Goal: Task Accomplishment & Management: Manage account settings

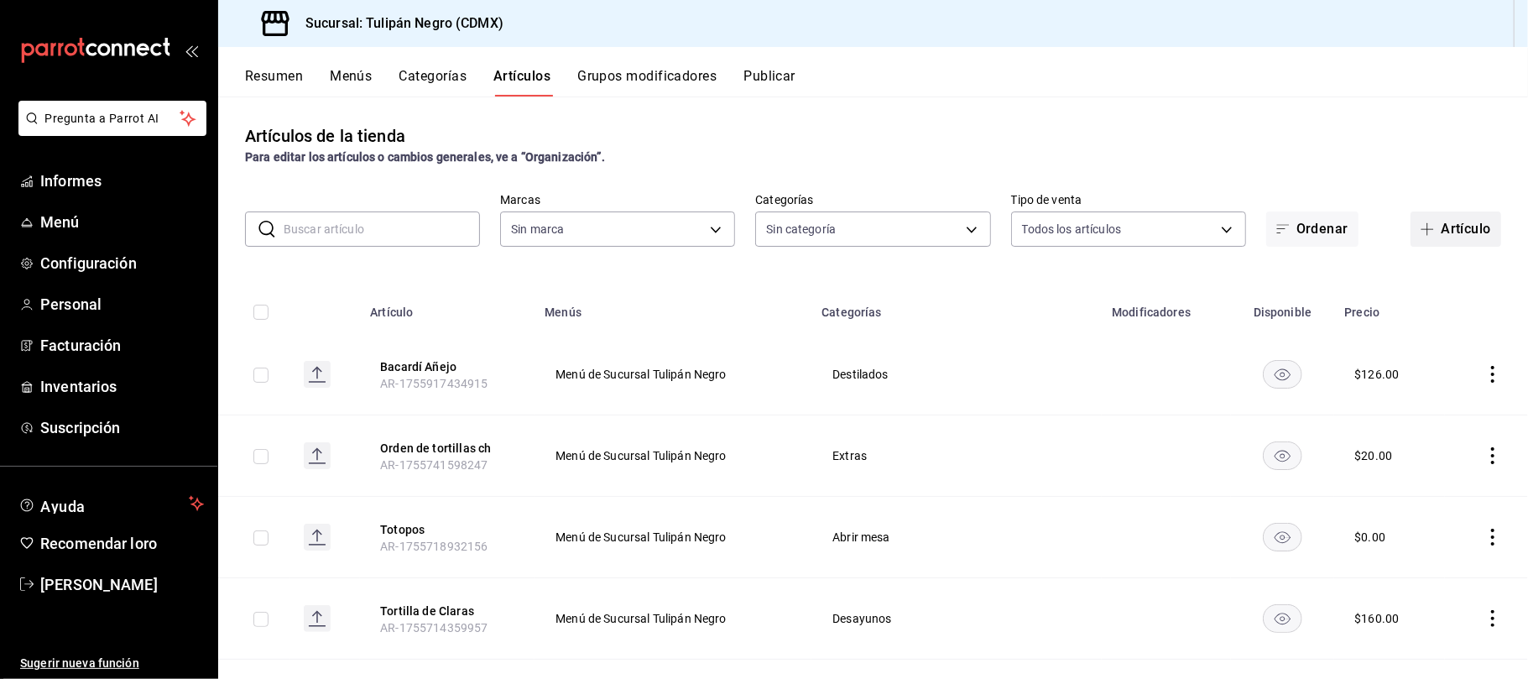
click at [1441, 235] on font "Artículo" at bounding box center [1466, 229] width 50 height 16
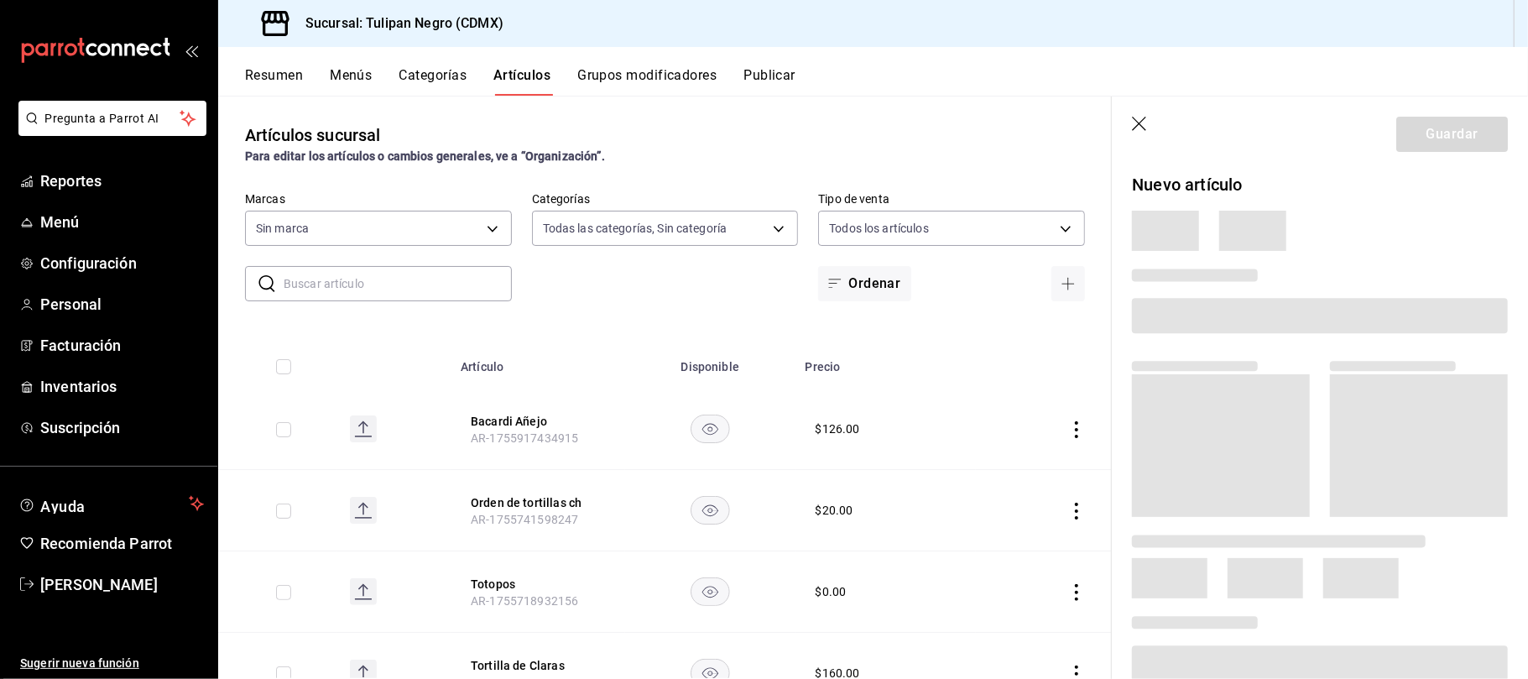
type input "7e9e007c-ebc9-45b2-8b13-0394ee6686bd,0b5aab52-02e1-4119-9acc-a791c5527926,4c5dc…"
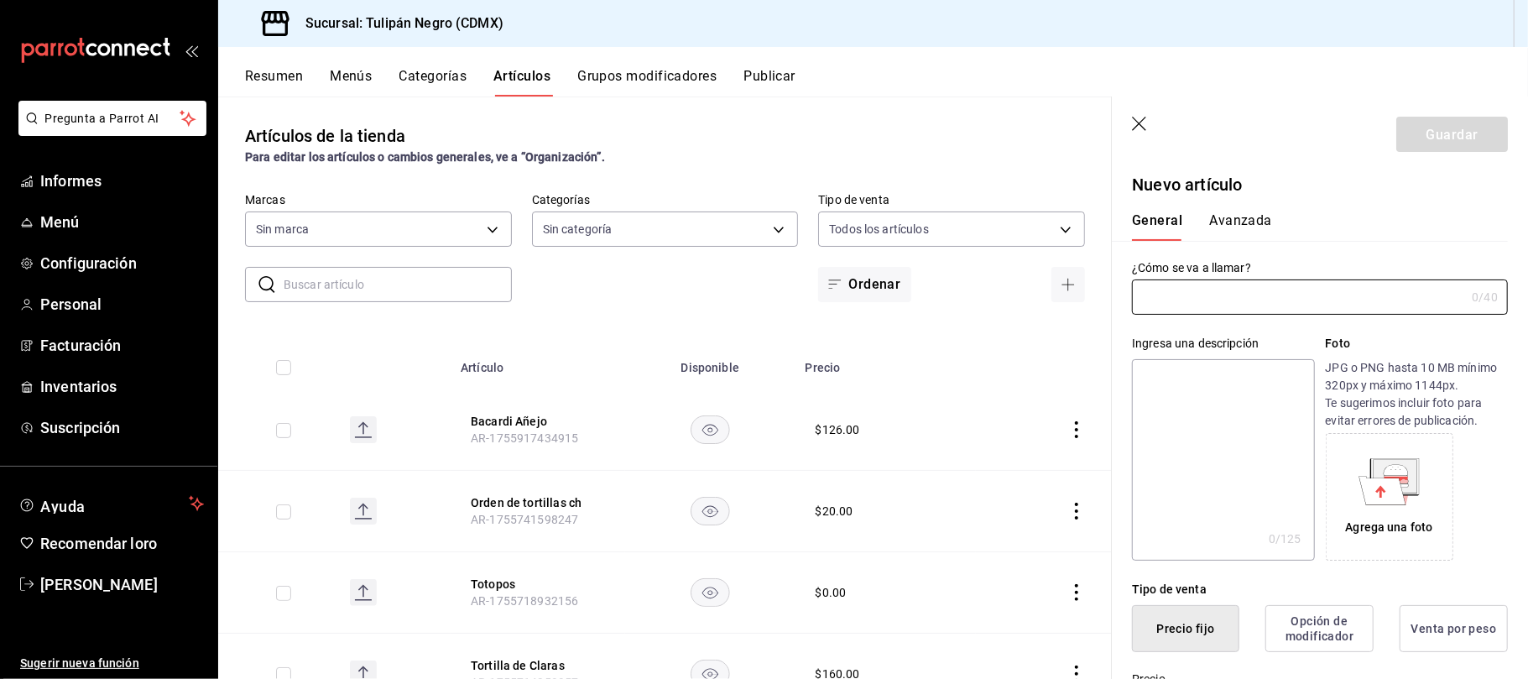
type input "02b478a3-6360-4822-a852-509f8d1e5124"
click at [1212, 309] on input "text" at bounding box center [1298, 298] width 333 height 34
type input "m"
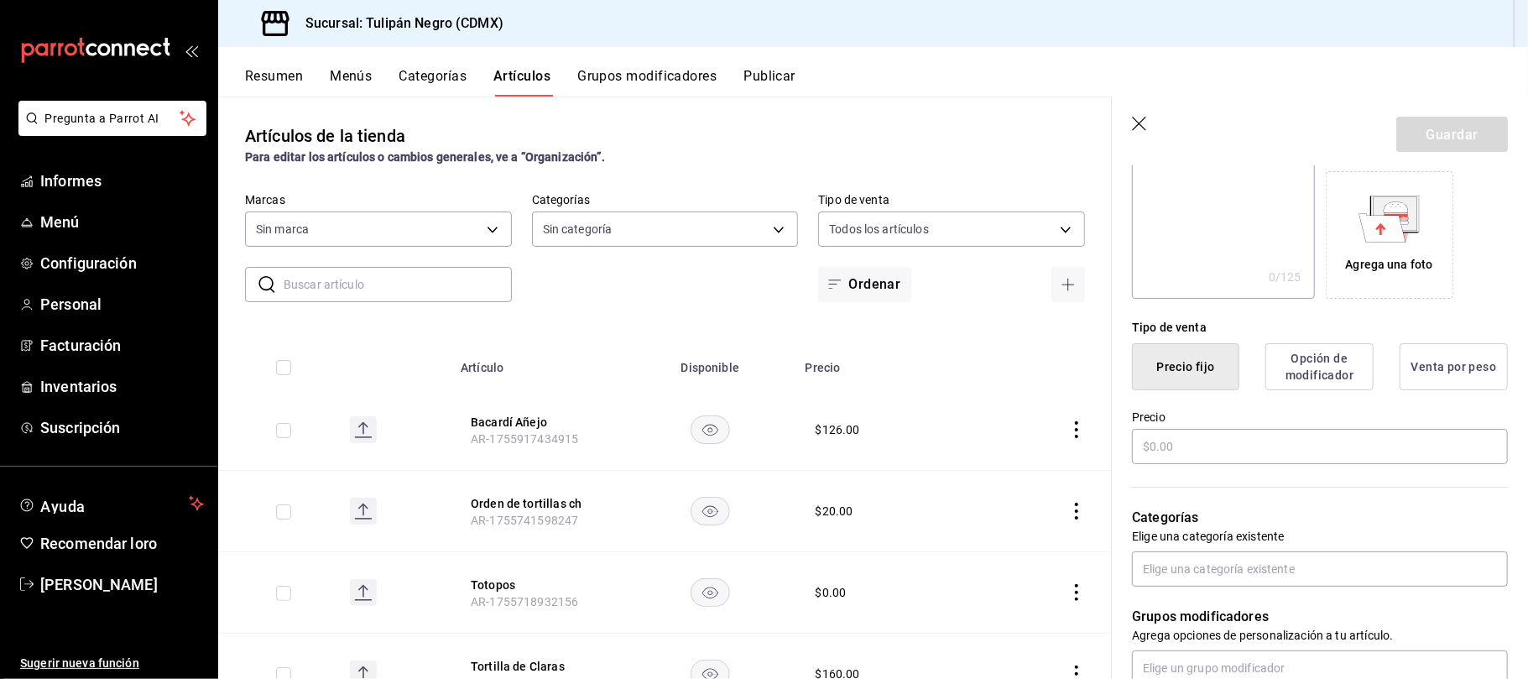
scroll to position [264, 0]
type input "Maceta Tulipan"
click at [1264, 445] on input "text" at bounding box center [1320, 445] width 376 height 35
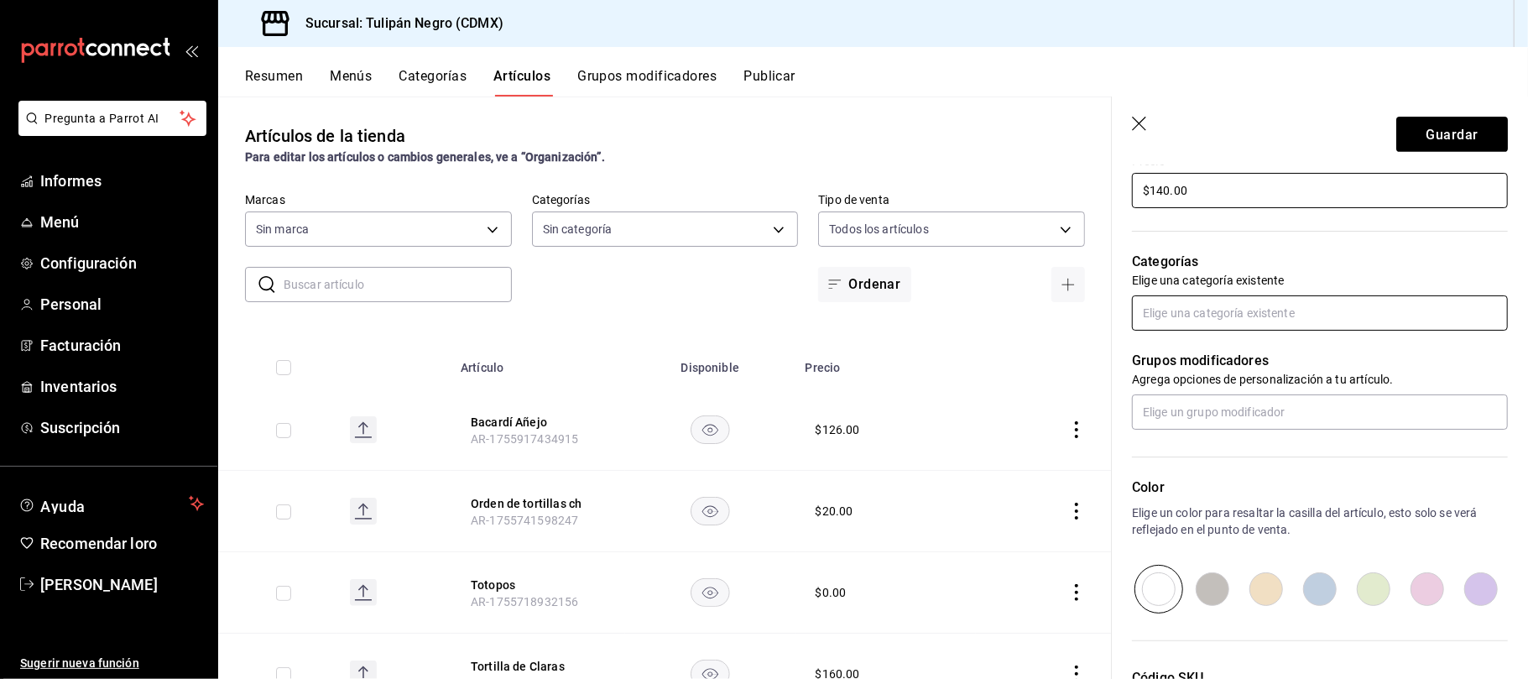
scroll to position [518, 0]
type input "$140.00"
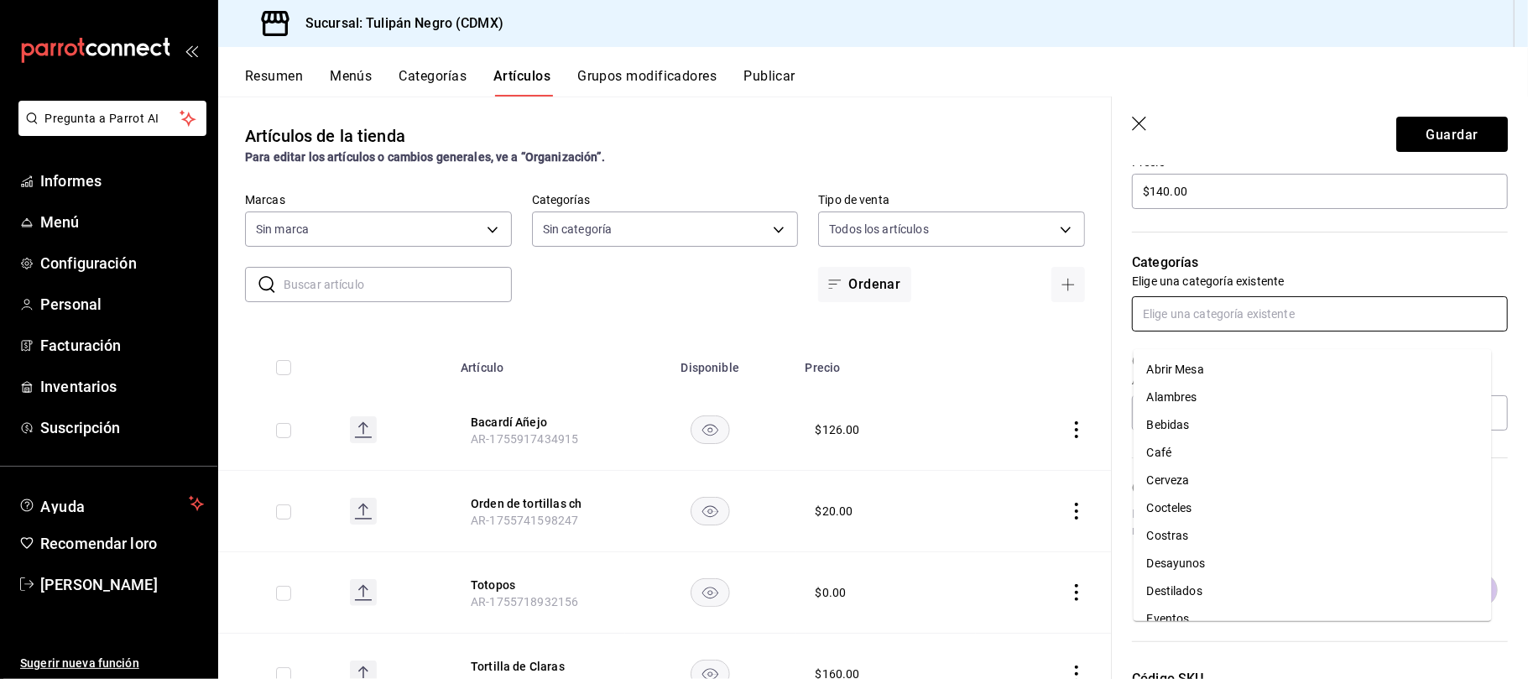
click at [1245, 331] on input "text" at bounding box center [1320, 313] width 376 height 35
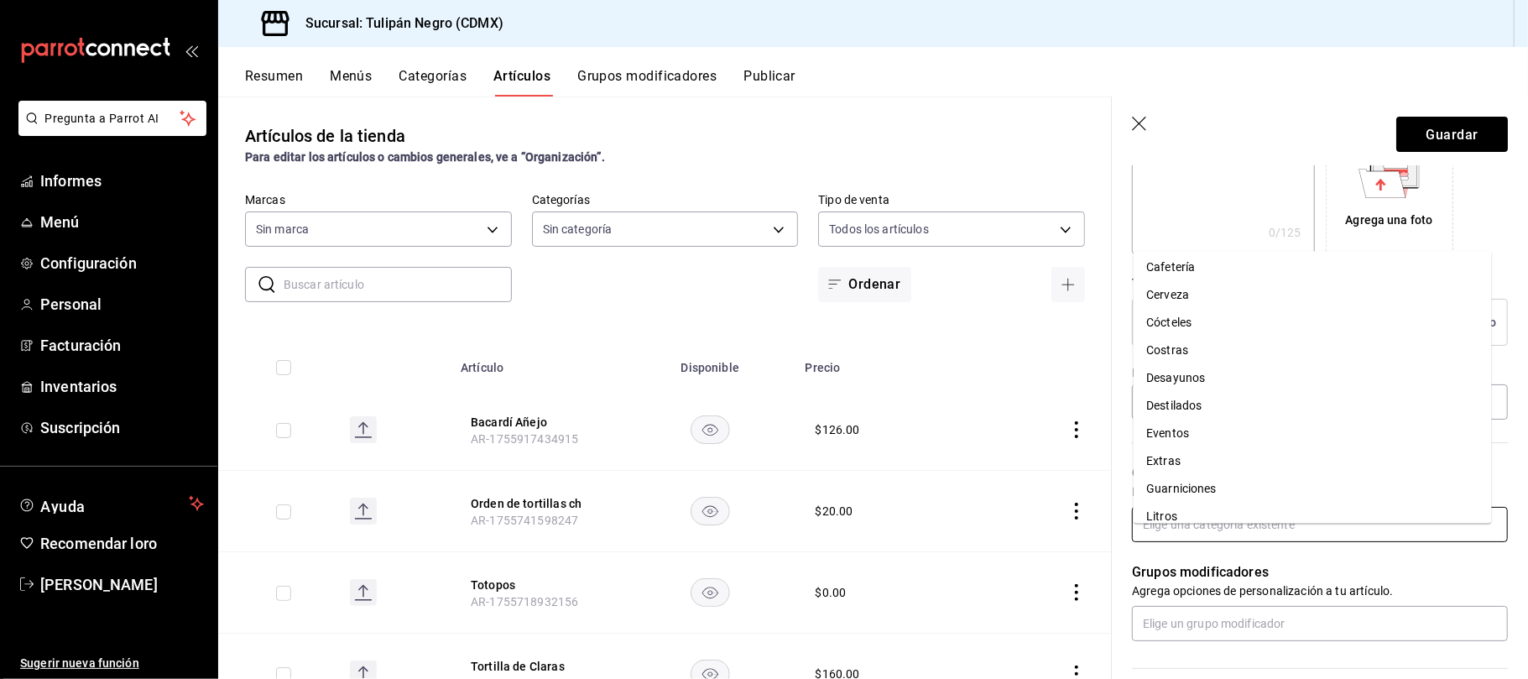
scroll to position [0, 0]
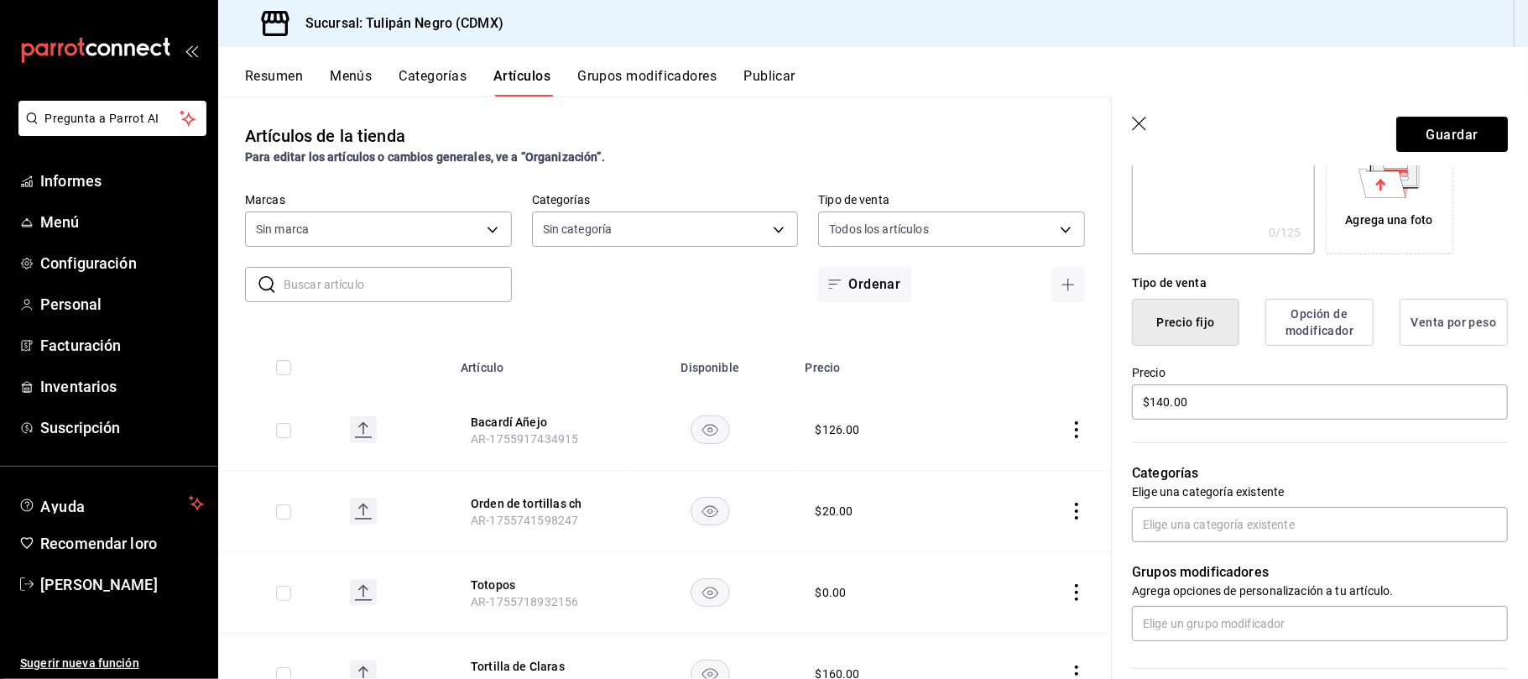
click at [457, 290] on input "text" at bounding box center [398, 285] width 228 height 34
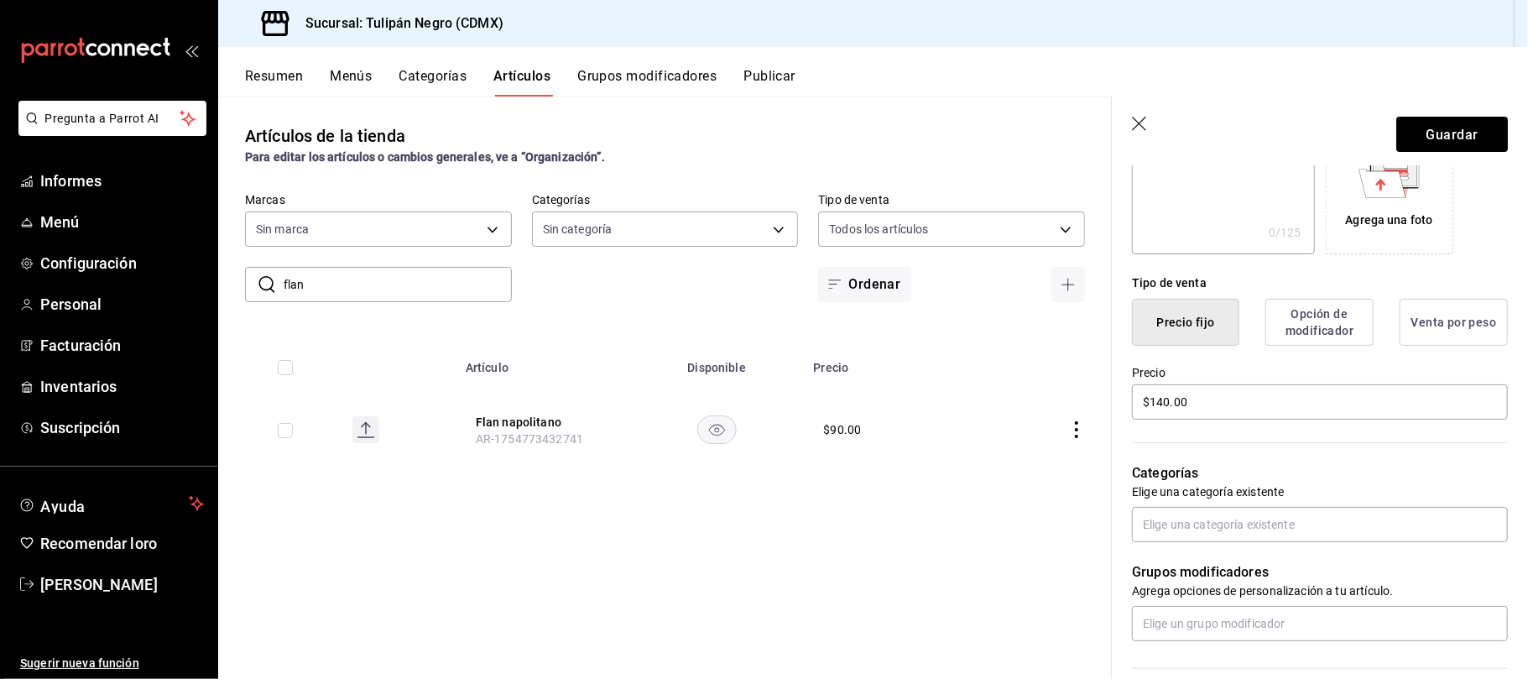
click at [1078, 425] on icon "comportamiento" at bounding box center [1076, 429] width 17 height 17
click at [1027, 481] on li "Editar" at bounding box center [1011, 469] width 101 height 34
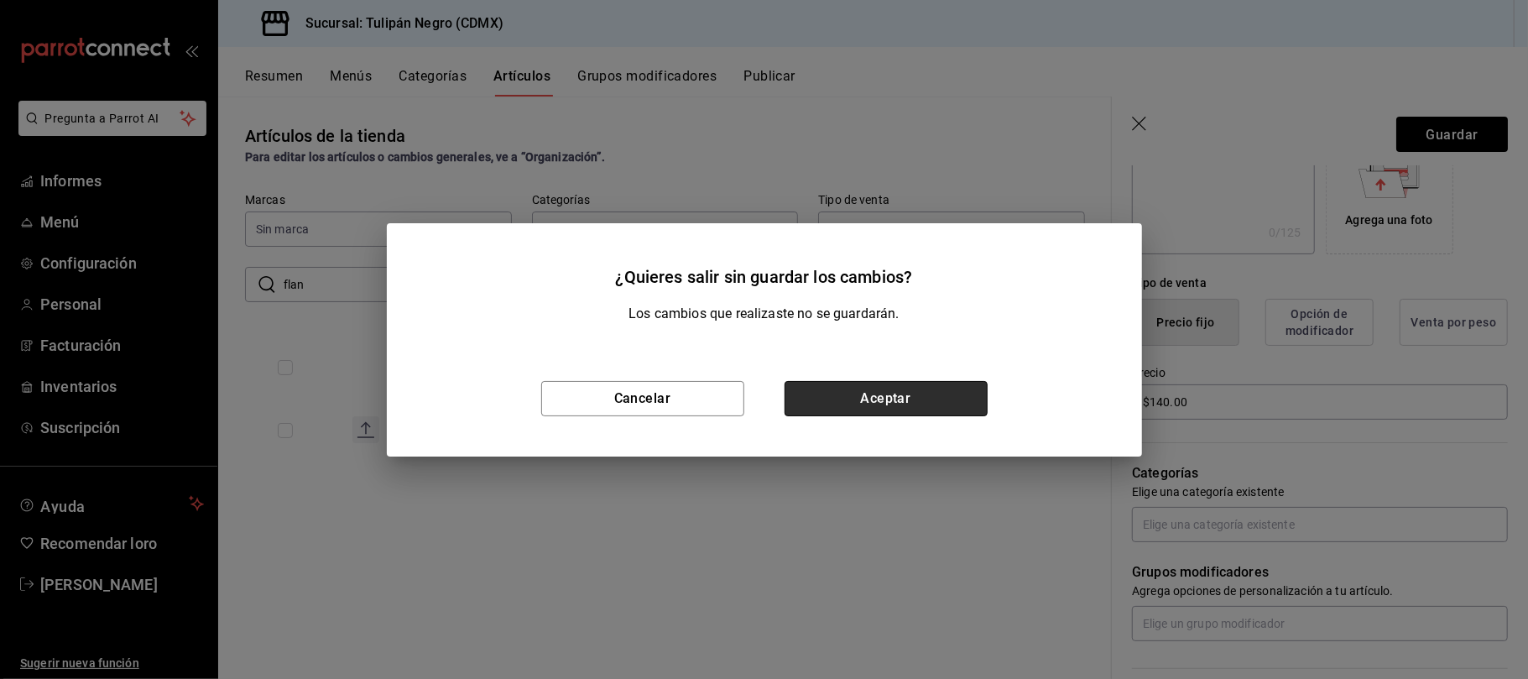
click at [893, 384] on button "Aceptar" at bounding box center [886, 398] width 203 height 35
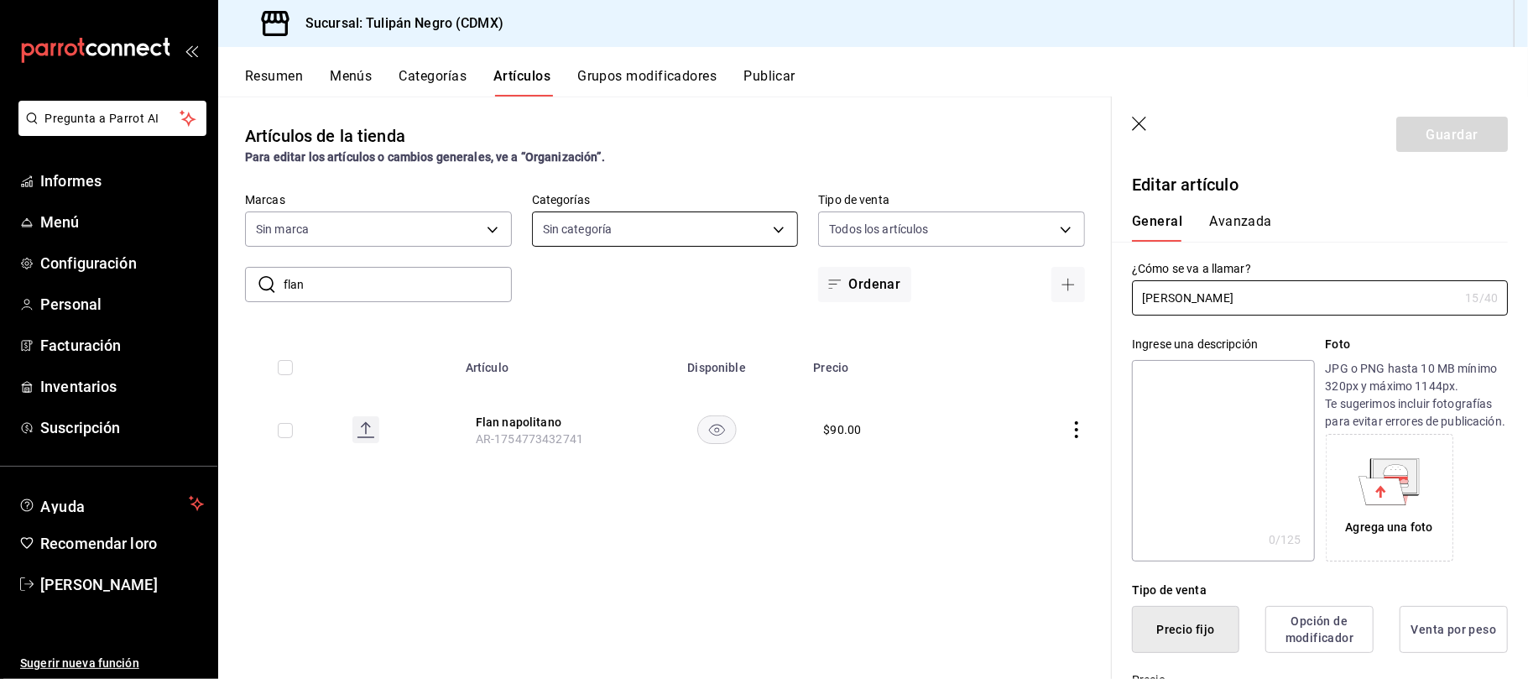
click at [786, 227] on body "Pregunta a Parrot AI Informes Menú Configuración Personal Facturación Inventari…" at bounding box center [764, 339] width 1528 height 679
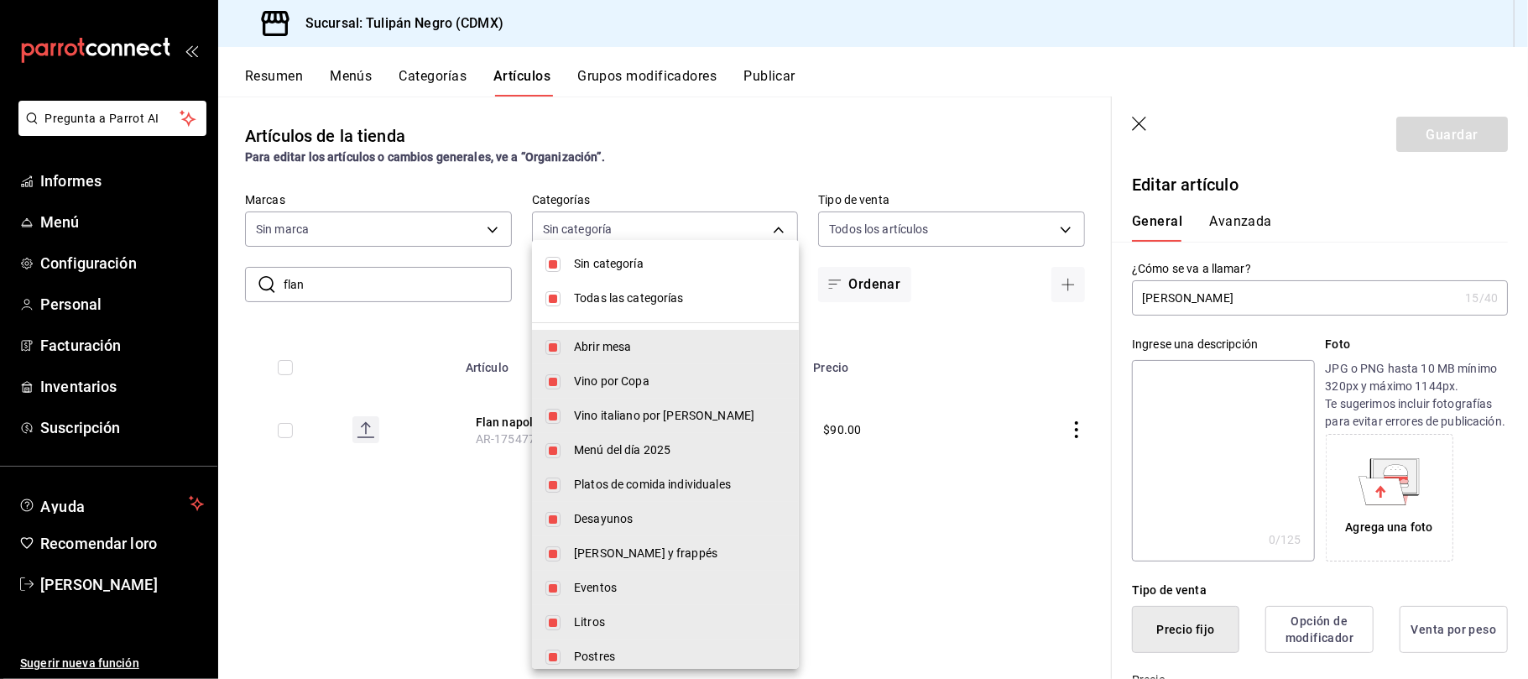
click at [840, 124] on div at bounding box center [764, 339] width 1528 height 679
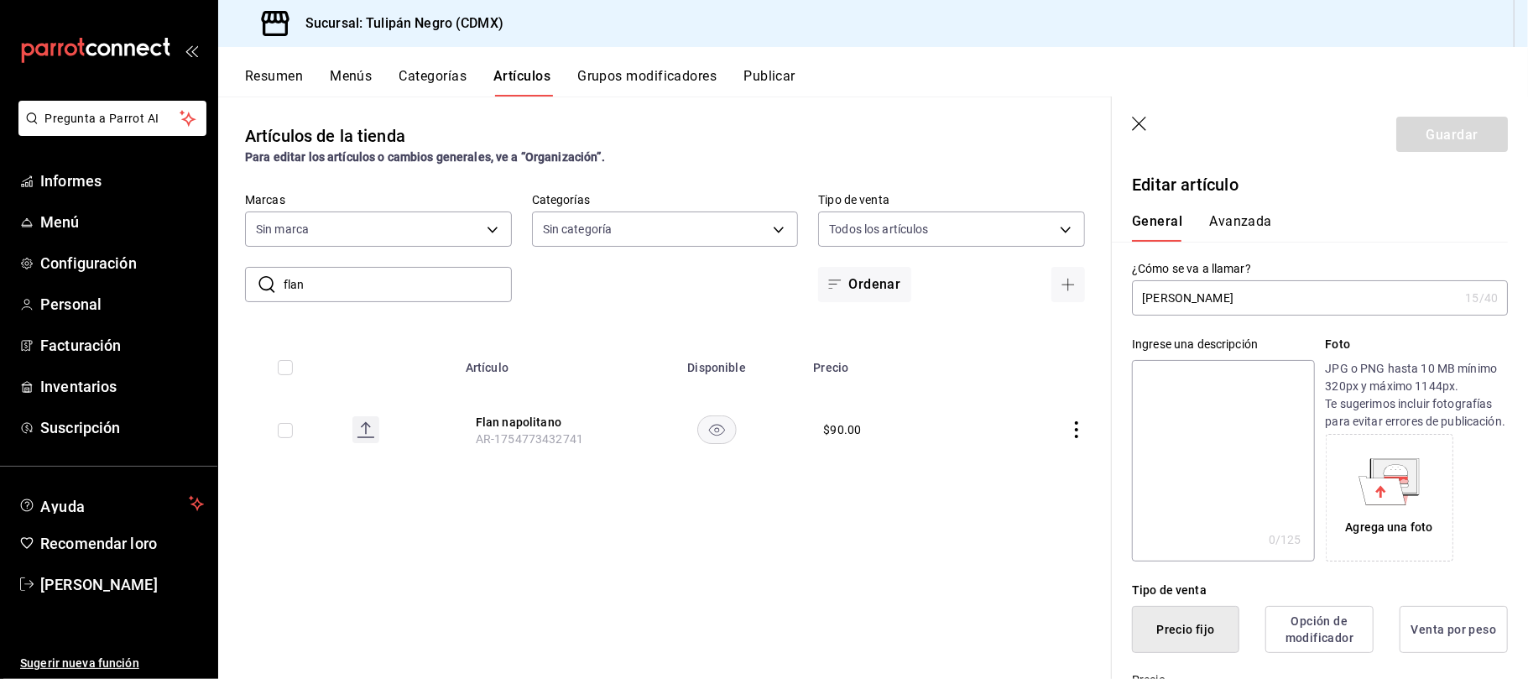
click at [347, 290] on input "flan" at bounding box center [398, 285] width 228 height 34
type input "f"
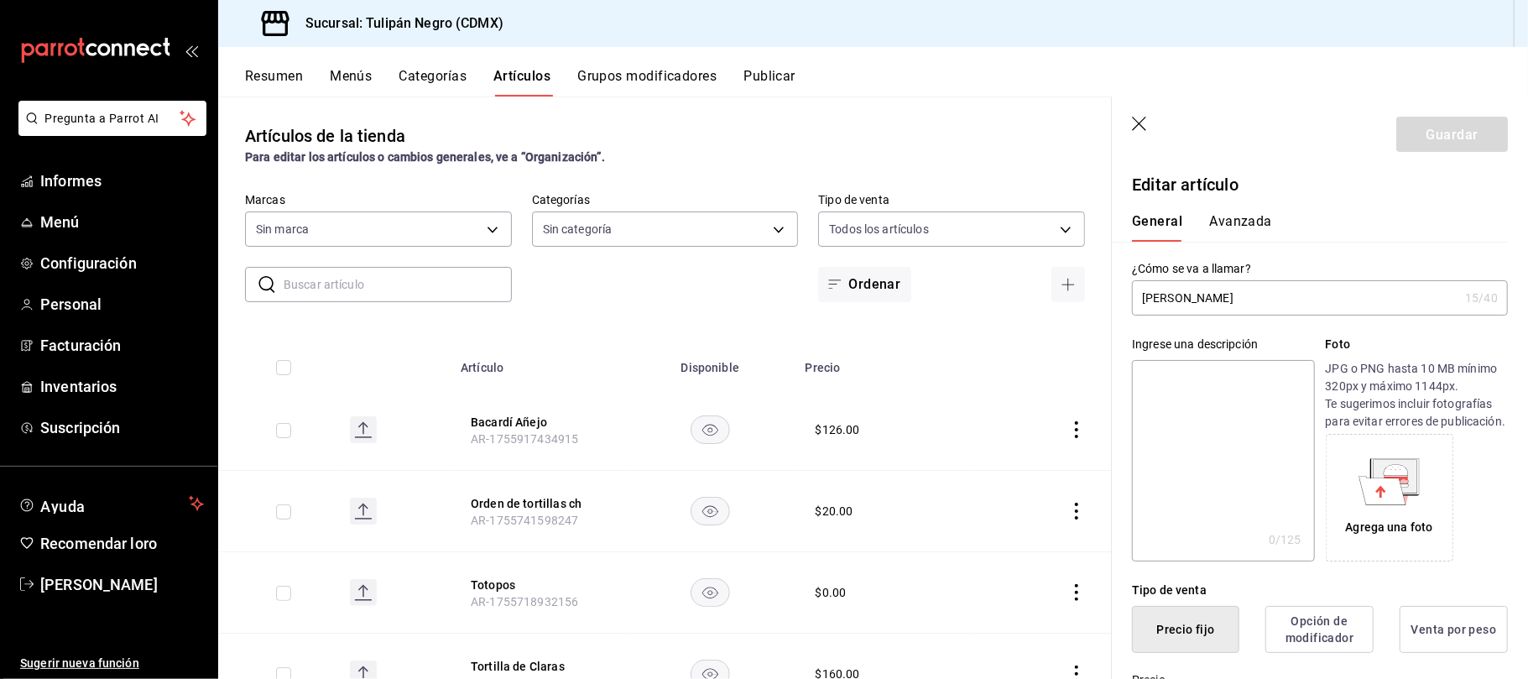
click at [529, 78] on font "Artículos" at bounding box center [521, 76] width 57 height 16
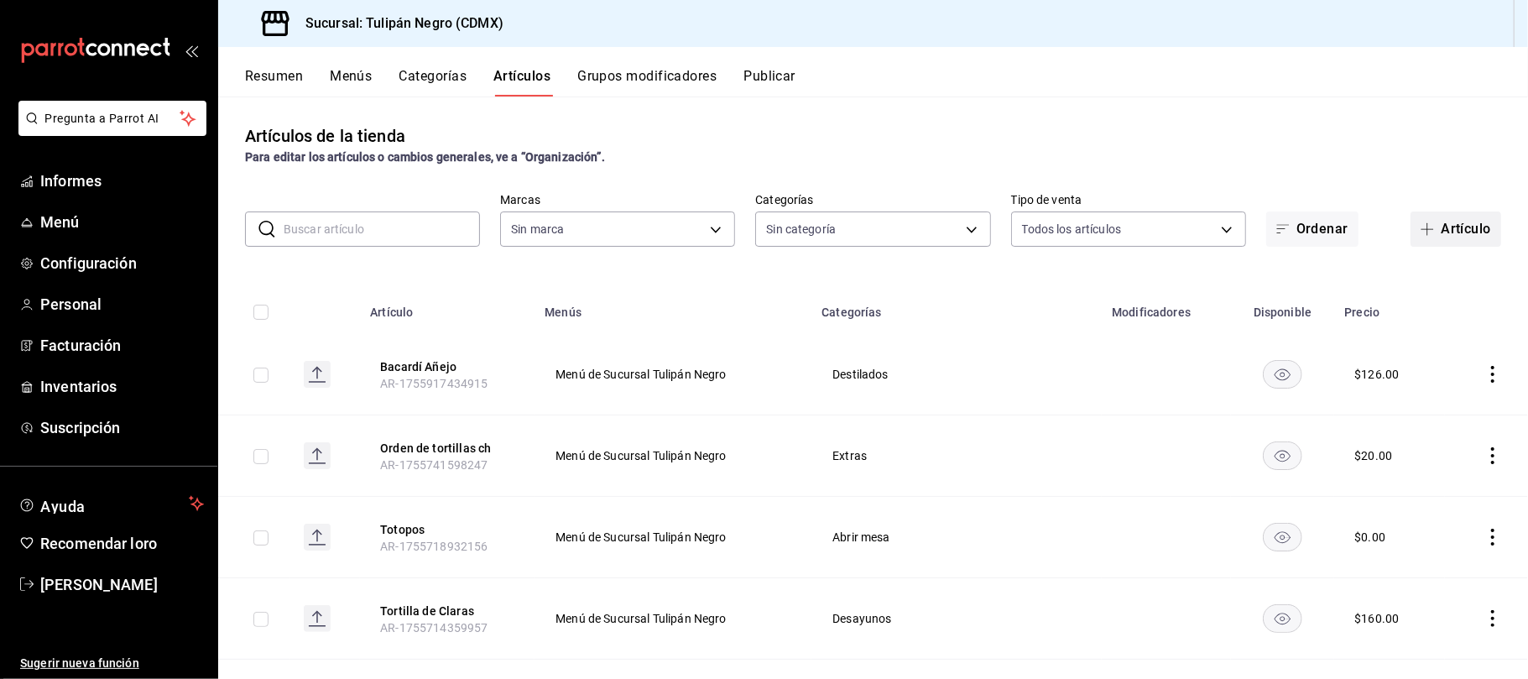
click at [1441, 227] on font "Artículo" at bounding box center [1466, 229] width 50 height 16
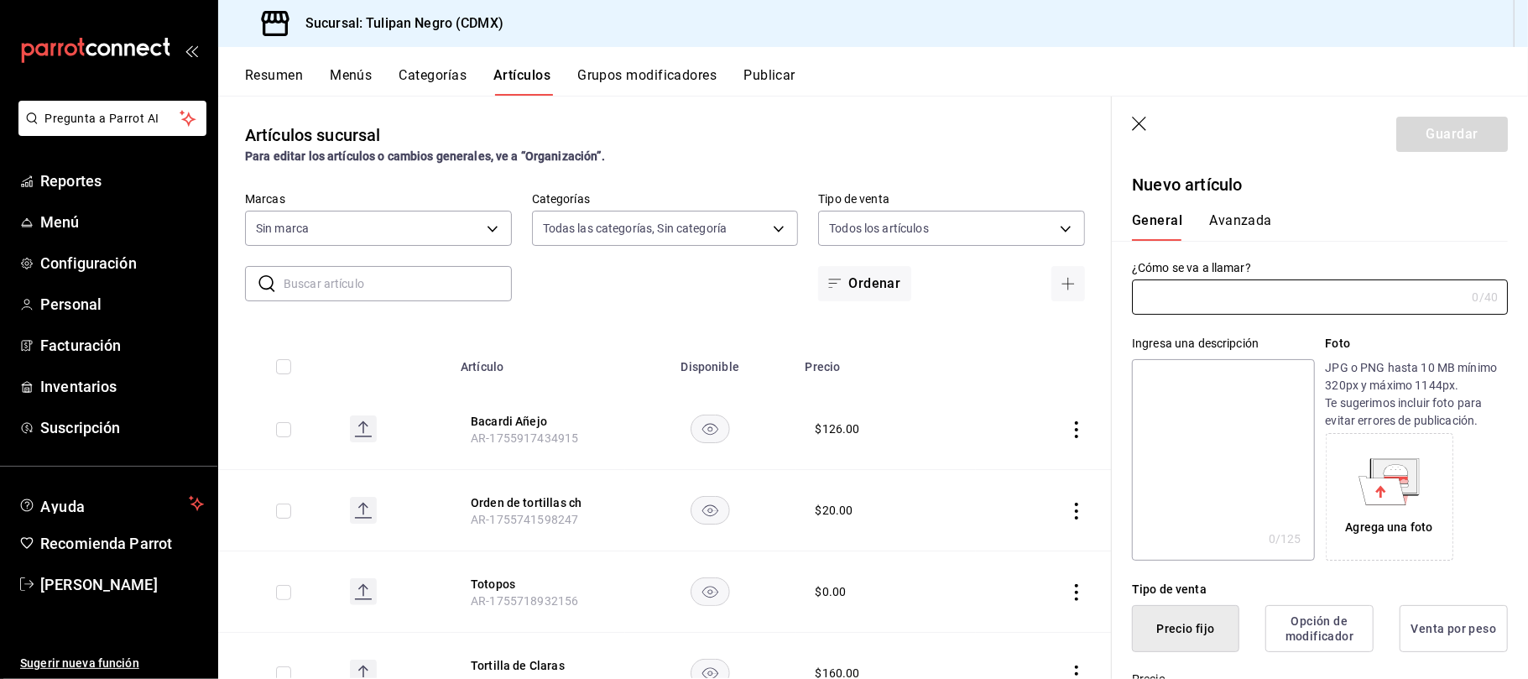
type input "7e9e007c-ebc9-45b2-8b13-0394ee6686bd,0b5aab52-02e1-4119-9acc-a791c5527926,4c5dc…"
type input "02b478a3-6360-4822-a852-509f8d1e5124"
click at [1273, 304] on input "text" at bounding box center [1298, 298] width 333 height 34
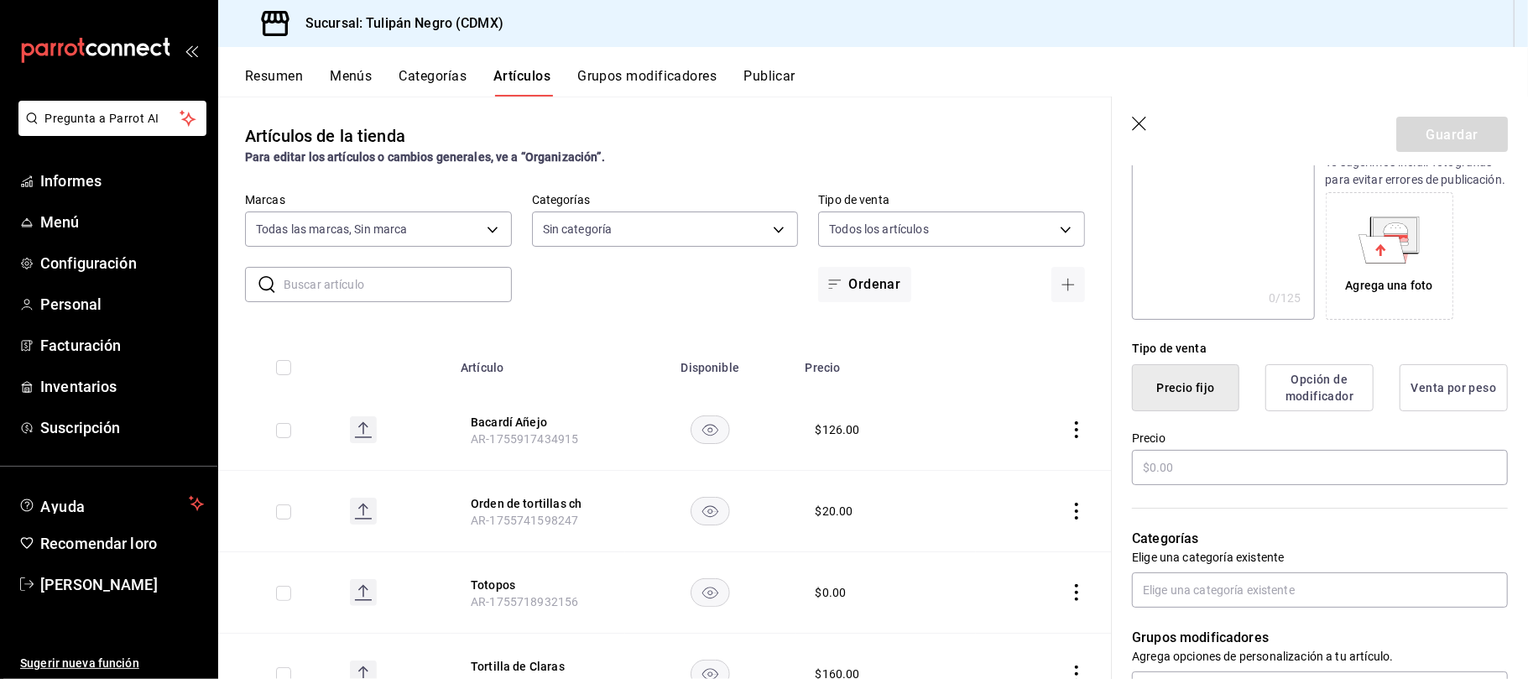
scroll to position [287, 0]
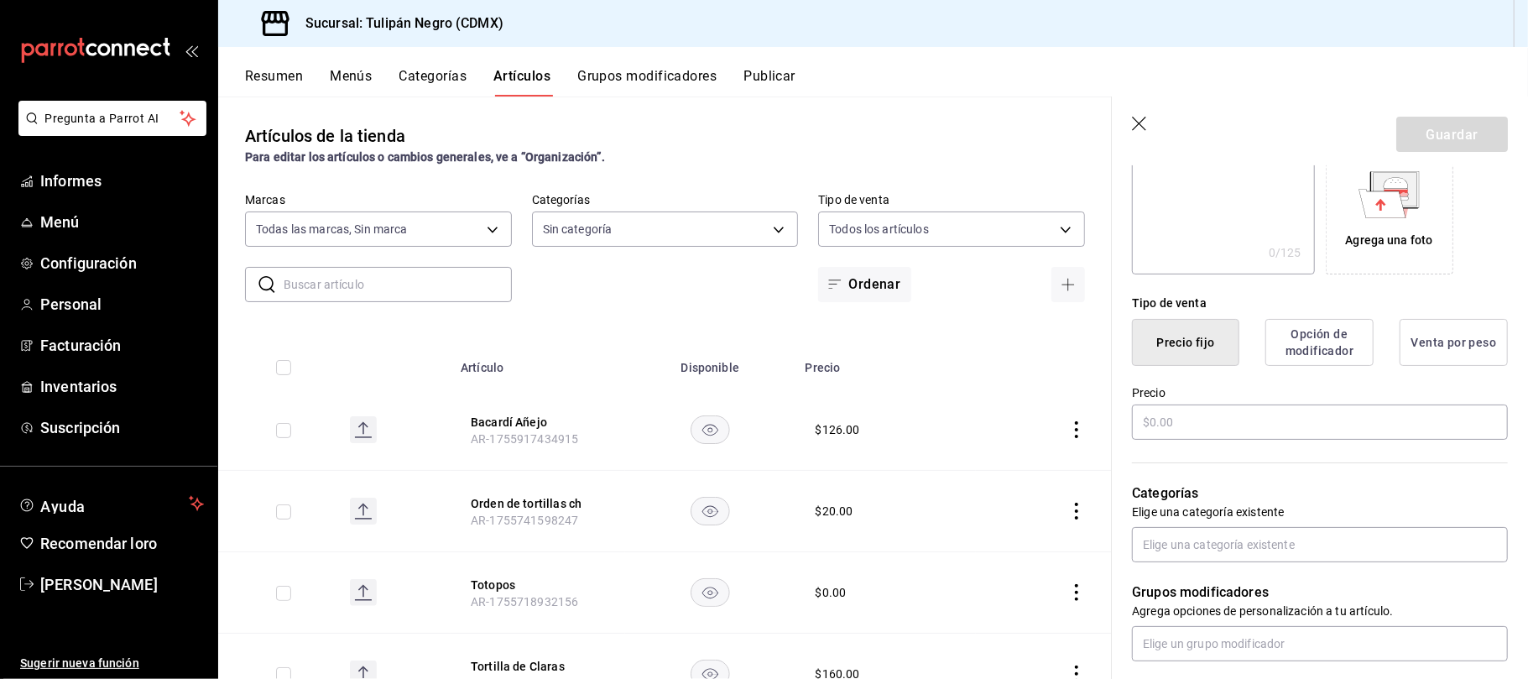
type input "Maceta Tulipan"
click at [1240, 416] on div "Precio" at bounding box center [1320, 414] width 376 height 56
click at [1244, 440] on input "text" at bounding box center [1320, 422] width 376 height 35
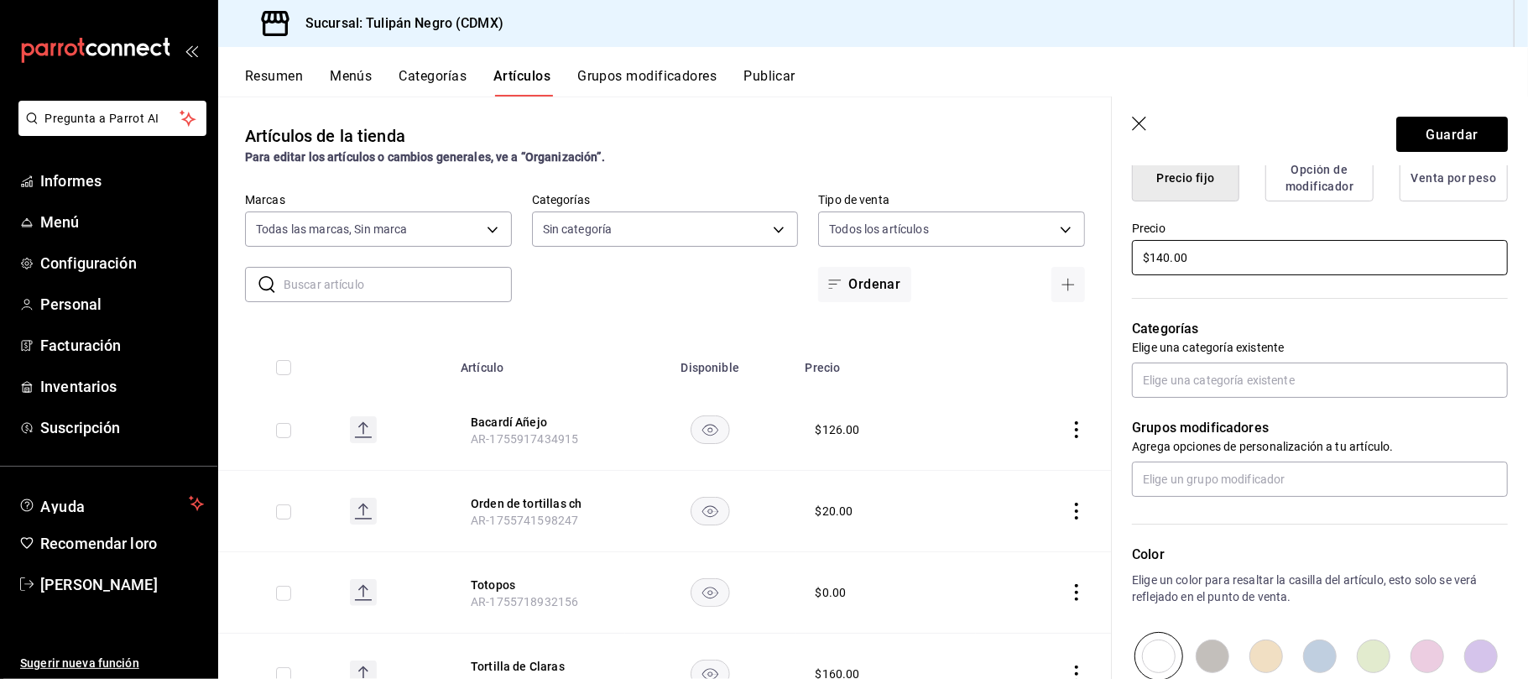
scroll to position [453, 0]
type input "$140.00"
click at [1273, 391] on input "text" at bounding box center [1320, 378] width 376 height 35
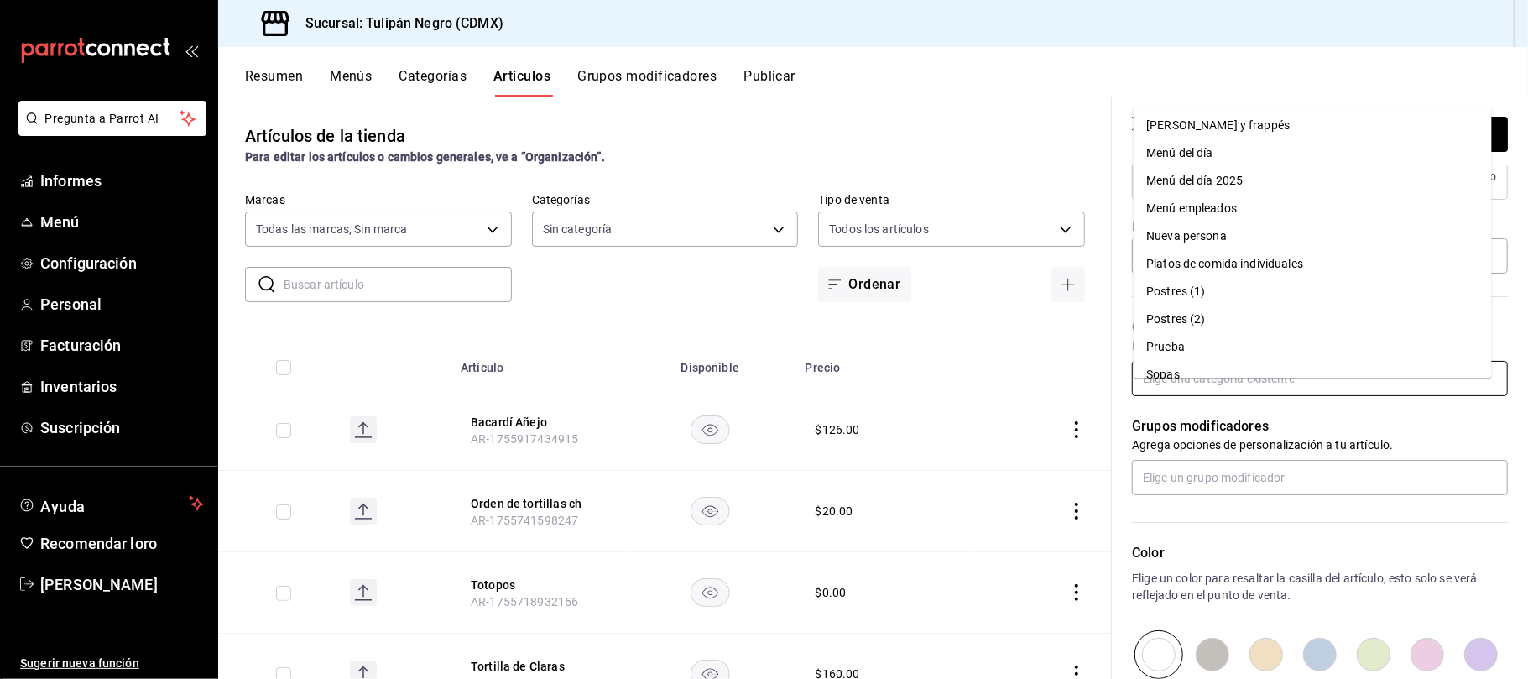
scroll to position [363, 0]
click at [1172, 282] on font "Postres (1)" at bounding box center [1176, 291] width 59 height 18
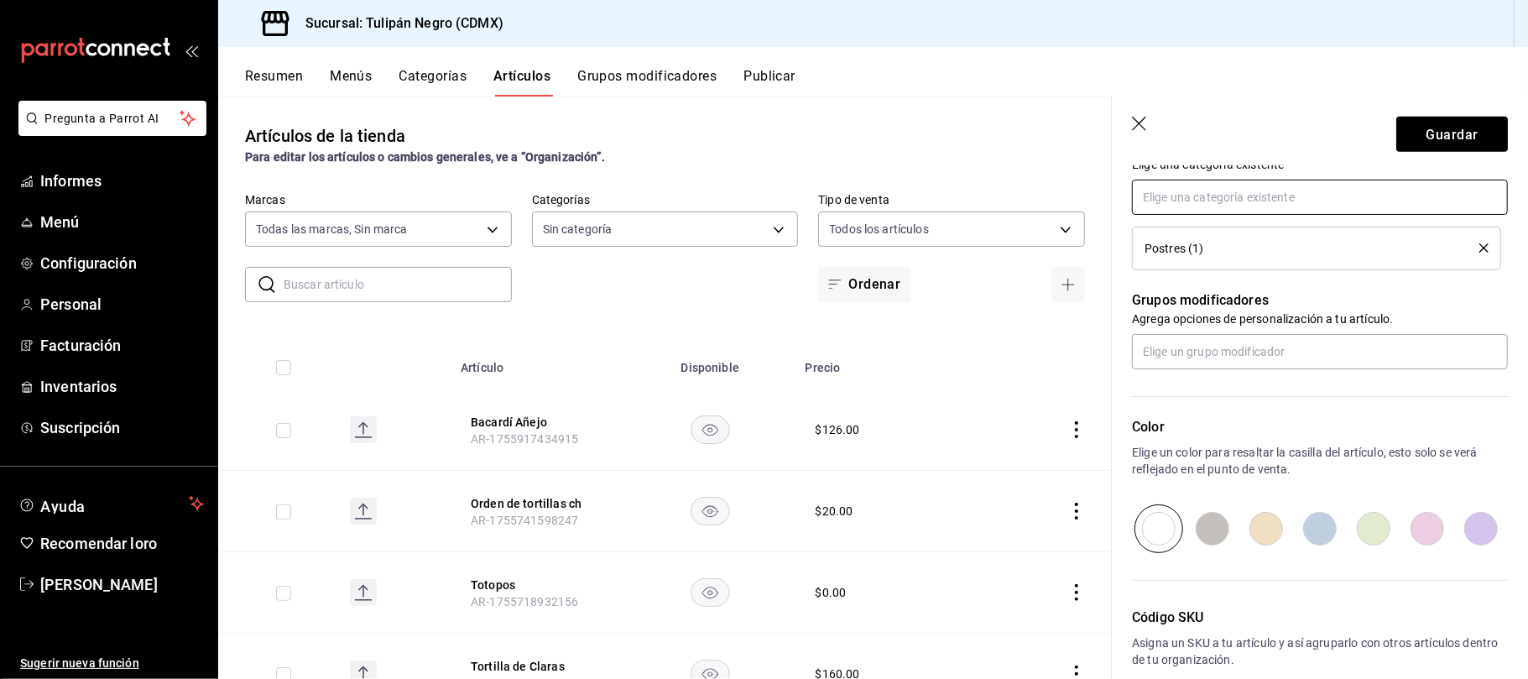
scroll to position [569, 0]
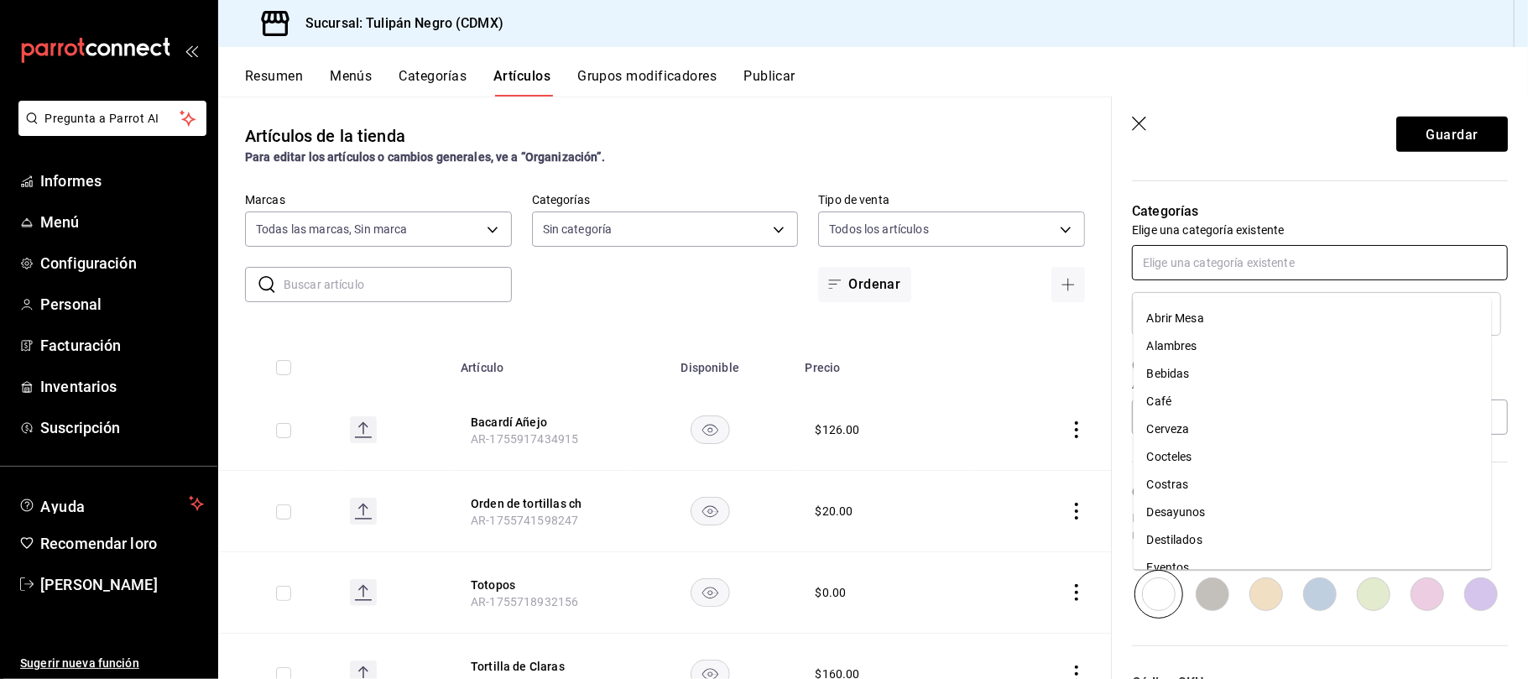
click at [1256, 279] on input "text" at bounding box center [1320, 262] width 376 height 35
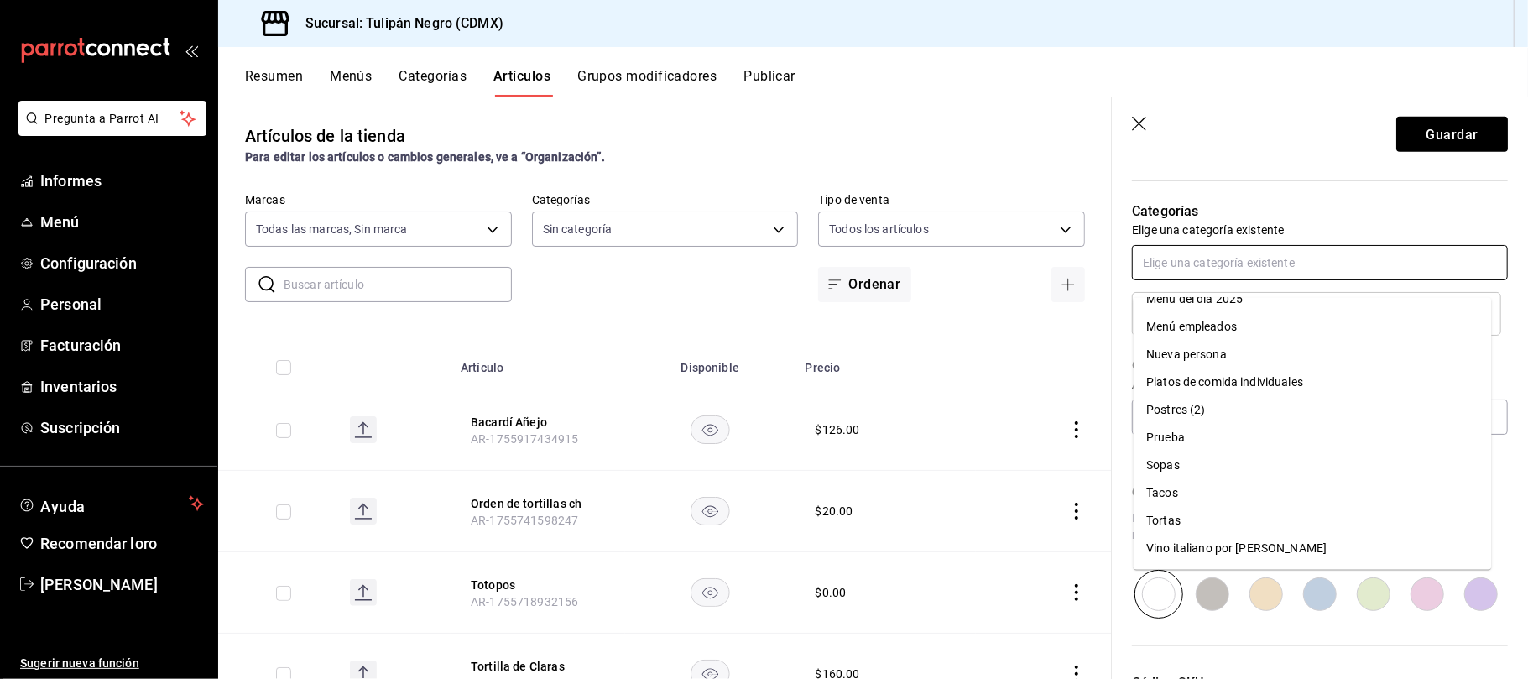
scroll to position [433, 0]
click at [1206, 410] on li "Postres (2)" at bounding box center [1313, 412] width 358 height 28
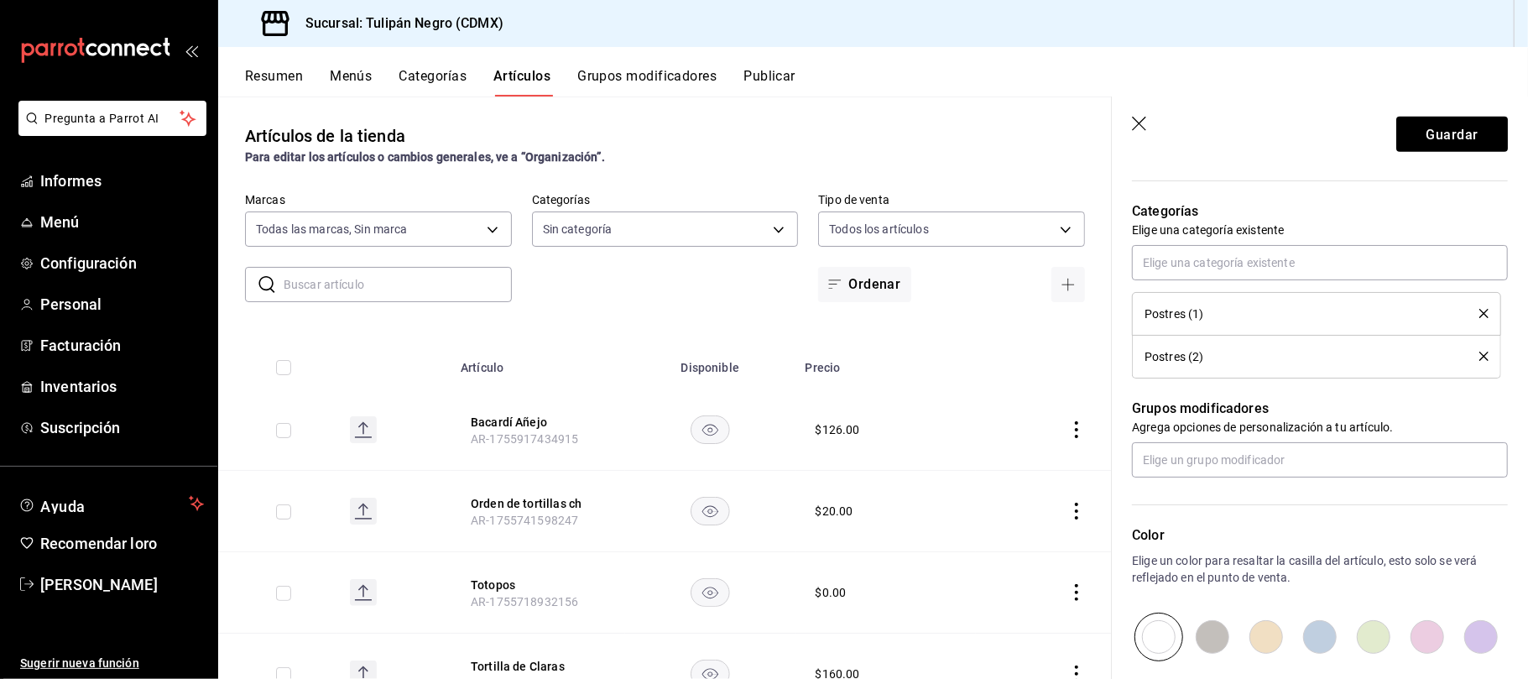
click at [1480, 361] on icon "borrar" at bounding box center [1484, 356] width 9 height 9
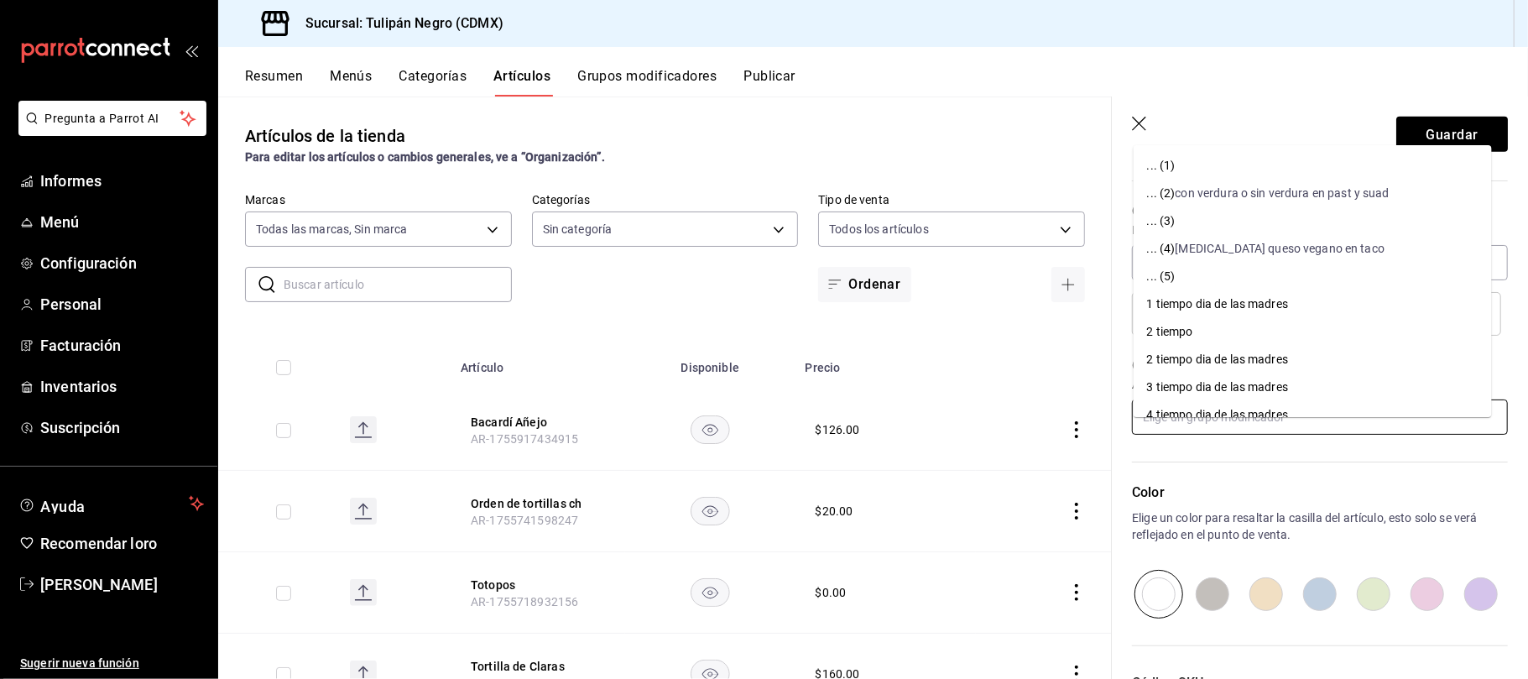
click at [1253, 435] on input "text" at bounding box center [1320, 416] width 376 height 35
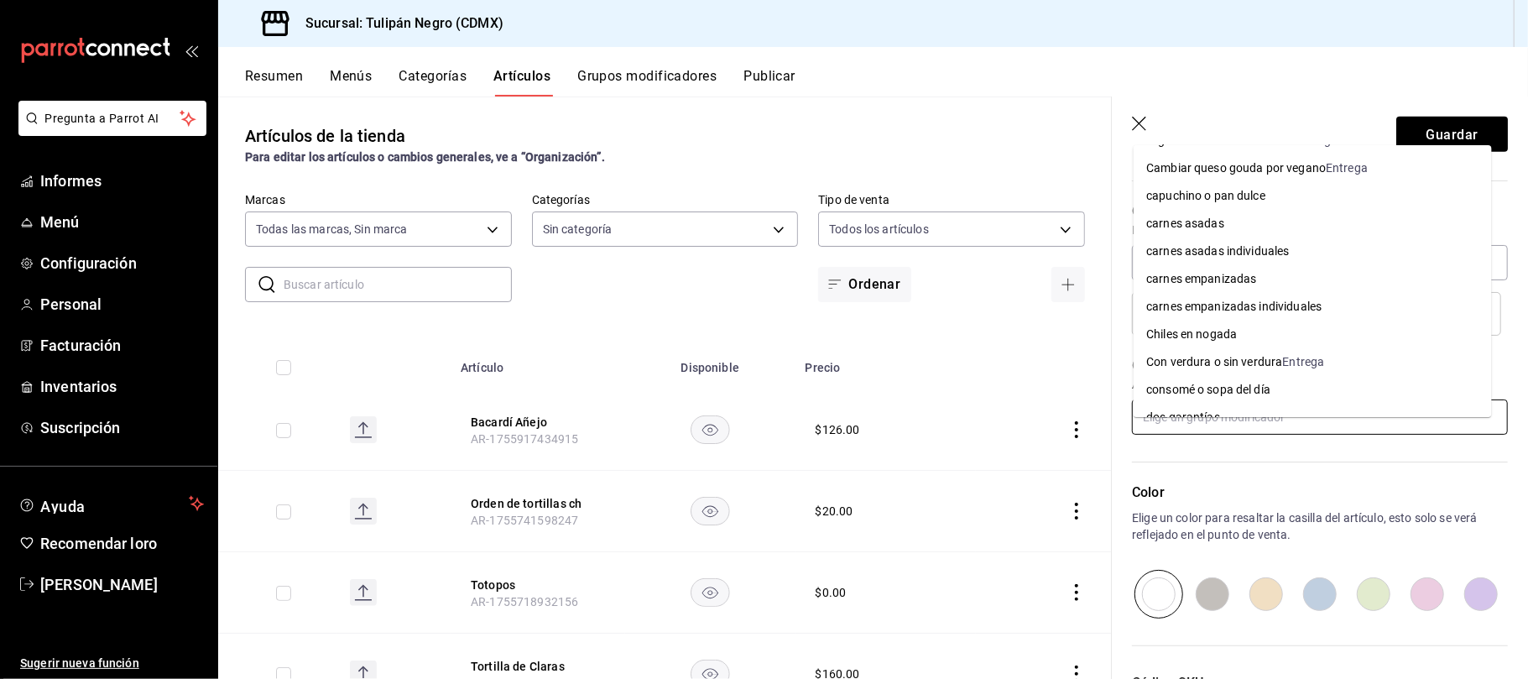
scroll to position [0, 0]
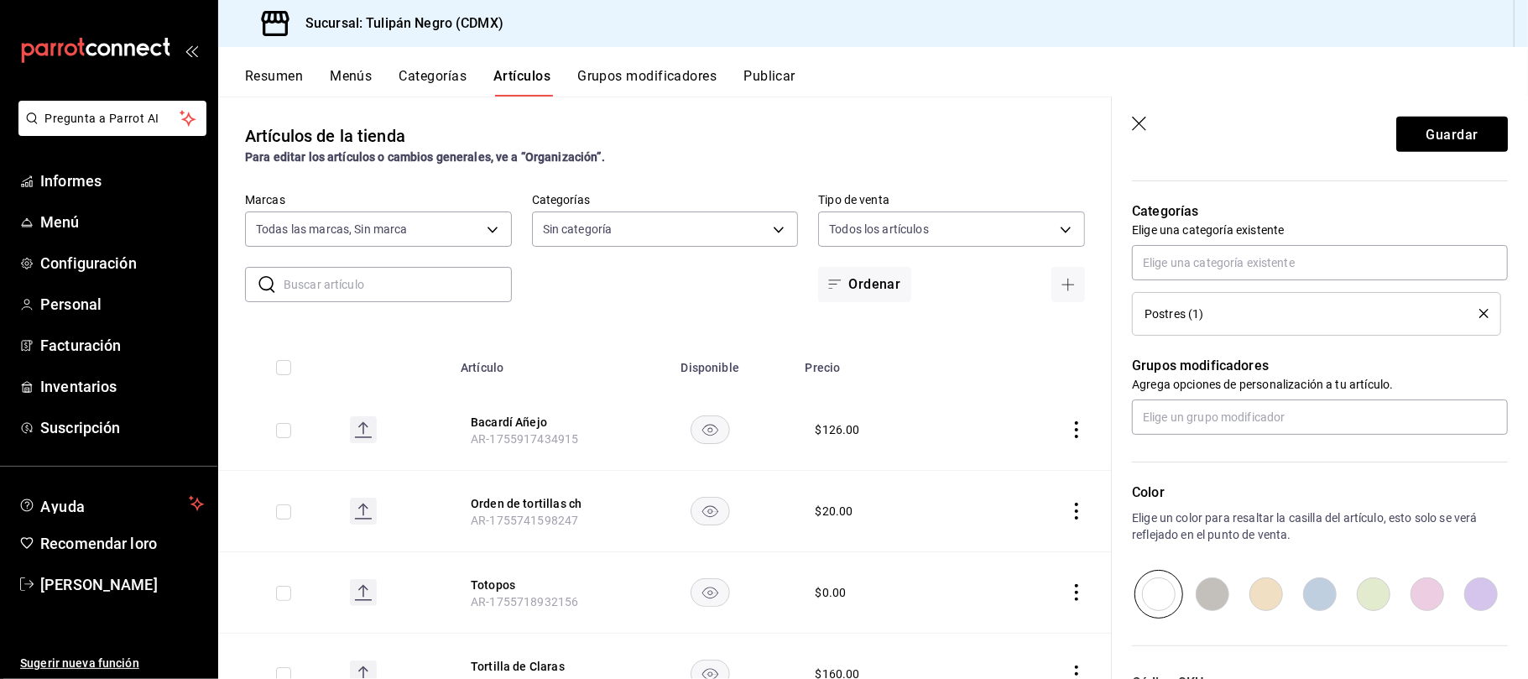
click at [1308, 101] on header "Guardar" at bounding box center [1320, 131] width 416 height 69
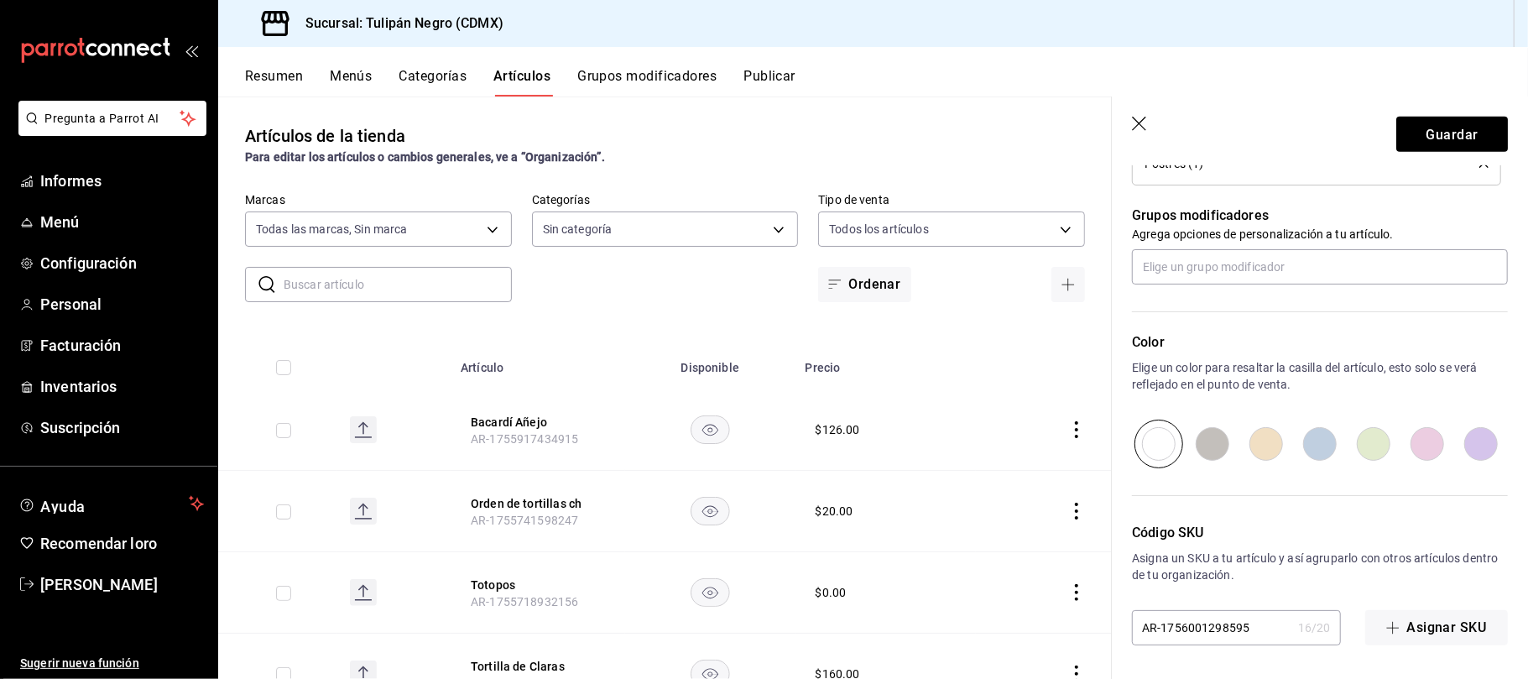
scroll to position [737, 0]
click at [1441, 119] on button "Guardar" at bounding box center [1452, 134] width 112 height 35
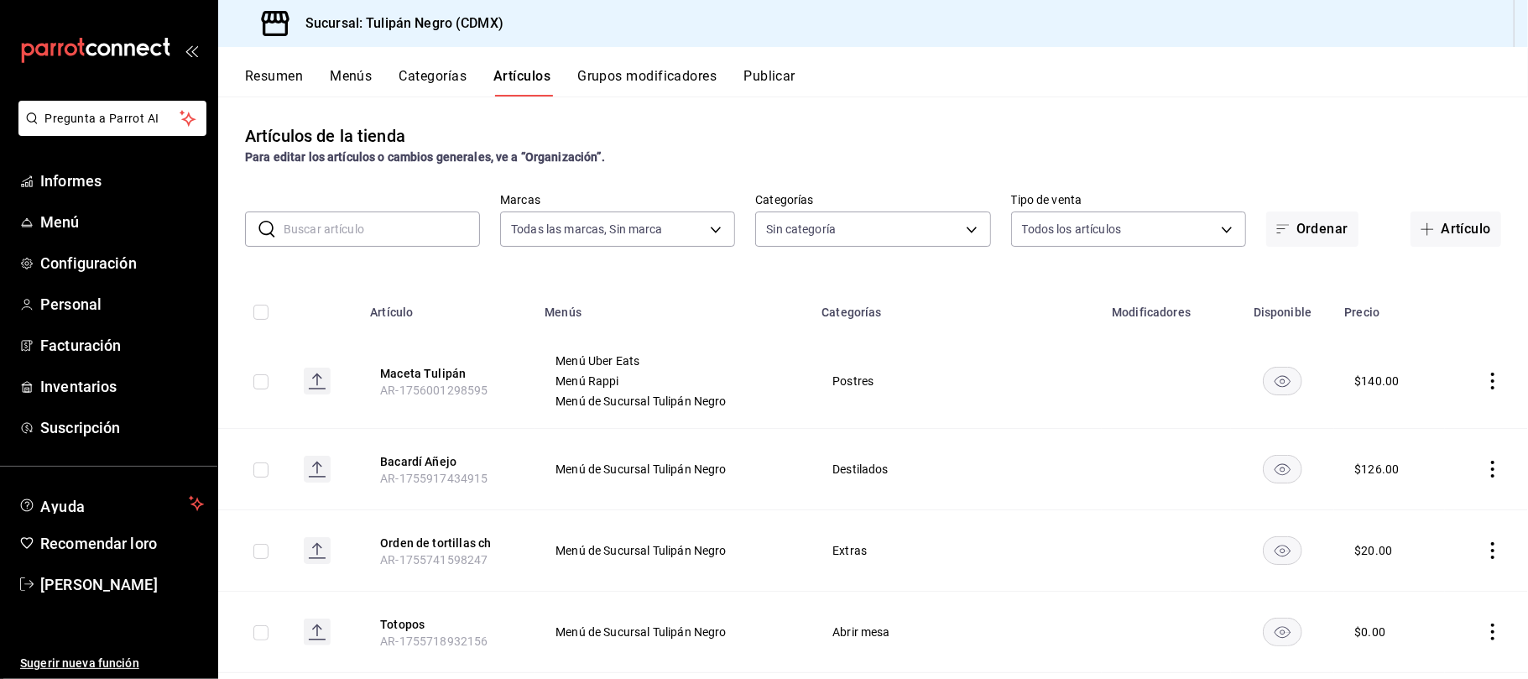
click at [1485, 380] on icon "comportamiento" at bounding box center [1493, 381] width 17 height 17
click at [1420, 410] on li "Editar" at bounding box center [1410, 420] width 101 height 34
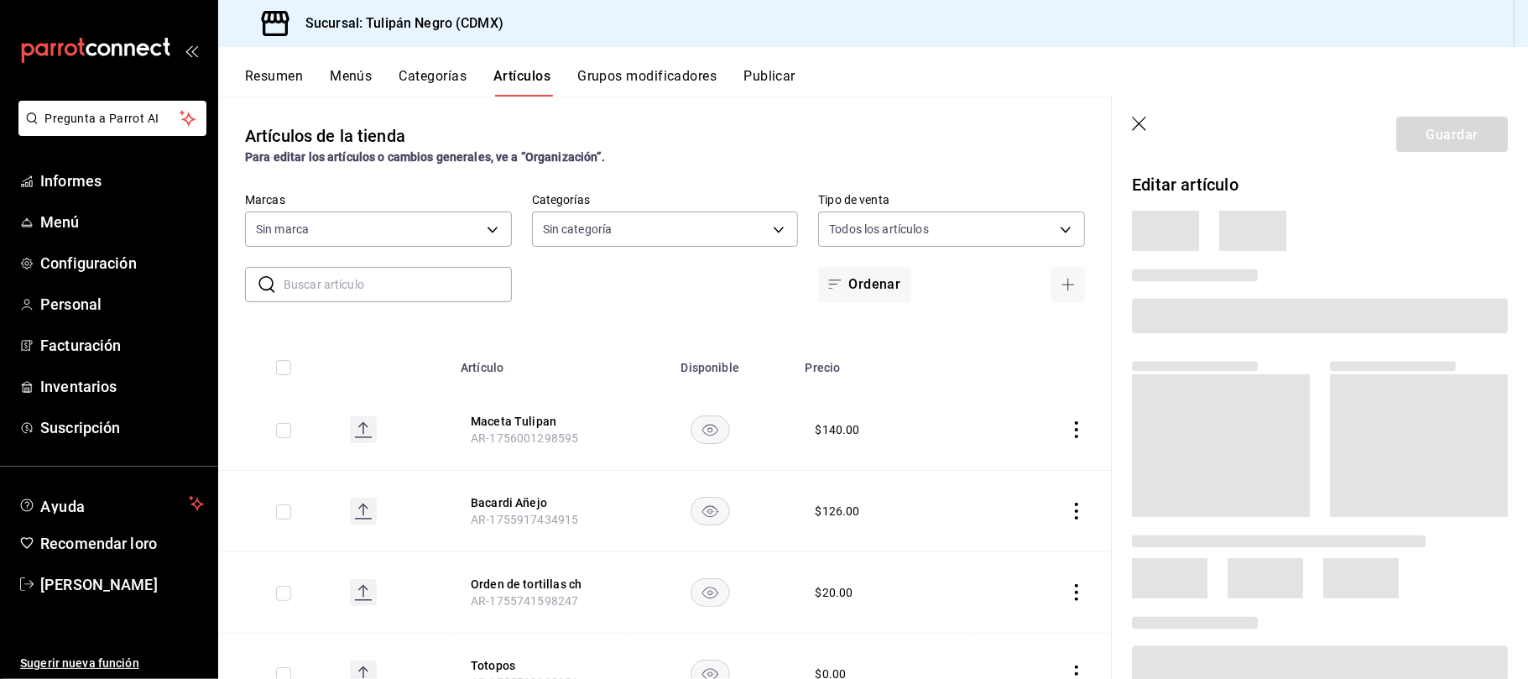
type input "7e9e007c-ebc9-45b2-8b13-0394ee6686bd,0b5aab52-02e1-4119-9acc-a791c5527926,4c5dc…"
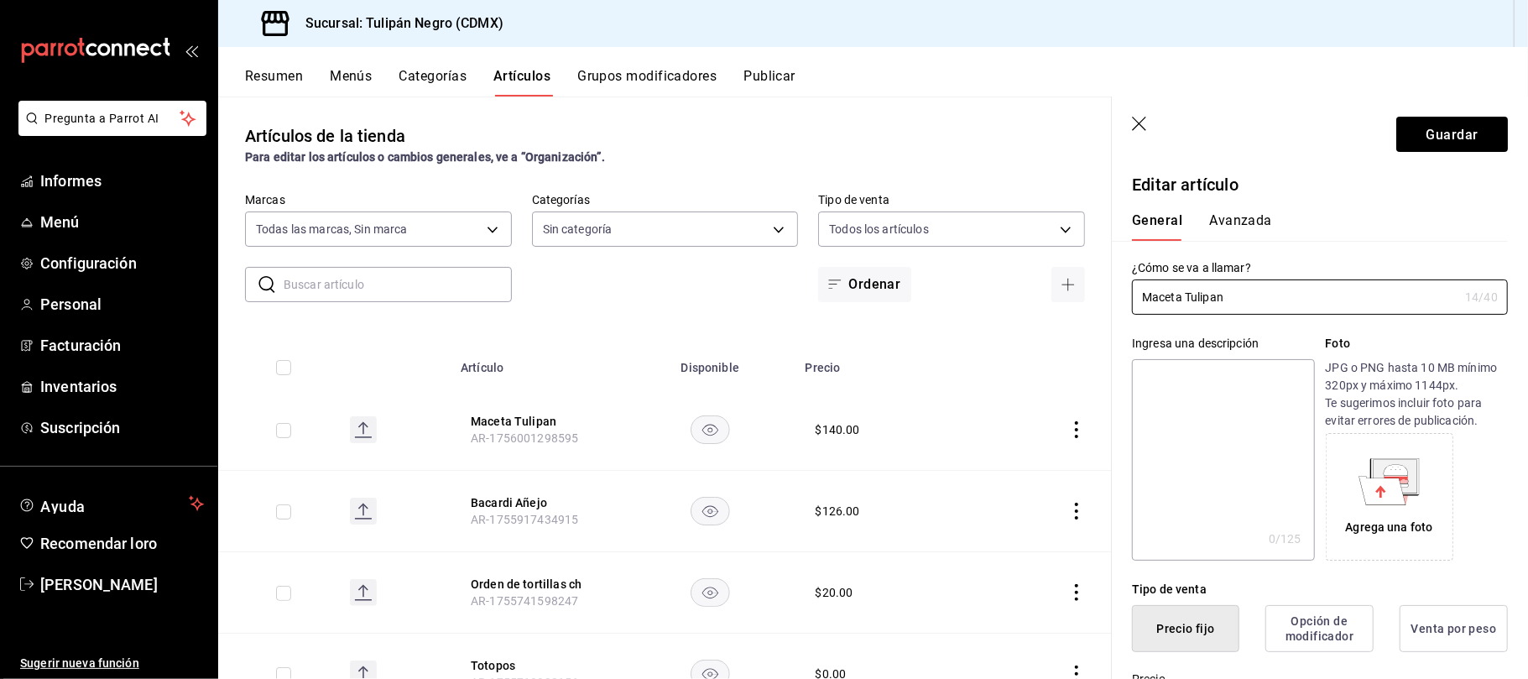
type input "02b478a3-6360-4822-a852-509f8d1e5124"
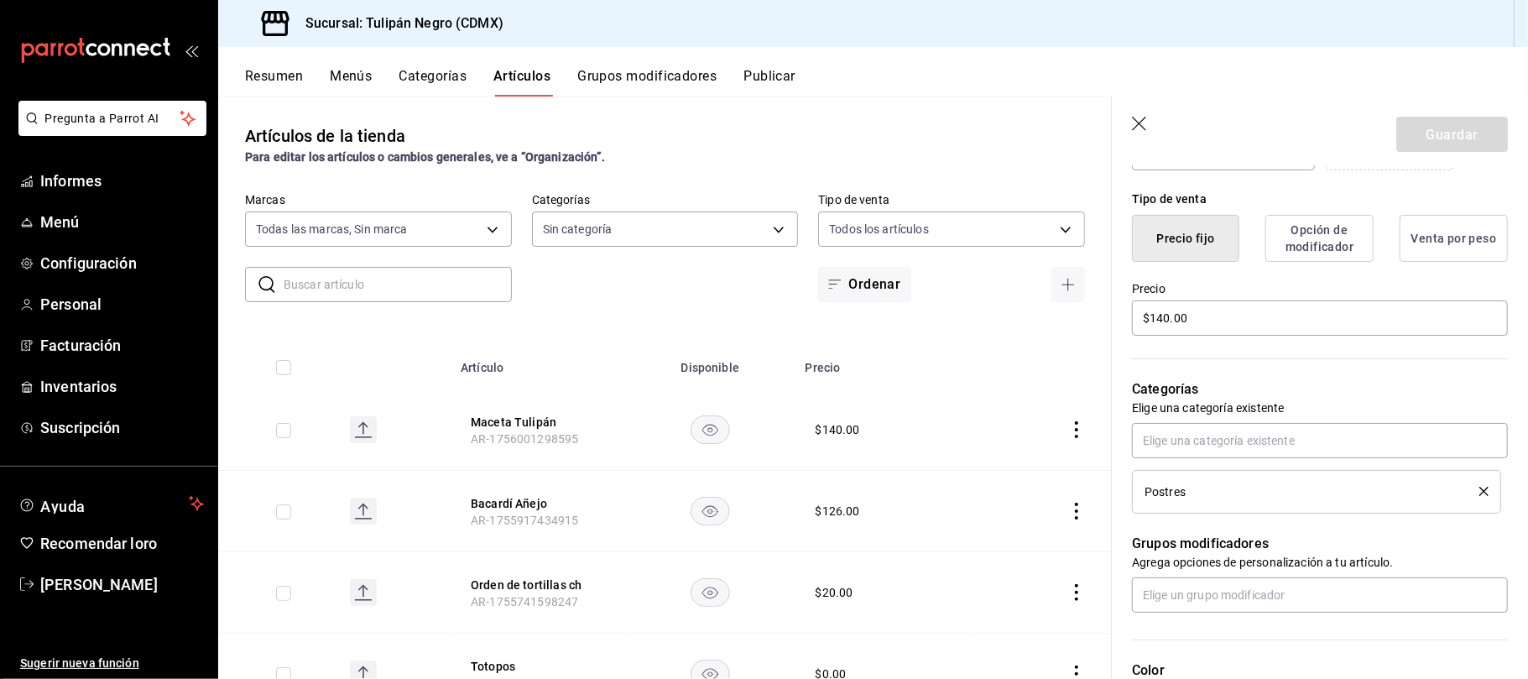
scroll to position [390, 0]
click at [1316, 254] on font "Opción de modificador" at bounding box center [1320, 239] width 68 height 29
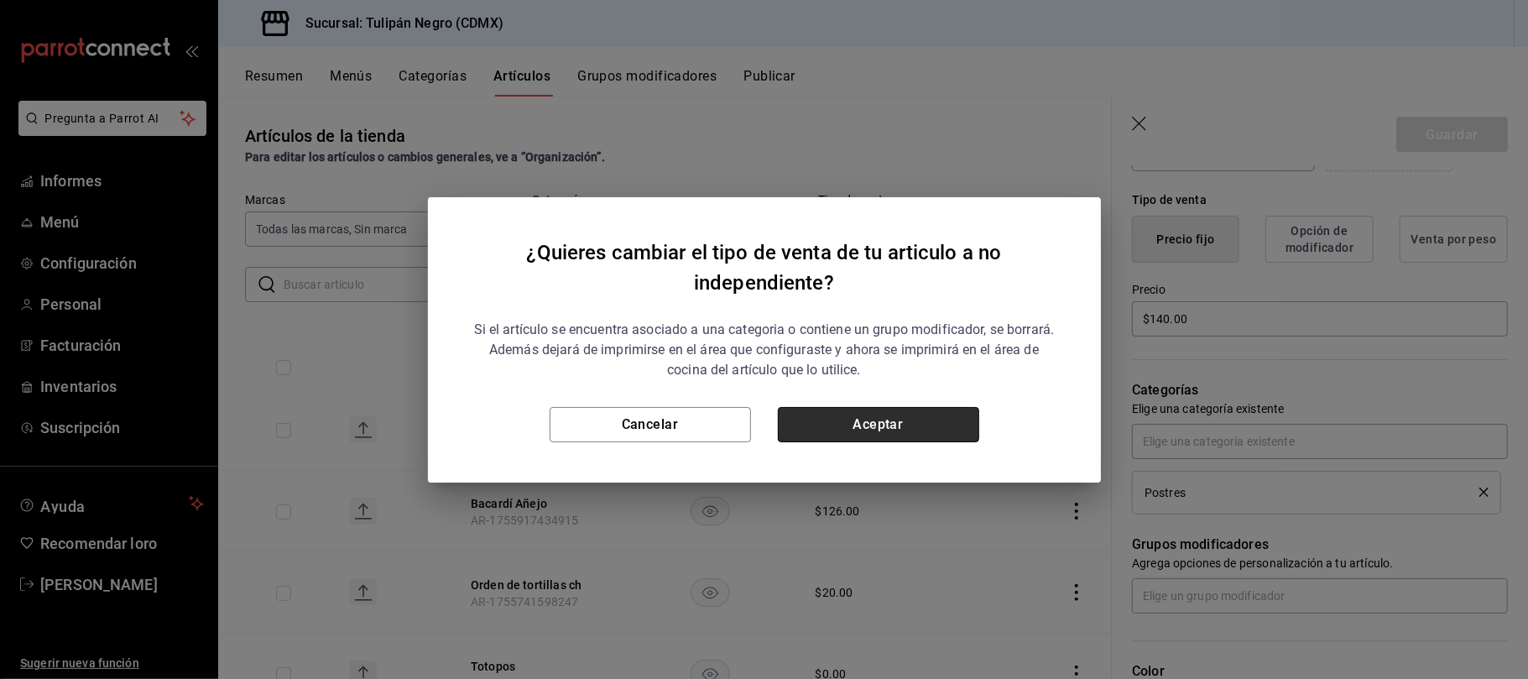
click at [918, 407] on button "Aceptar" at bounding box center [878, 424] width 201 height 35
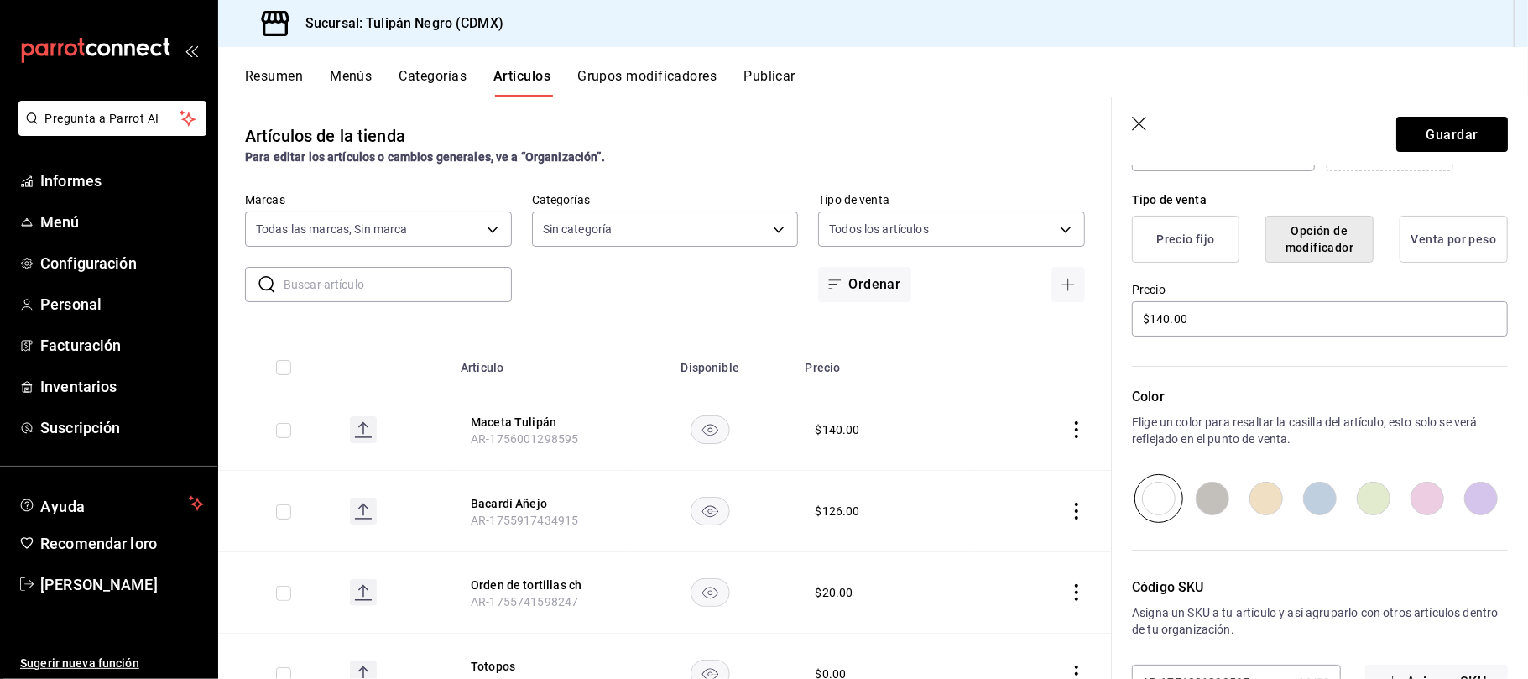
click at [1337, 252] on font "Opción de modificador" at bounding box center [1320, 239] width 68 height 29
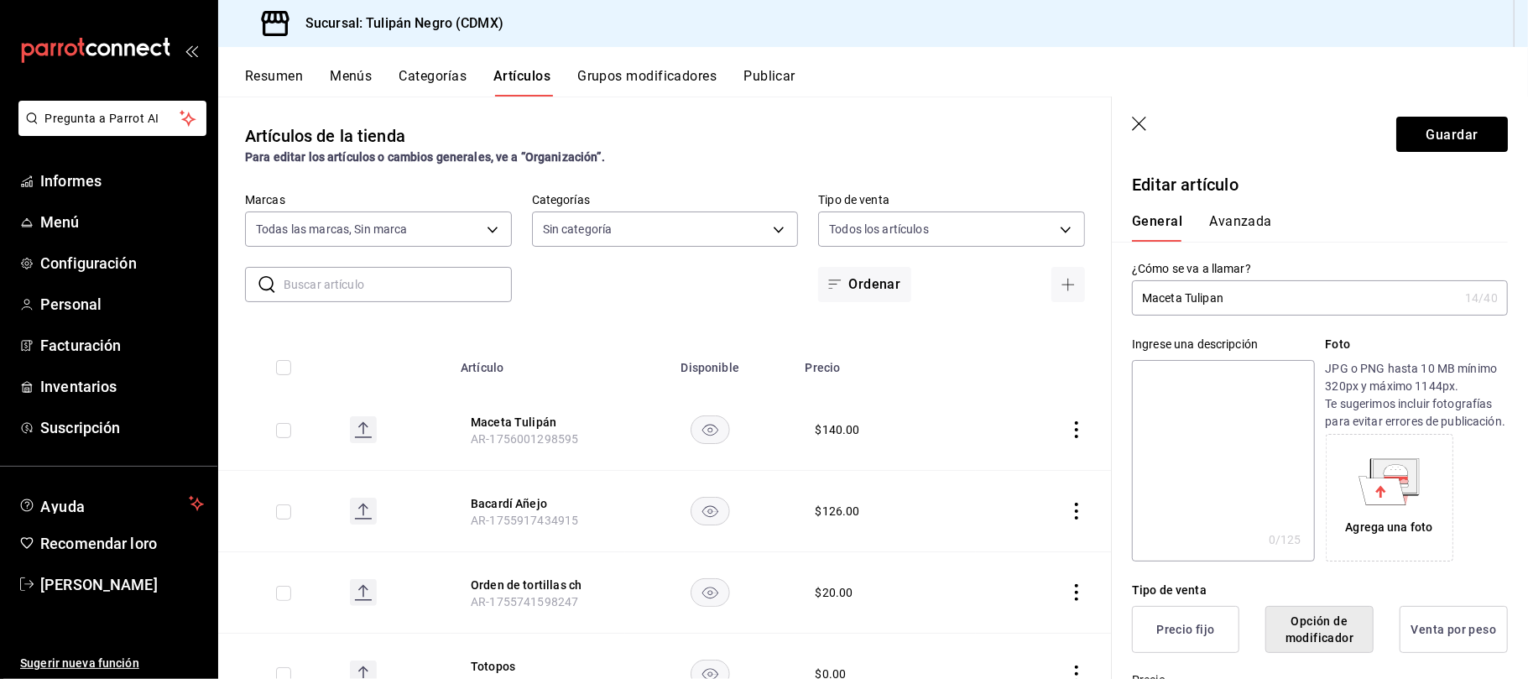
scroll to position [1, 0]
click at [1240, 220] on font "Avanzada" at bounding box center [1240, 220] width 63 height 16
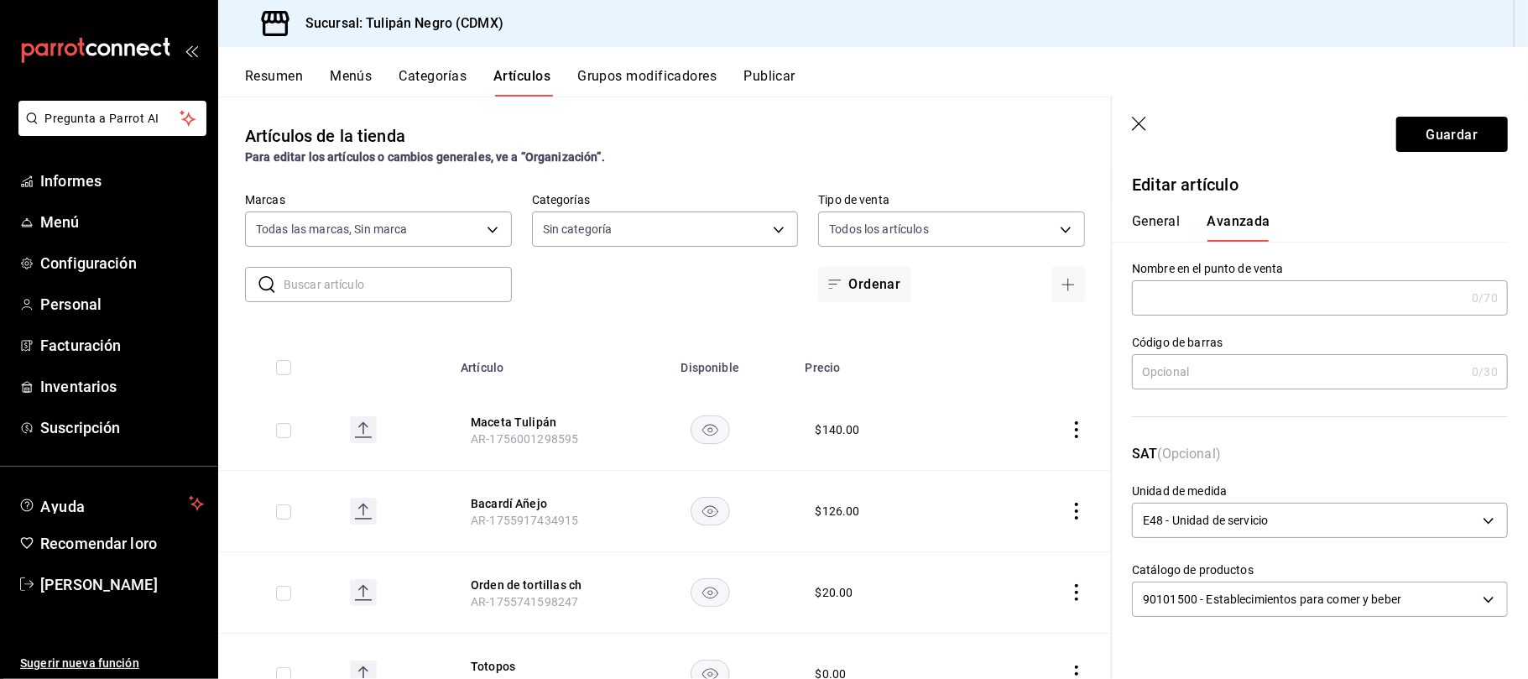
click at [1172, 222] on font "General" at bounding box center [1156, 221] width 48 height 16
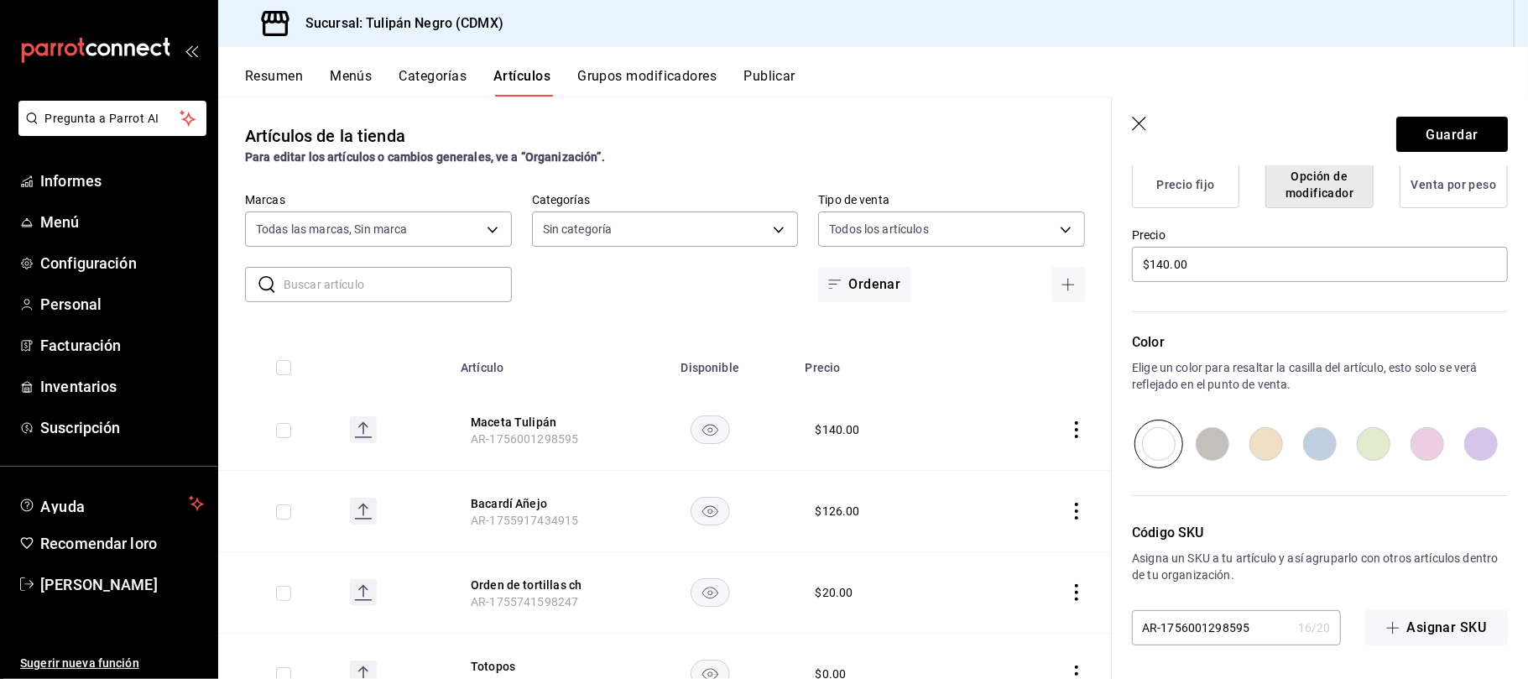
scroll to position [462, 0]
click at [1445, 182] on font "Venta por peso" at bounding box center [1455, 184] width 86 height 13
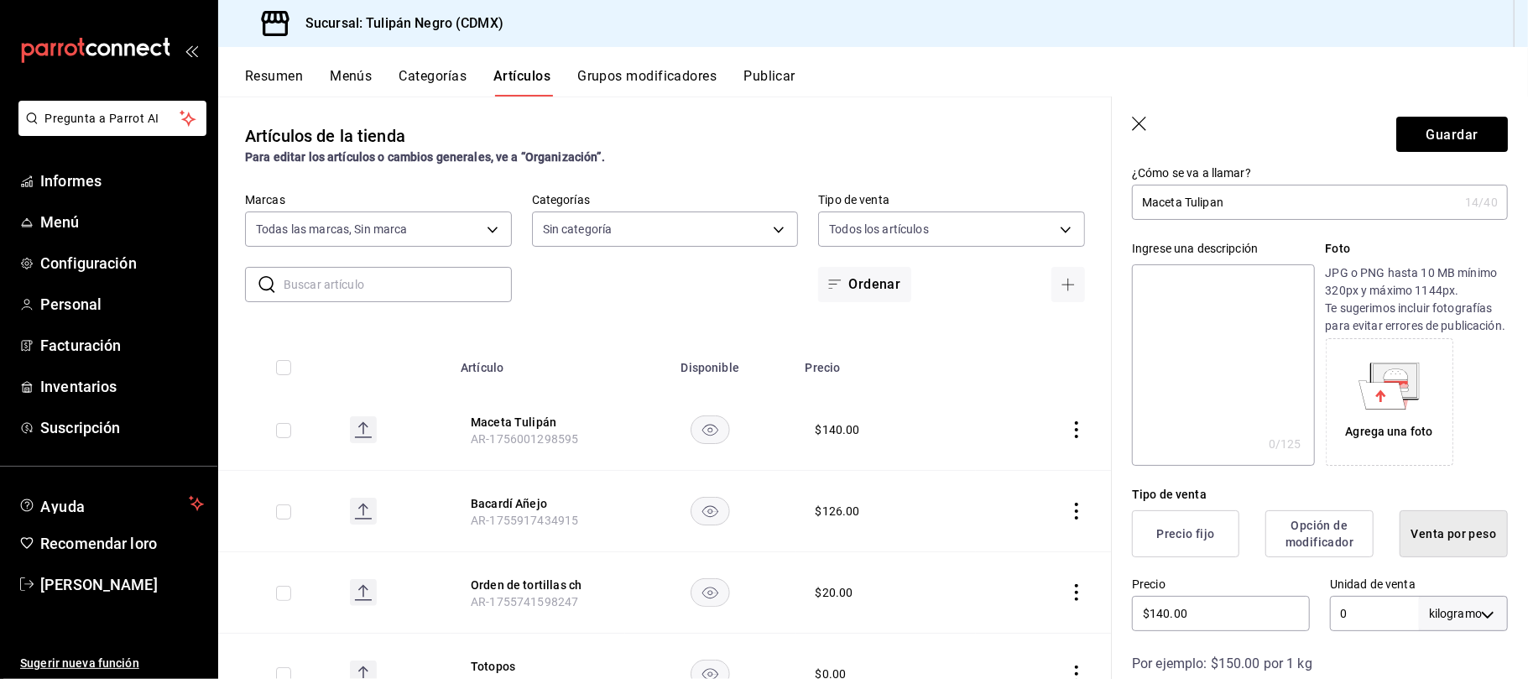
scroll to position [95, 0]
click at [1323, 550] on font "Opción de modificador" at bounding box center [1320, 534] width 68 height 29
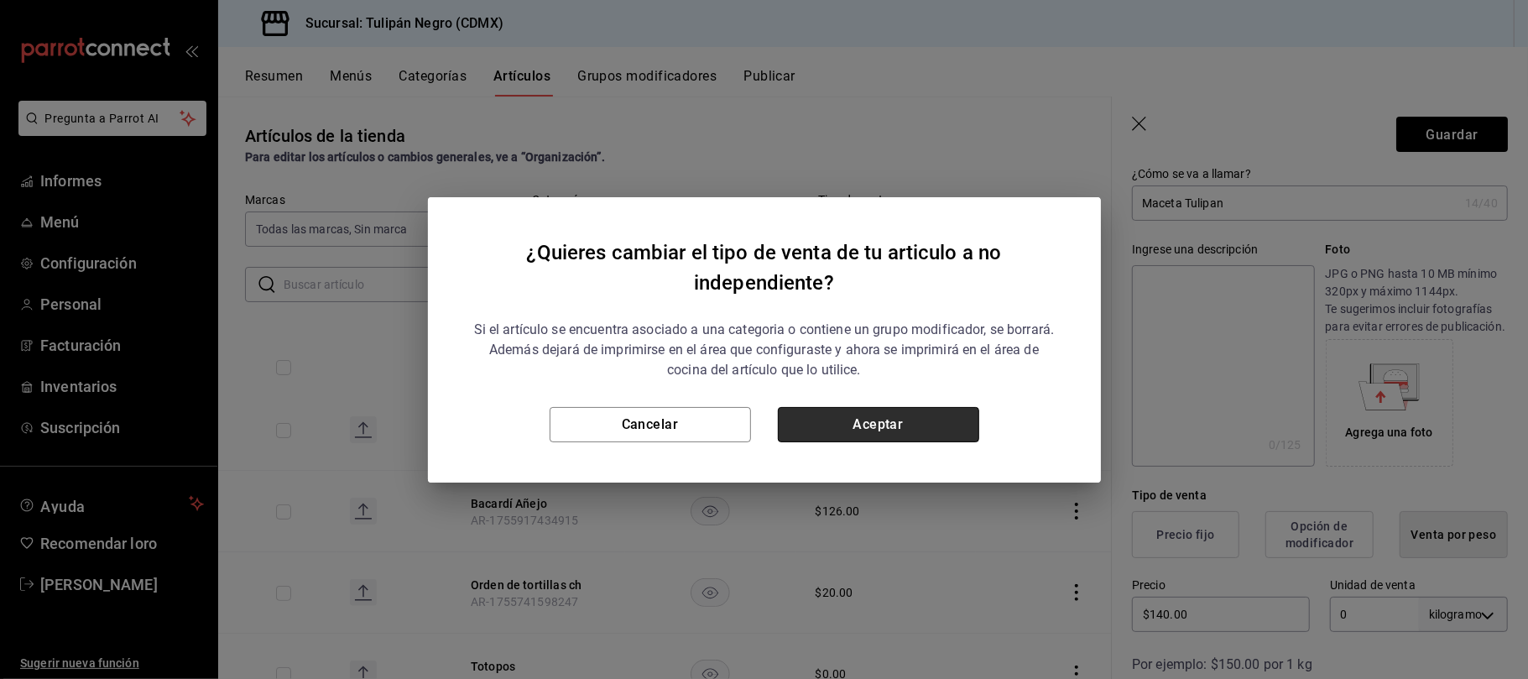
click at [937, 423] on button "Aceptar" at bounding box center [878, 424] width 201 height 35
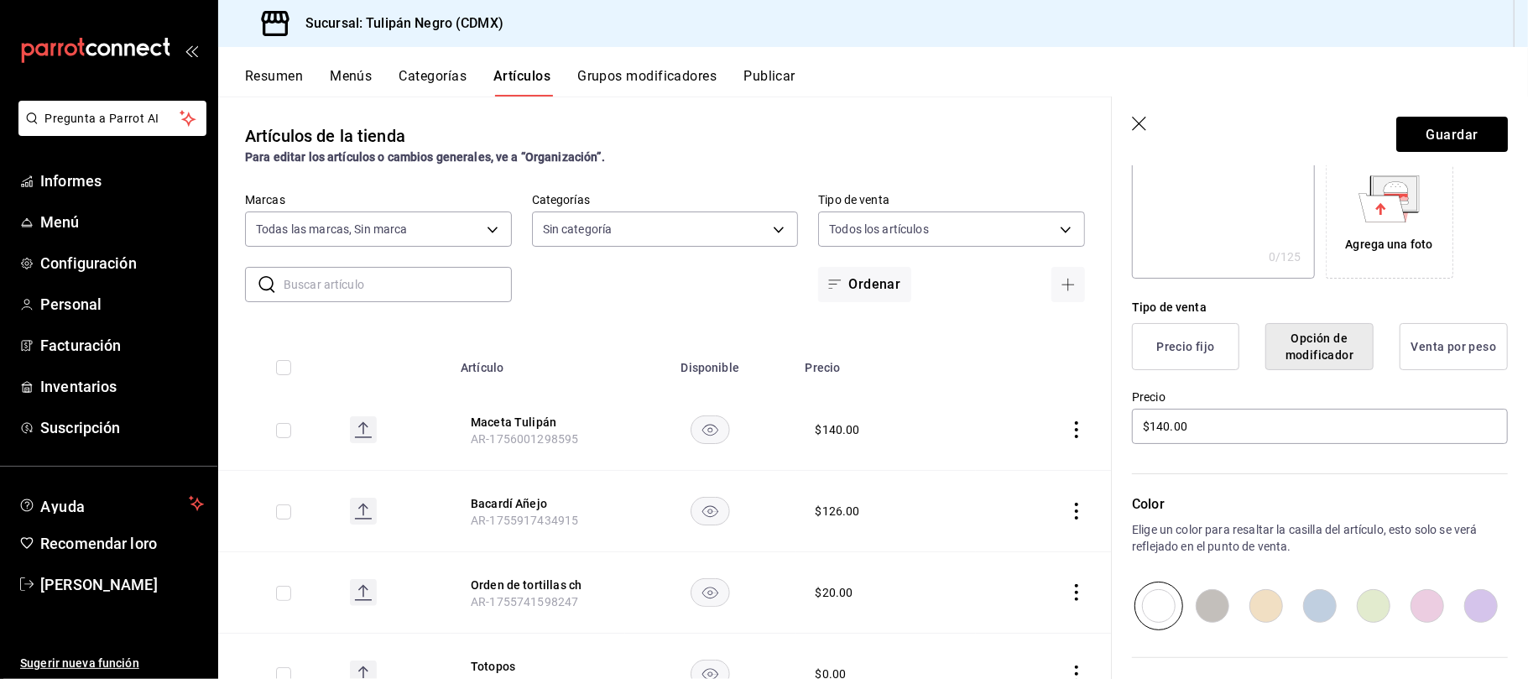
scroll to position [280, 0]
click at [1196, 356] on font "Precio fijo" at bounding box center [1185, 348] width 58 height 13
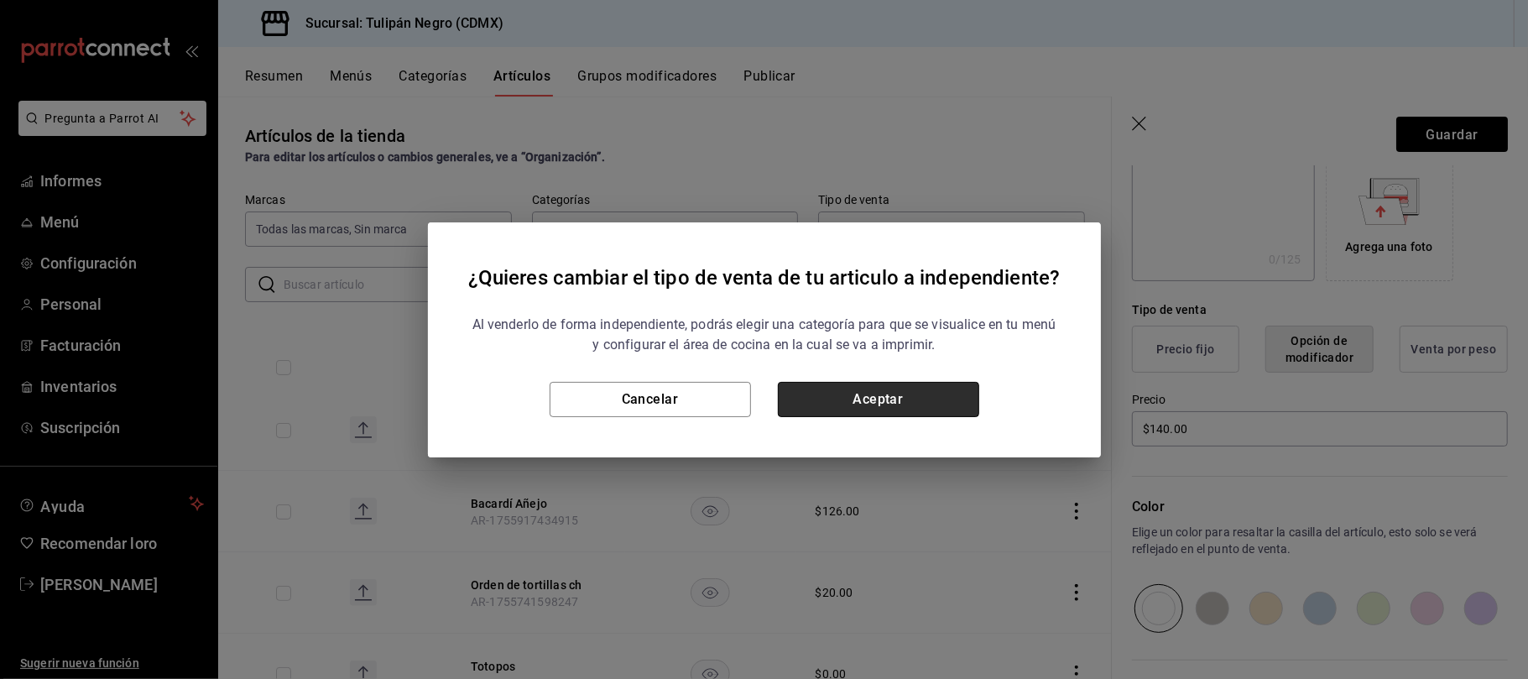
click at [945, 406] on button "Aceptar" at bounding box center [878, 399] width 201 height 35
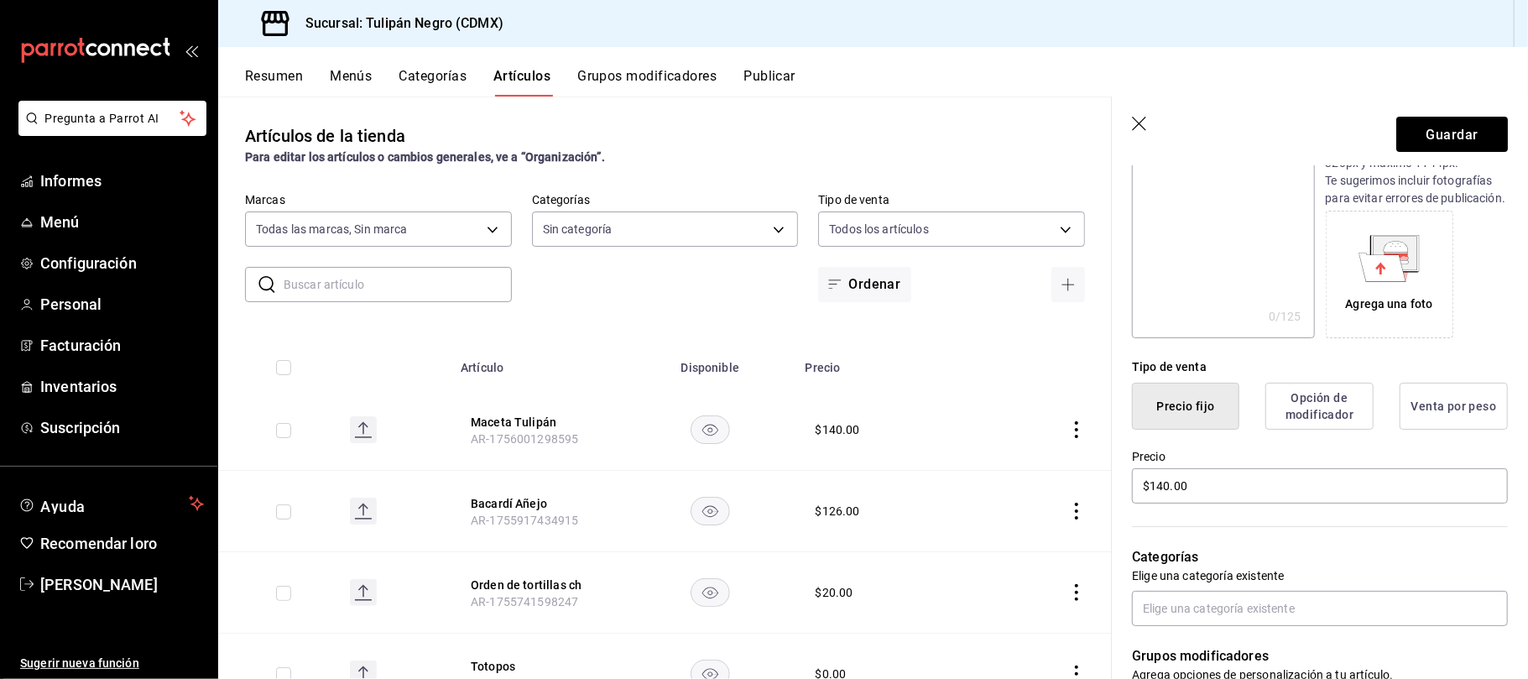
scroll to position [0, 0]
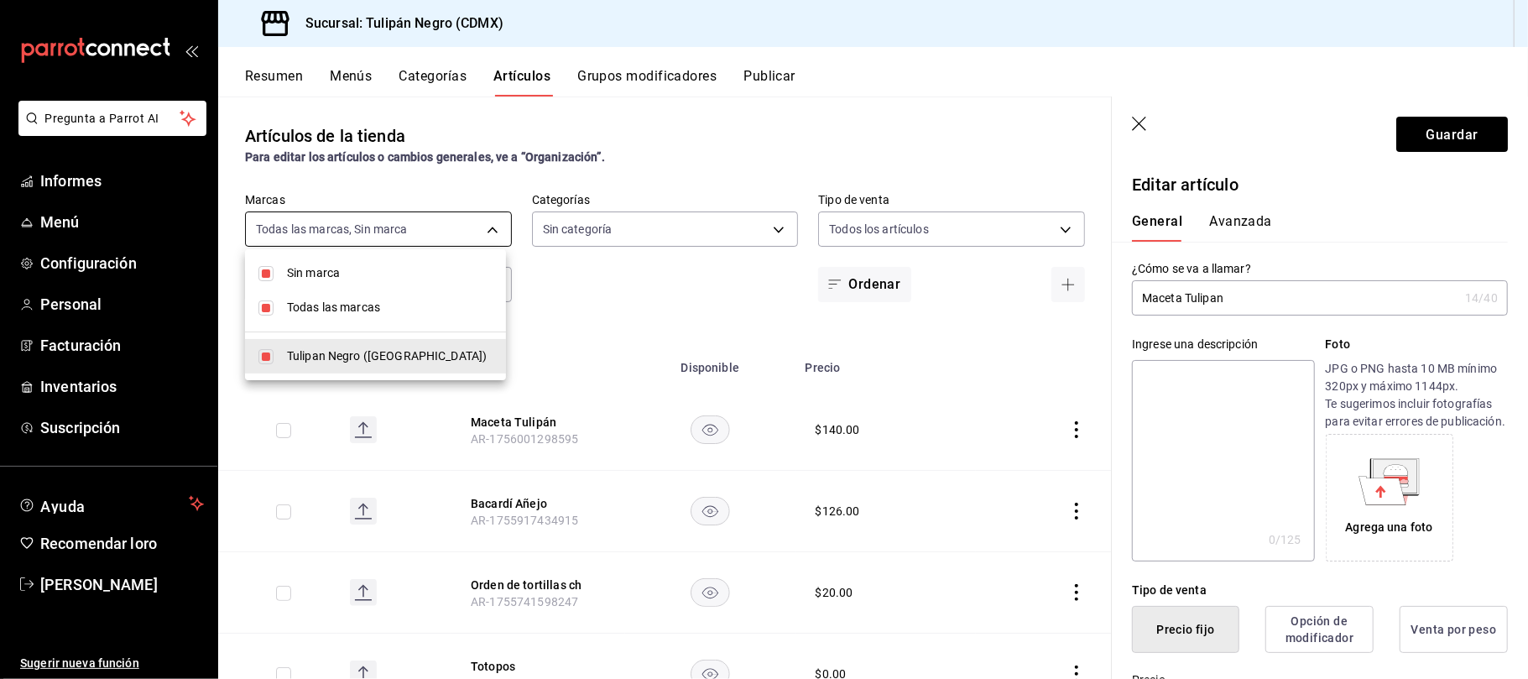
click at [493, 230] on body "Pregunta a Parrot AI Informes Menú Configuración Personal Facturación Inventari…" at bounding box center [764, 339] width 1528 height 679
click at [773, 236] on div at bounding box center [764, 339] width 1528 height 679
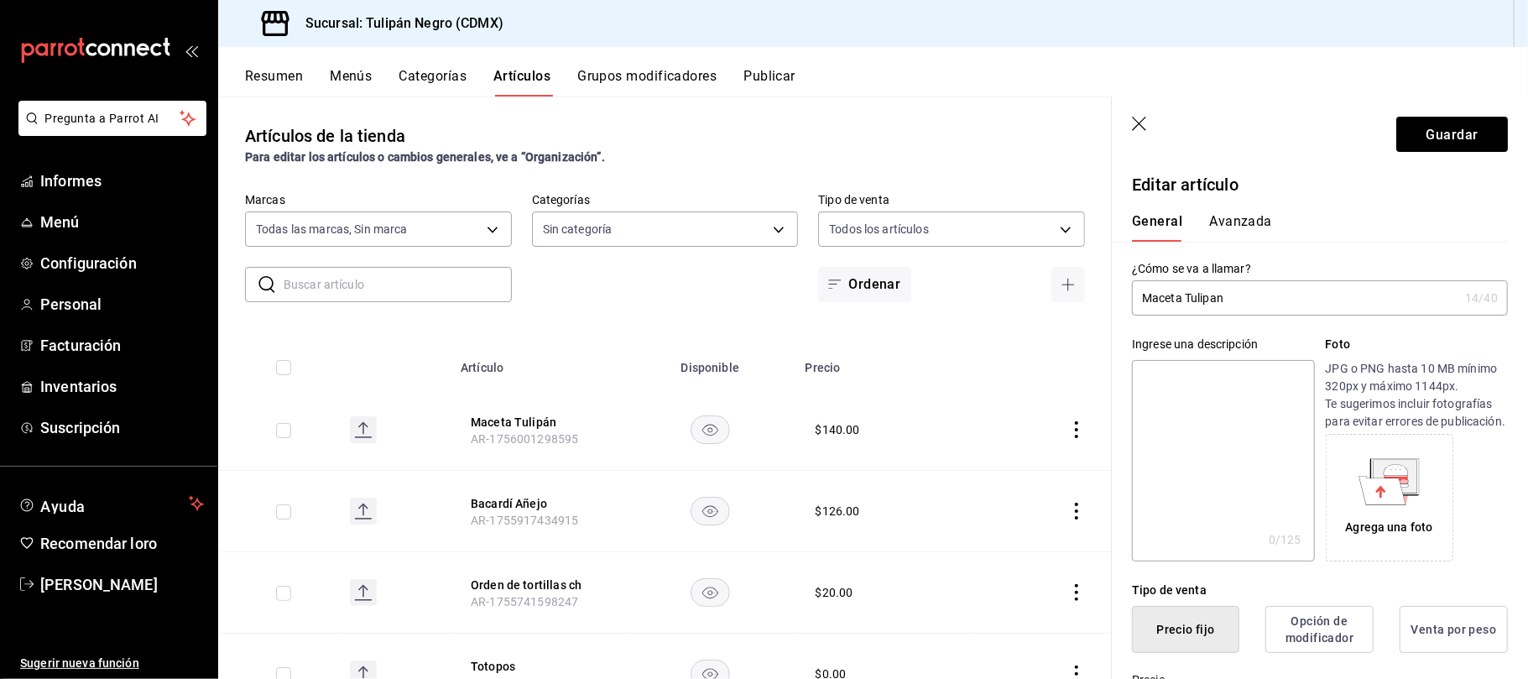
click at [773, 236] on body "Pregunta a Parrot AI Informes Menú Configuración Personal Facturación Inventari…" at bounding box center [764, 339] width 1528 height 679
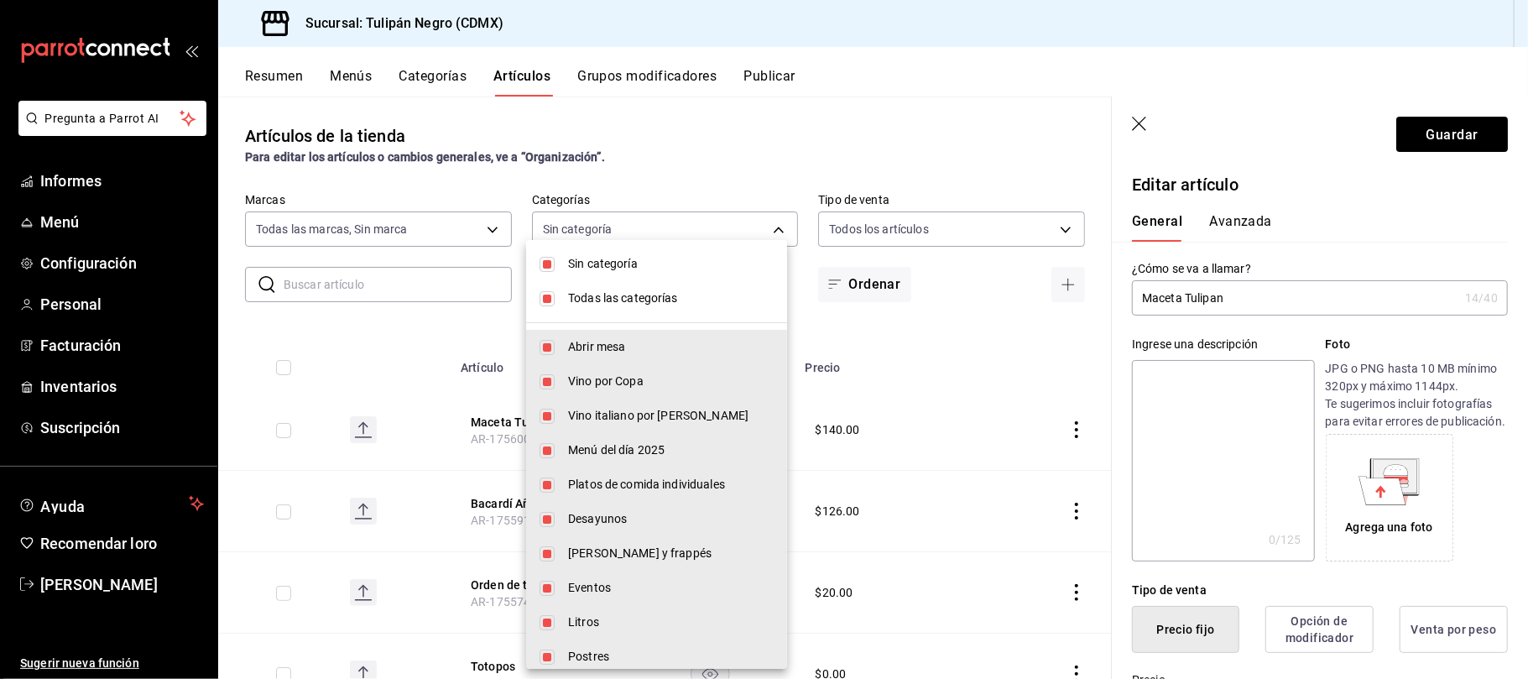
click at [877, 129] on div at bounding box center [764, 339] width 1528 height 679
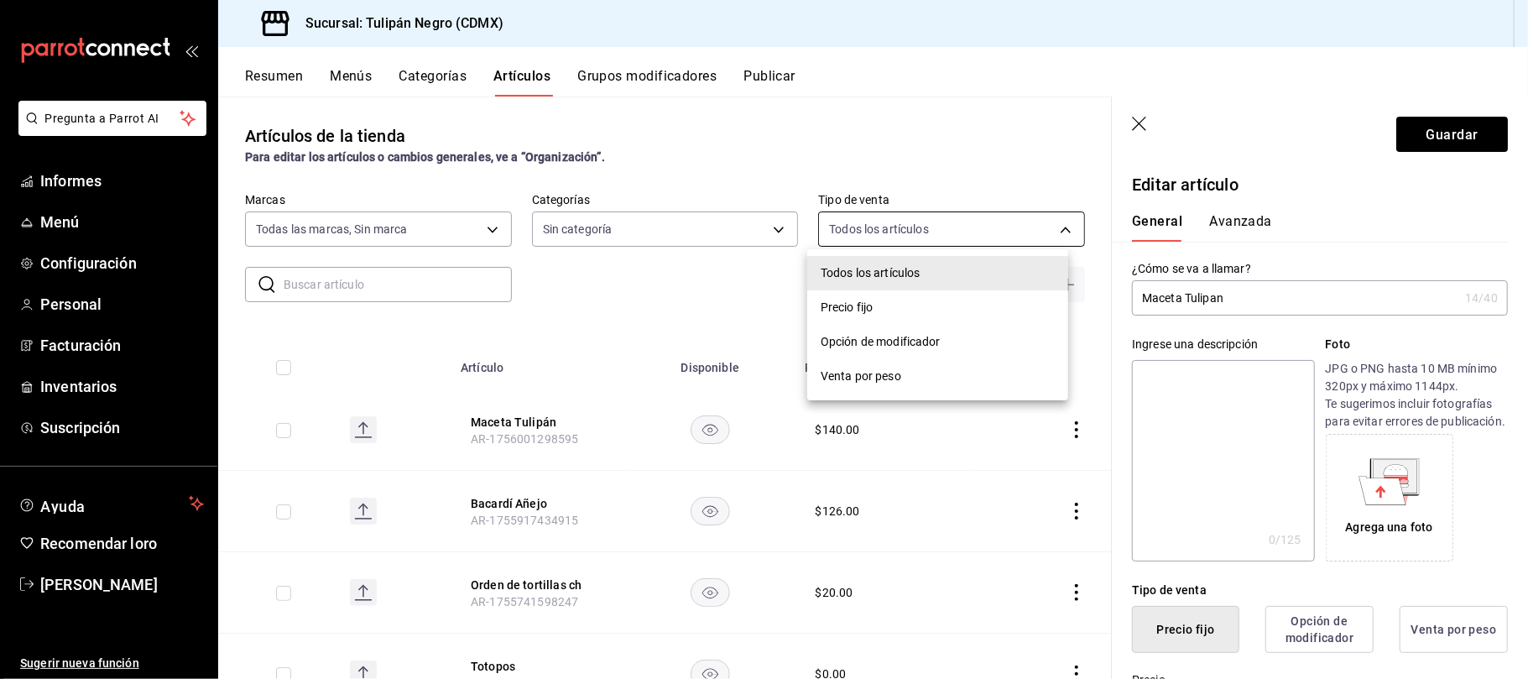
click at [1054, 227] on body "Pregunta a Parrot AI Informes Menú Configuración Personal Facturación Inventari…" at bounding box center [764, 339] width 1528 height 679
click at [972, 136] on div at bounding box center [764, 339] width 1528 height 679
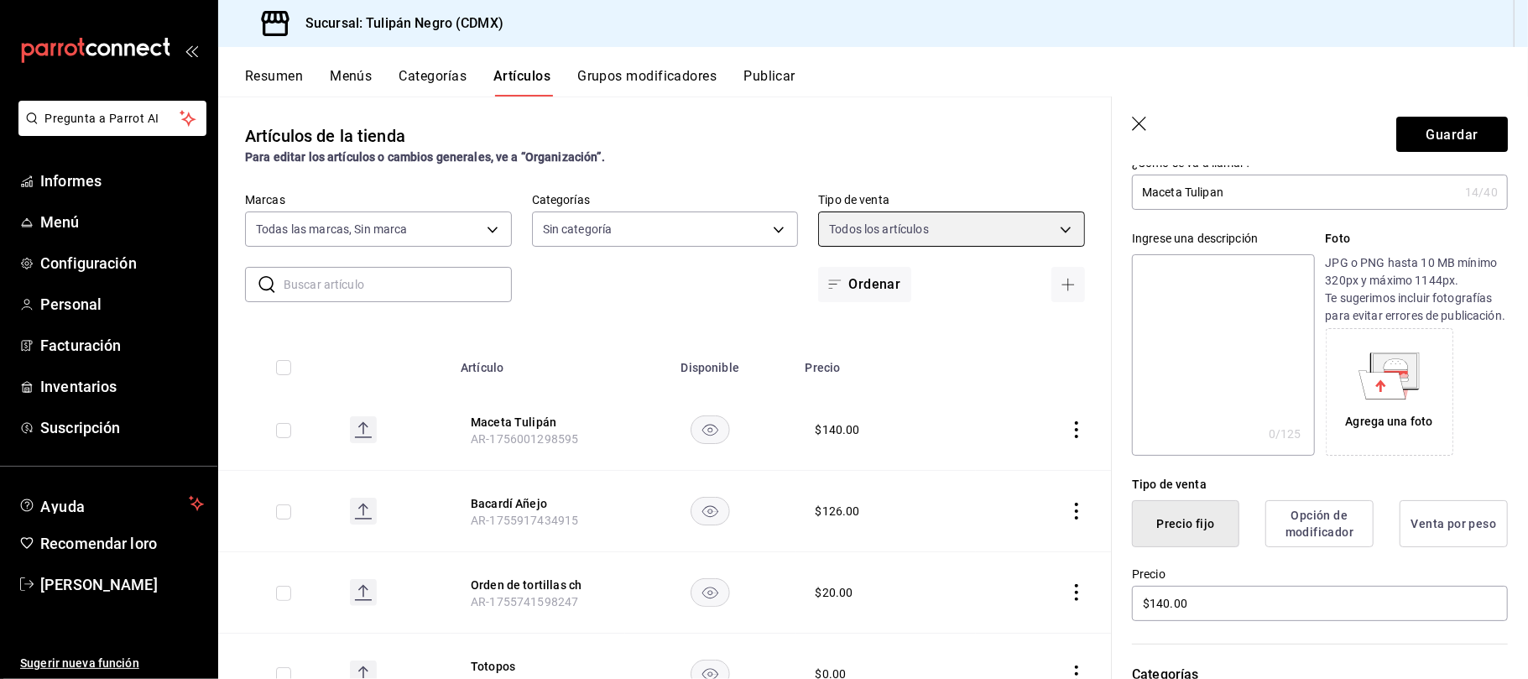
scroll to position [102, 0]
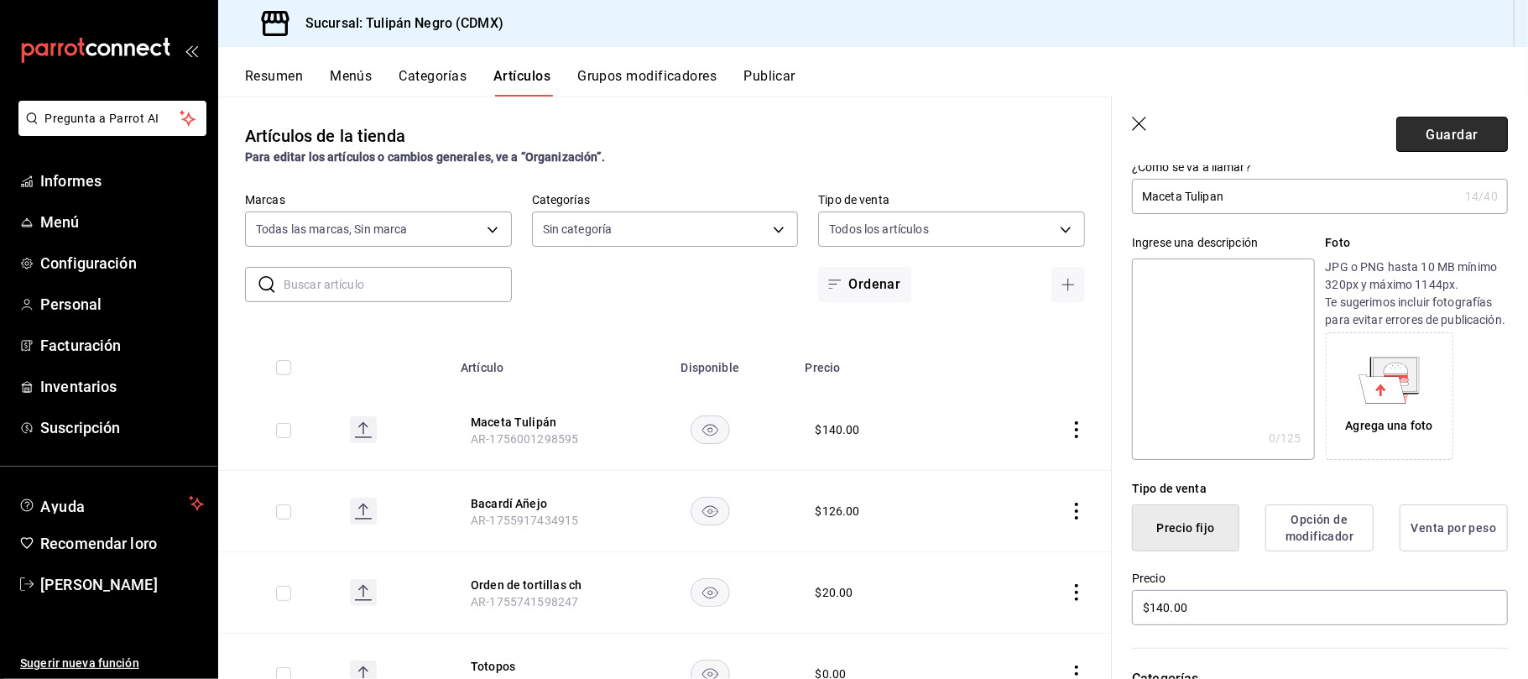
click at [1432, 125] on button "Guardar" at bounding box center [1452, 134] width 112 height 35
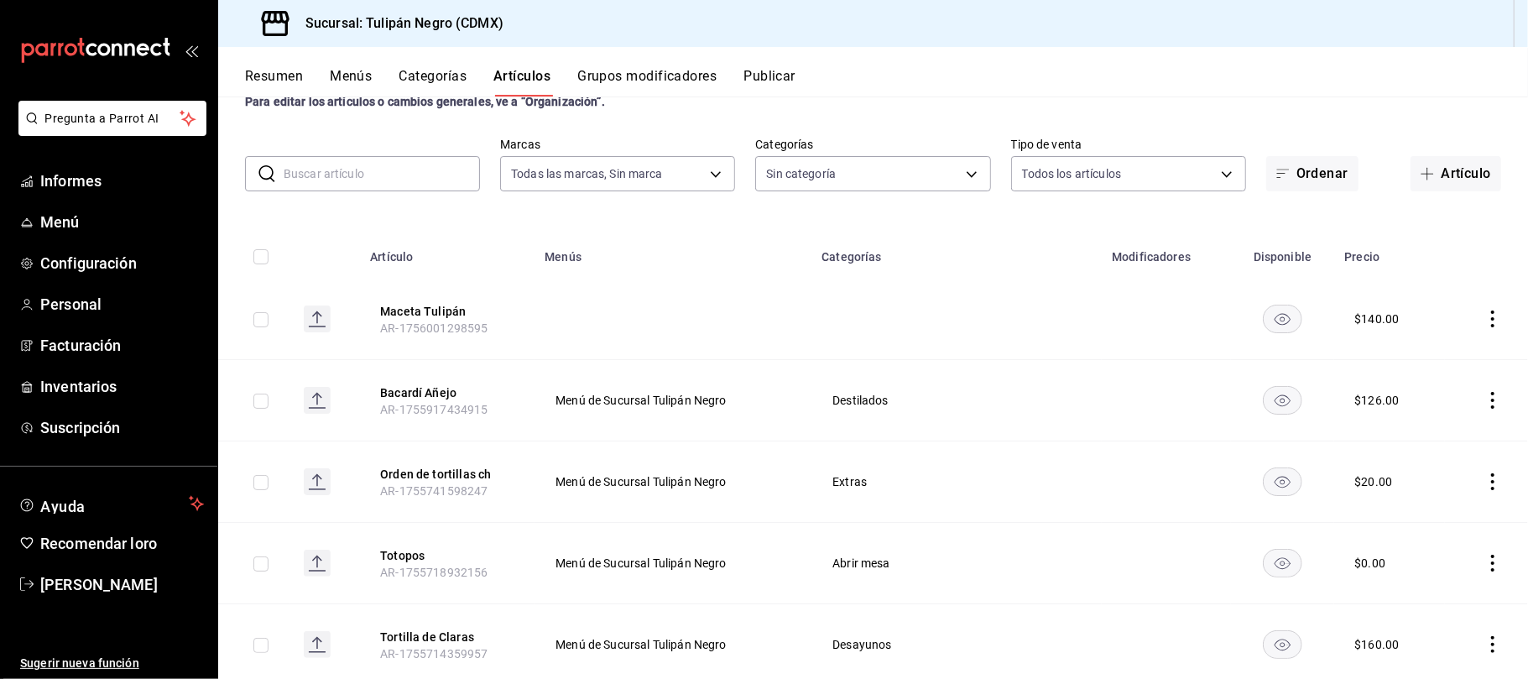
scroll to position [54, 0]
click at [965, 89] on div "Resumen Menús Categorías Artículos Grupos modificadores Publicar" at bounding box center [886, 81] width 1283 height 29
click at [1485, 316] on icon "comportamiento" at bounding box center [1493, 320] width 17 height 17
click at [1414, 356] on font "Editar" at bounding box center [1420, 358] width 32 height 13
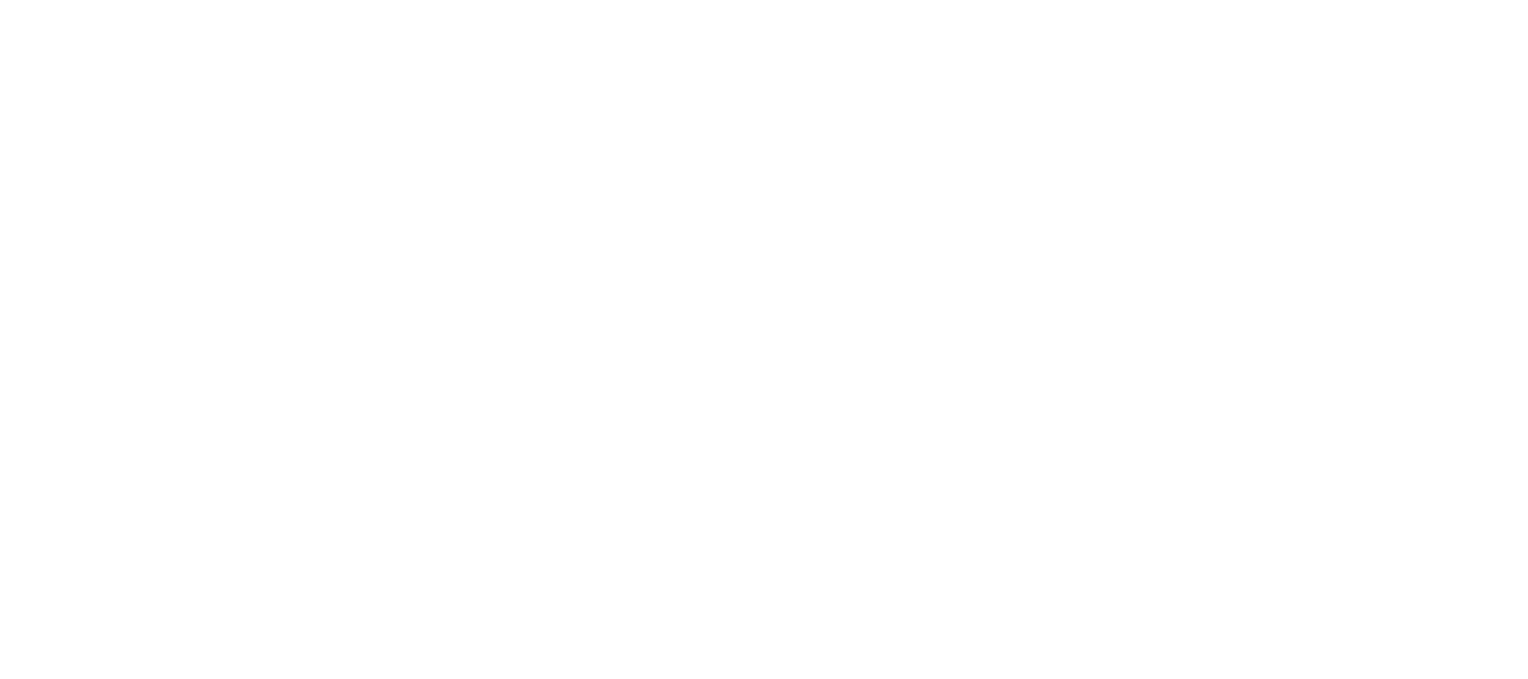
click at [894, 7] on html "Texto original Valora esta traducción Tu opinión servirá para ayudar a mejorar …" at bounding box center [764, 3] width 1528 height 7
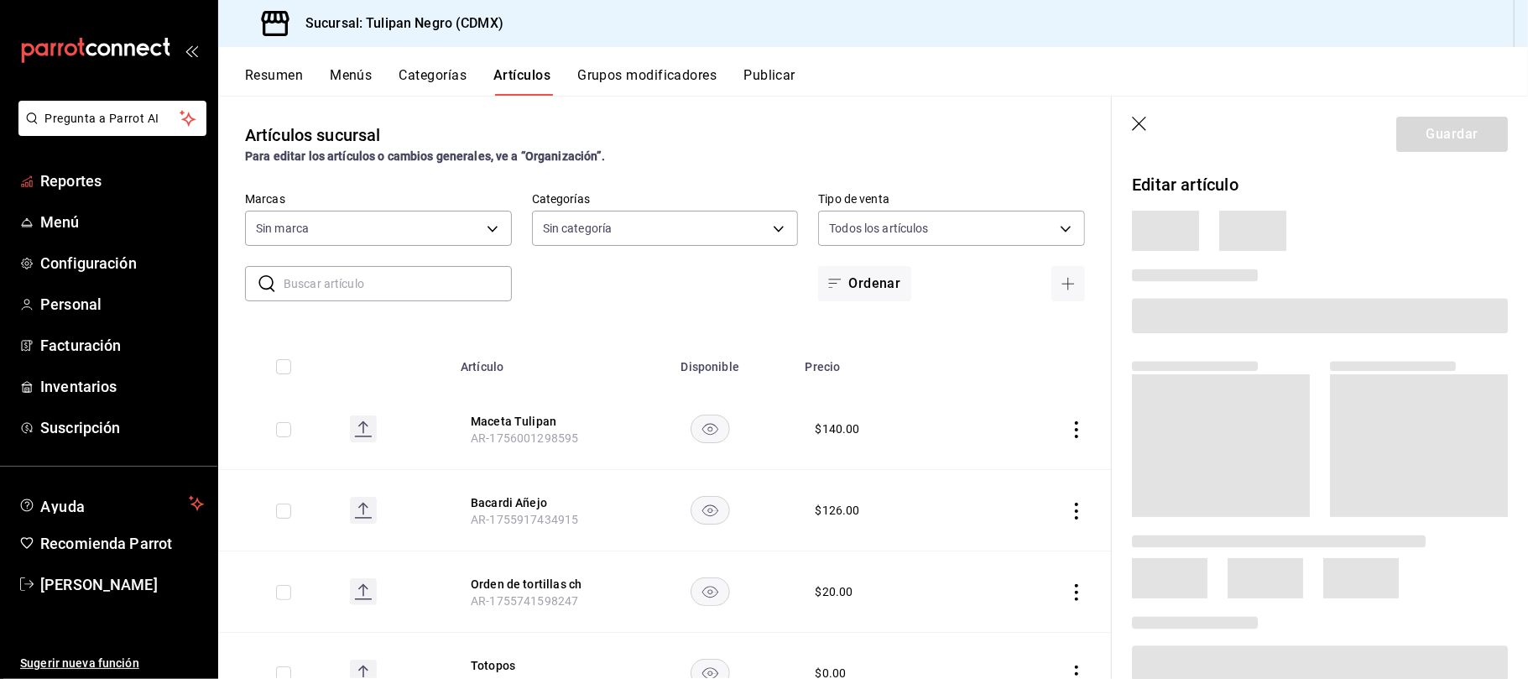
type input "7e9e007c-ebc9-45b2-8b13-0394ee6686bd,0b5aab52-02e1-4119-9acc-a791c5527926,4c5dc…"
type input "02b478a3-6360-4822-a852-509f8d1e5124"
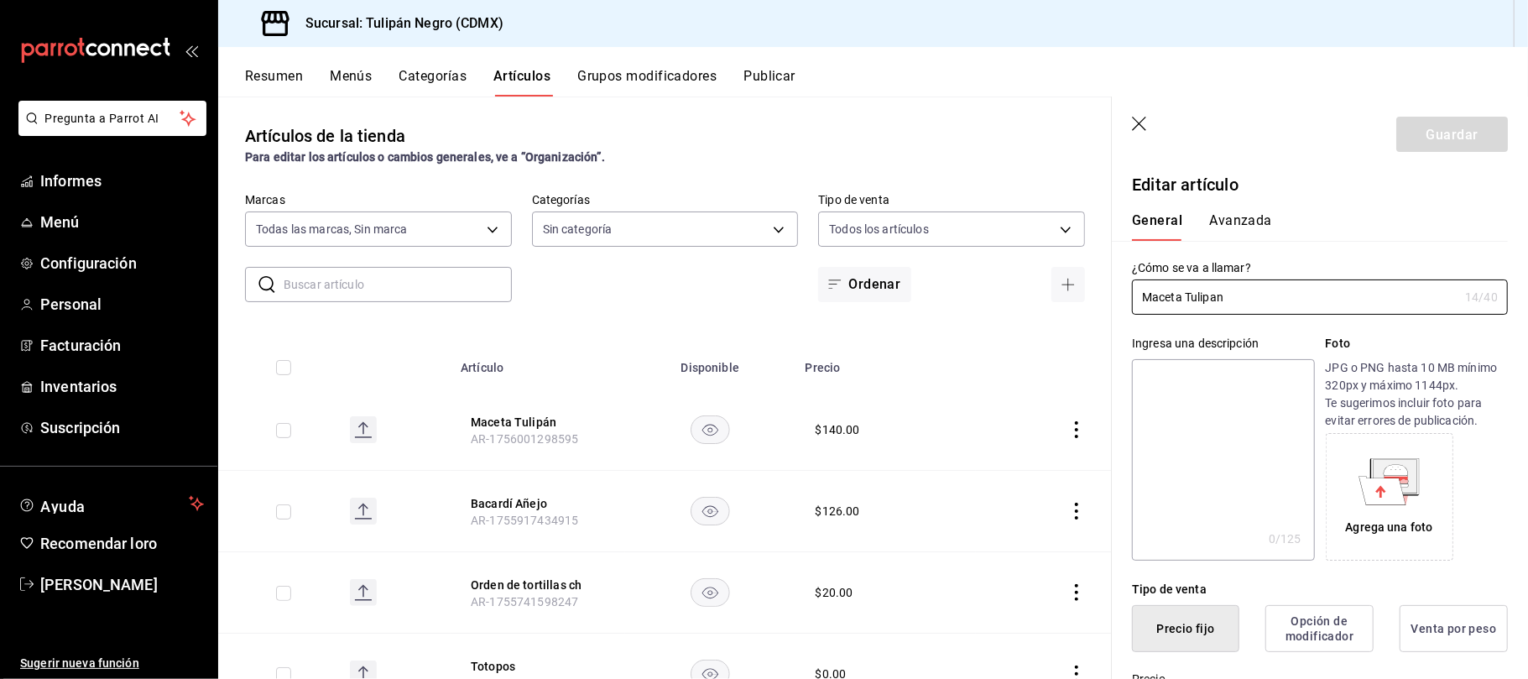
type input "$140.00"
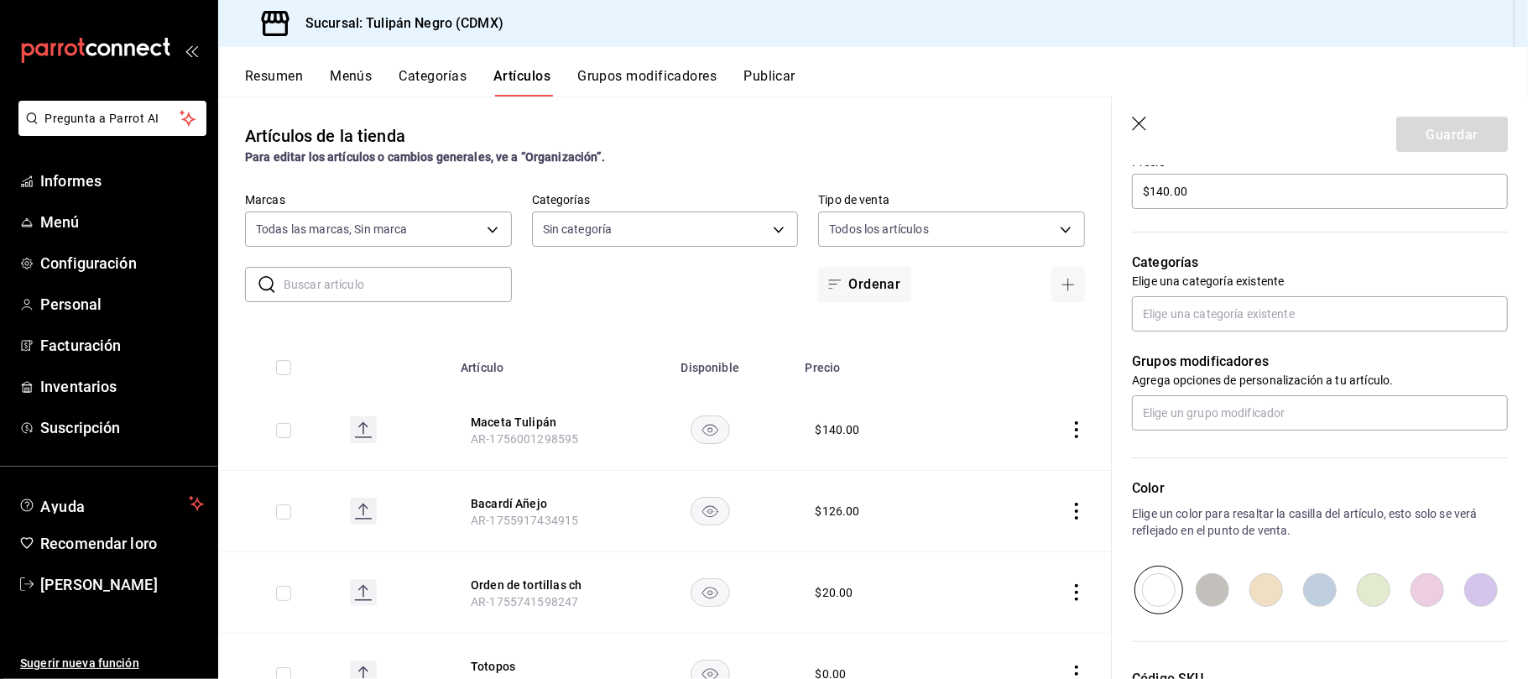
scroll to position [519, 0]
drag, startPoint x: 1277, startPoint y: 327, endPoint x: 1321, endPoint y: 327, distance: 43.6
click at [1321, 327] on input "text" at bounding box center [1320, 312] width 376 height 35
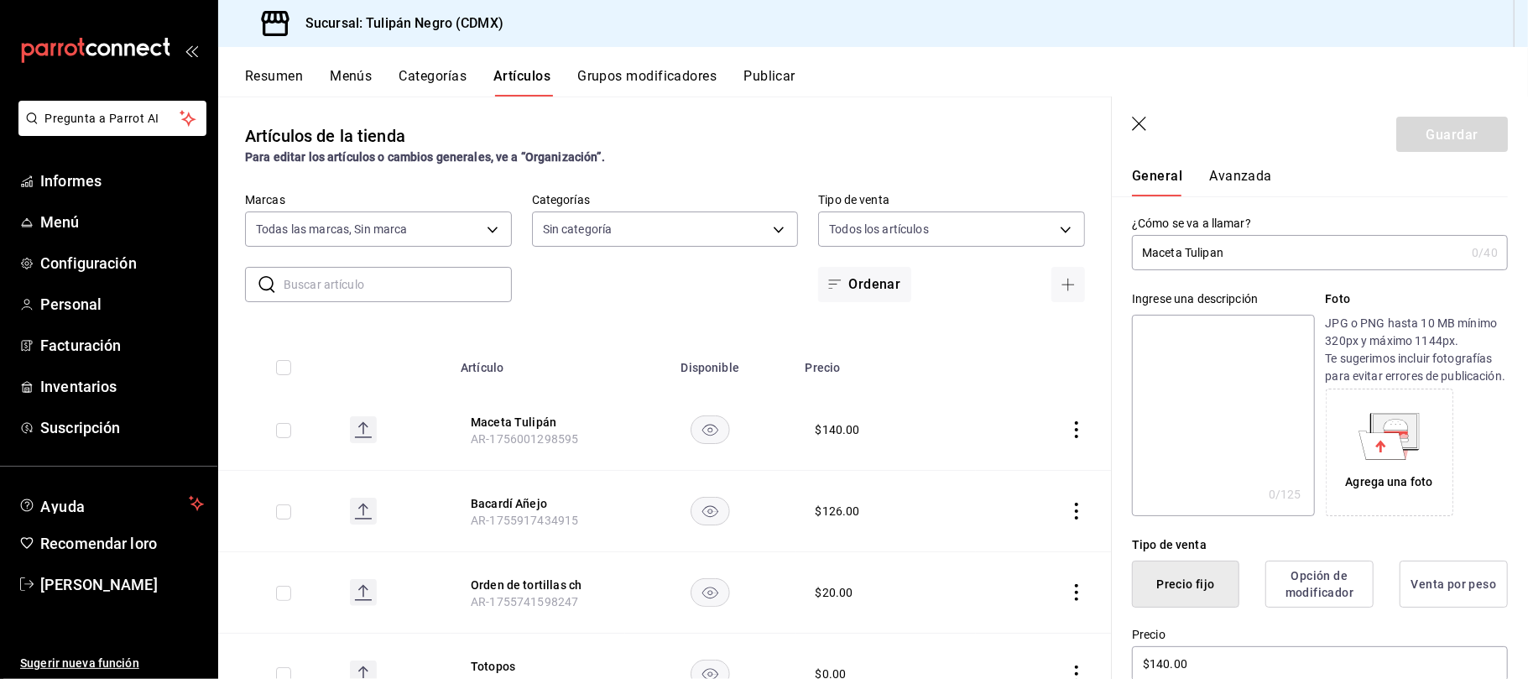
scroll to position [0, 0]
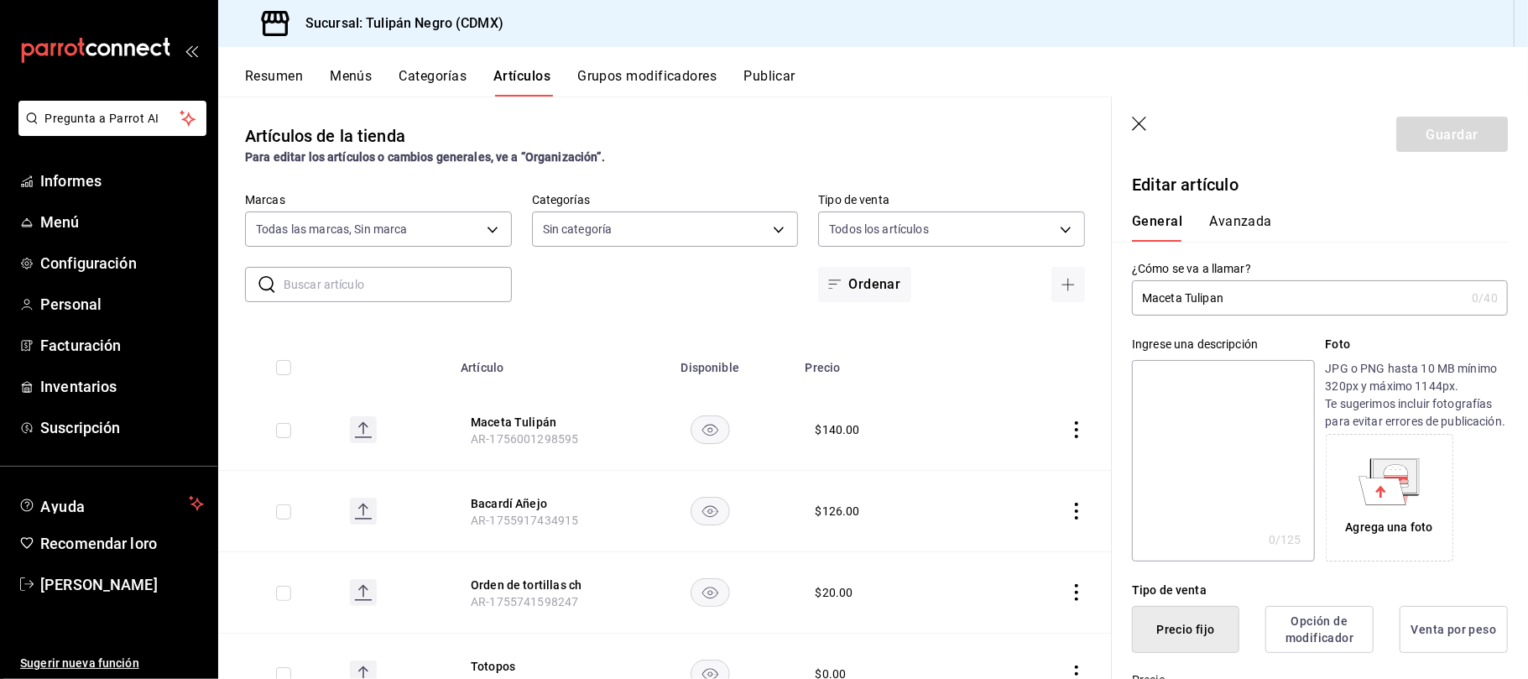
click at [1226, 226] on font "Avanzada" at bounding box center [1240, 221] width 63 height 16
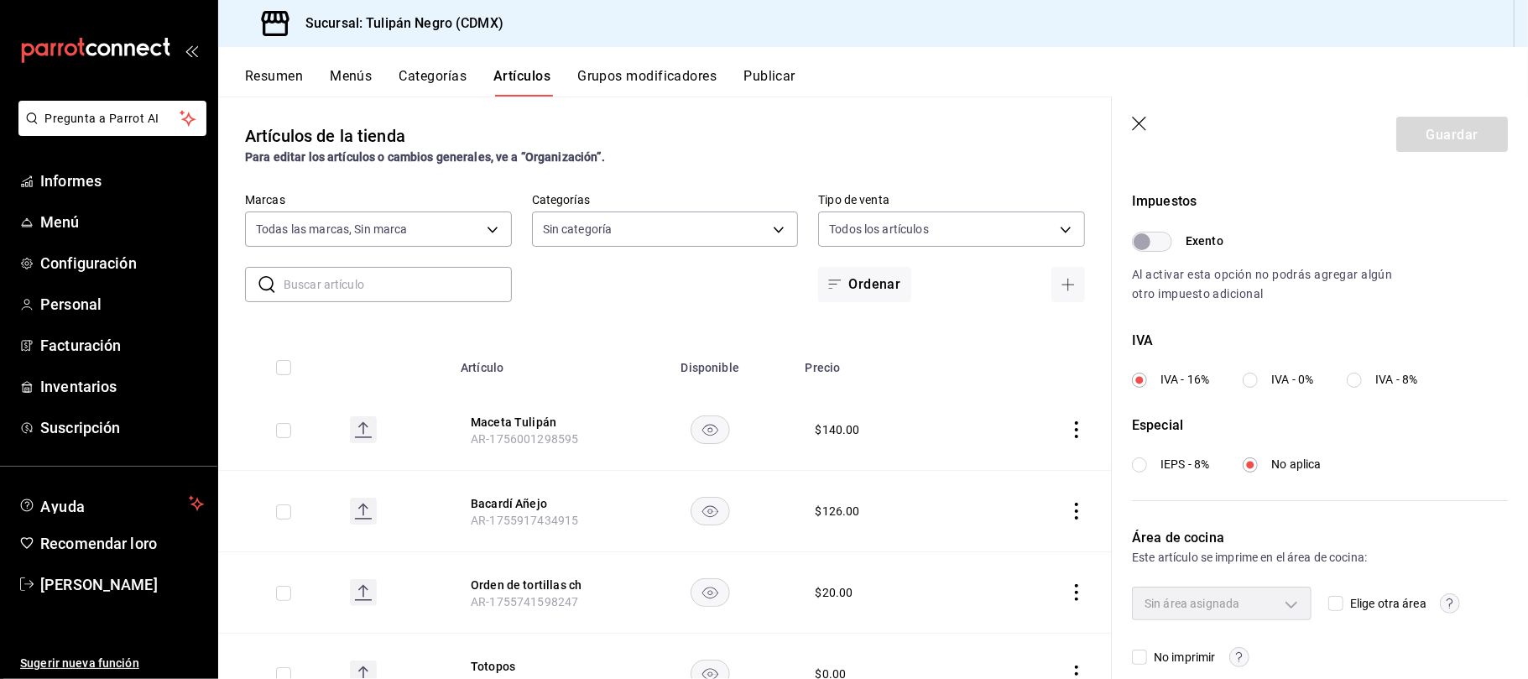
scroll to position [508, 0]
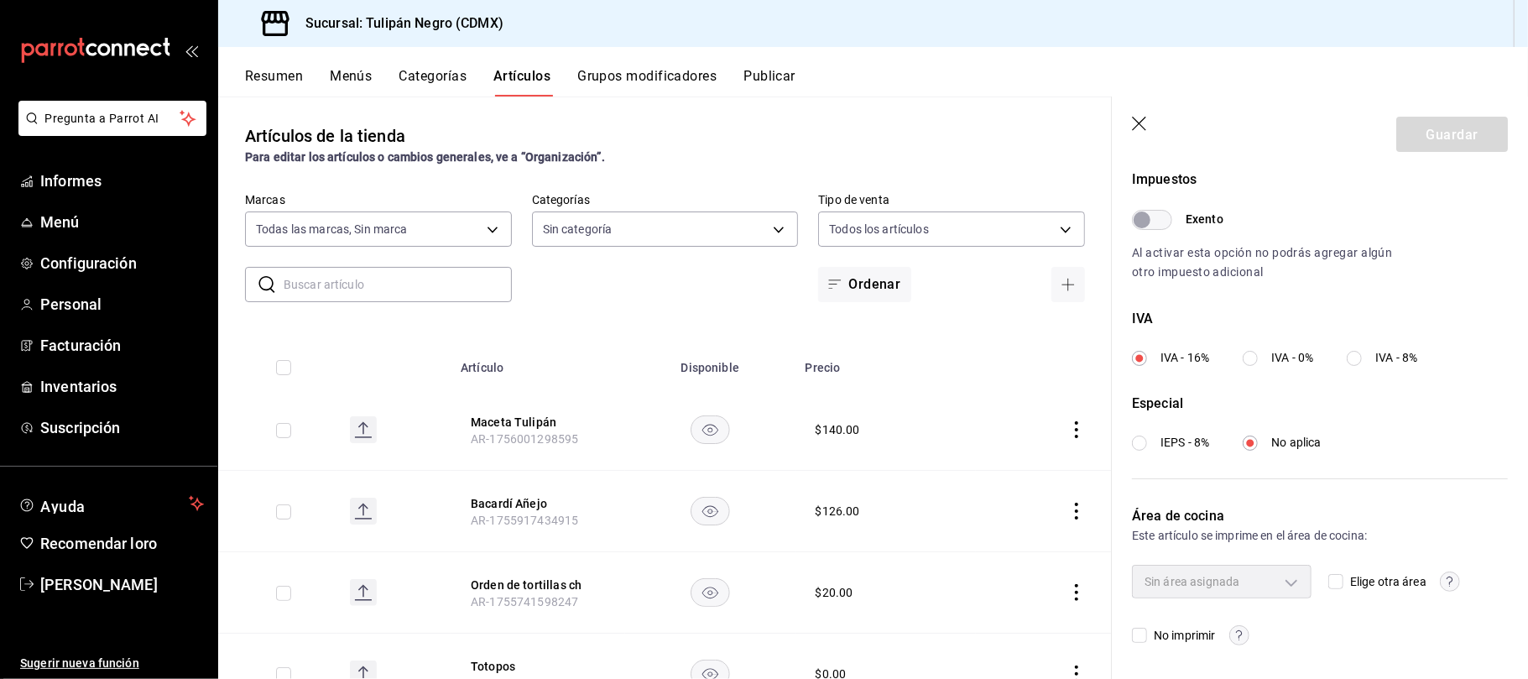
click at [1276, 582] on div "Sin área asignada" at bounding box center [1222, 582] width 180 height 34
click at [1280, 582] on div "Sin área asignada" at bounding box center [1222, 582] width 180 height 34
click at [1282, 581] on div "Sin área asignada" at bounding box center [1222, 582] width 180 height 34
click at [1344, 579] on span "Elige otra área" at bounding box center [1385, 582] width 83 height 18
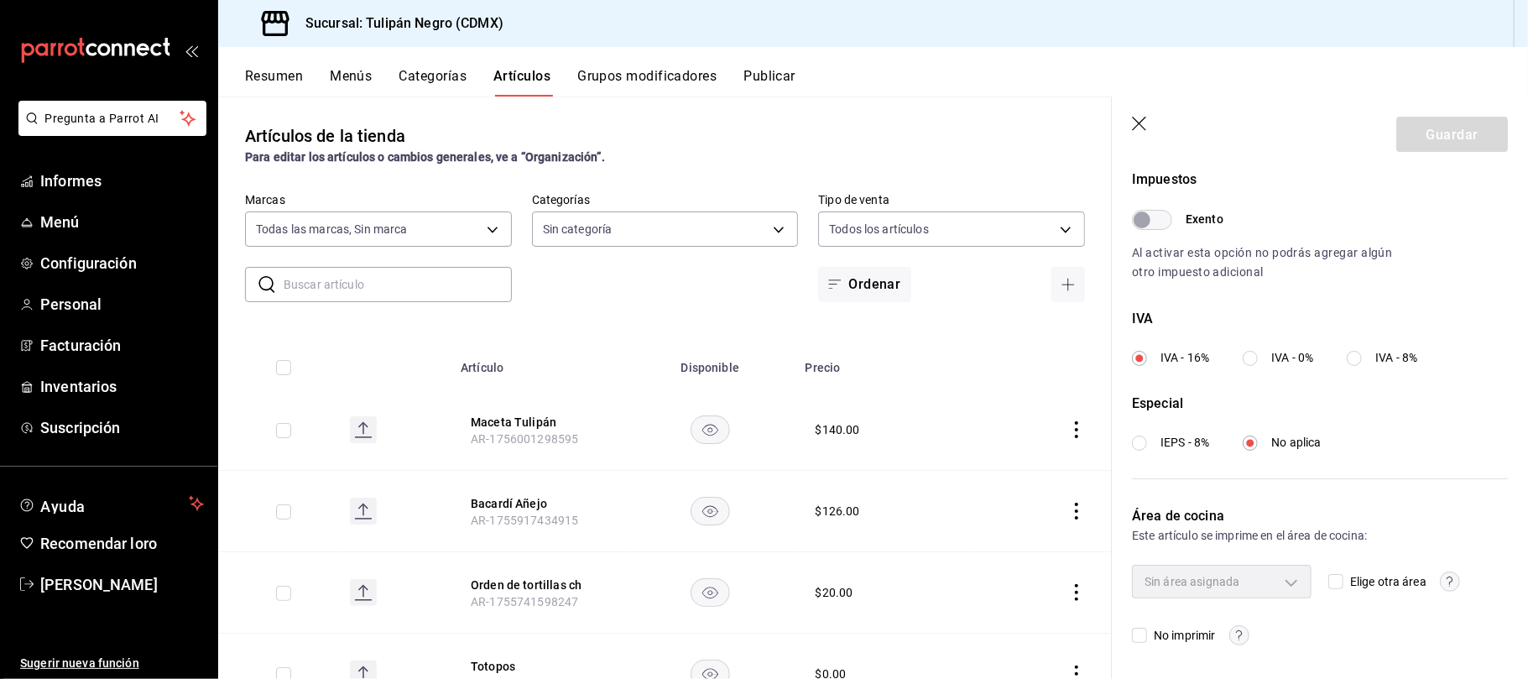
click at [1338, 579] on input "Elige otra área" at bounding box center [1336, 581] width 15 height 15
checkbox input "true"
click at [1286, 582] on body "Pregunta a Parrot AI Informes Menú Configuración Personal Facturación Inventari…" at bounding box center [764, 339] width 1528 height 679
click at [1207, 655] on font "Cocina" at bounding box center [1194, 652] width 37 height 13
type input "837a182f-d626-4478-9eee-45c24fa24074"
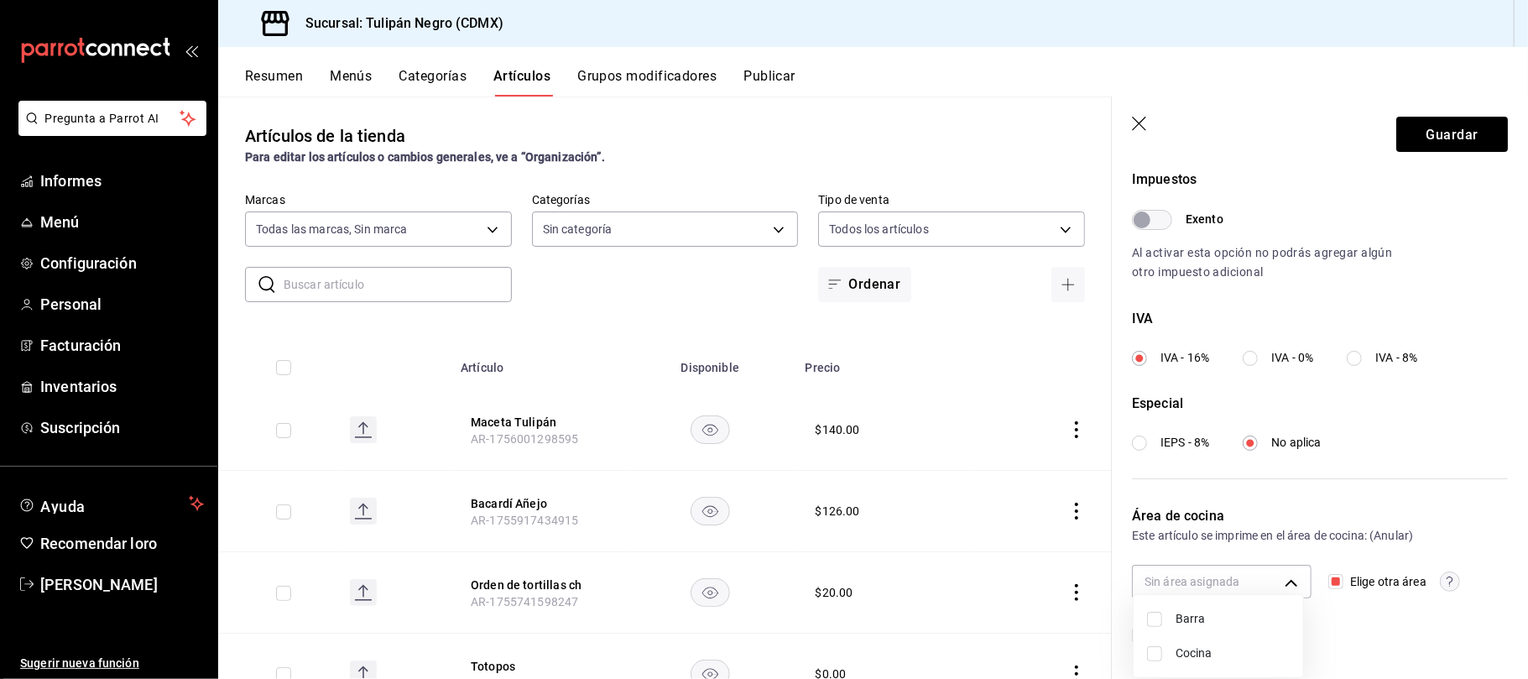
checkbox input "true"
click at [1378, 494] on div at bounding box center [764, 339] width 1528 height 679
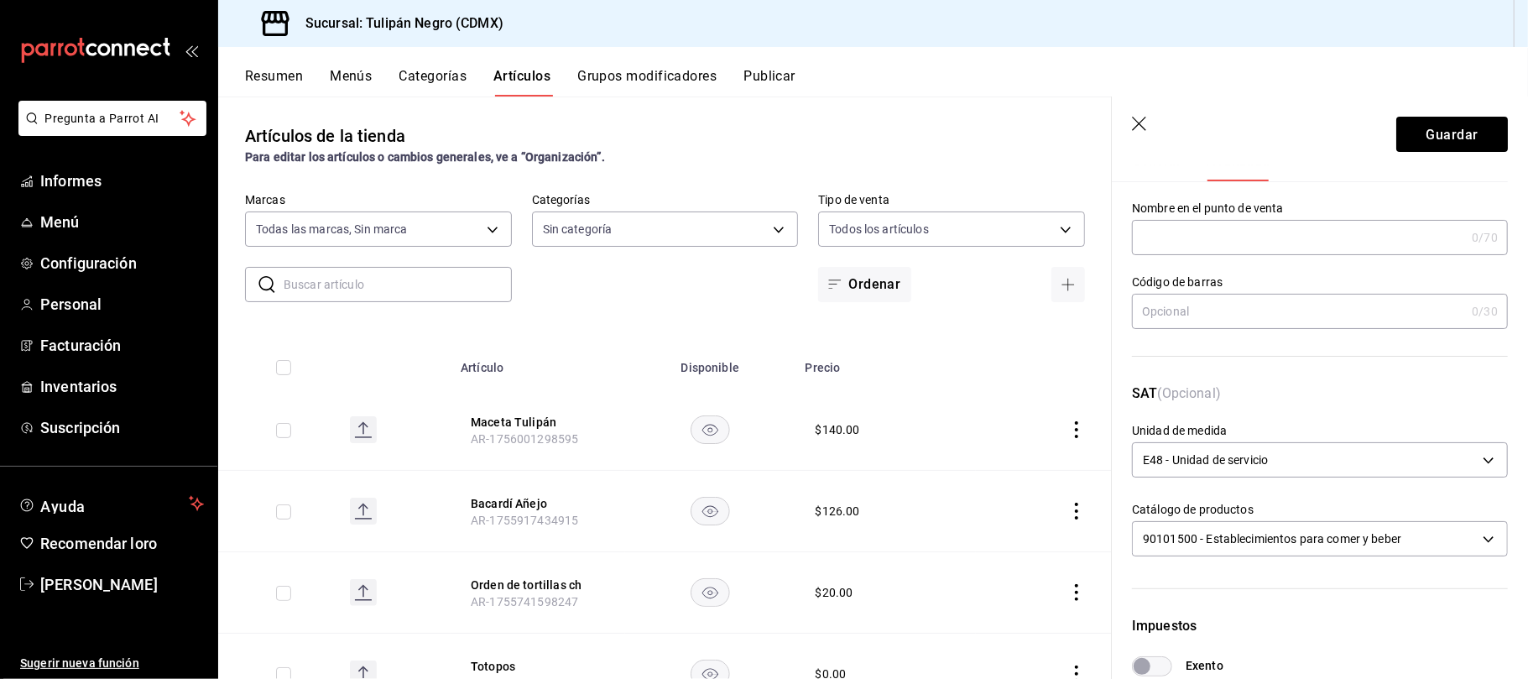
scroll to position [0, 0]
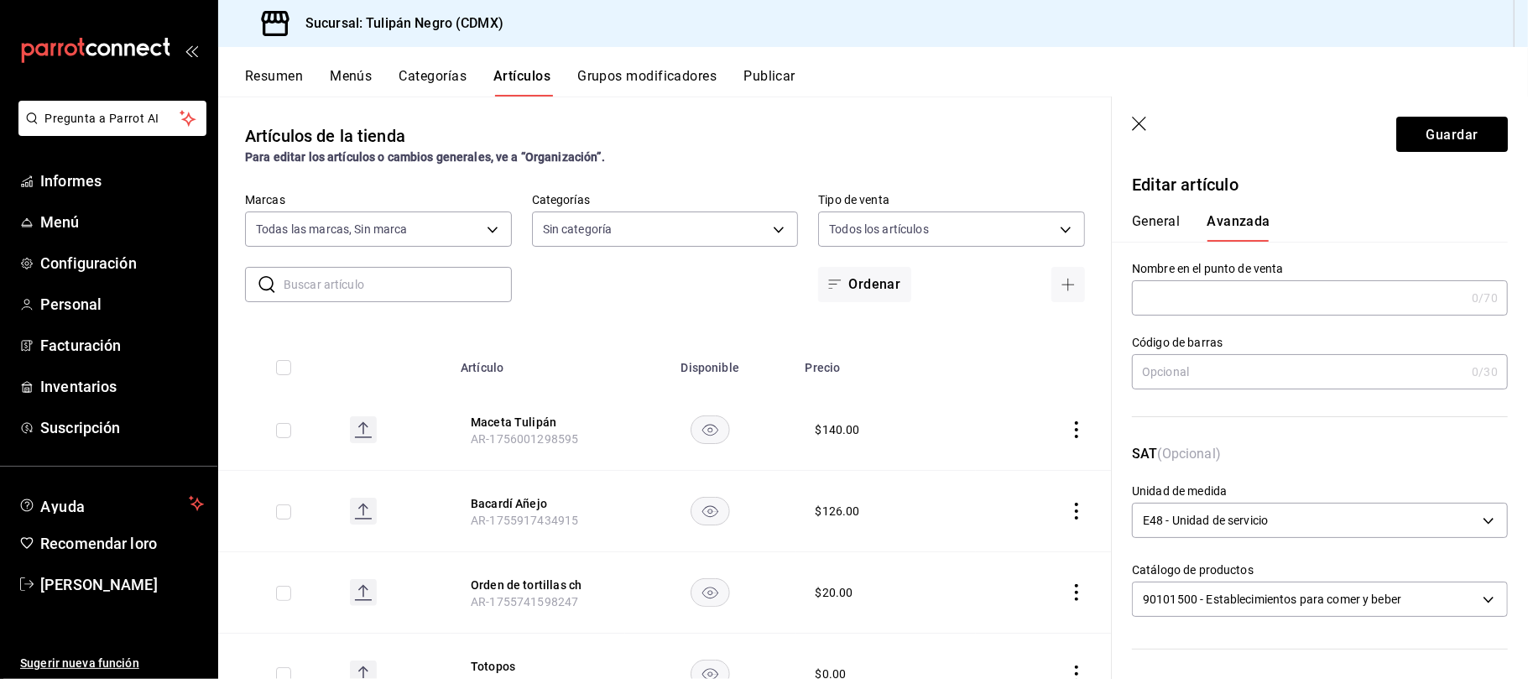
click at [1153, 222] on font "General" at bounding box center [1156, 221] width 48 height 16
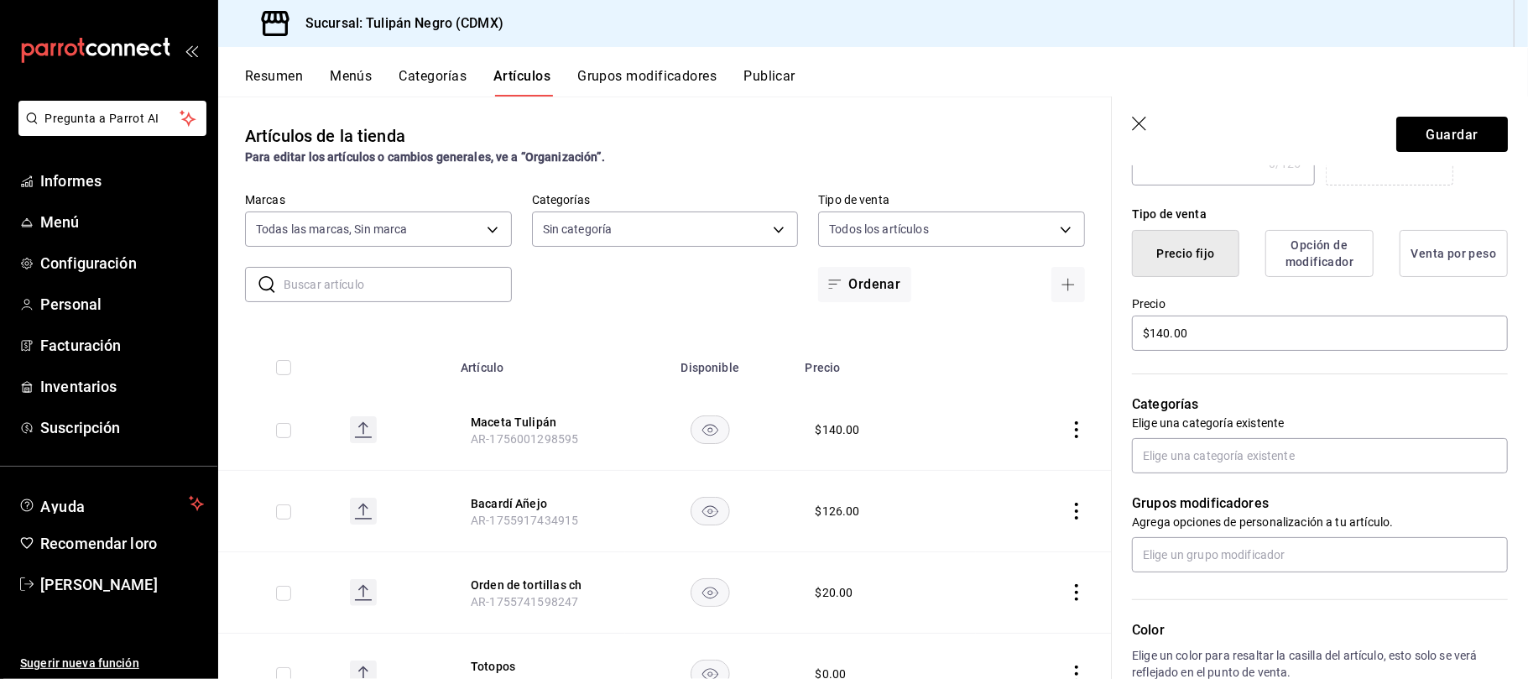
scroll to position [380, 0]
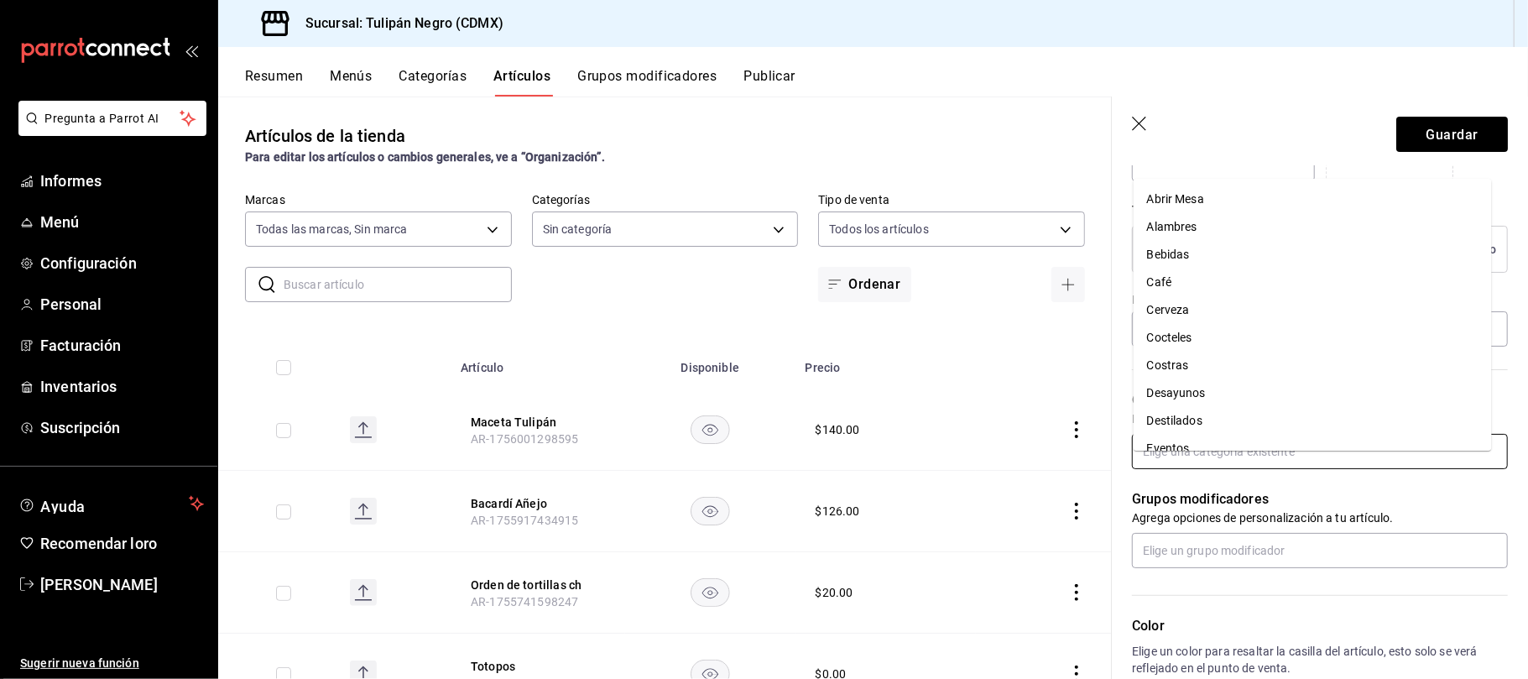
click at [1340, 469] on input "text" at bounding box center [1320, 451] width 376 height 35
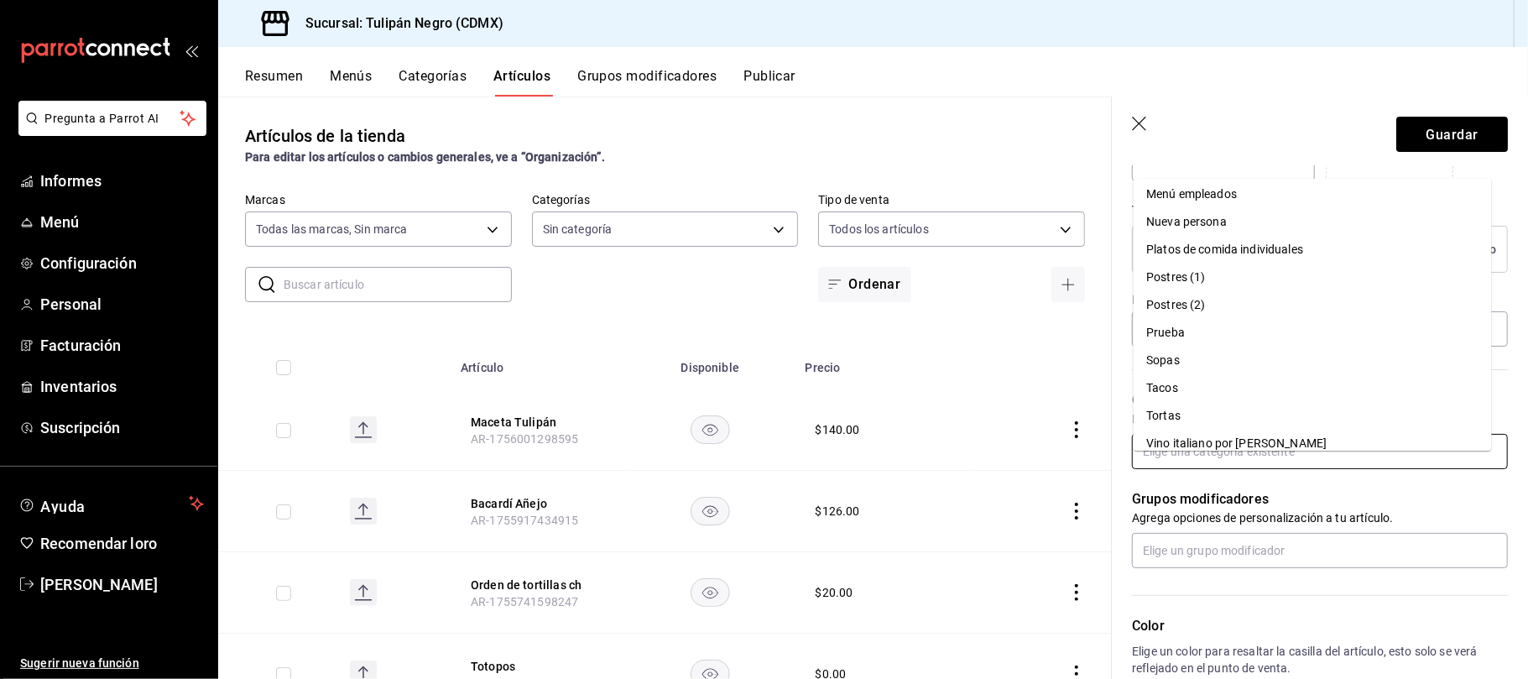
scroll to position [488, 0]
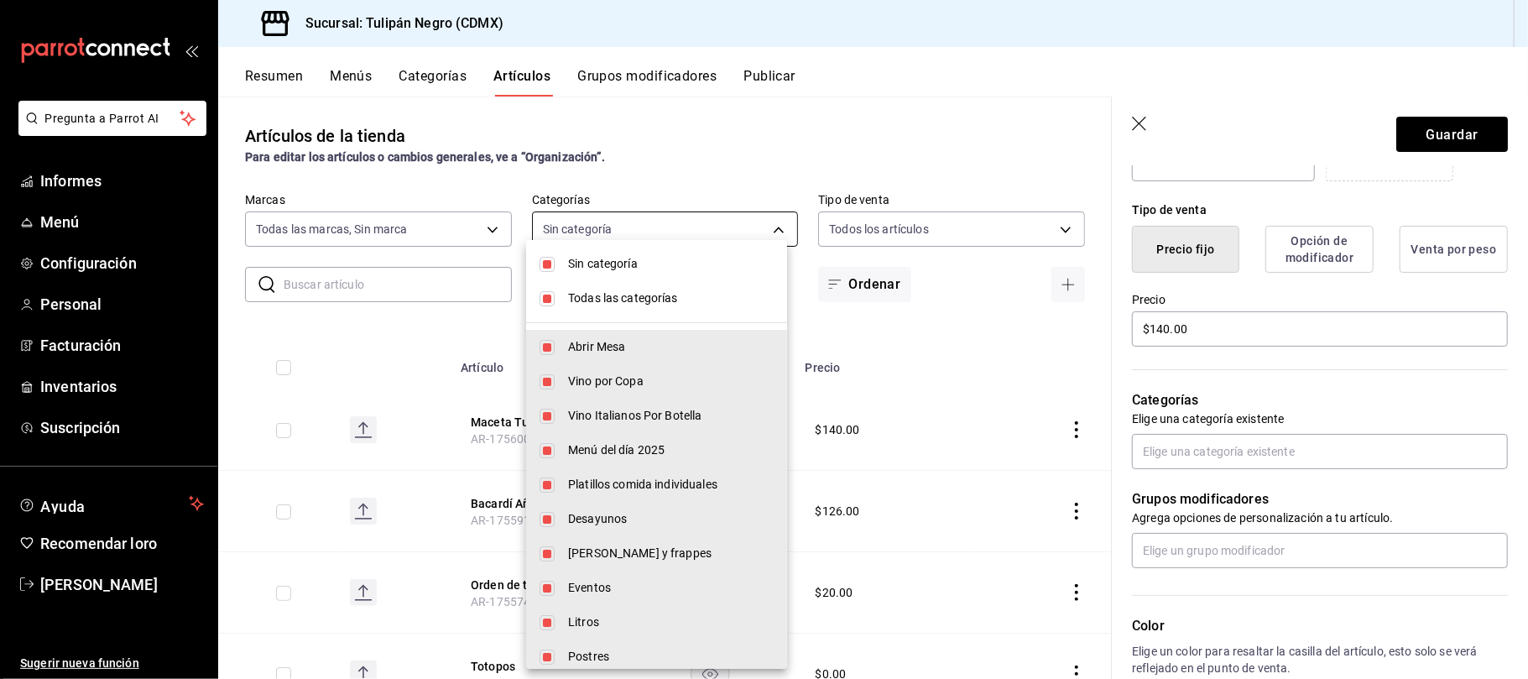
click at [760, 219] on body "Pregunta a Parrot AI Informes Menú Configuración Personal Facturación Inventari…" at bounding box center [764, 339] width 1528 height 679
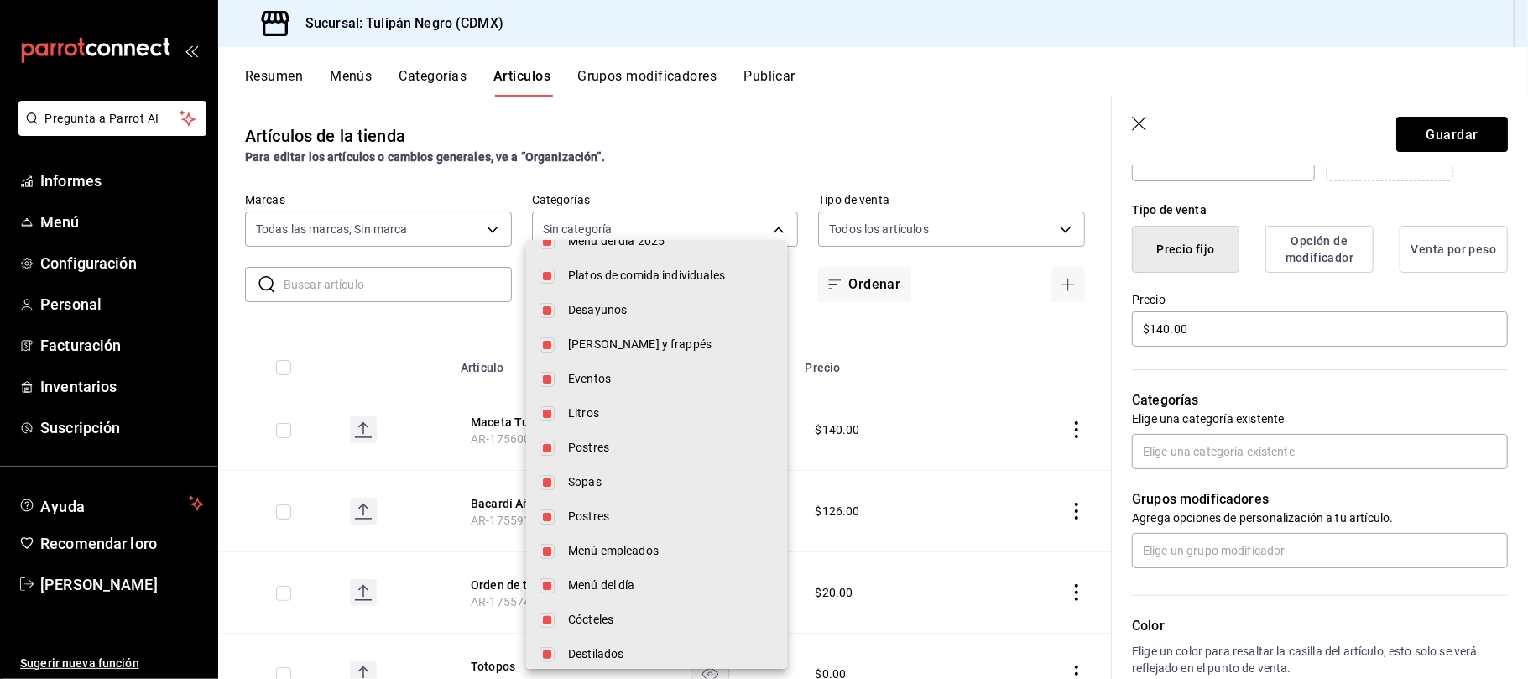
scroll to position [210, 0]
click at [545, 441] on input "checkbox" at bounding box center [547, 447] width 15 height 15
checkbox input "false"
type input "7e9e007c-ebc9-45b2-8b13-0394ee6686bd,0b5aab52-02e1-4119-9acc-a791c5527926,4c5dc…"
checkbox input "false"
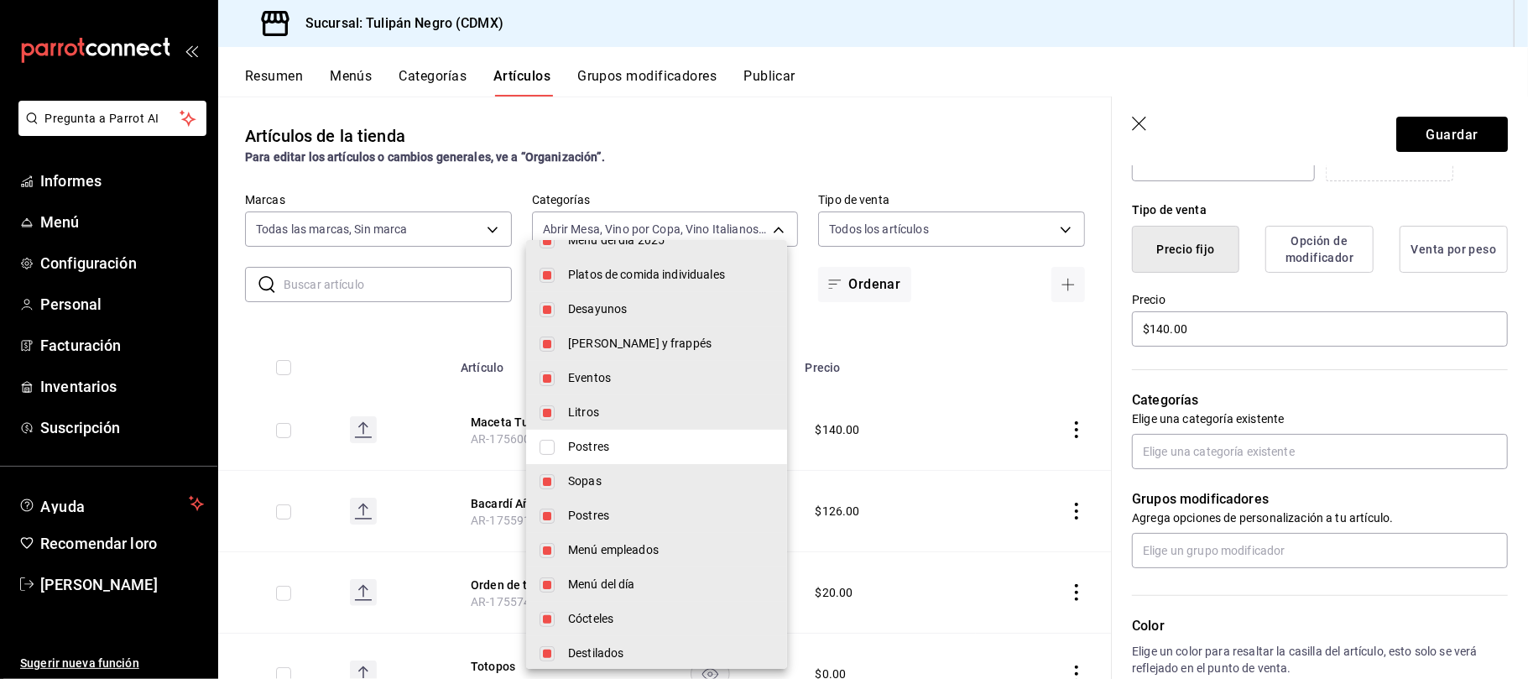
click at [925, 340] on div at bounding box center [764, 339] width 1528 height 679
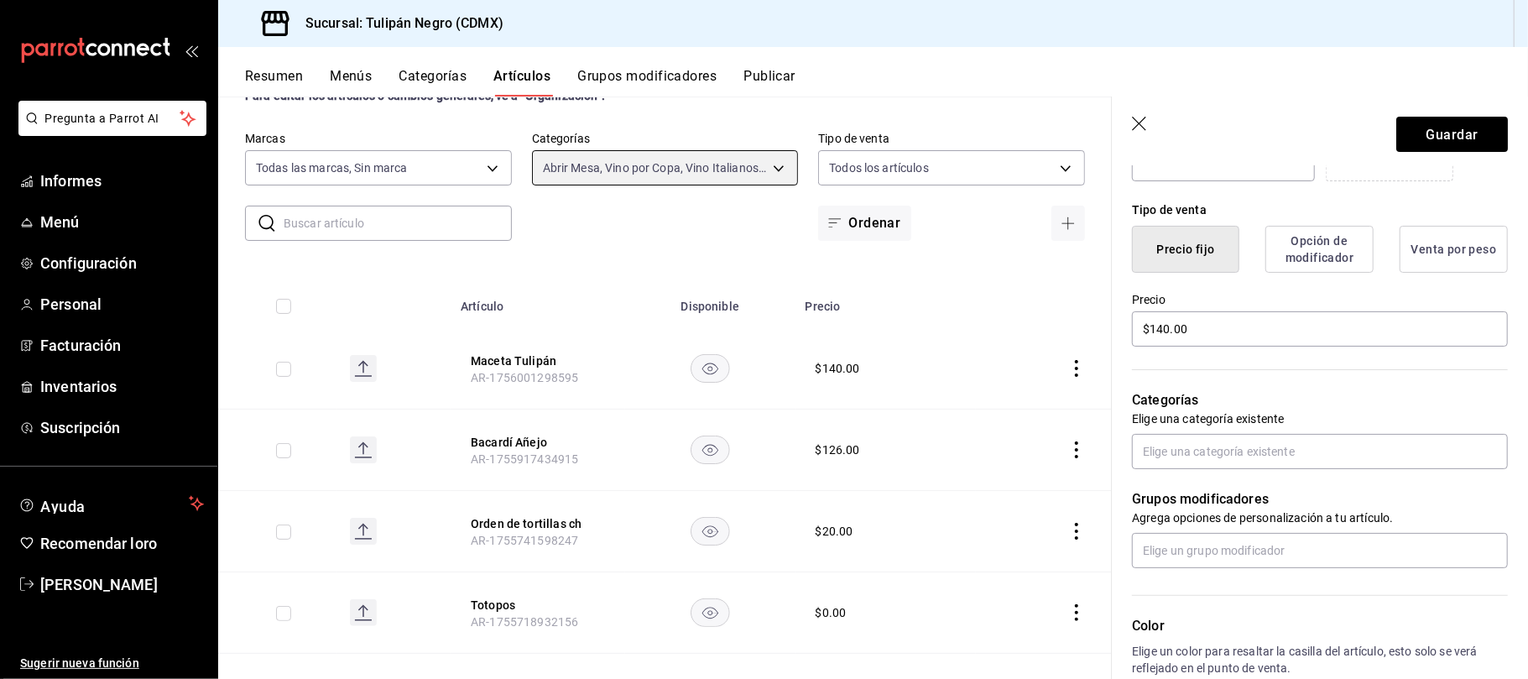
scroll to position [0, 0]
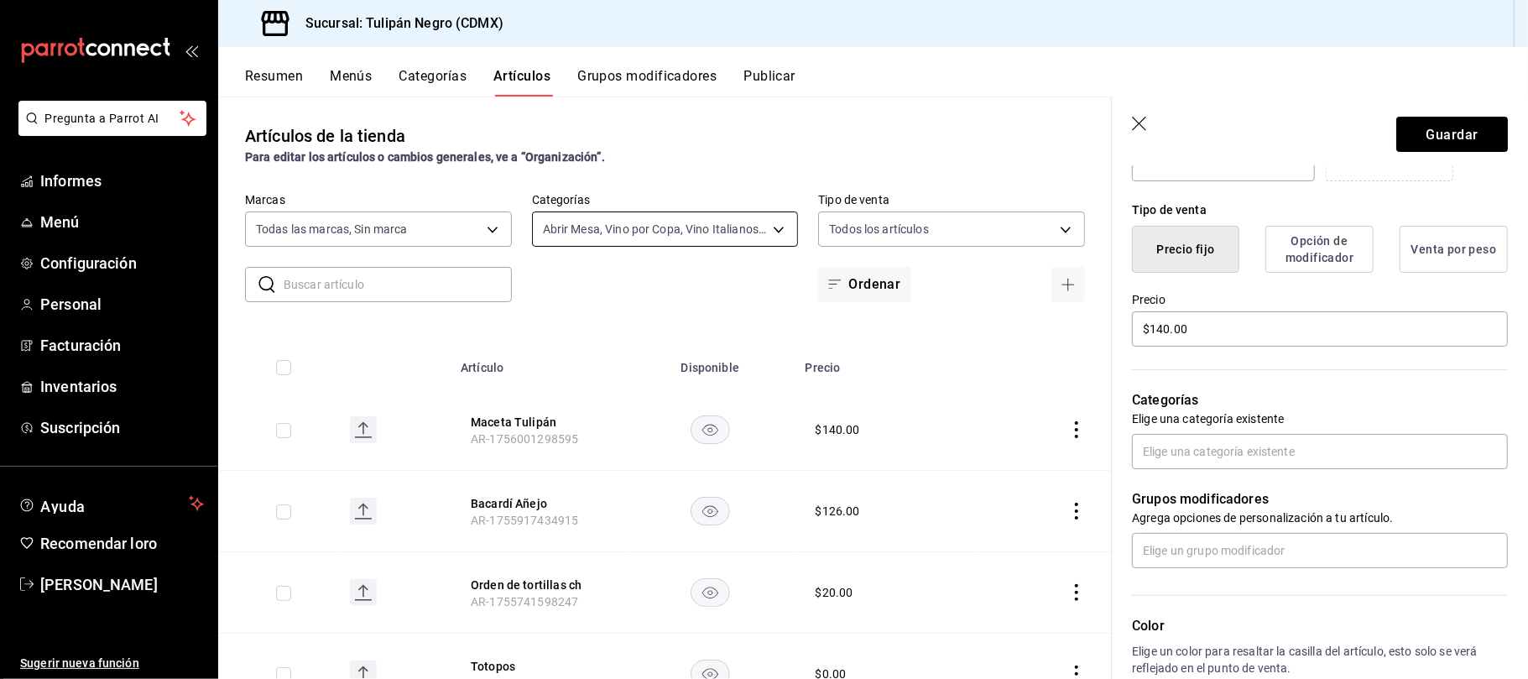
click at [770, 226] on body "Pregunta a Parrot AI Informes Menú Configuración Personal Facturación Inventari…" at bounding box center [764, 339] width 1528 height 679
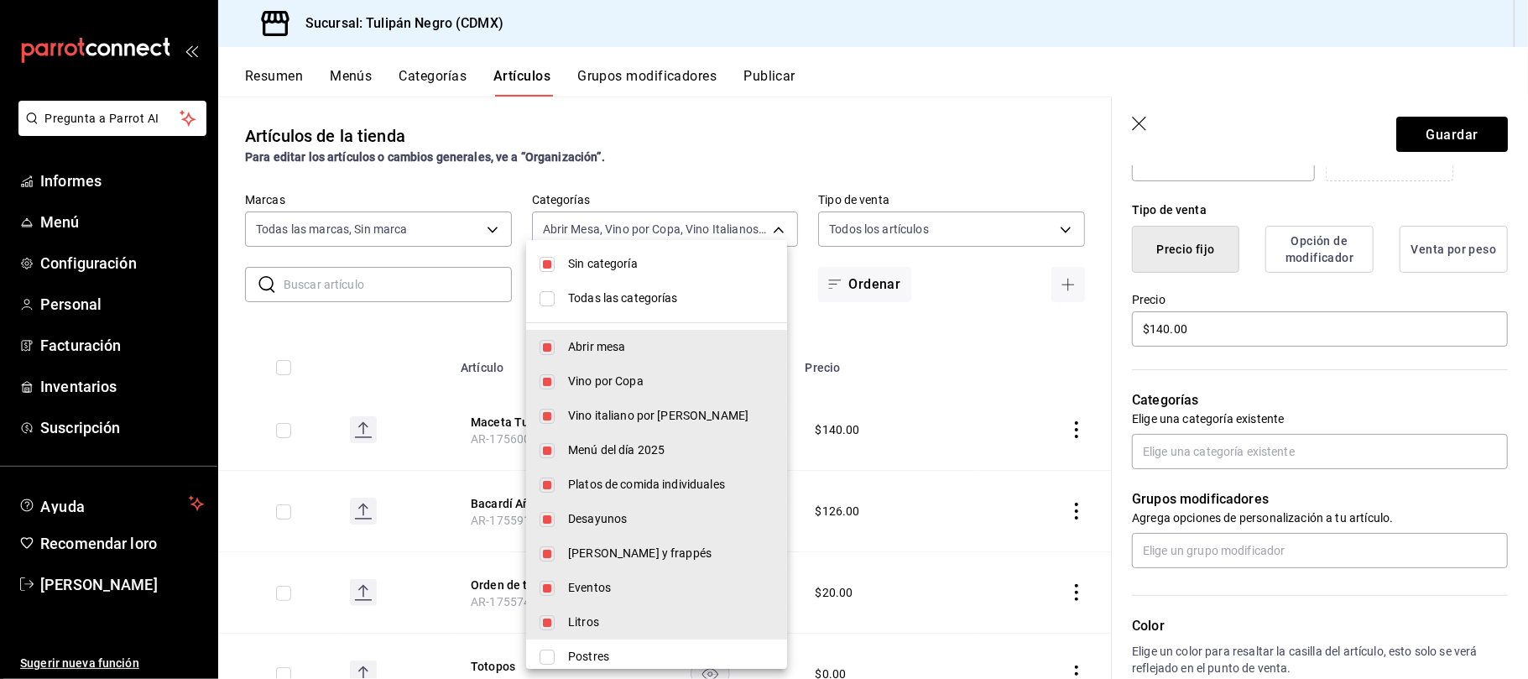
click at [544, 263] on input "checkbox" at bounding box center [547, 264] width 15 height 15
checkbox input "false"
click at [544, 292] on input "checkbox" at bounding box center [547, 298] width 15 height 15
checkbox input "true"
type input "7e9e007c-ebc9-45b2-8b13-0394ee6686bd,0b5aab52-02e1-4119-9acc-a791c5527926,4c5dc…"
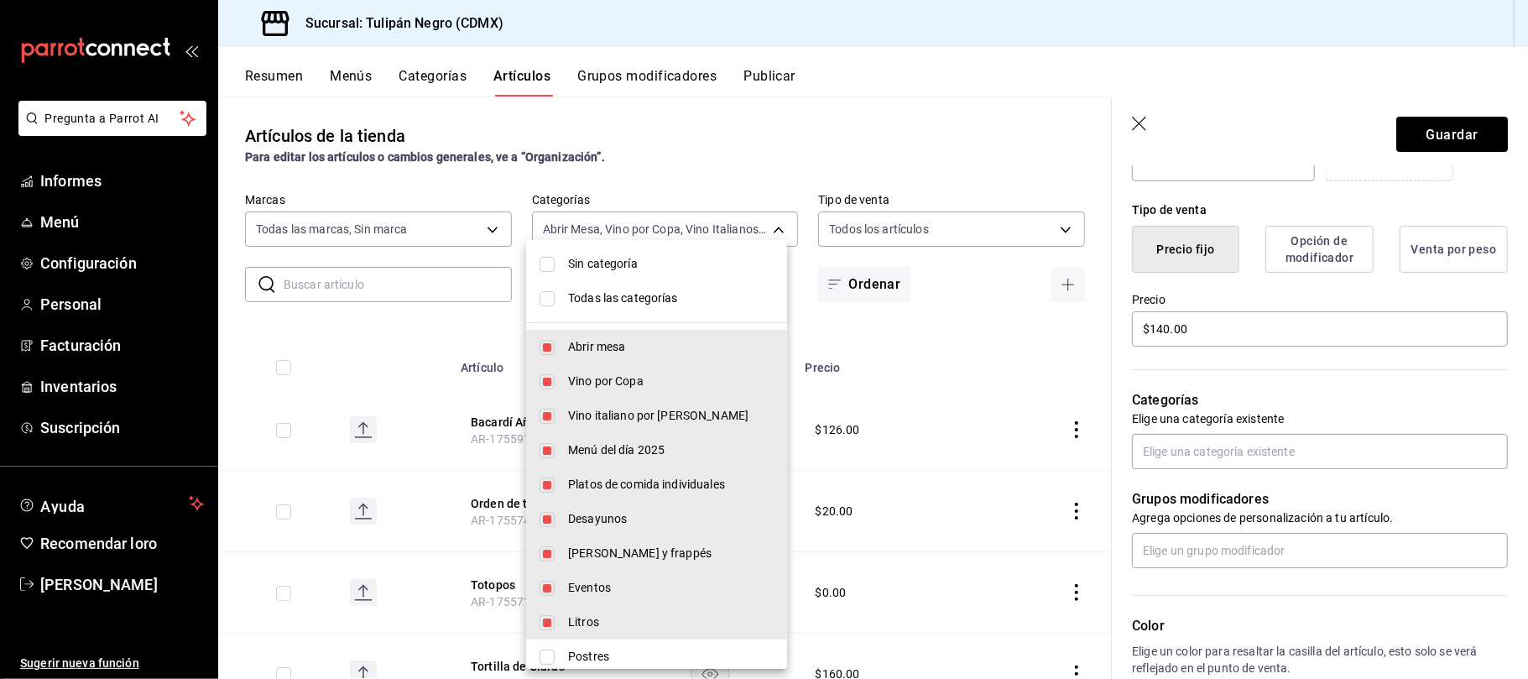
checkbox input "true"
click at [544, 295] on input "checkbox" at bounding box center [547, 298] width 15 height 15
checkbox input "false"
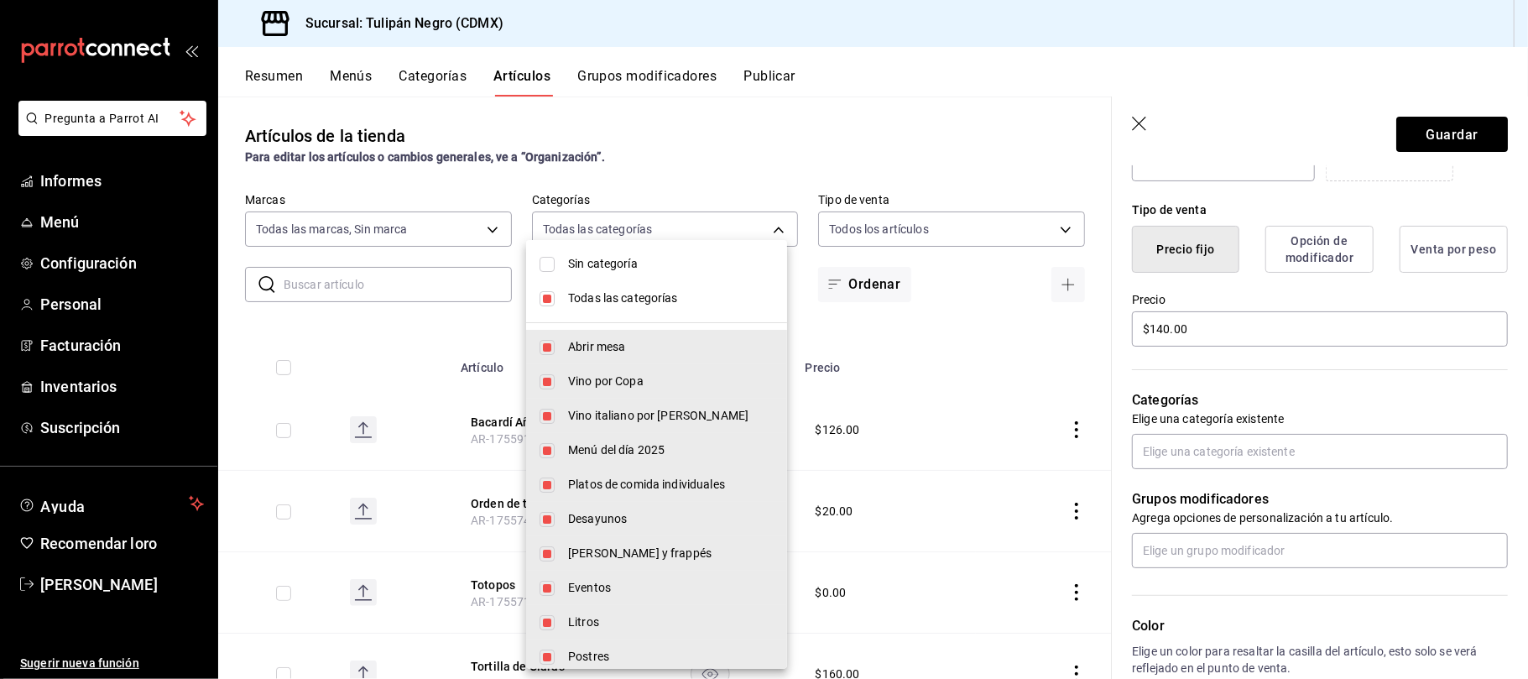
checkbox input "false"
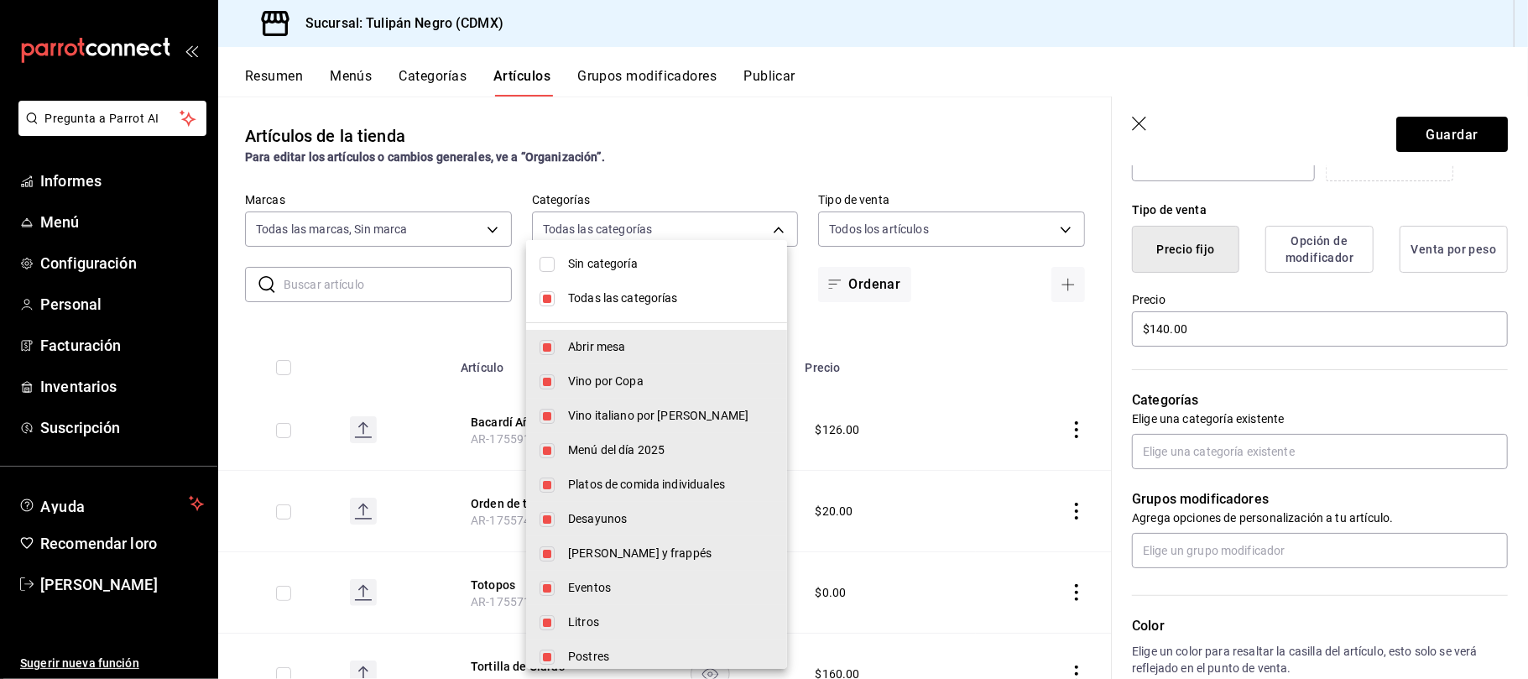
checkbox input "false"
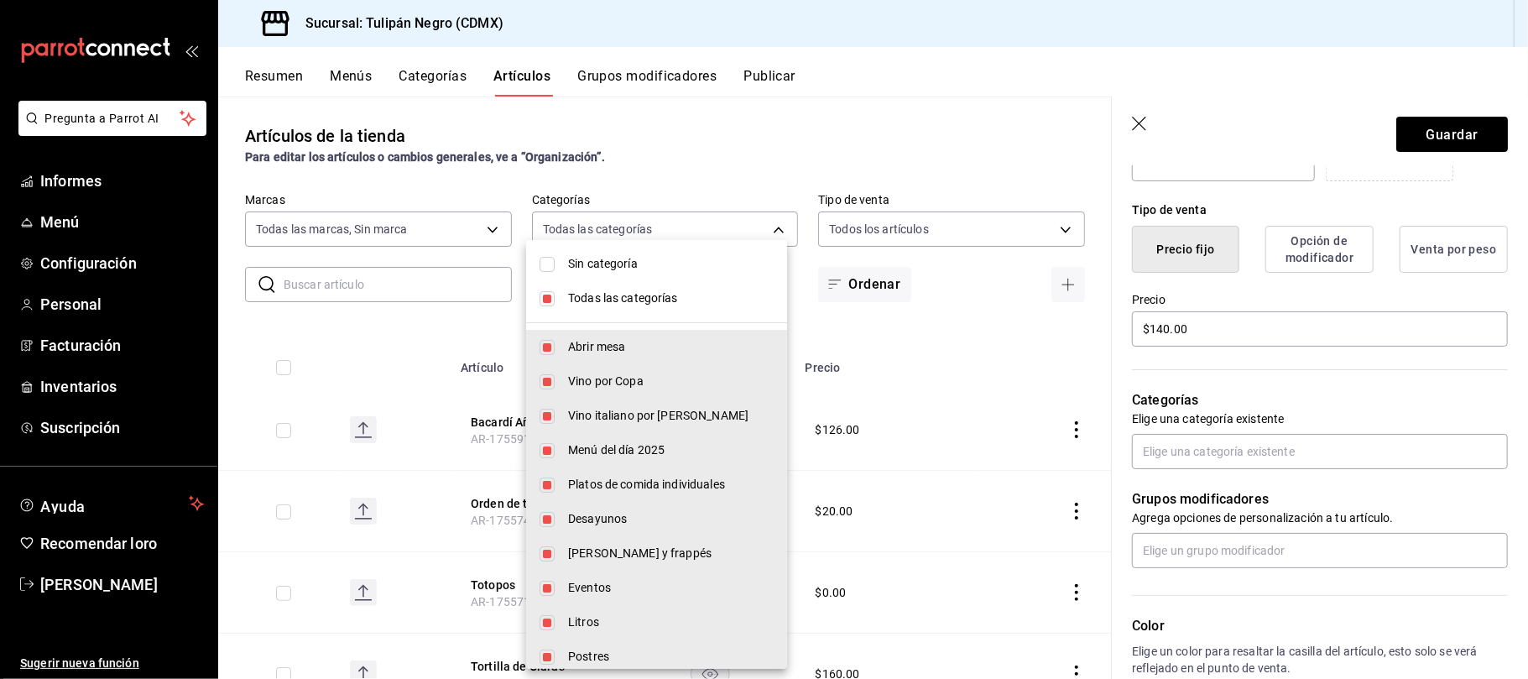
checkbox input "false"
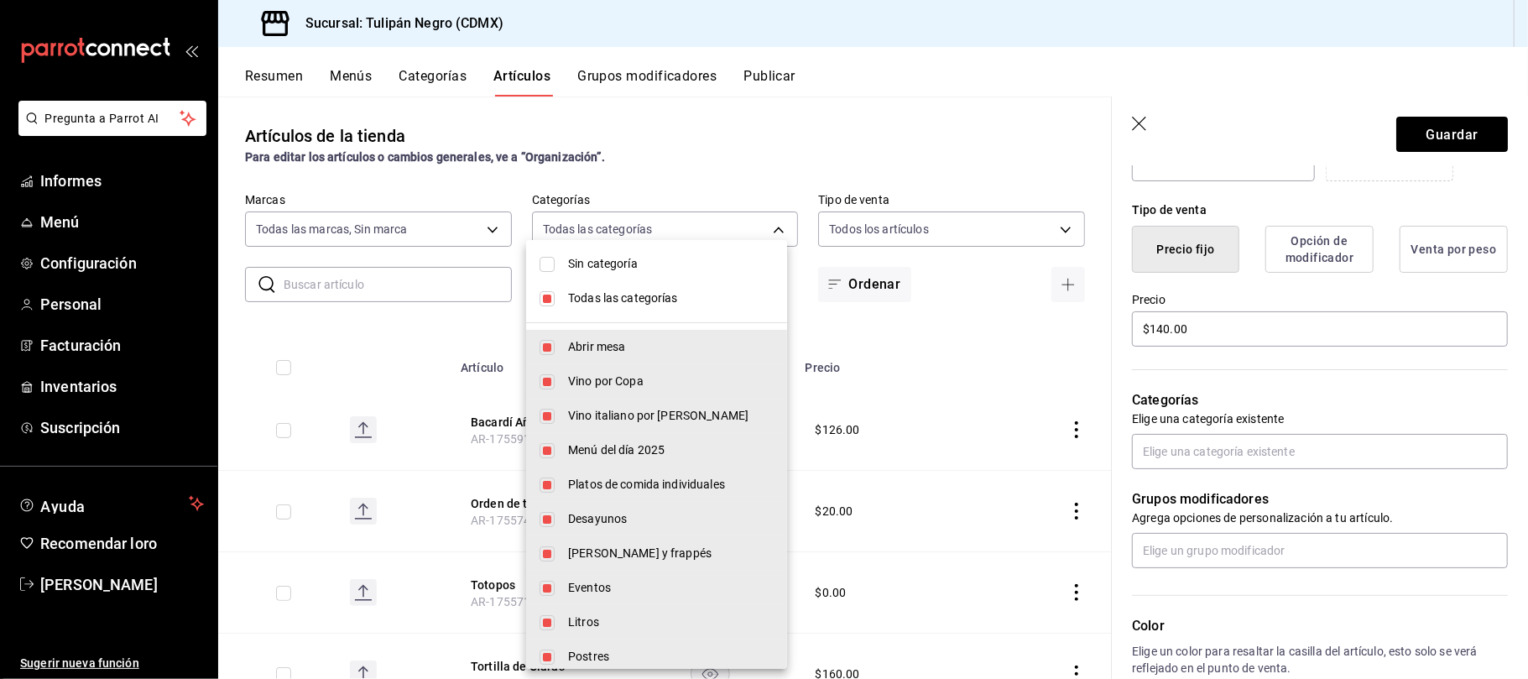
checkbox input "false"
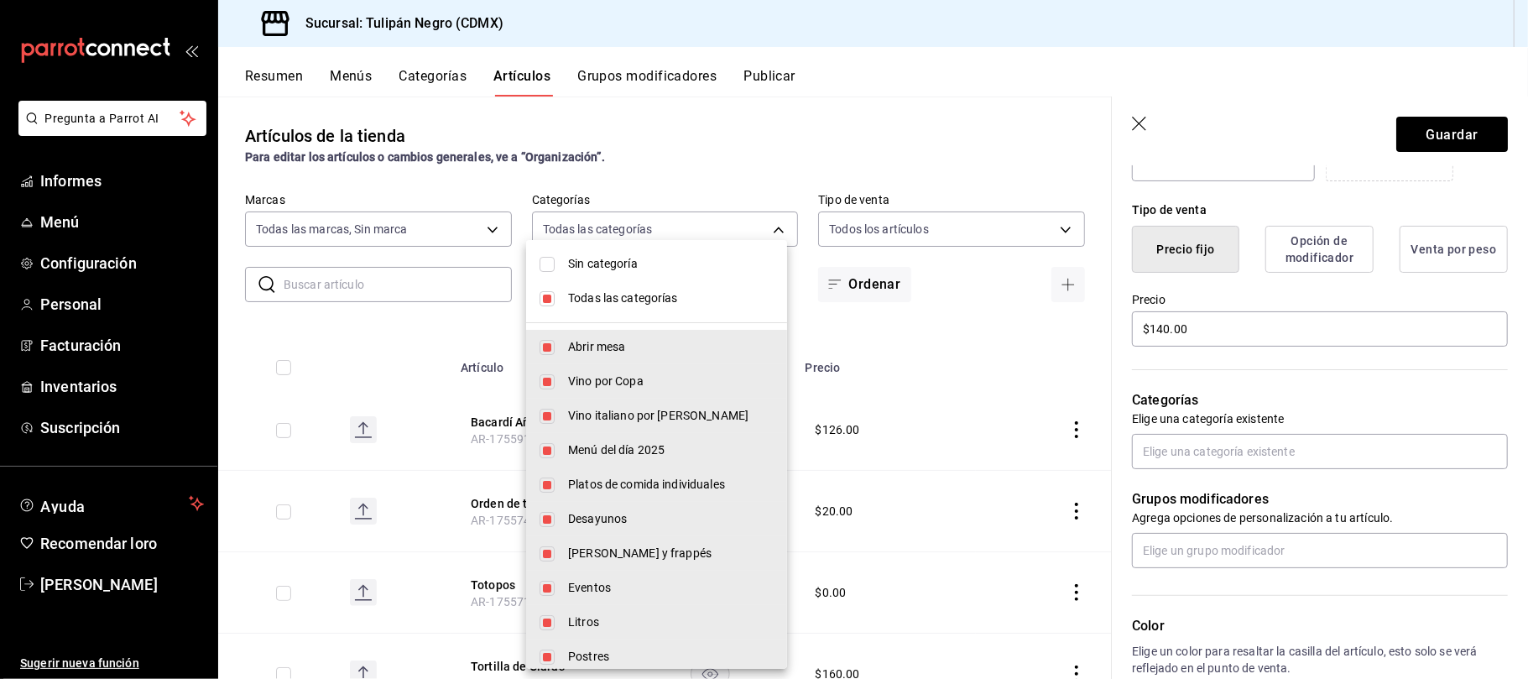
checkbox input "false"
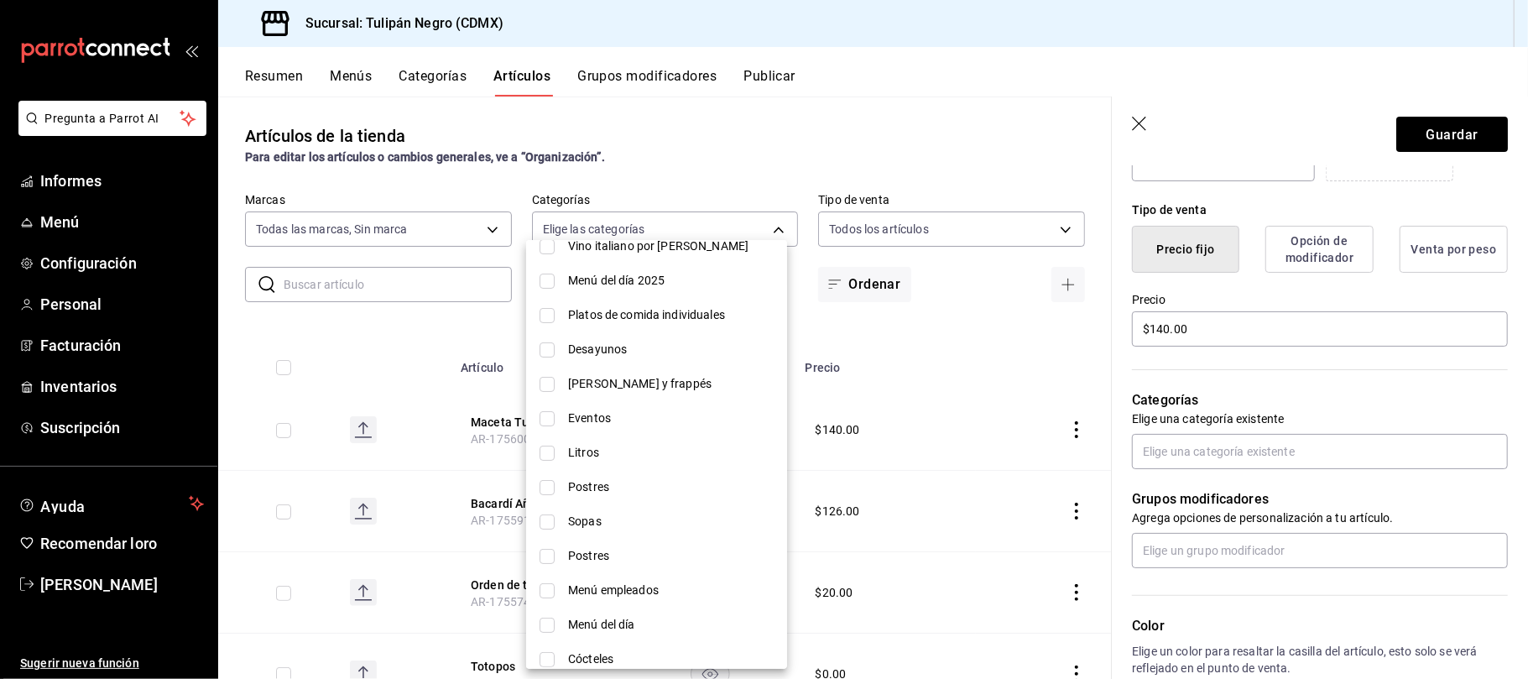
scroll to position [169, 0]
click at [545, 485] on input "checkbox" at bounding box center [547, 488] width 15 height 15
checkbox input "true"
type input "b18783dc-66c1-43df-85e3-319a82b93ec8"
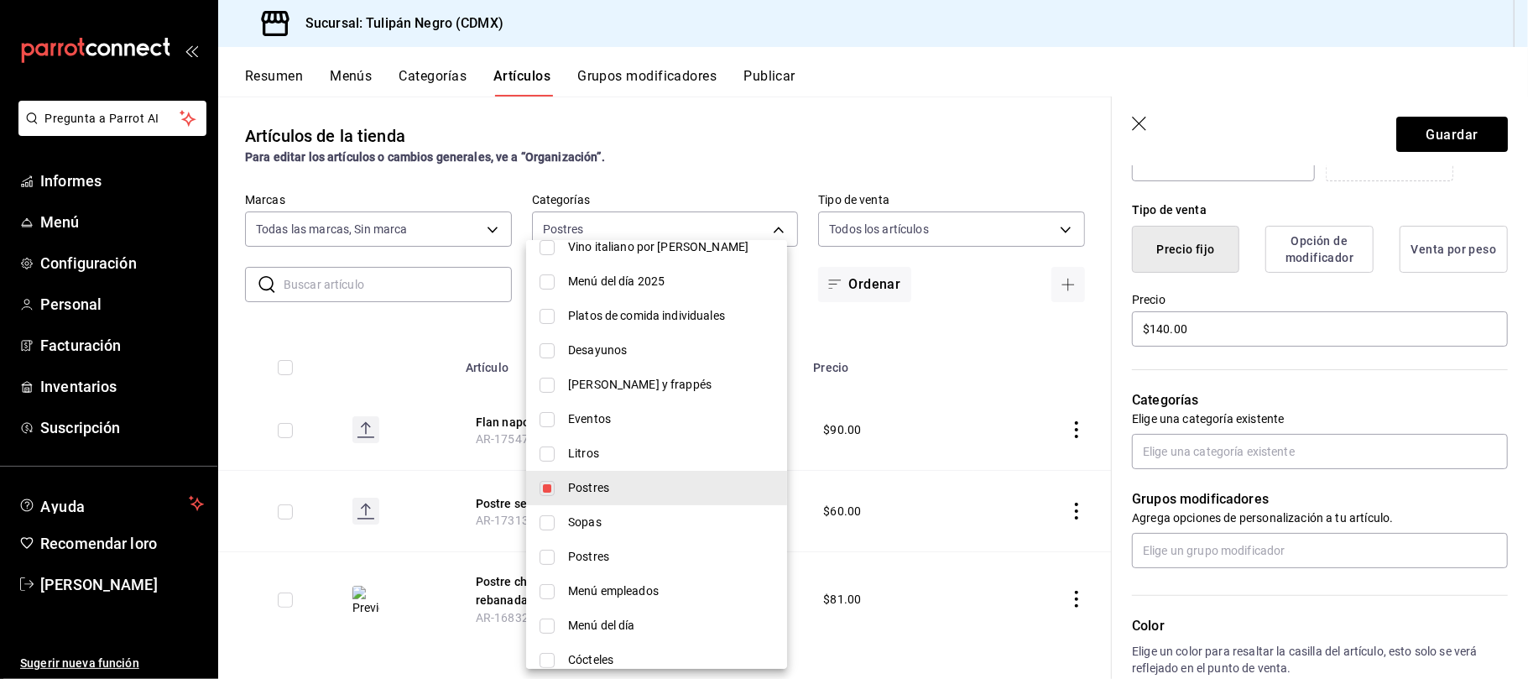
click at [951, 276] on div at bounding box center [764, 339] width 1528 height 679
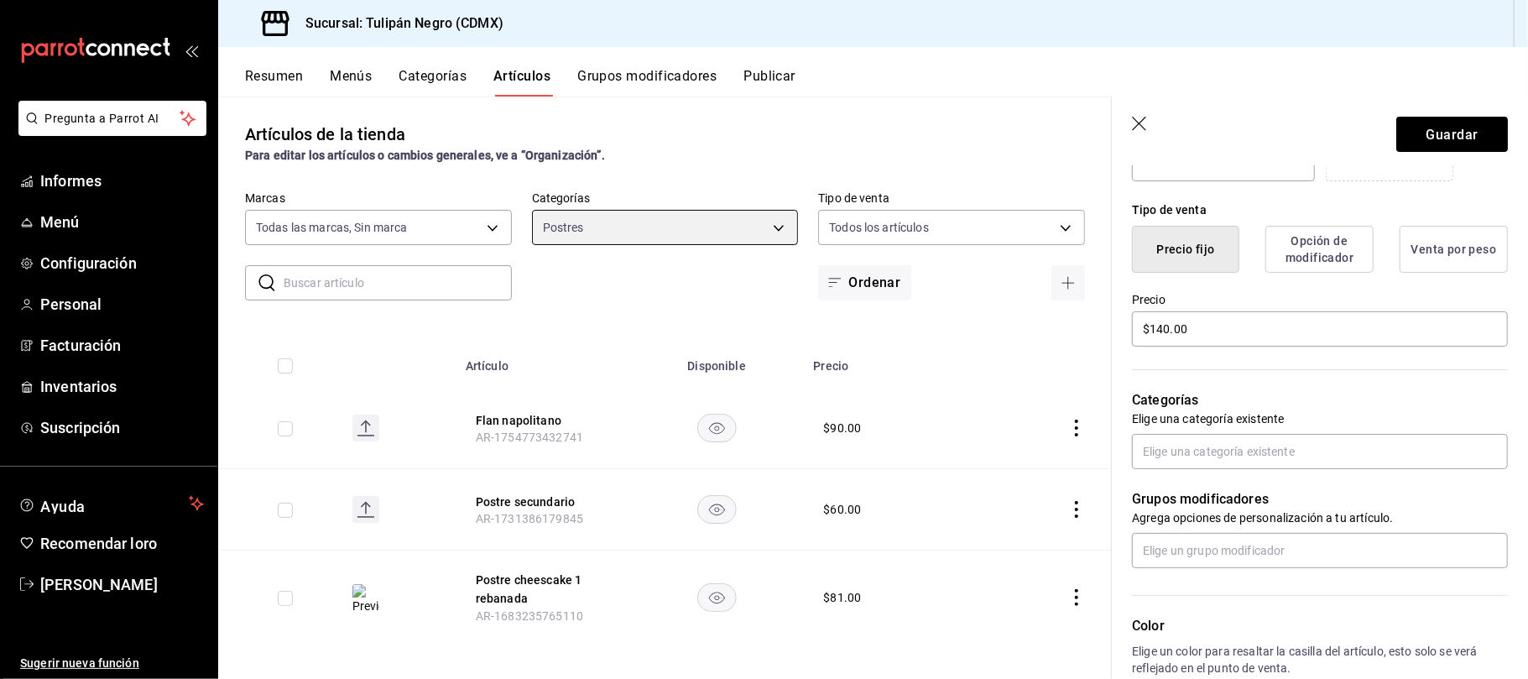
scroll to position [0, 0]
click at [708, 601] on icon "disponibilidad-producto" at bounding box center [716, 599] width 16 height 12
click at [702, 595] on rect "disponibilidad-producto" at bounding box center [716, 599] width 39 height 28
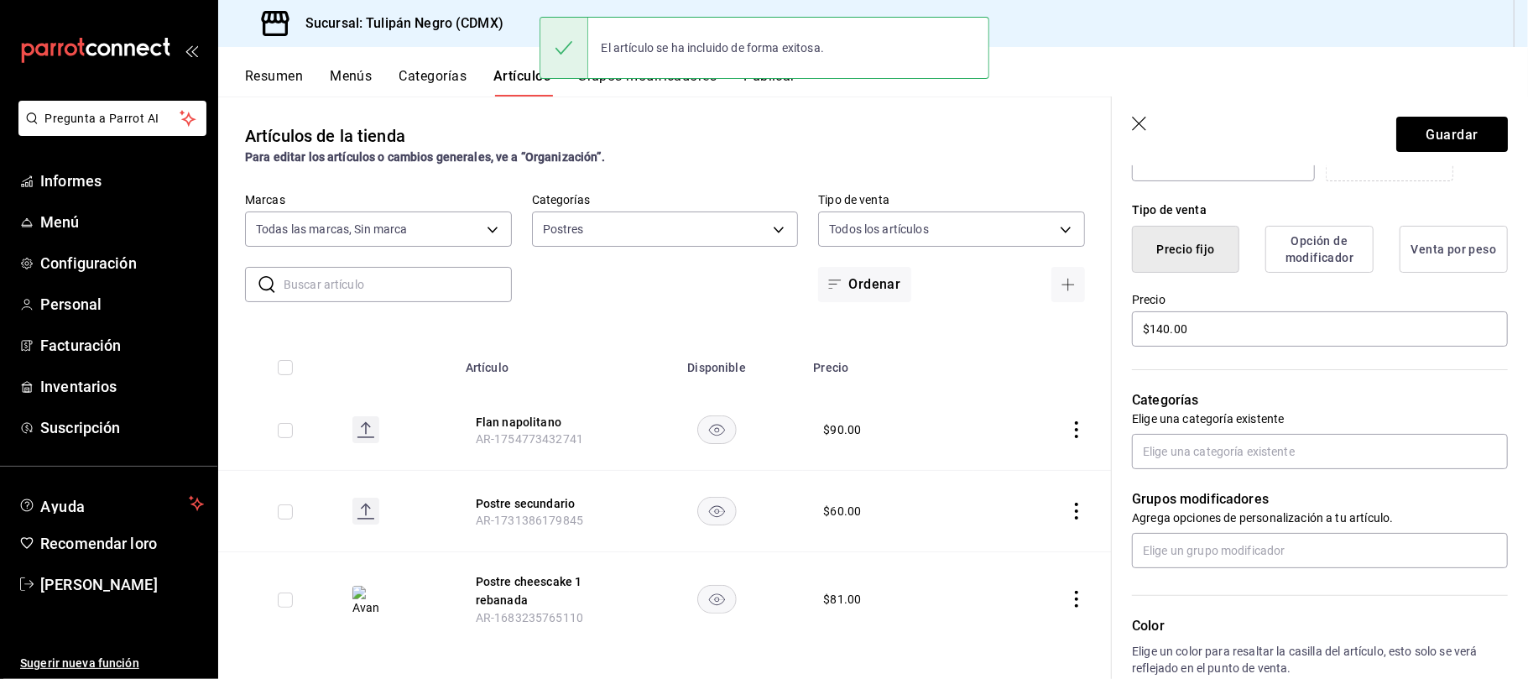
click at [1068, 598] on icon "comportamiento" at bounding box center [1076, 599] width 17 height 17
click at [1000, 562] on font "Editar" at bounding box center [1004, 565] width 32 height 13
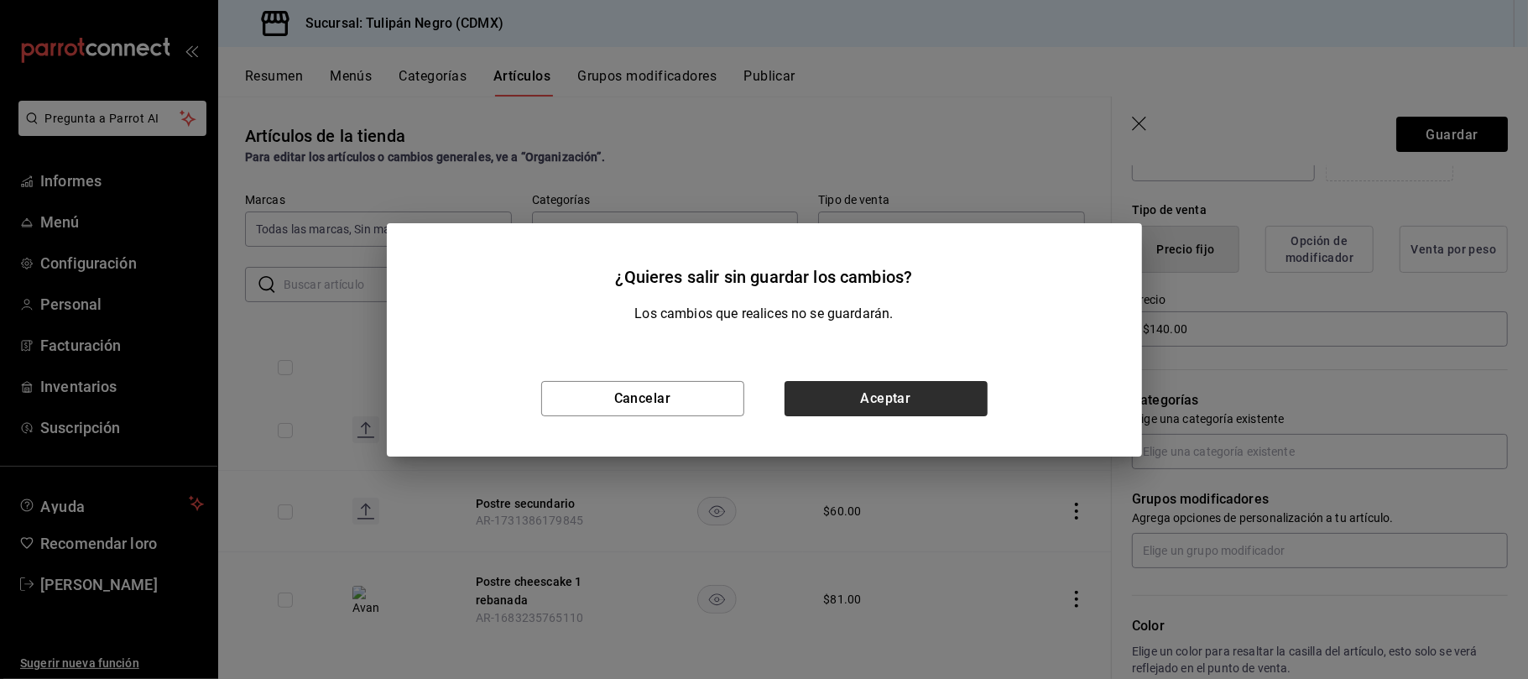
drag, startPoint x: 1000, startPoint y: 562, endPoint x: 931, endPoint y: 403, distance: 174.0
click at [931, 403] on div "¿Quieres salir sin guardar los cambios? Los cambios que realices no se guardará…" at bounding box center [764, 339] width 1528 height 679
click at [931, 403] on button "Aceptar" at bounding box center [886, 398] width 203 height 35
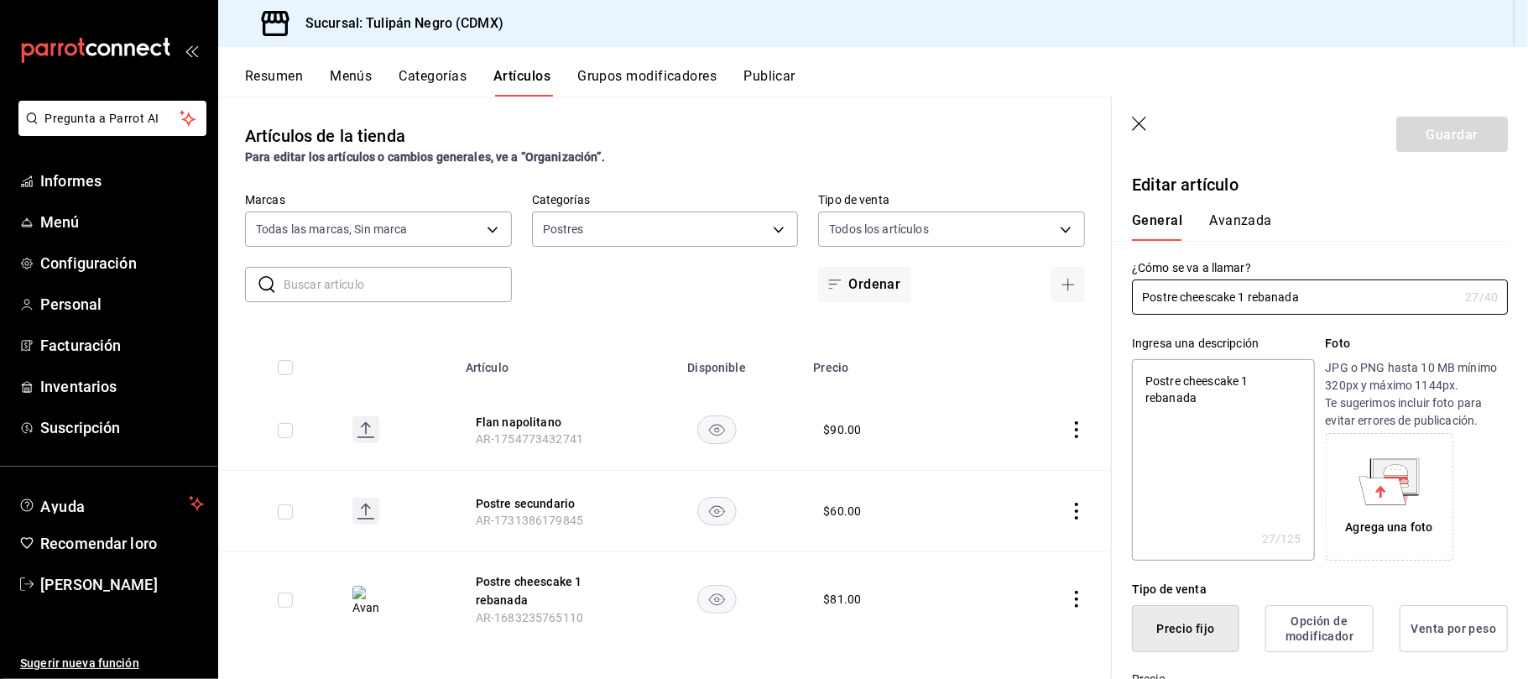
type textarea "x"
type input "$81.00"
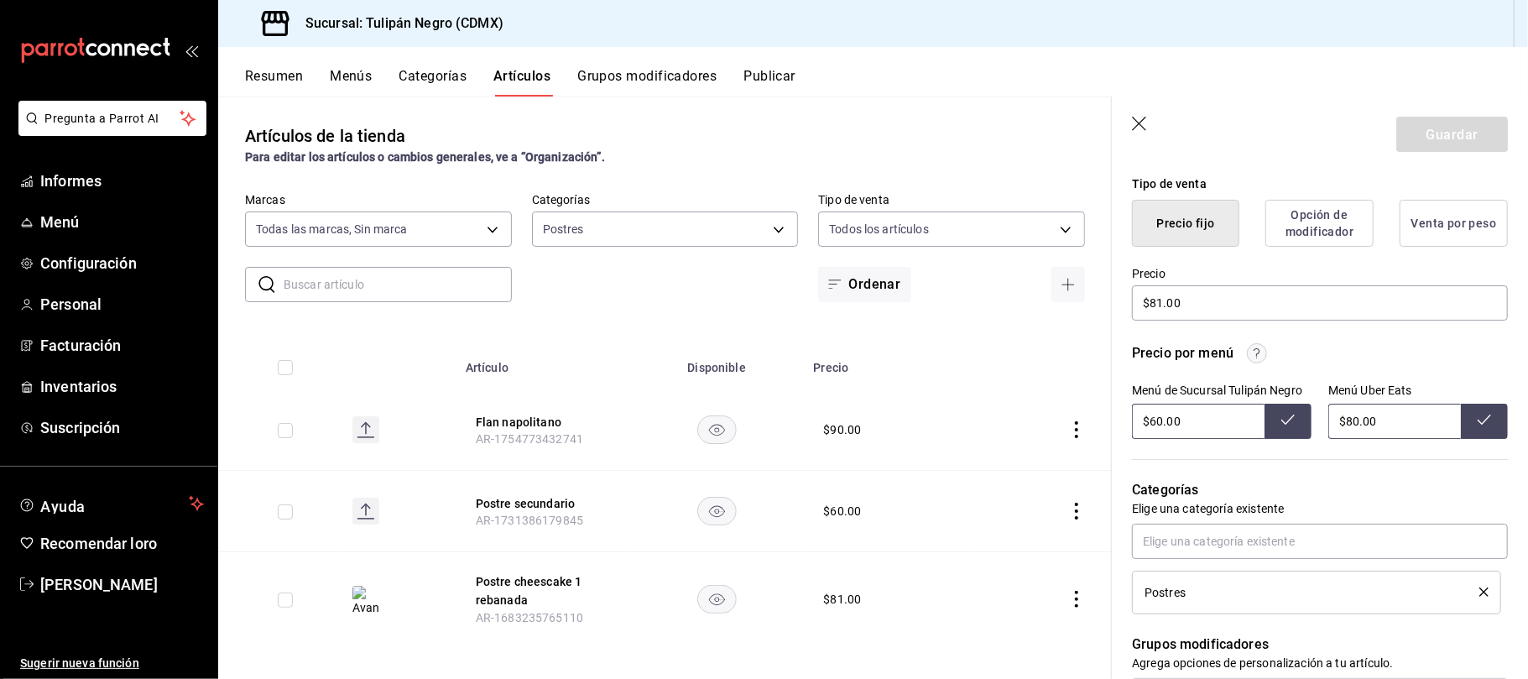
scroll to position [406, 0]
click at [1478, 426] on icon at bounding box center [1484, 419] width 13 height 13
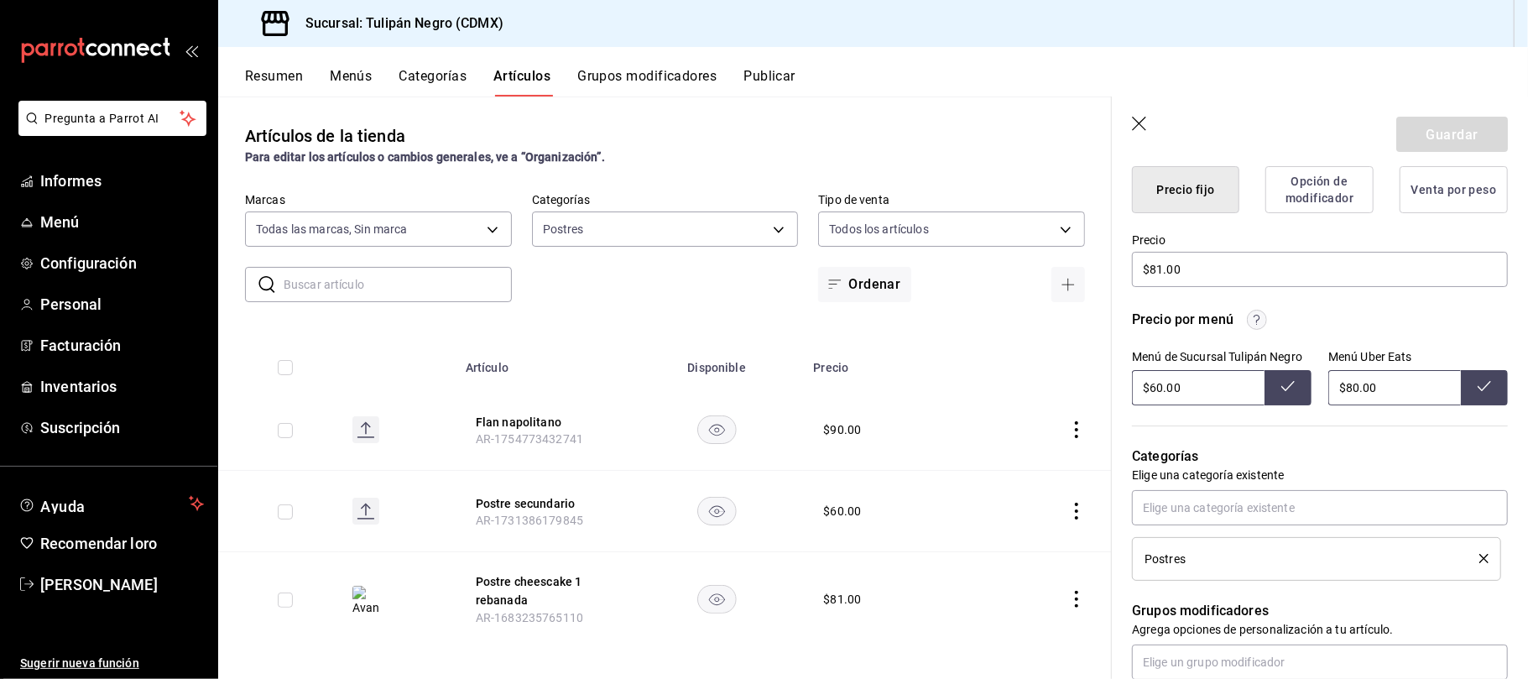
scroll to position [436, 0]
click at [1224, 409] on input "$60.00" at bounding box center [1198, 390] width 133 height 35
click at [1480, 409] on button at bounding box center [1484, 390] width 47 height 35
click at [1478, 396] on icon at bounding box center [1484, 389] width 13 height 13
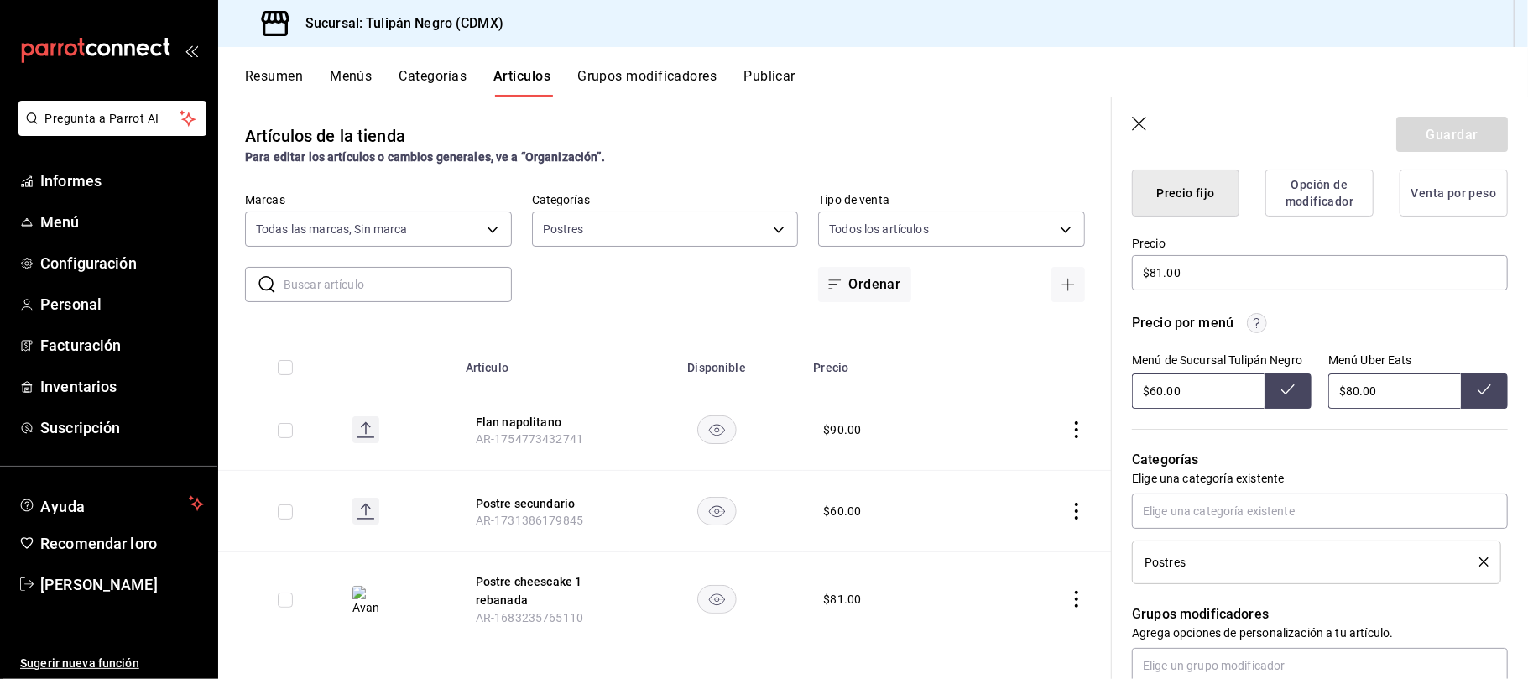
click at [1478, 396] on icon at bounding box center [1484, 389] width 13 height 13
click at [1152, 409] on input "$60.00" at bounding box center [1198, 390] width 133 height 35
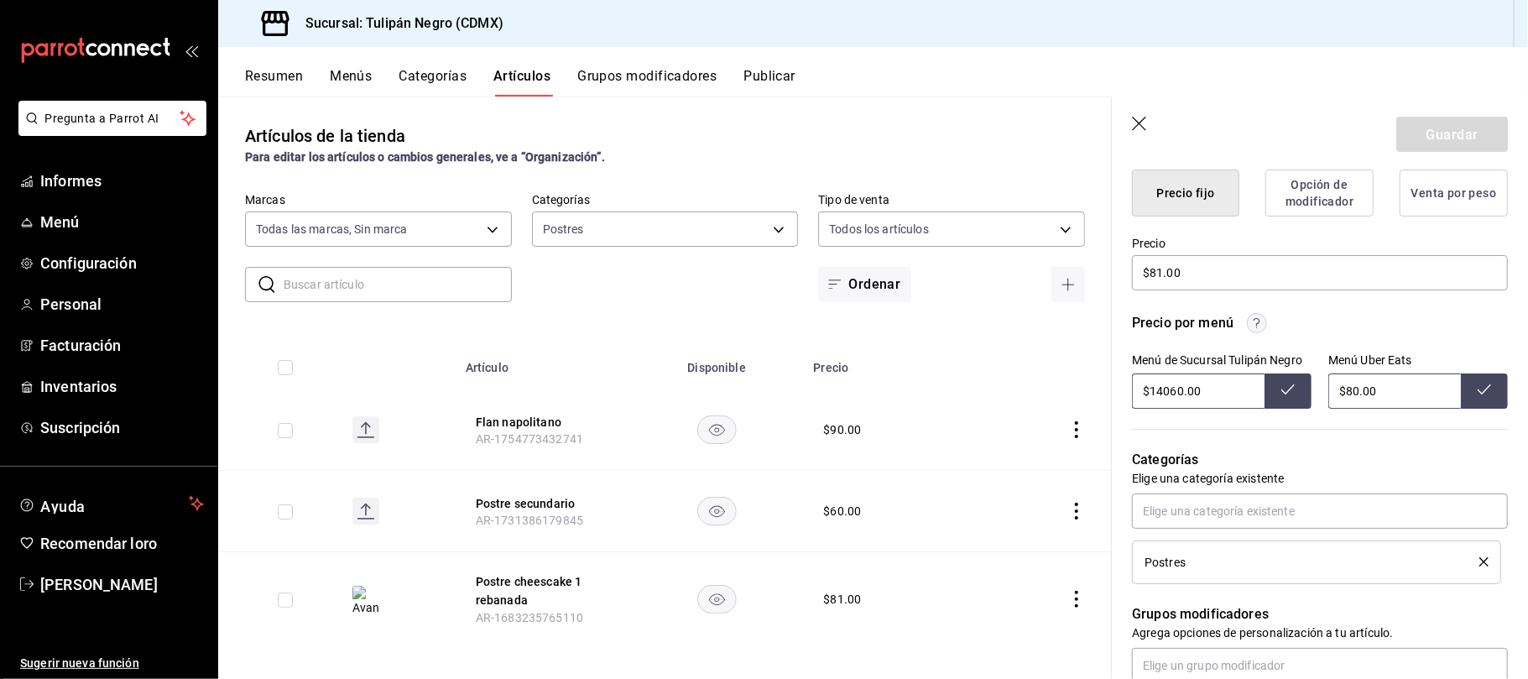
click at [1182, 409] on input "$14060.00" at bounding box center [1198, 390] width 133 height 35
click at [1186, 290] on input "$81.00" at bounding box center [1320, 272] width 376 height 35
type input "$60.00"
type textarea "x"
type input "$81.00"
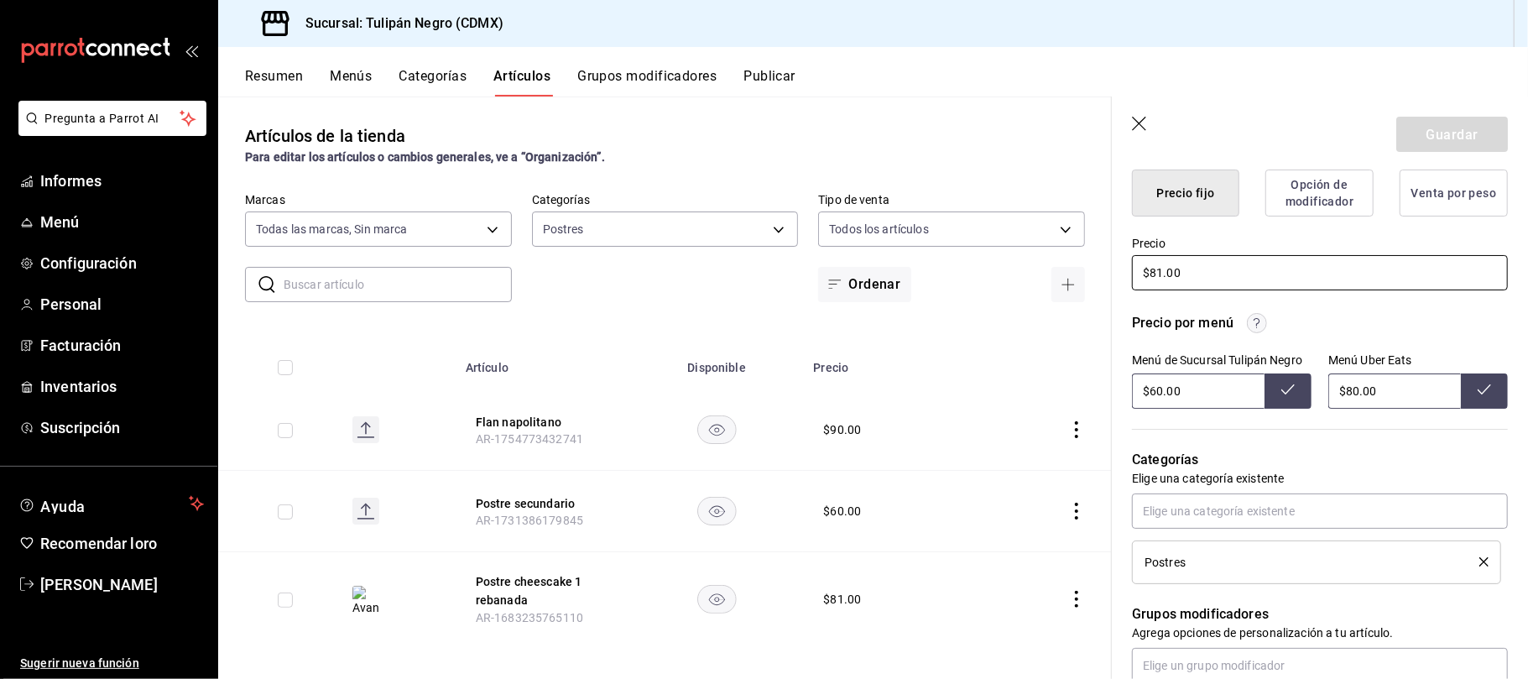
type textarea "x"
type input "$81.00"
type textarea "x"
type input "$81.00"
type textarea "x"
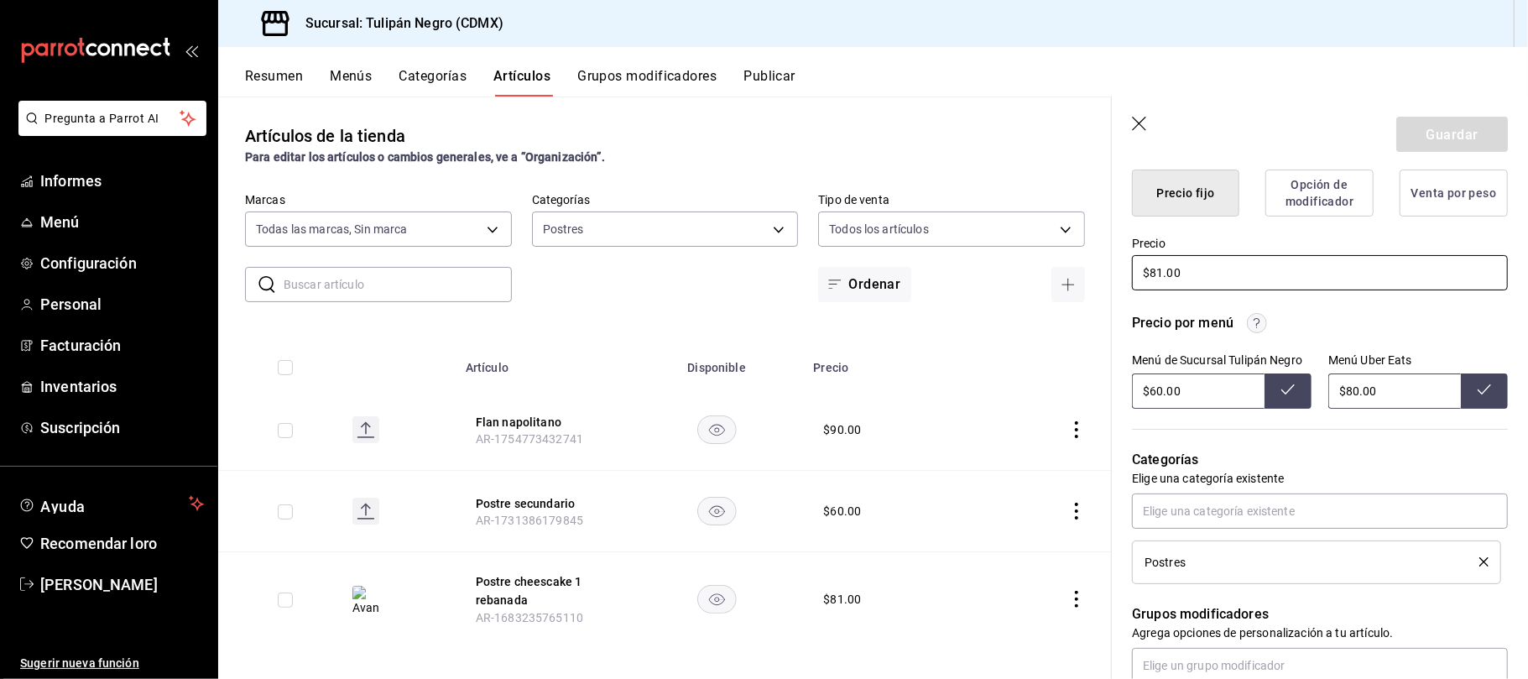
type input "$8.00"
type textarea "x"
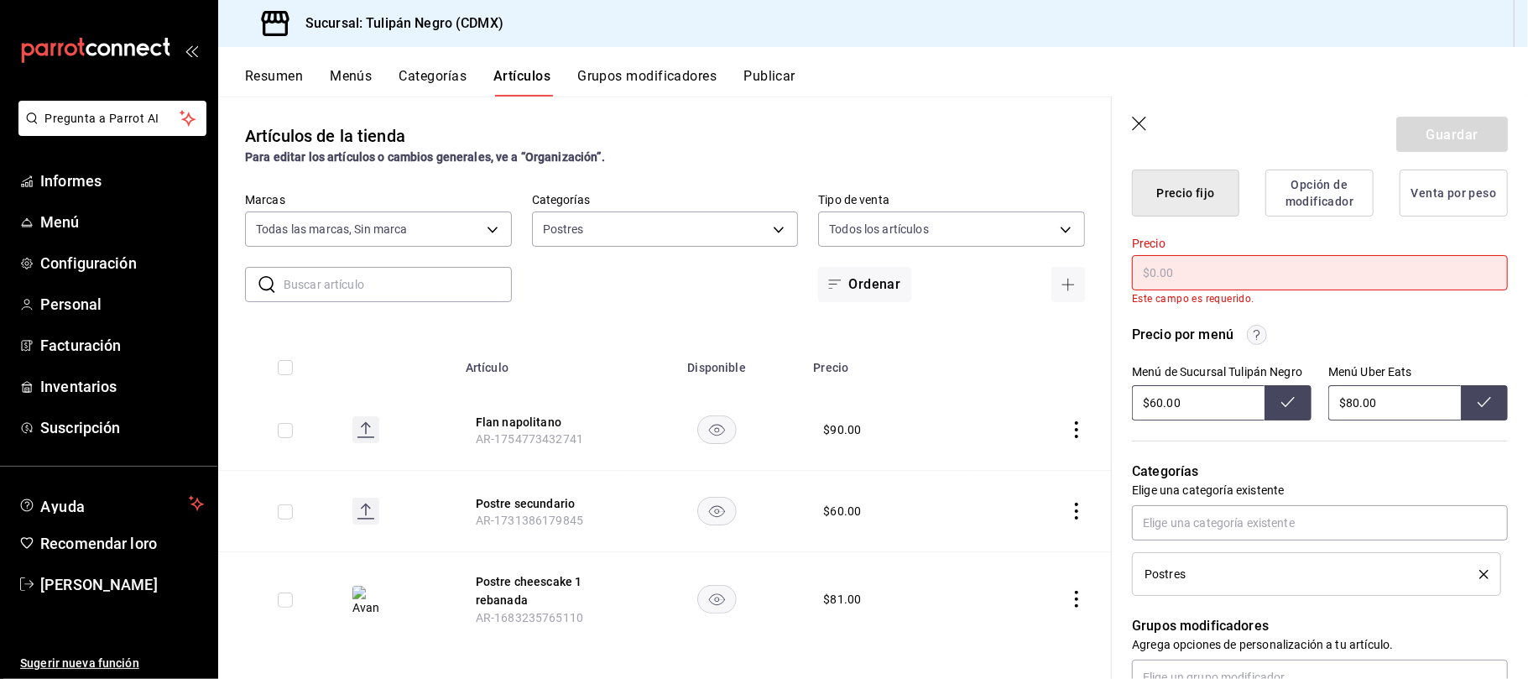
type textarea "x"
type input "$1.00"
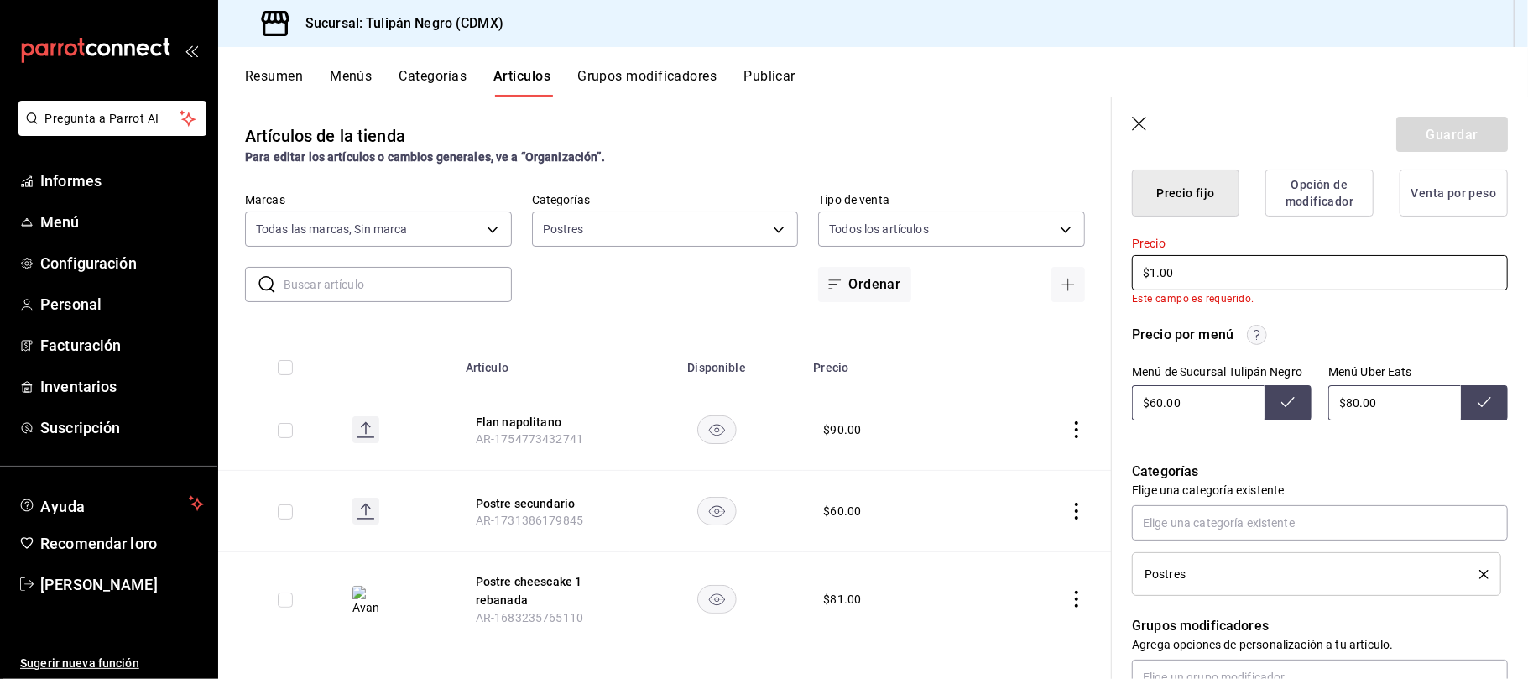
type textarea "x"
type input "$14.00"
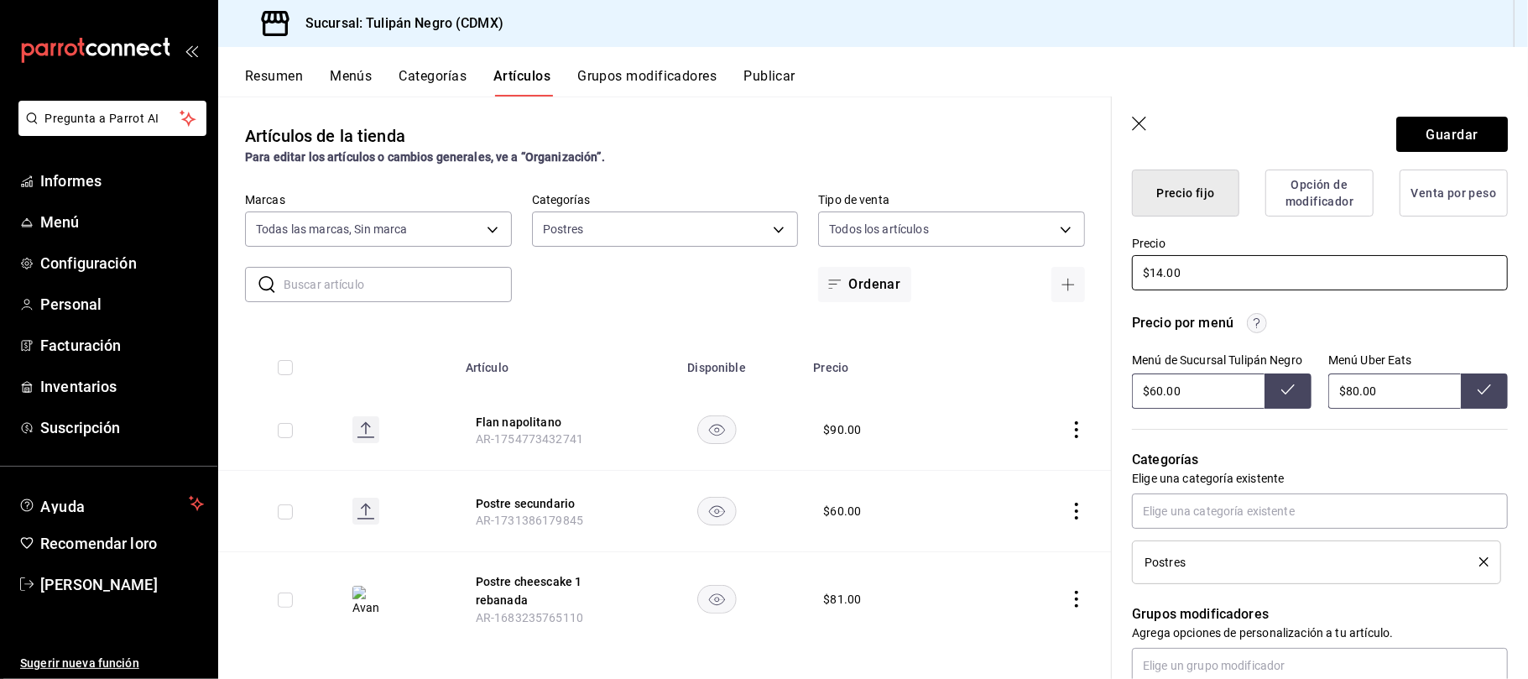
type textarea "x"
type input "$140.00"
click at [1381, 333] on div "Precio por menú" at bounding box center [1320, 323] width 376 height 20
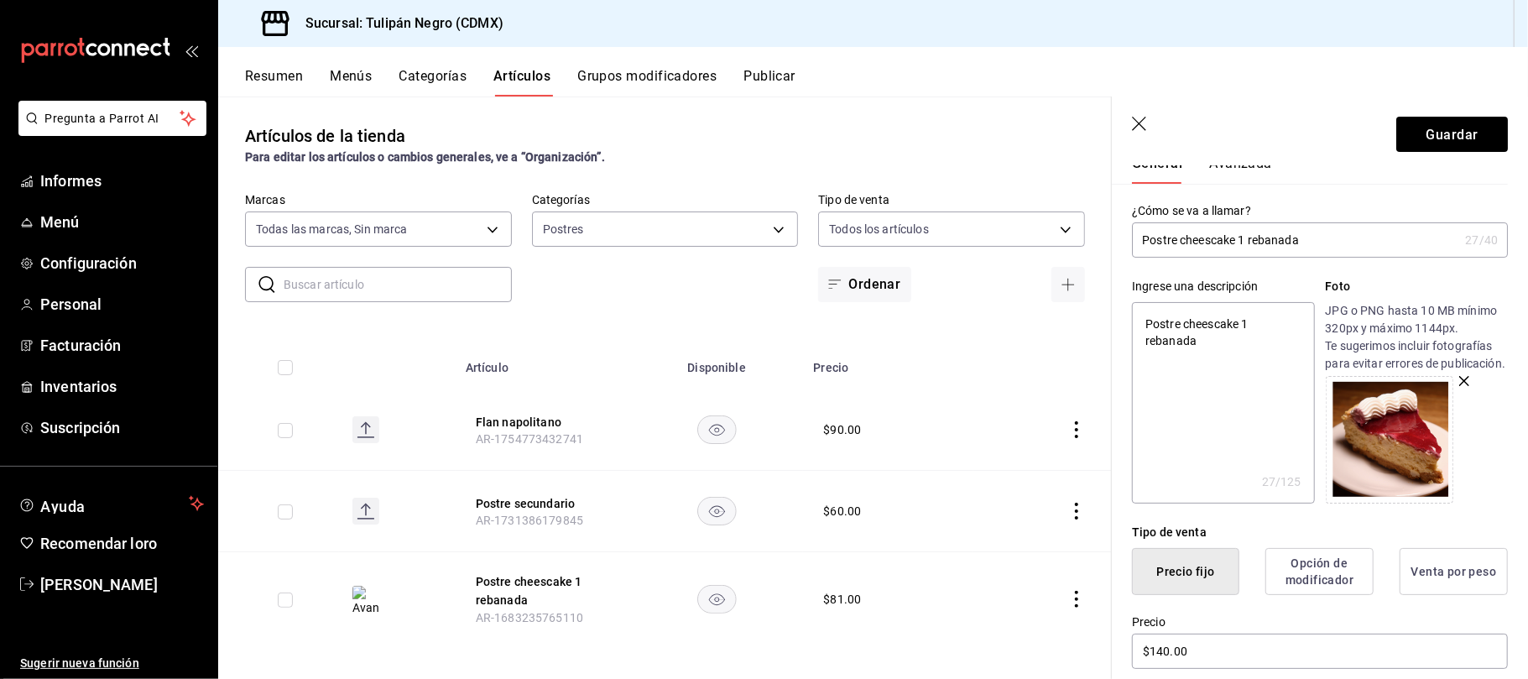
scroll to position [0, 0]
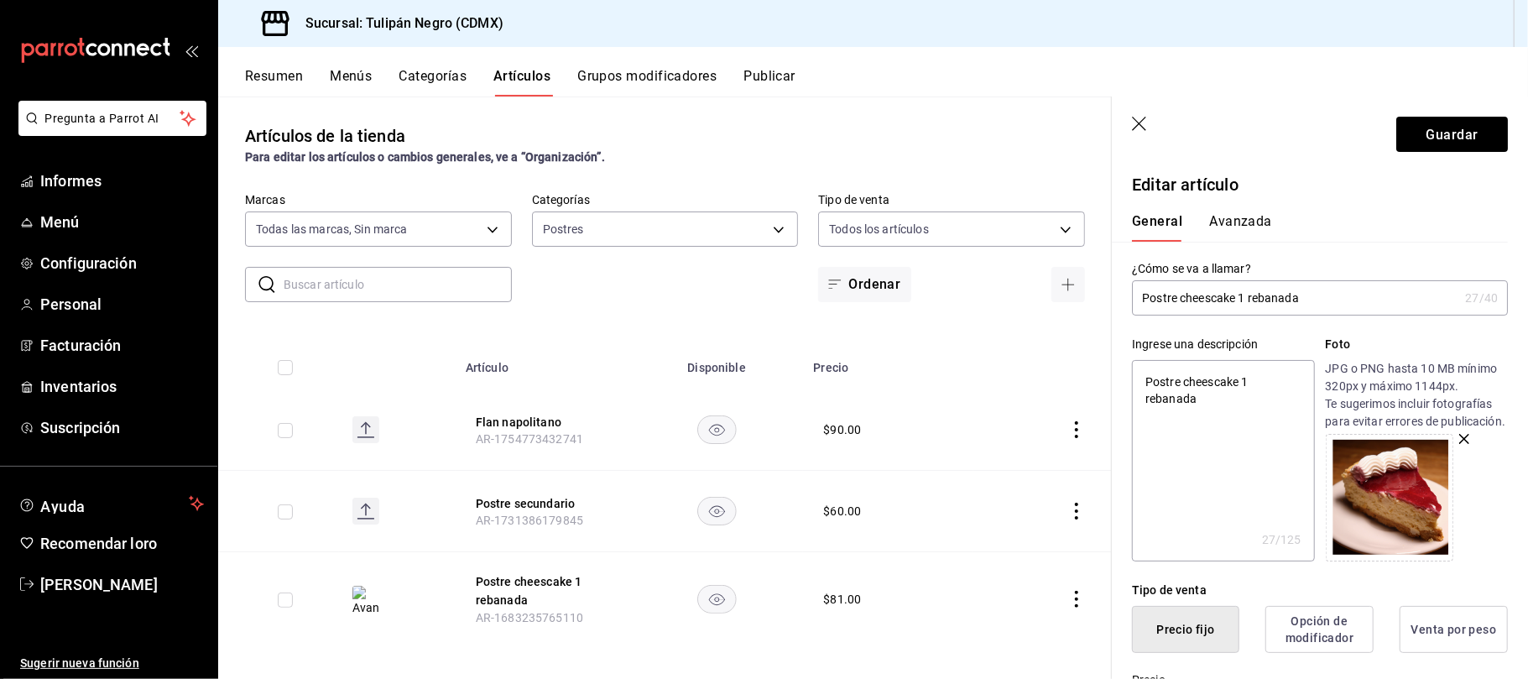
click at [1135, 112] on header "Guardar" at bounding box center [1320, 131] width 416 height 69
click at [1133, 117] on icon "button" at bounding box center [1139, 124] width 14 height 14
type textarea "x"
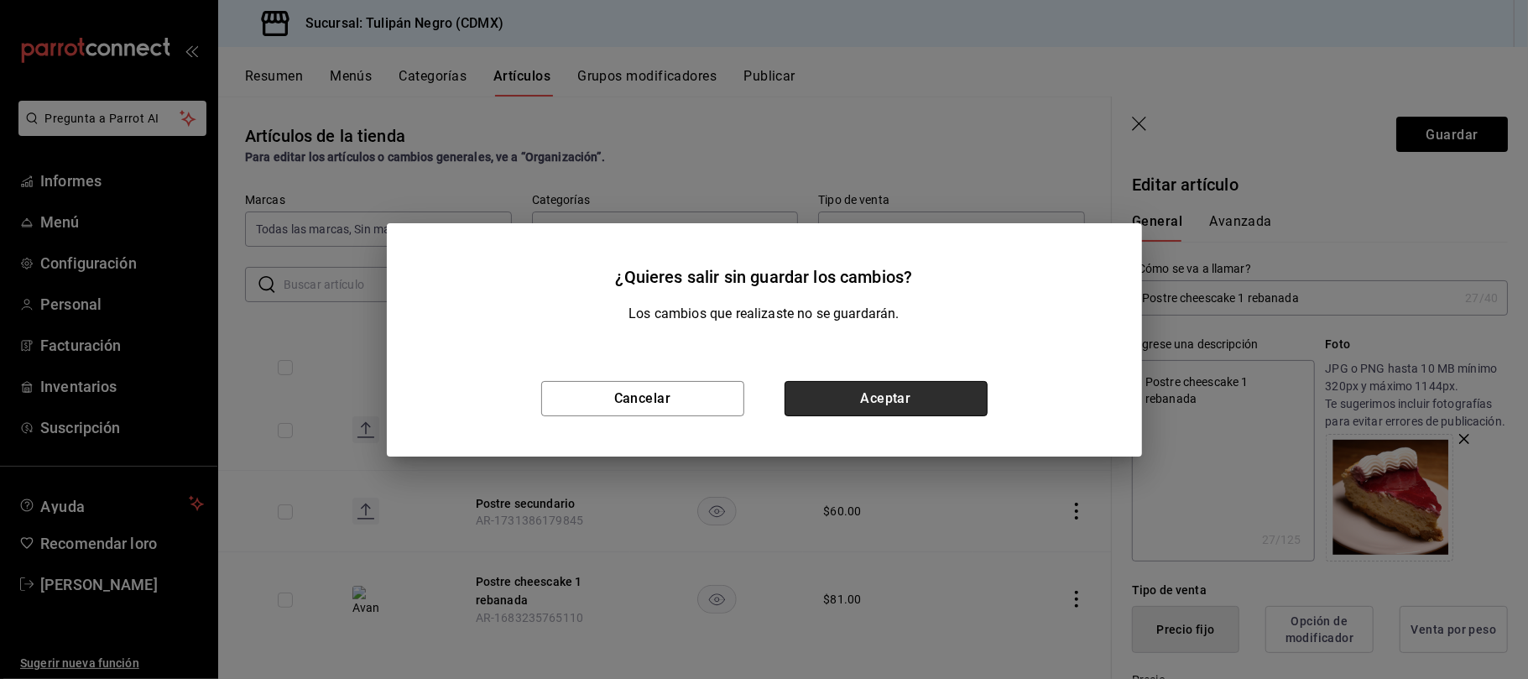
click at [857, 387] on button "Aceptar" at bounding box center [886, 398] width 203 height 35
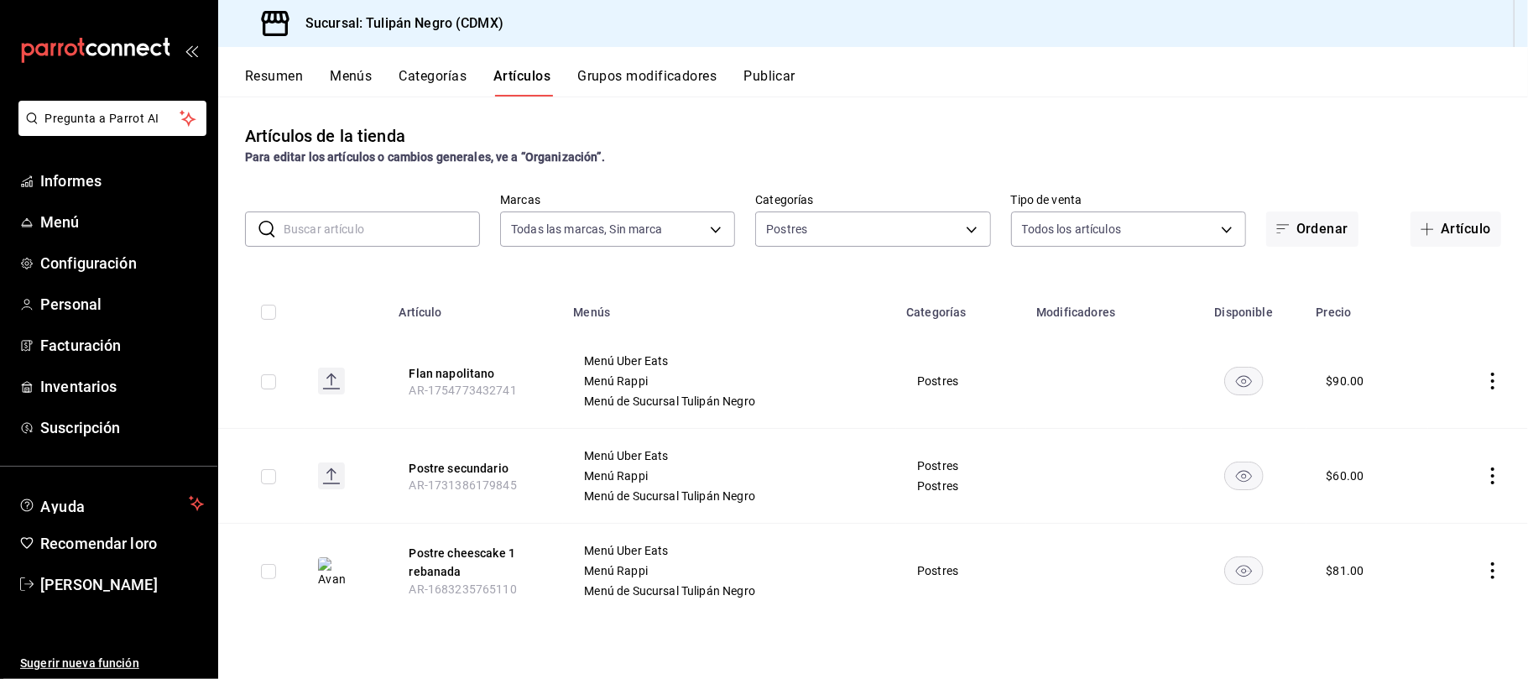
click at [606, 317] on font "Menús" at bounding box center [591, 312] width 37 height 13
click at [591, 312] on font "Menús" at bounding box center [591, 312] width 37 height 13
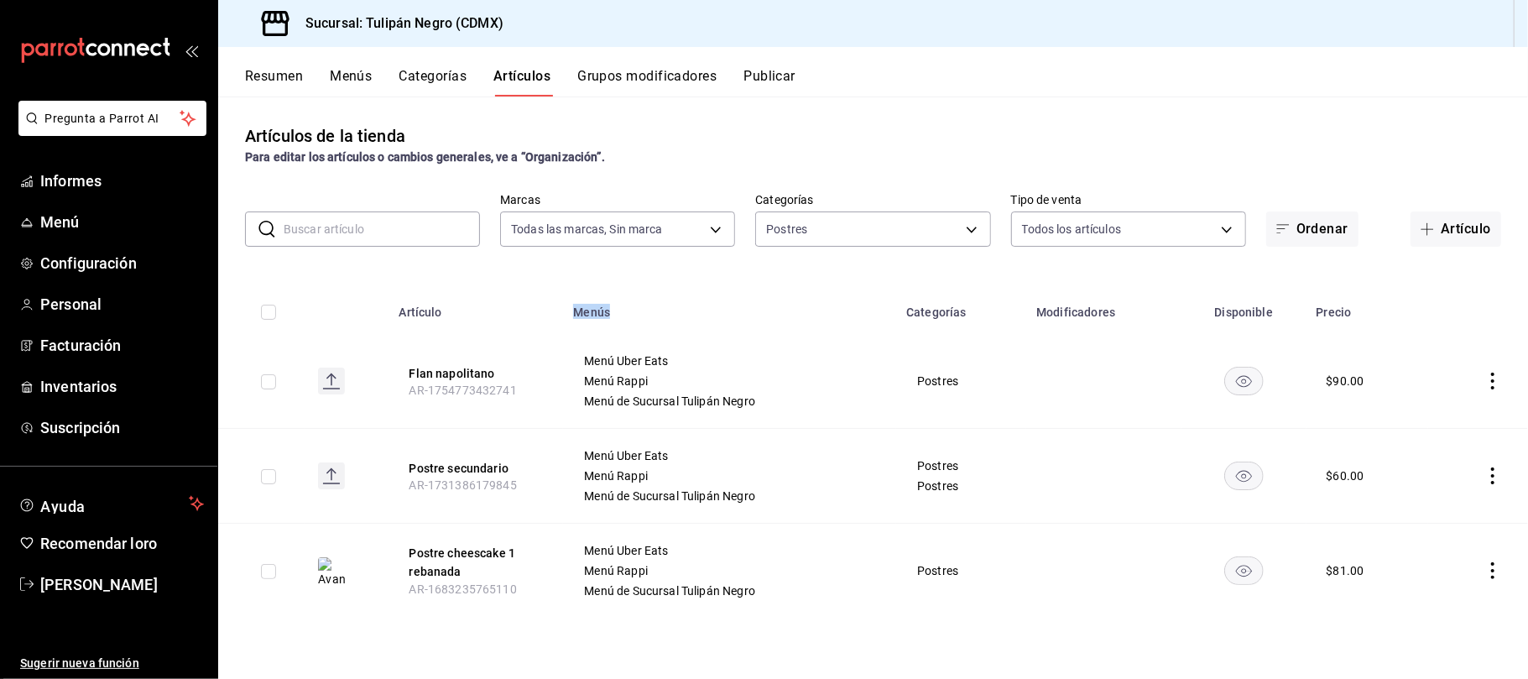
click at [1485, 376] on icon "comportamiento" at bounding box center [1493, 381] width 17 height 17
click at [1438, 417] on font "Editar" at bounding box center [1437, 419] width 32 height 13
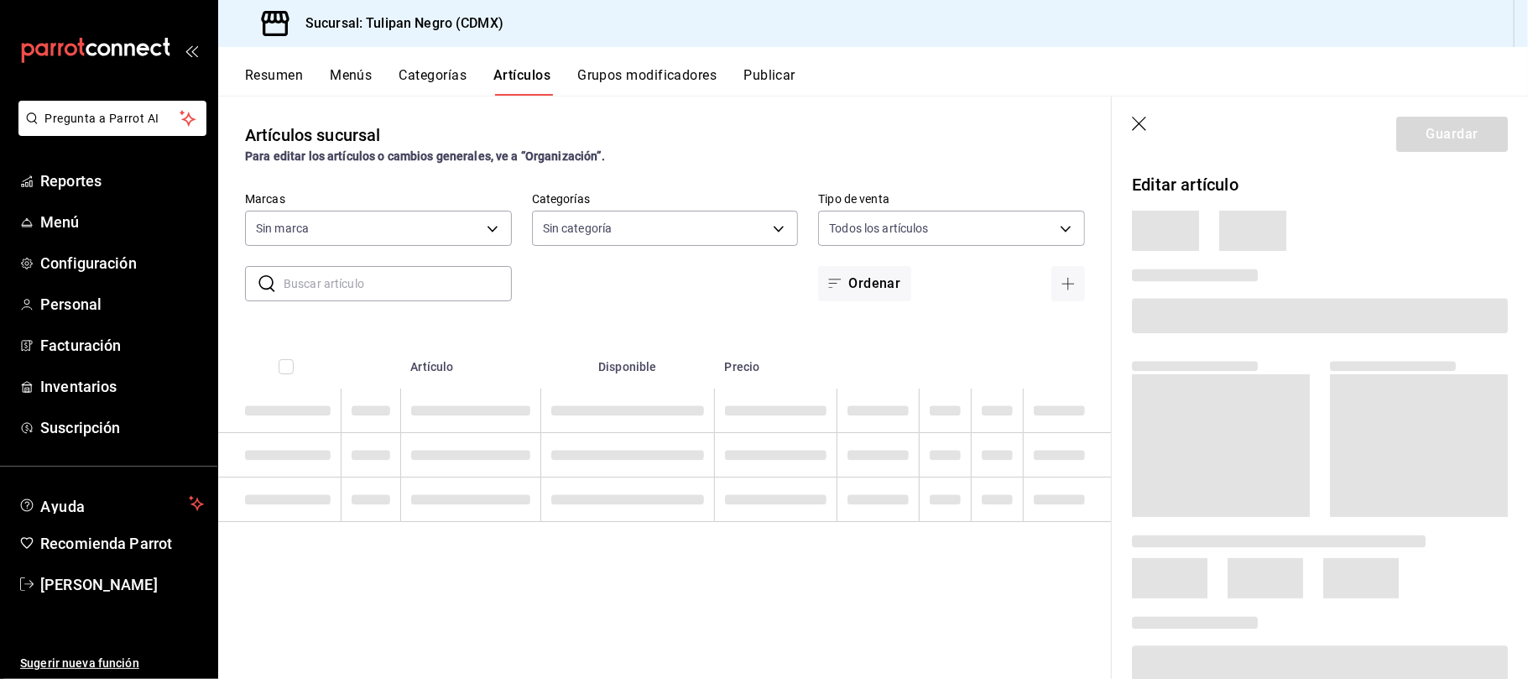
type input "02b478a3-6360-4822-a852-509f8d1e5124"
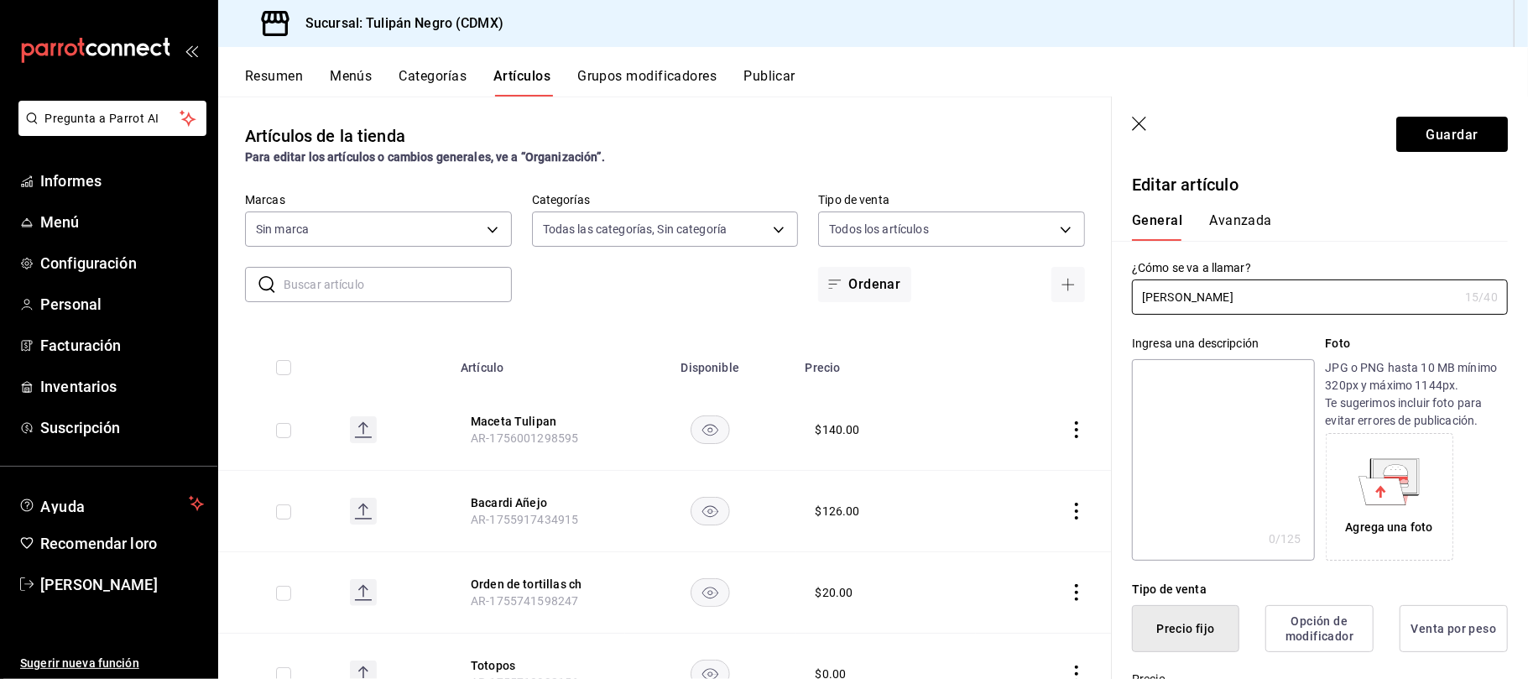
type input "7e9e007c-ebc9-45b2-8b13-0394ee6686bd,0b5aab52-02e1-4119-9acc-a791c5527926,4c5dc…"
click at [1246, 215] on font "Avanzada" at bounding box center [1240, 221] width 63 height 16
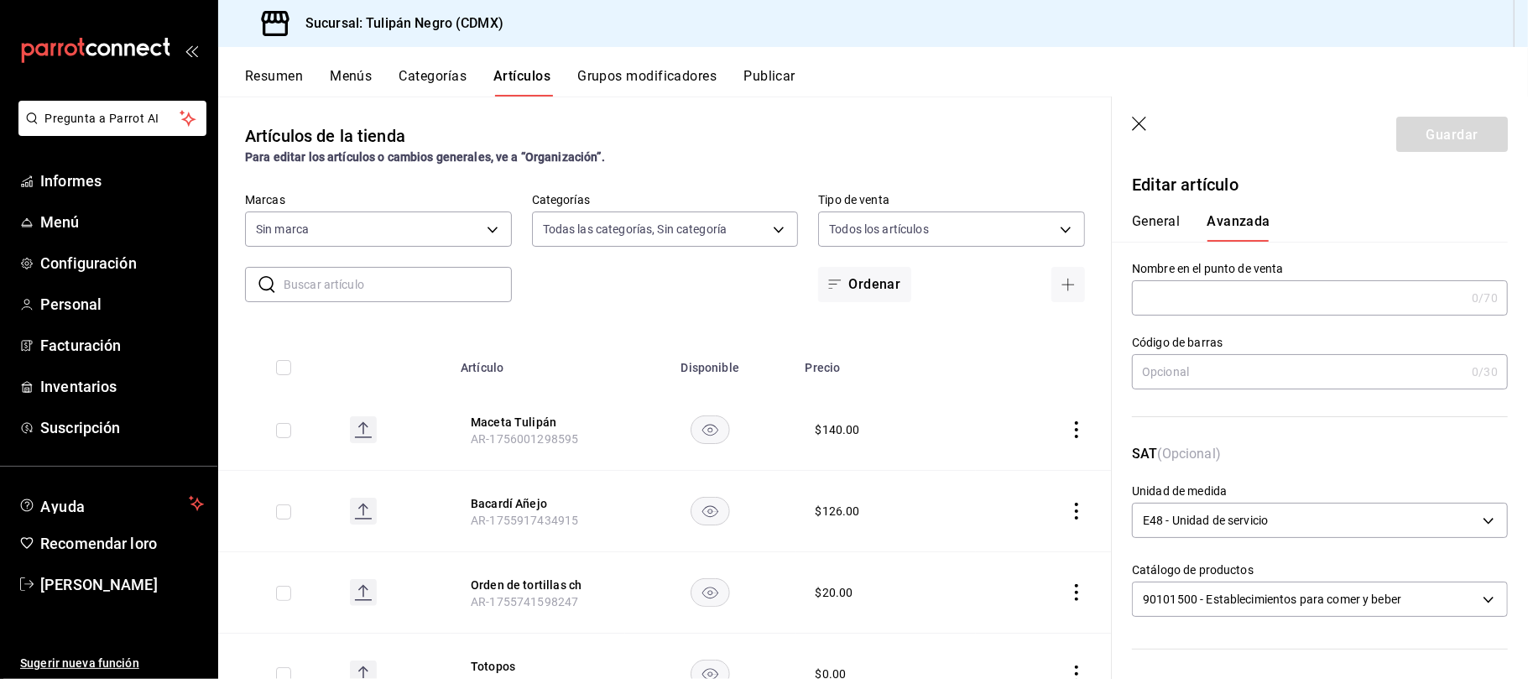
click at [1165, 210] on div "General [PERSON_NAME]" at bounding box center [1310, 219] width 396 height 44
click at [1163, 222] on font "General" at bounding box center [1156, 221] width 48 height 16
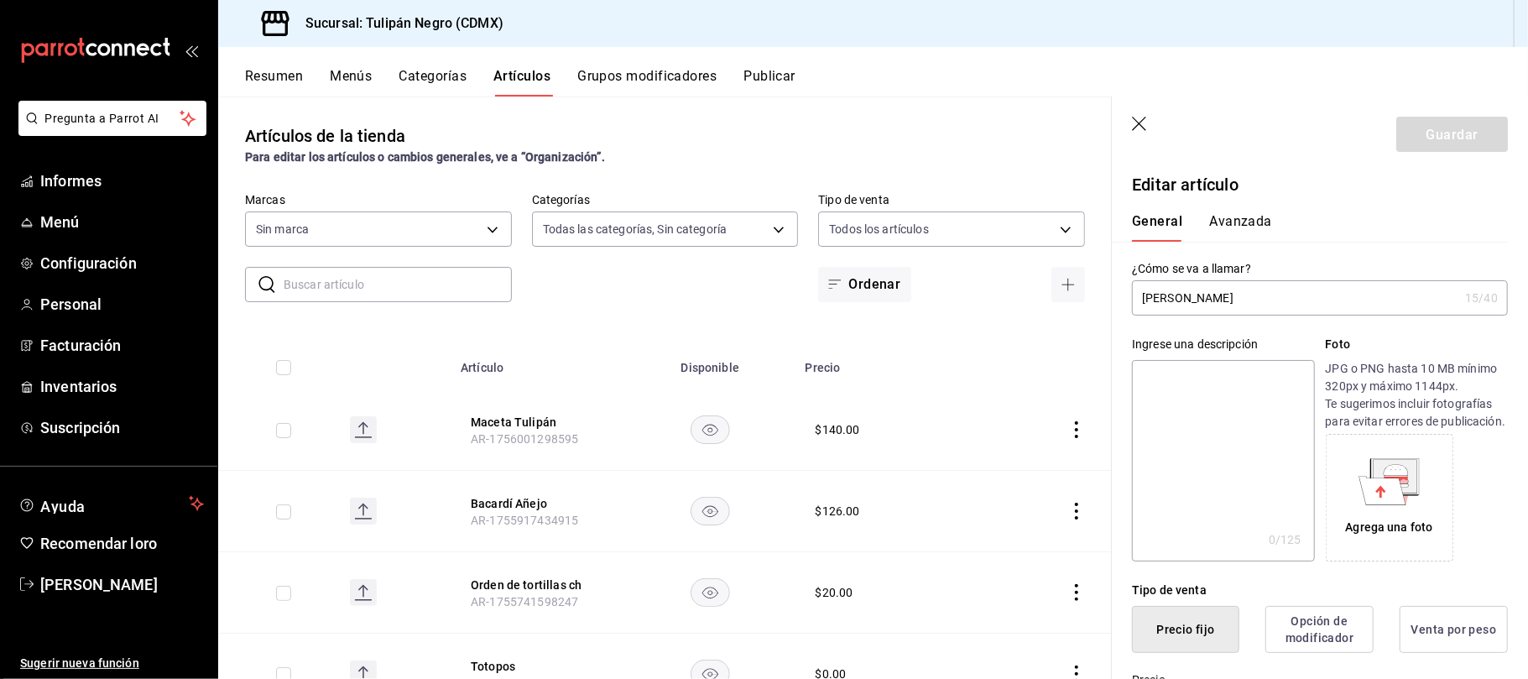
click at [1314, 309] on input "[PERSON_NAME]" at bounding box center [1295, 298] width 326 height 34
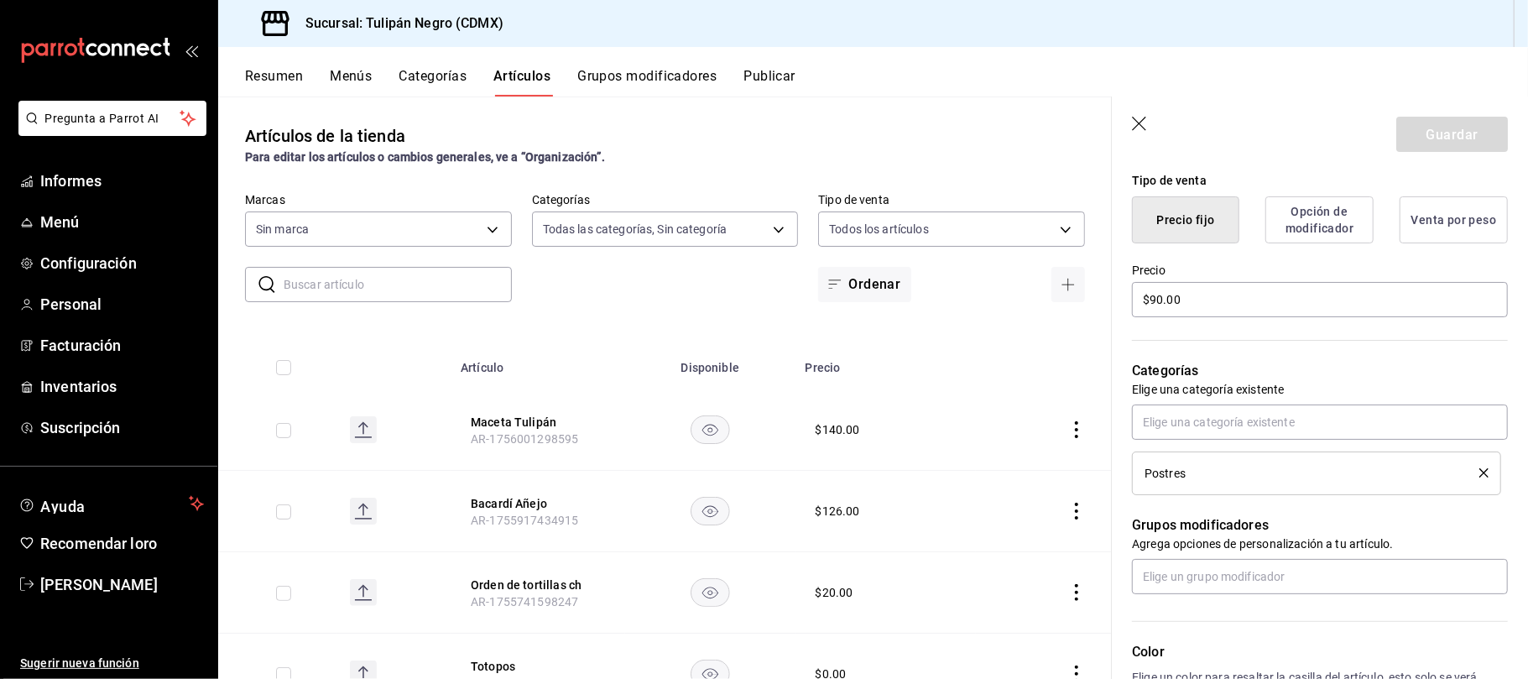
scroll to position [420, 0]
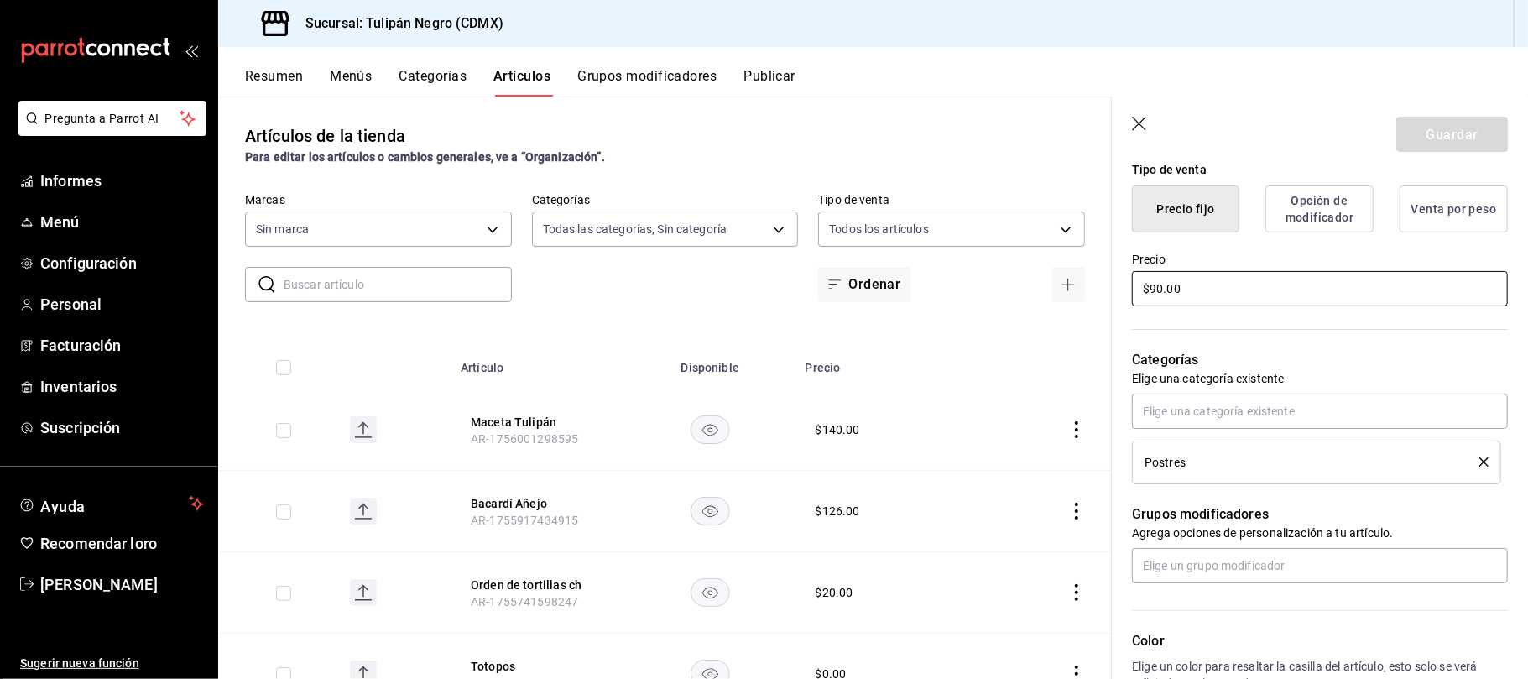
click at [1321, 304] on input "$90.00" at bounding box center [1320, 288] width 376 height 35
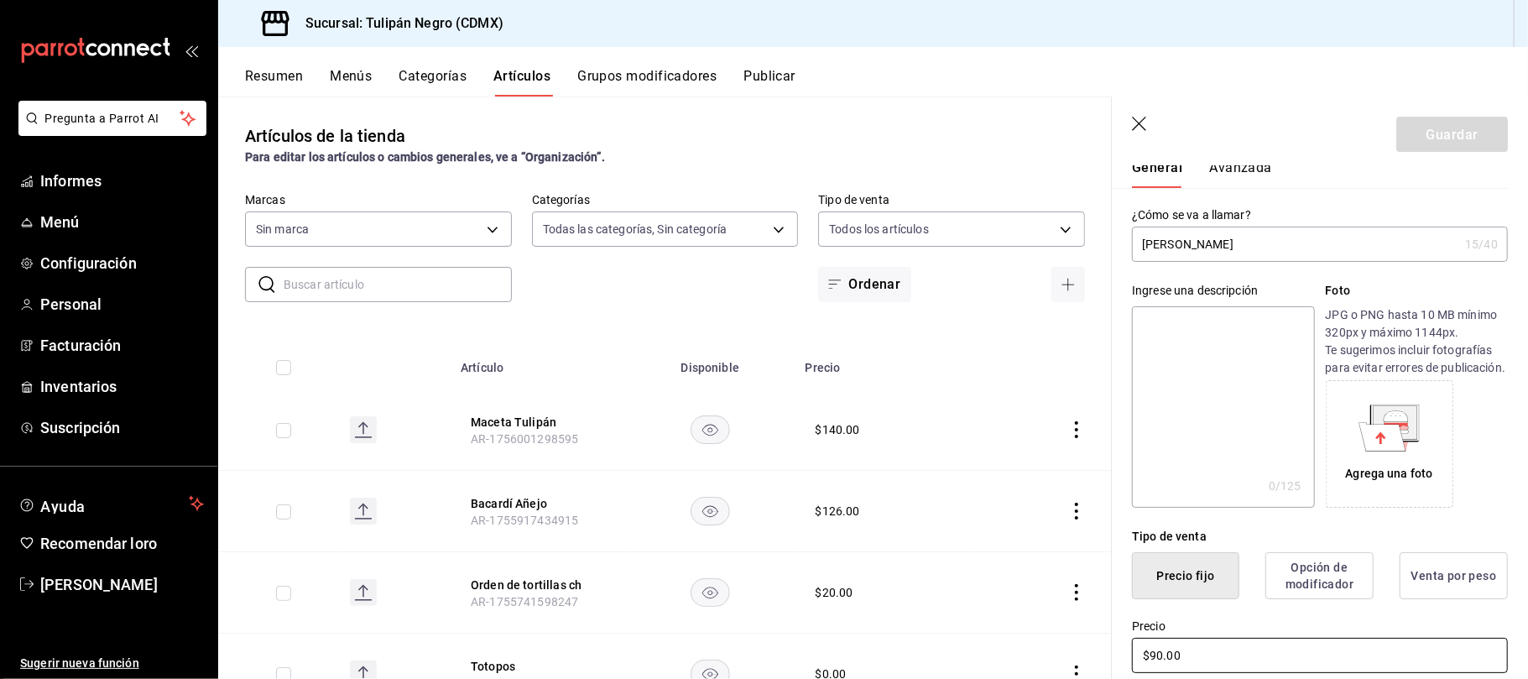
scroll to position [0, 0]
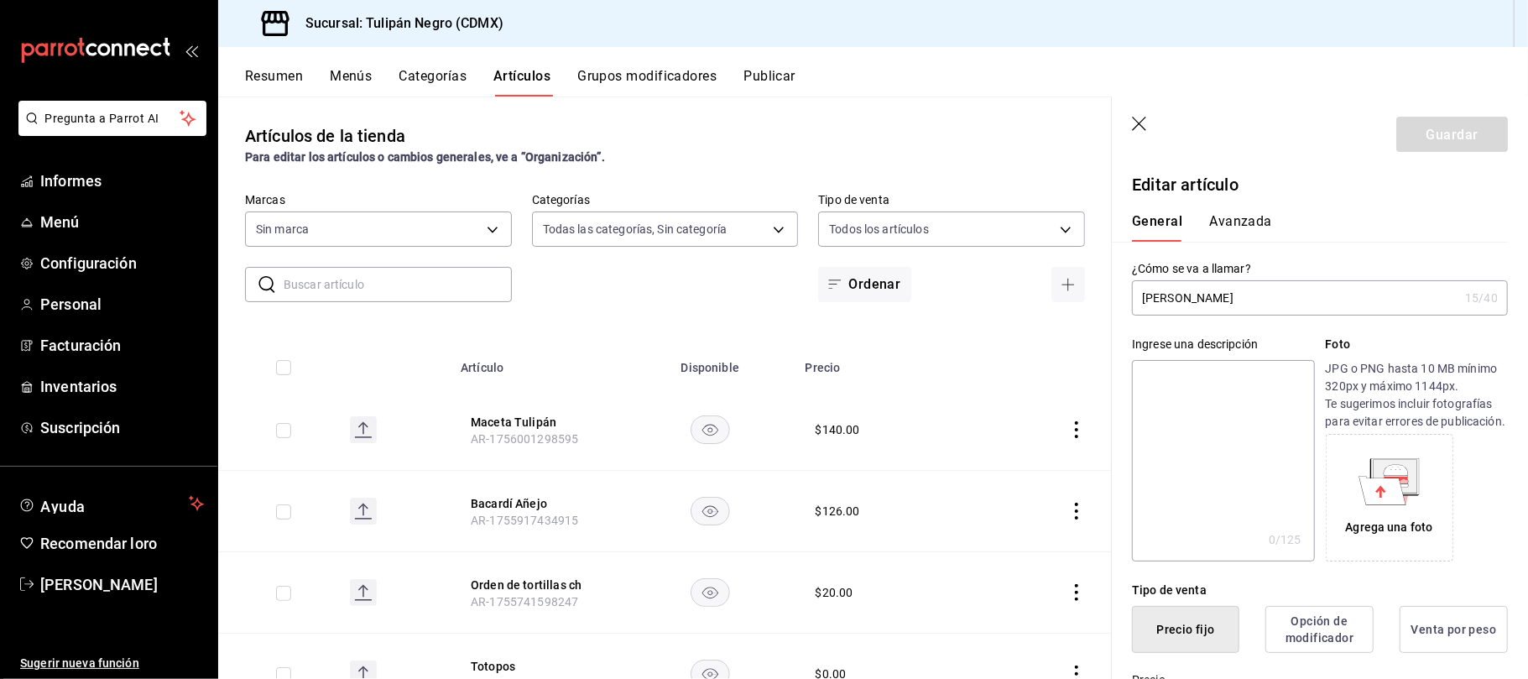
click at [1270, 311] on input "[PERSON_NAME]" at bounding box center [1295, 298] width 326 height 34
type input "[PERSON_NAME]"
click at [1407, 128] on button "Guardar" at bounding box center [1452, 134] width 112 height 35
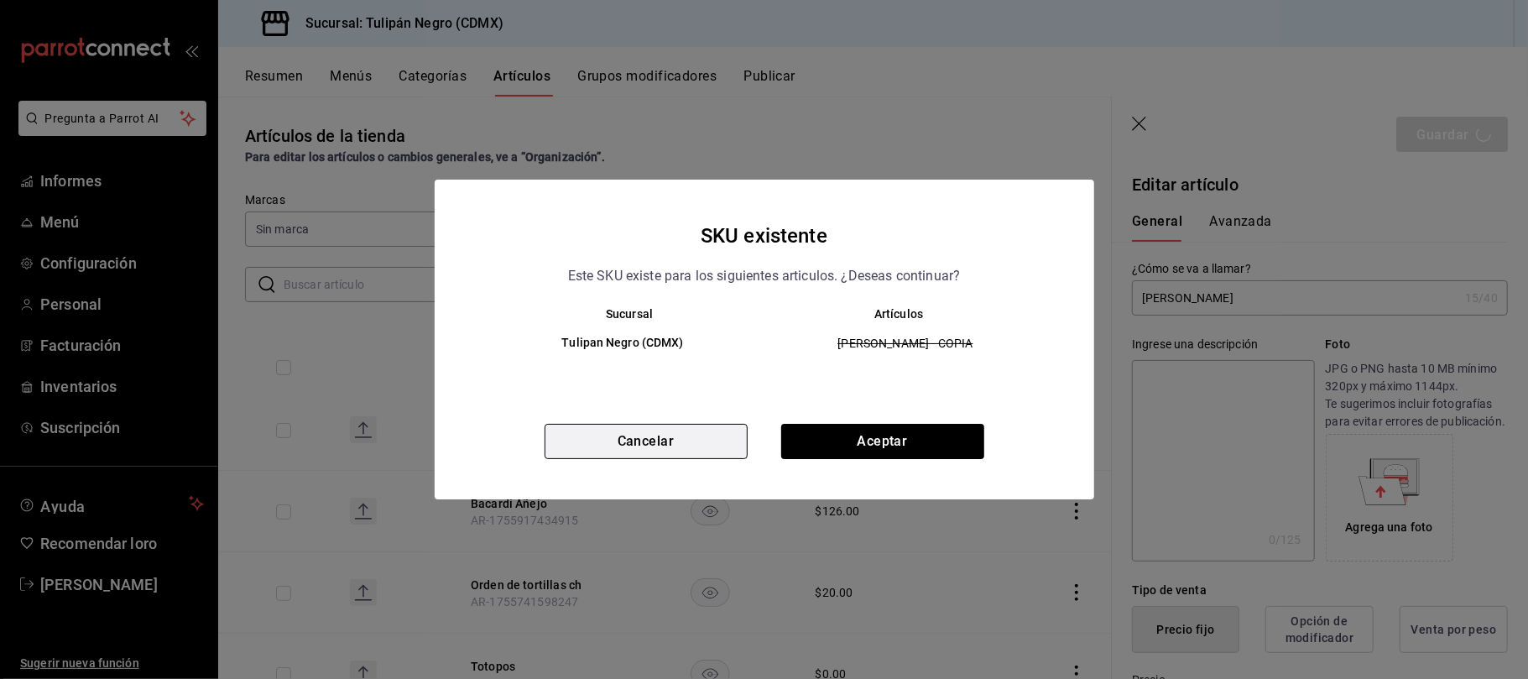
click at [688, 440] on button "Cancelar" at bounding box center [646, 441] width 203 height 35
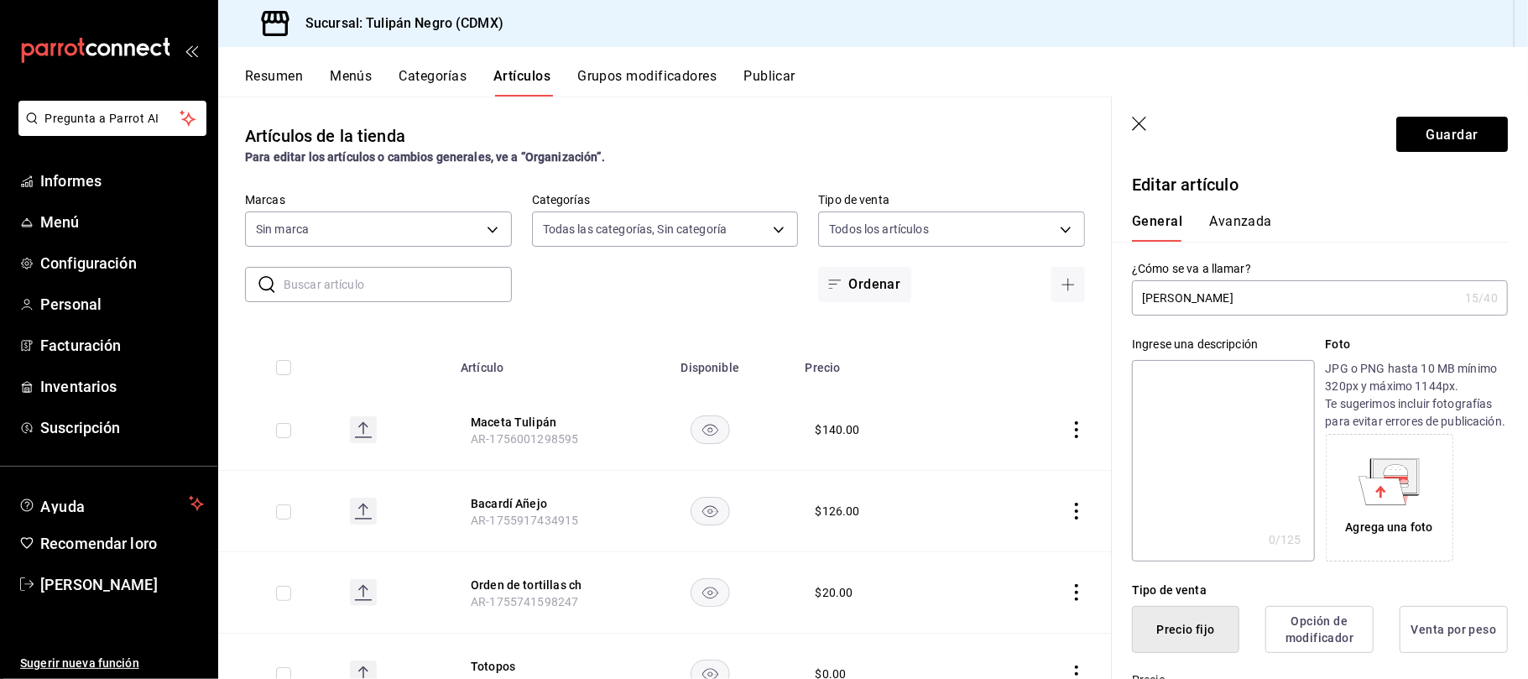
click at [1135, 125] on icon "button" at bounding box center [1140, 125] width 17 height 17
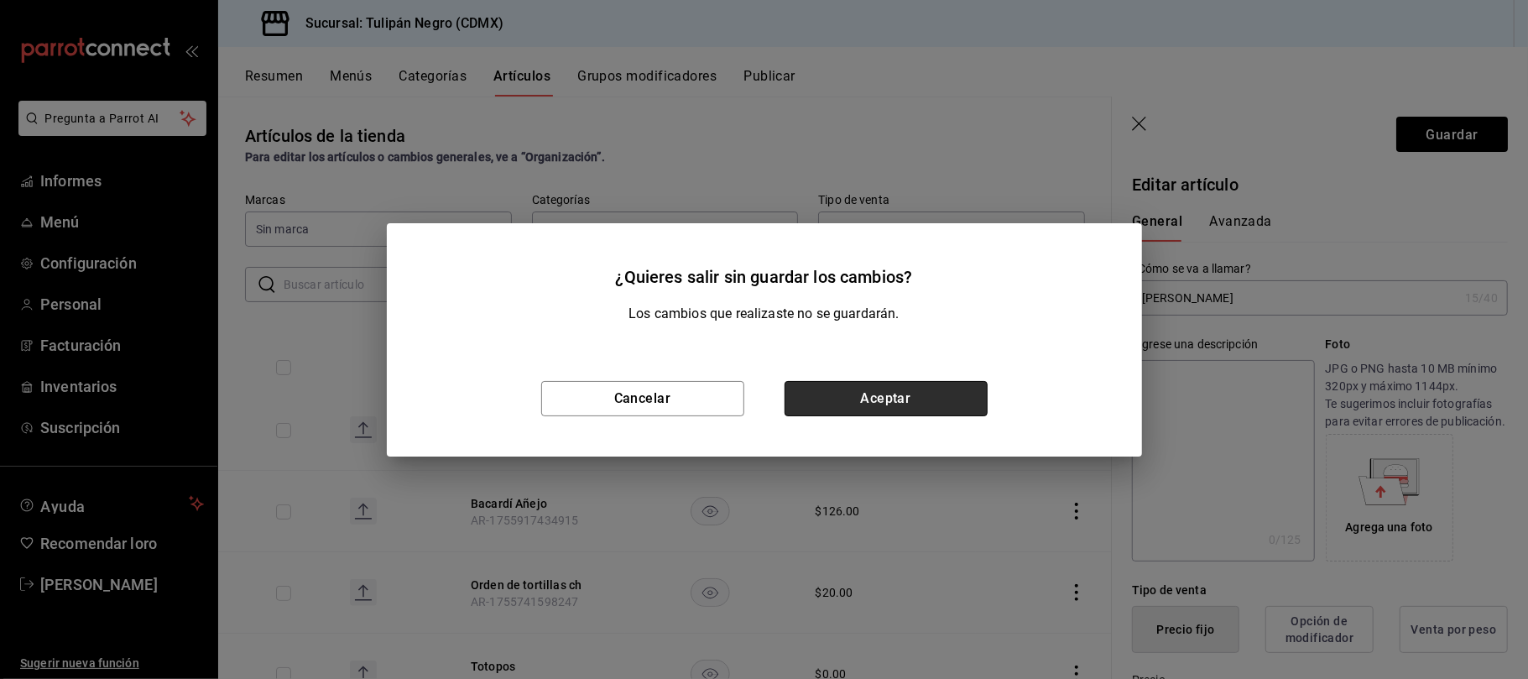
click at [942, 404] on button "Aceptar" at bounding box center [886, 398] width 203 height 35
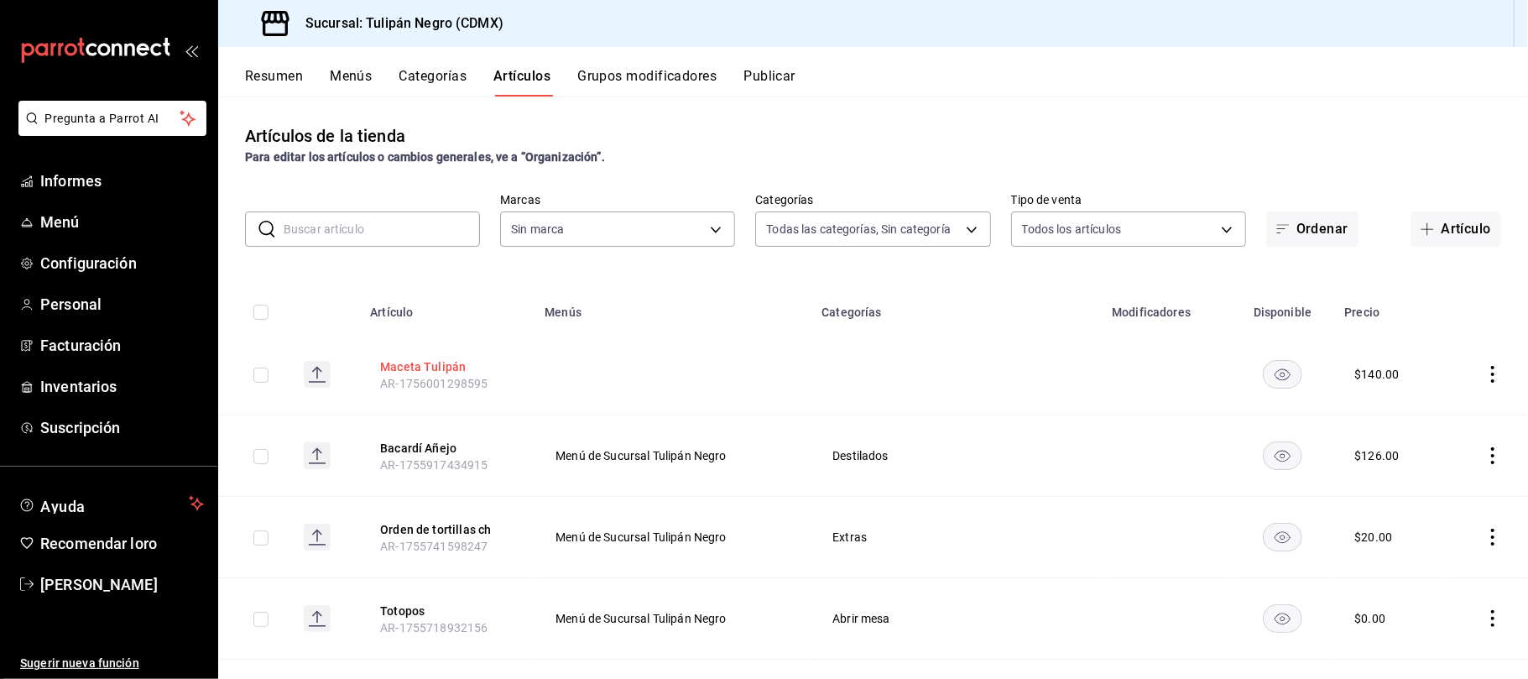
click at [410, 363] on font "Maceta Tulipán" at bounding box center [423, 366] width 86 height 13
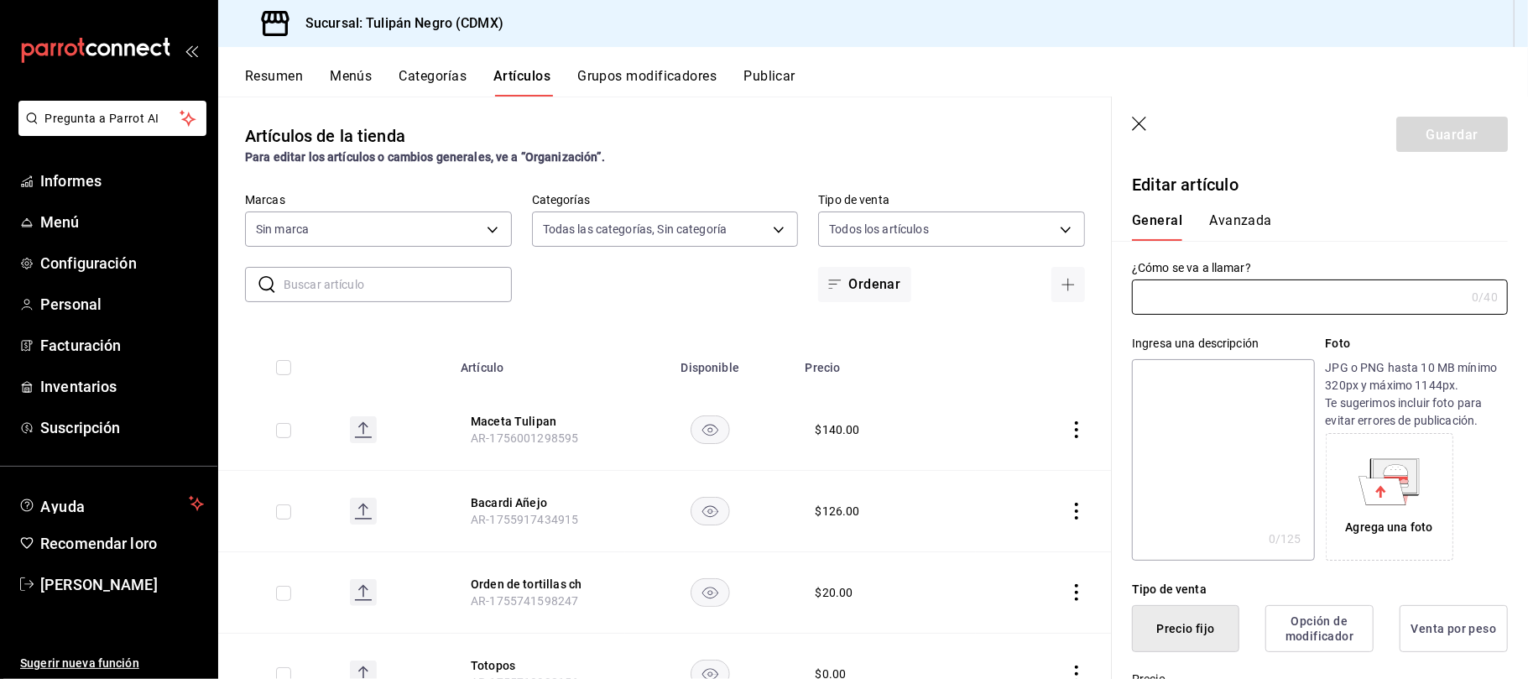
type input "7e9e007c-ebc9-45b2-8b13-0394ee6686bd,0b5aab52-02e1-4119-9acc-a791c5527926,4c5dc…"
type input "02b478a3-6360-4822-a852-509f8d1e5124"
type input "Maceta Tulipan"
type input "AR-1756001298595"
type input "$140.00"
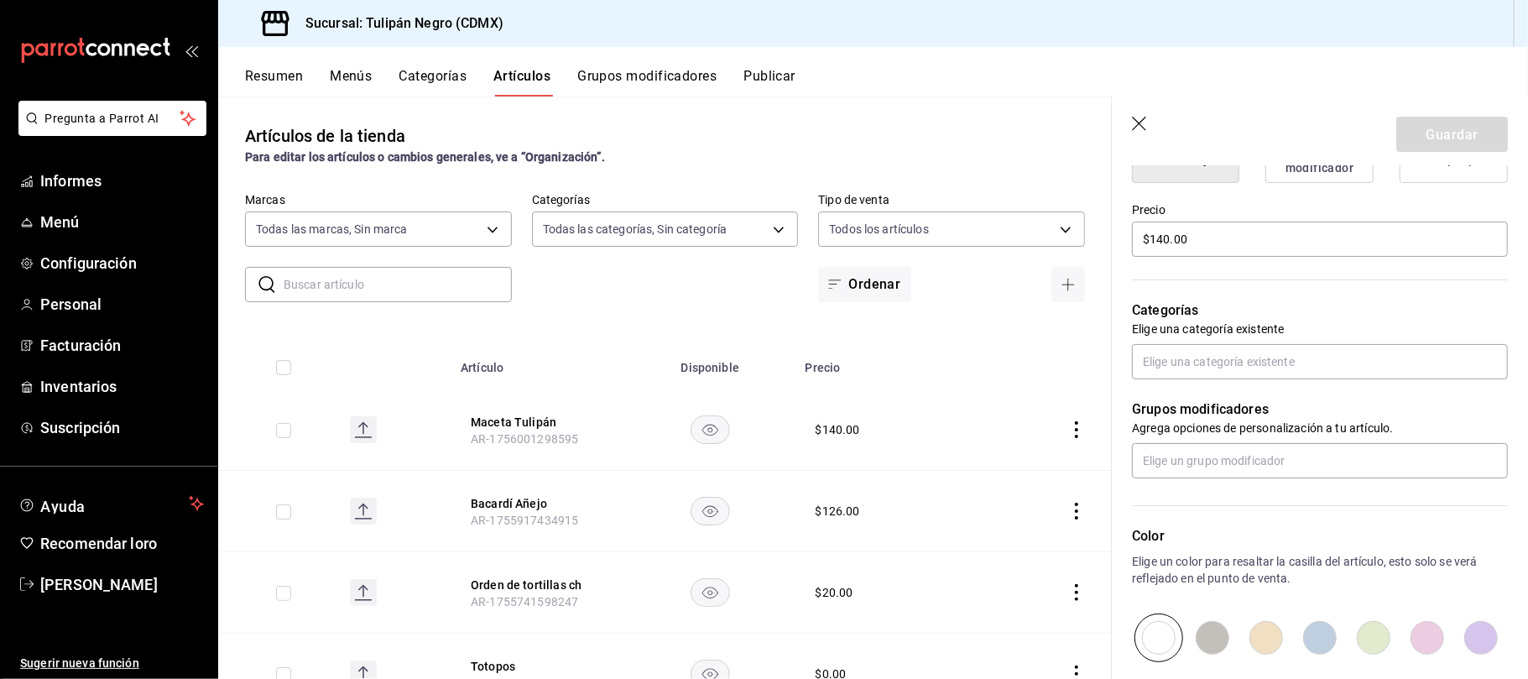
scroll to position [474, 0]
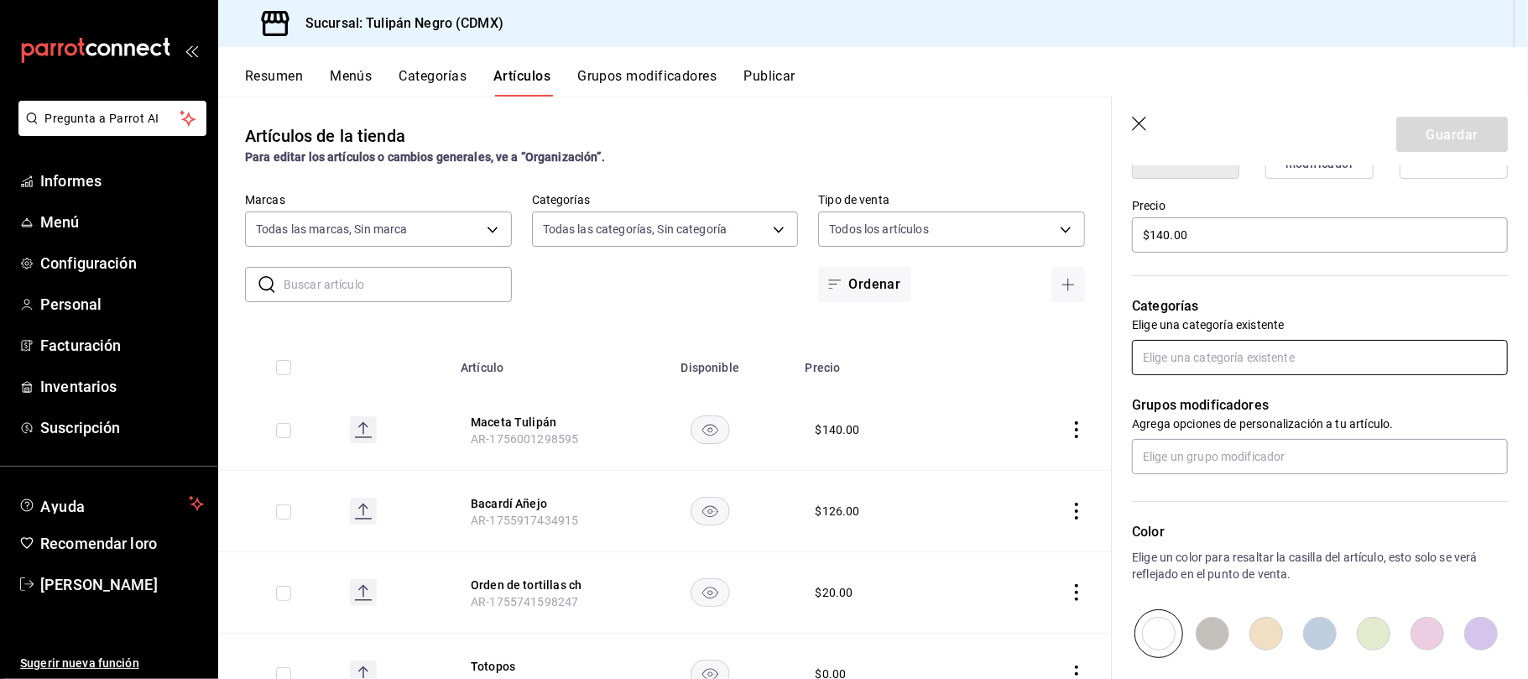
click at [1196, 375] on input "text" at bounding box center [1320, 357] width 376 height 35
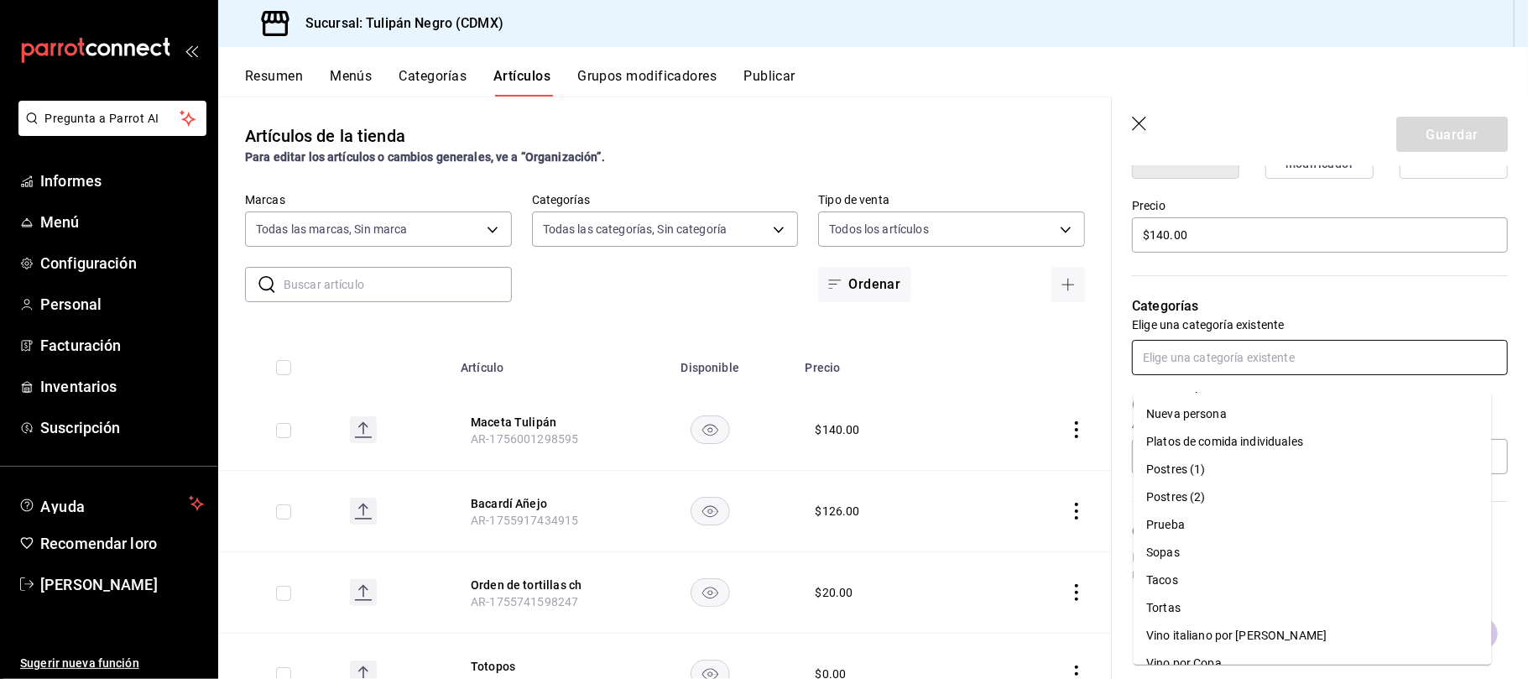
scroll to position [488, 0]
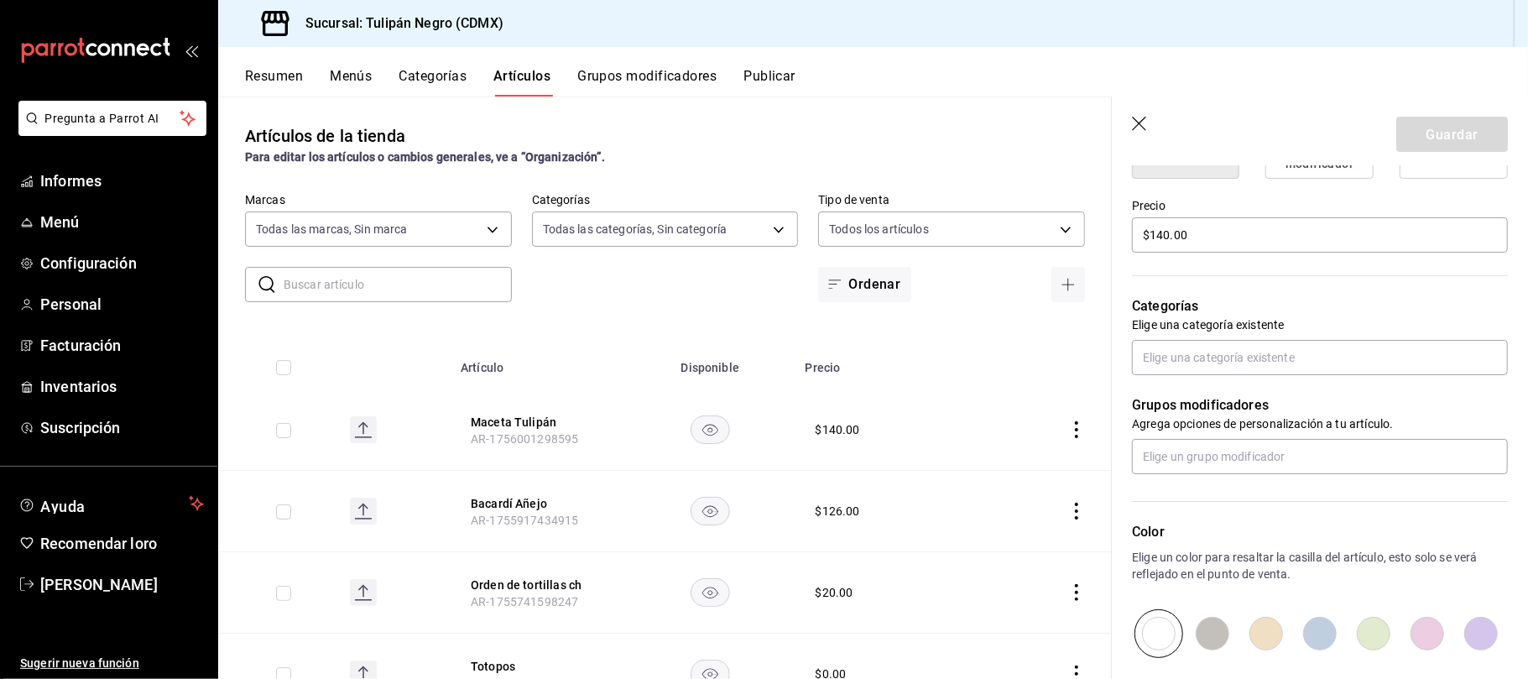
click at [1233, 316] on p "Categorías" at bounding box center [1320, 306] width 376 height 20
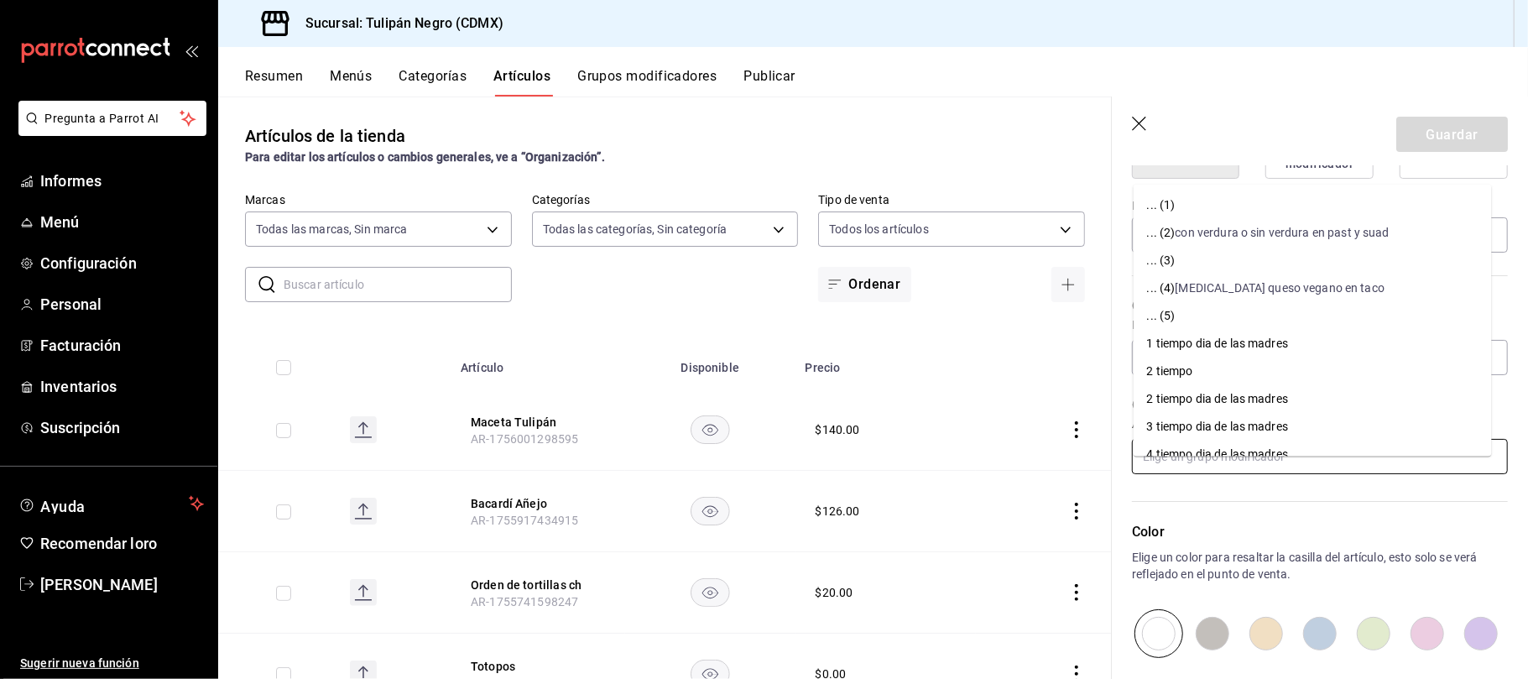
click at [1250, 467] on input "text" at bounding box center [1320, 456] width 376 height 35
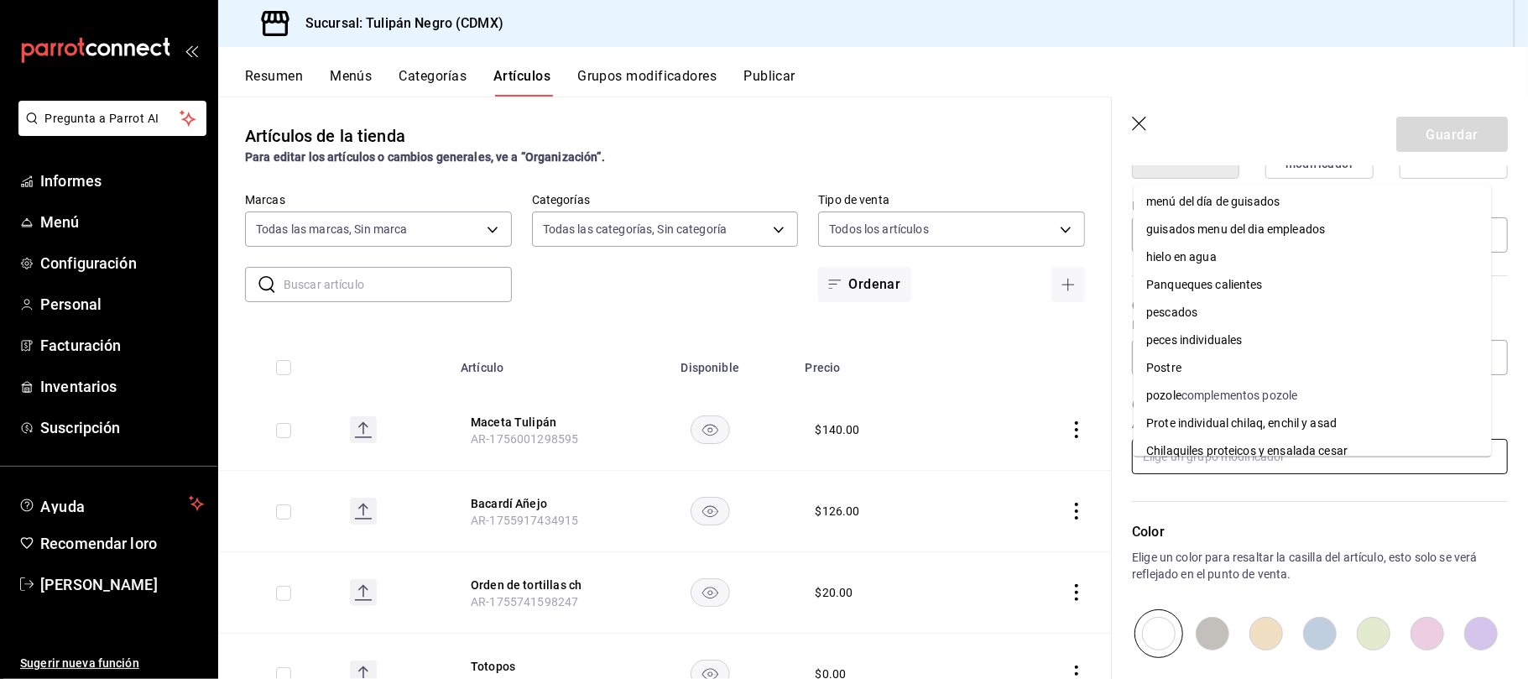
scroll to position [981, 0]
click at [1175, 363] on font "Postre" at bounding box center [1164, 366] width 35 height 13
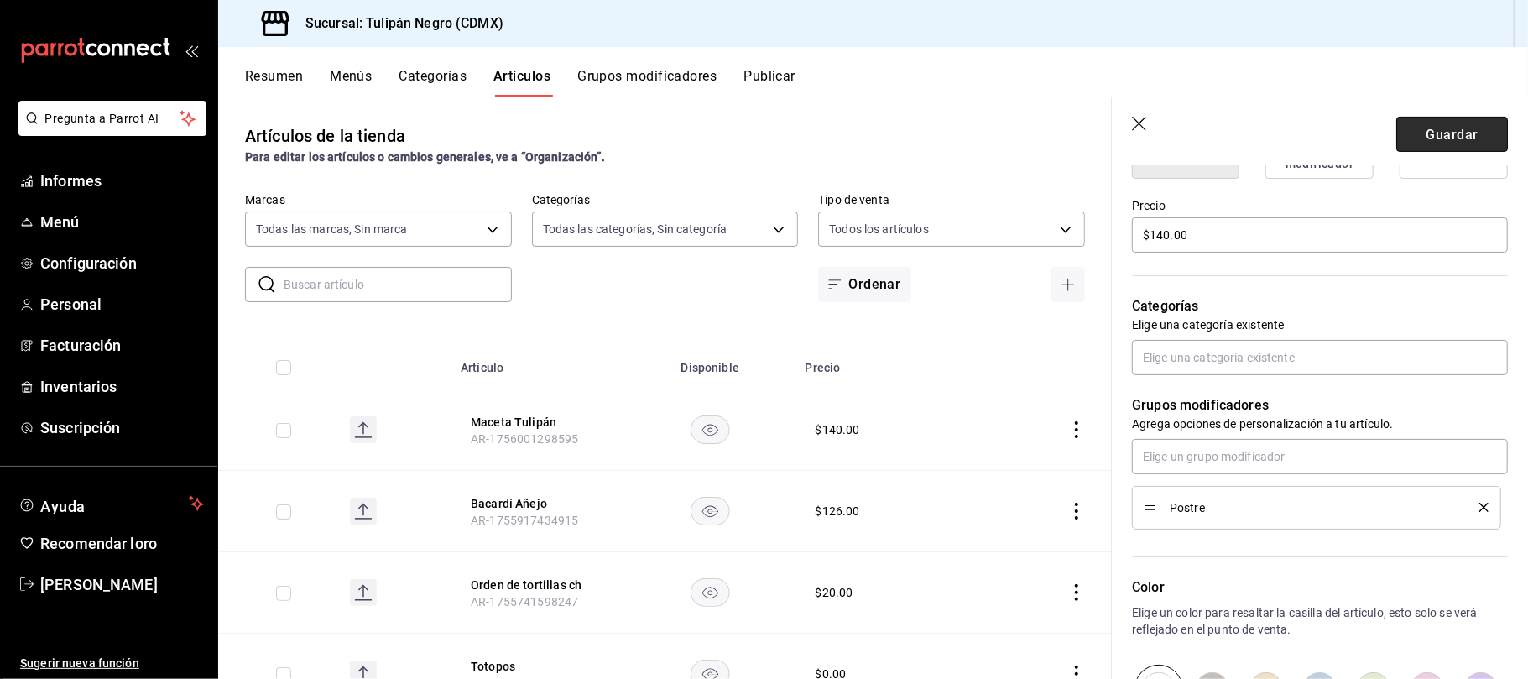
click at [1464, 132] on button "Guardar" at bounding box center [1452, 134] width 112 height 35
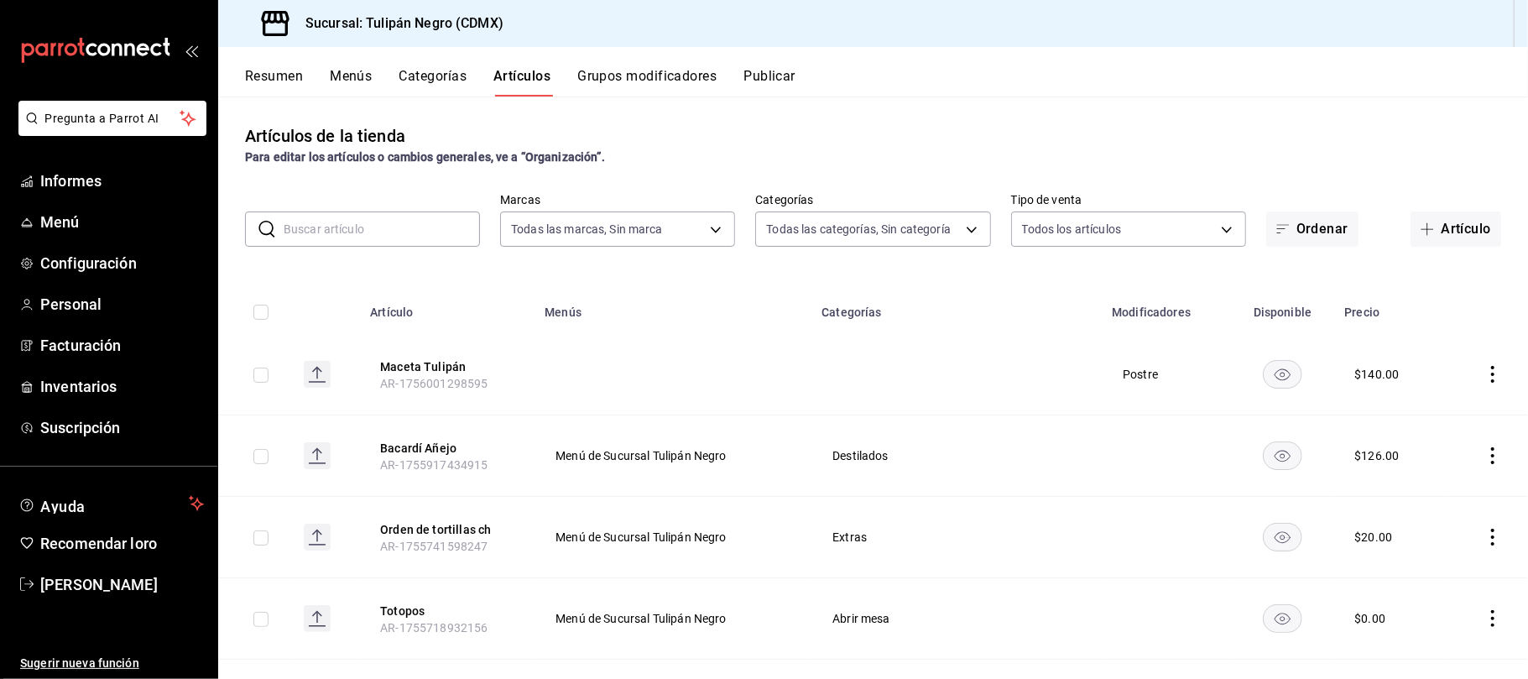
click at [874, 316] on font "Categorías" at bounding box center [852, 312] width 60 height 13
click at [917, 357] on td at bounding box center [957, 374] width 290 height 81
click at [810, 124] on div "Artículos de la tienda Para editar los artículos o cambios generales, ve a “Org…" at bounding box center [873, 144] width 1310 height 43
click at [427, 68] on font "Categorías" at bounding box center [433, 76] width 68 height 16
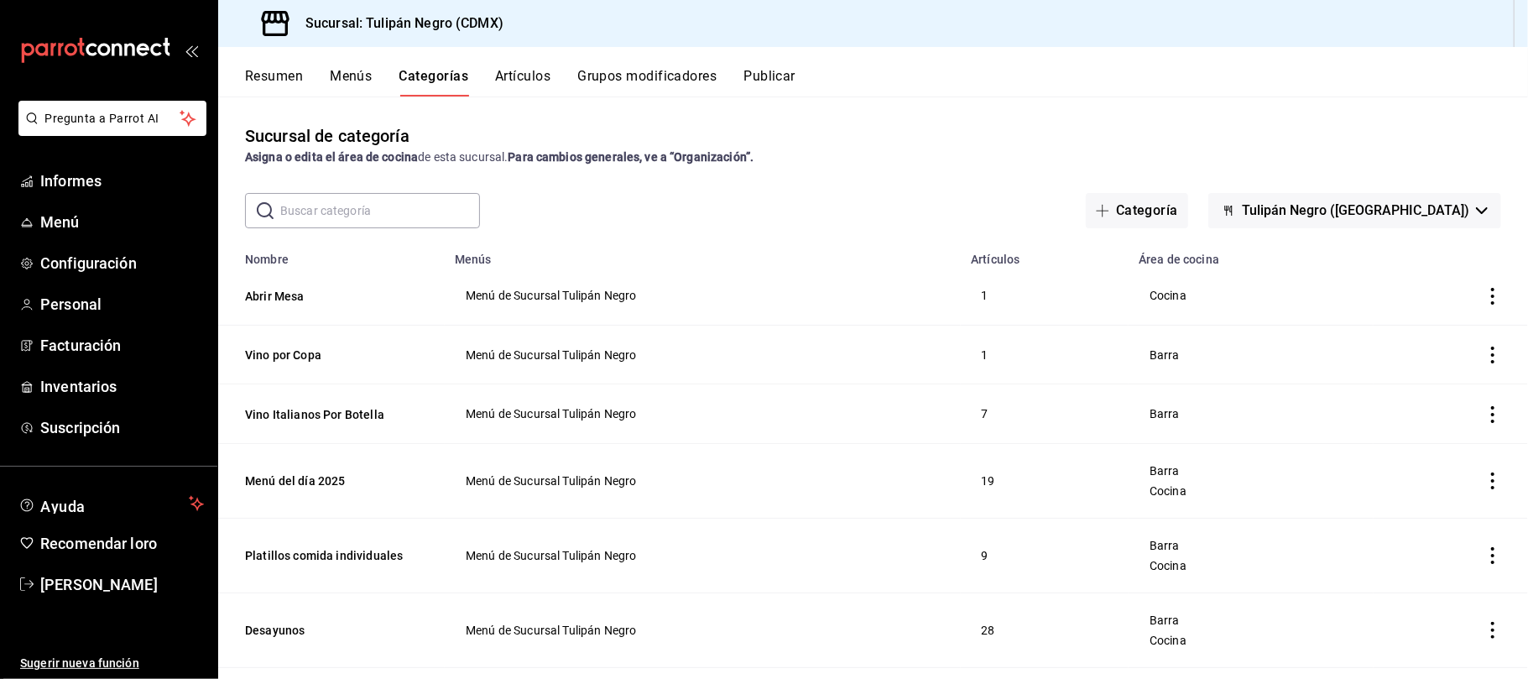
click at [441, 209] on input "text" at bounding box center [380, 211] width 200 height 34
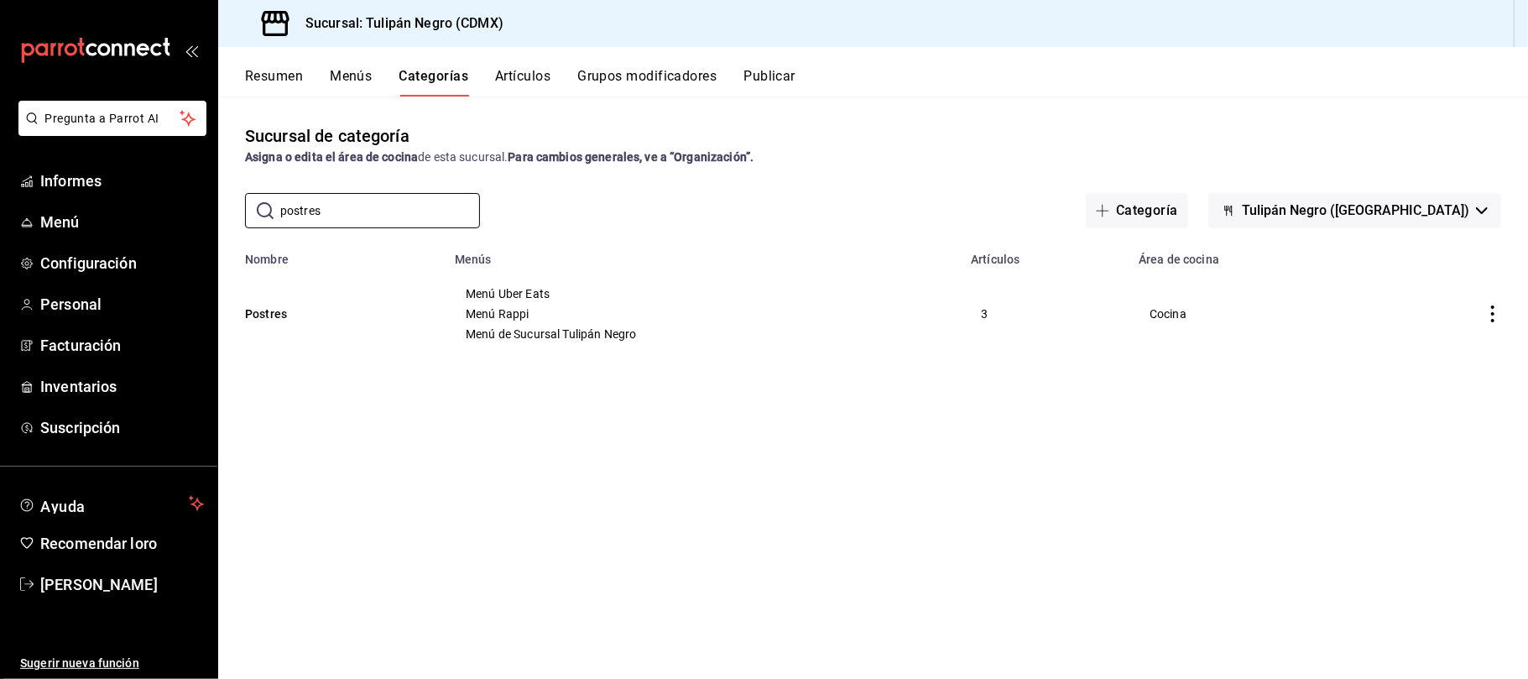
type input "postres"
click at [1492, 317] on icon "actions" at bounding box center [1493, 313] width 17 height 17
click at [1441, 352] on font "Editar" at bounding box center [1437, 353] width 32 height 13
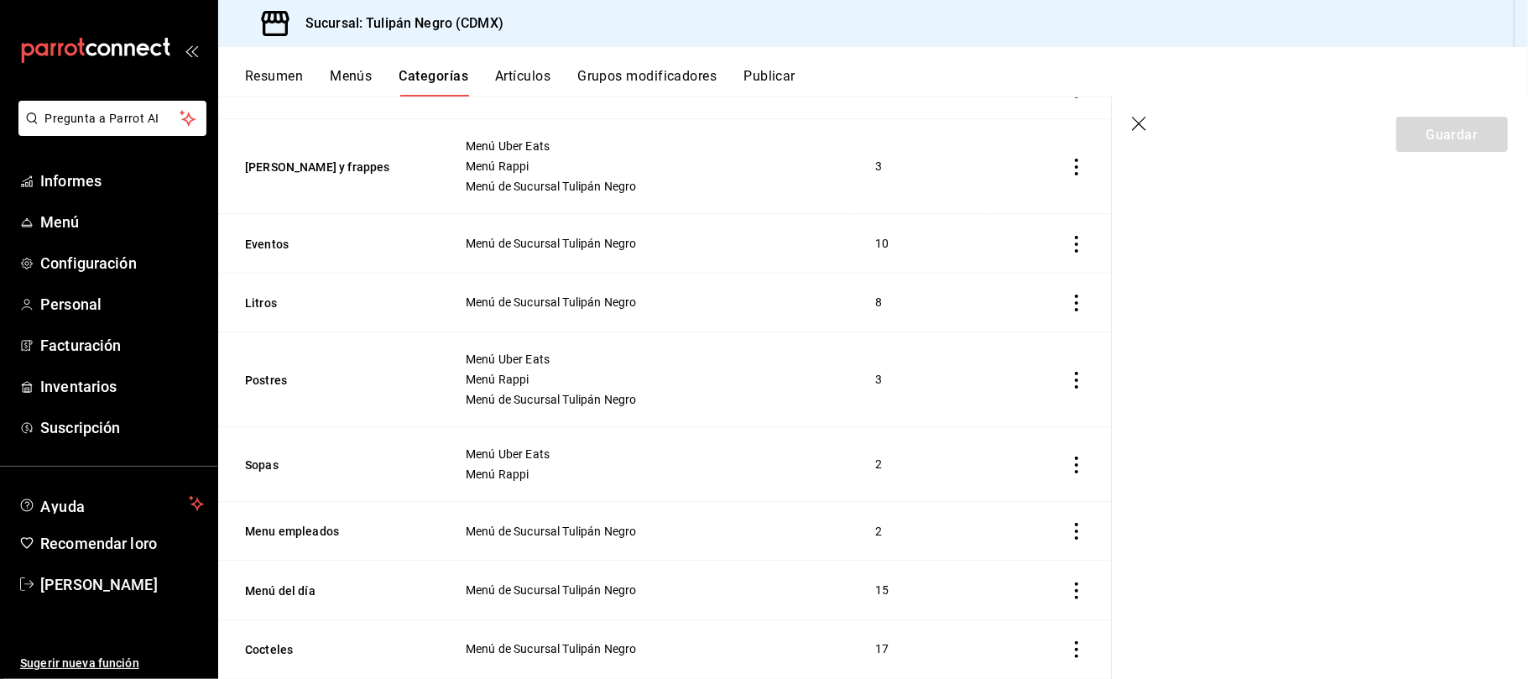
scroll to position [504, 0]
click at [267, 373] on button "Postres" at bounding box center [329, 377] width 168 height 17
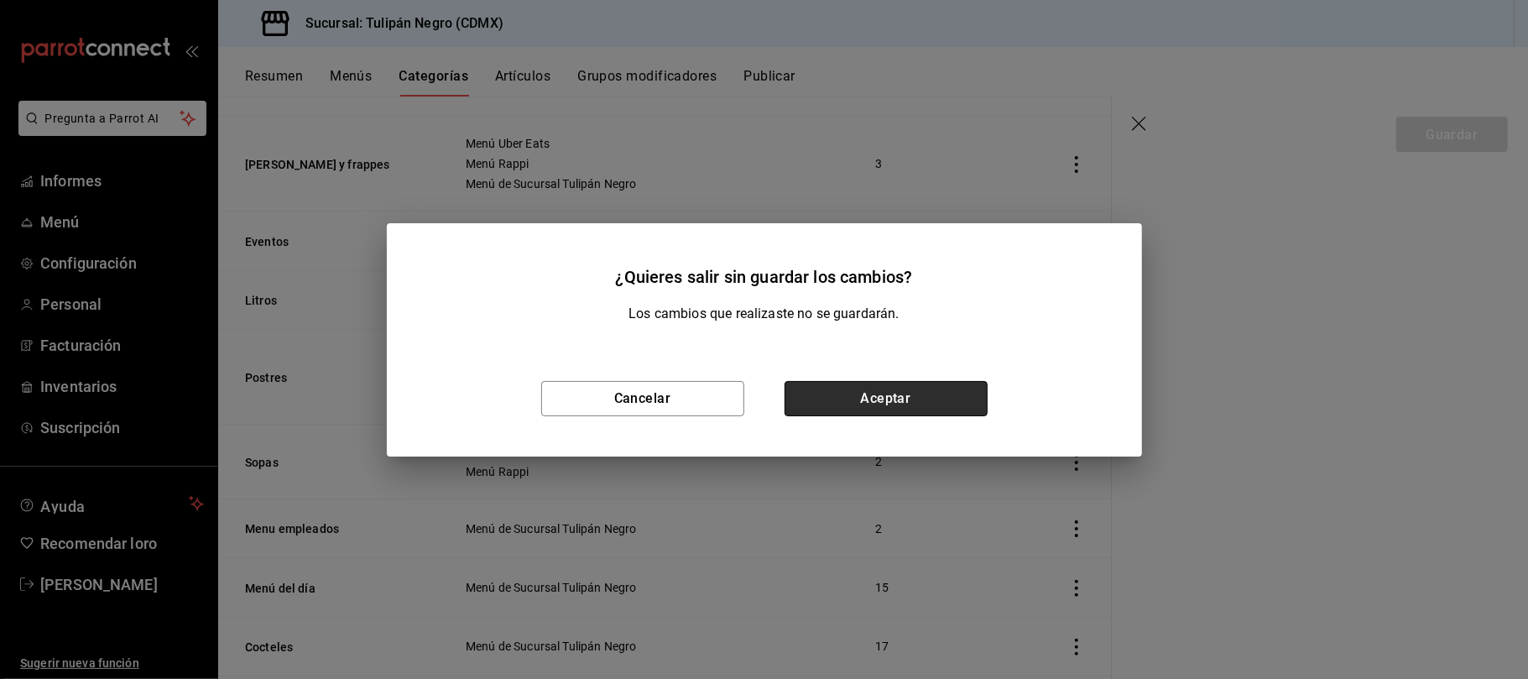
click at [931, 396] on button "Aceptar" at bounding box center [886, 398] width 203 height 35
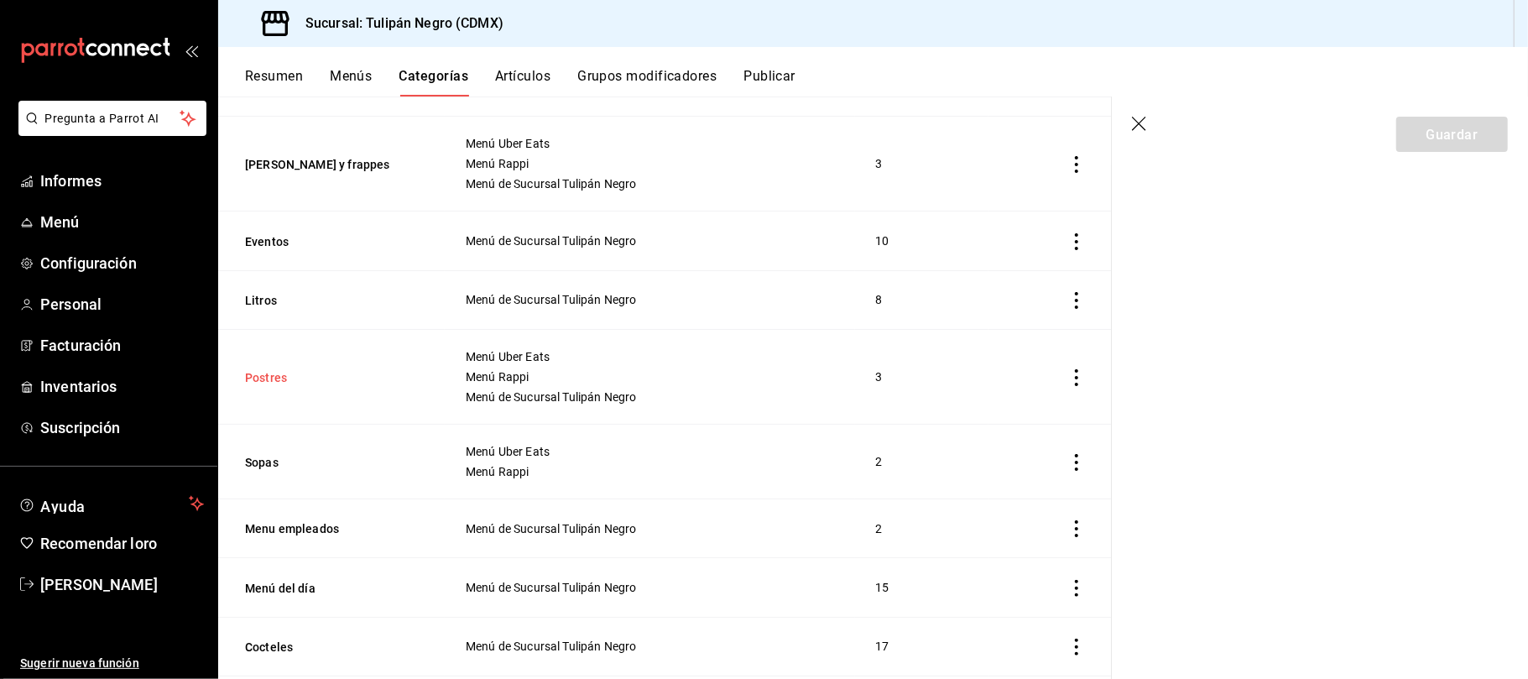
click at [260, 369] on button "Postres" at bounding box center [329, 377] width 168 height 17
click at [259, 374] on button "Postres" at bounding box center [329, 377] width 168 height 17
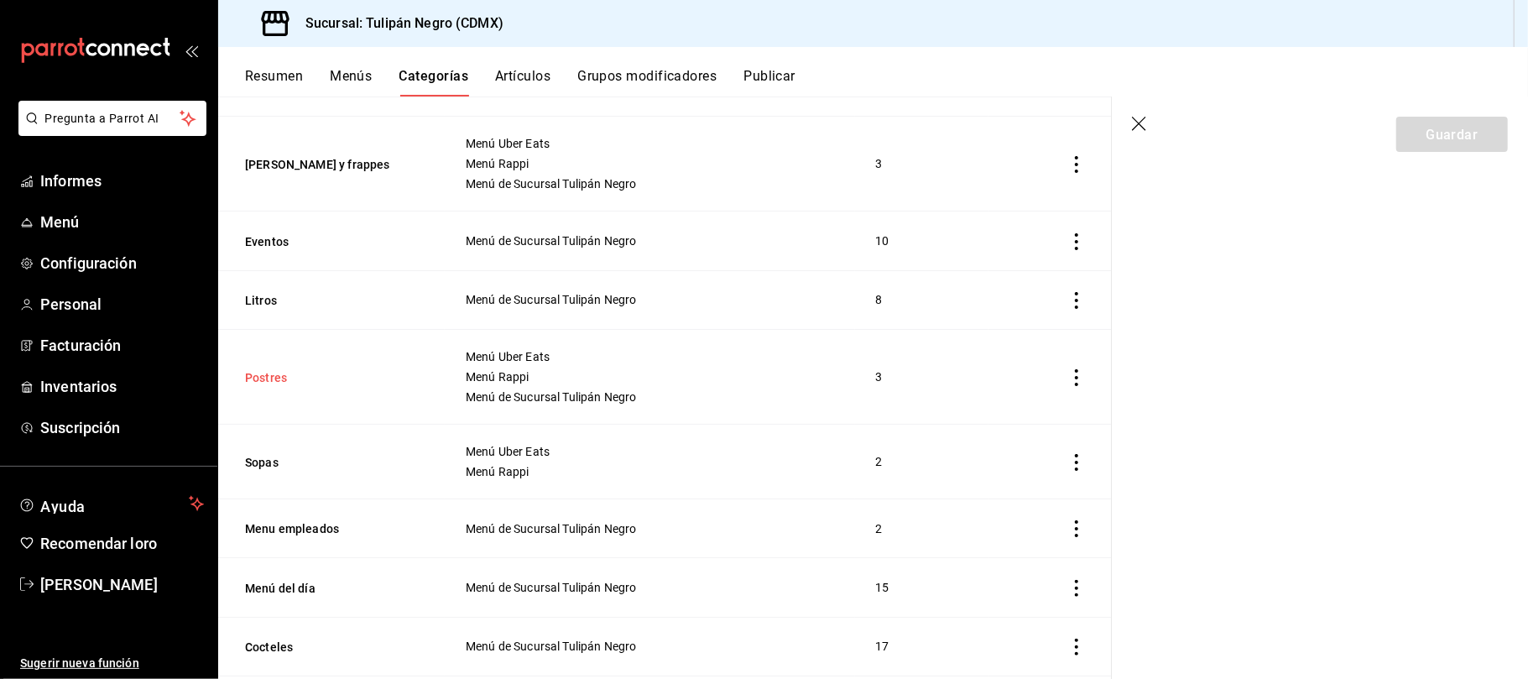
click at [259, 374] on button "Postres" at bounding box center [329, 377] width 168 height 17
click at [266, 374] on button "Postres" at bounding box center [329, 377] width 168 height 17
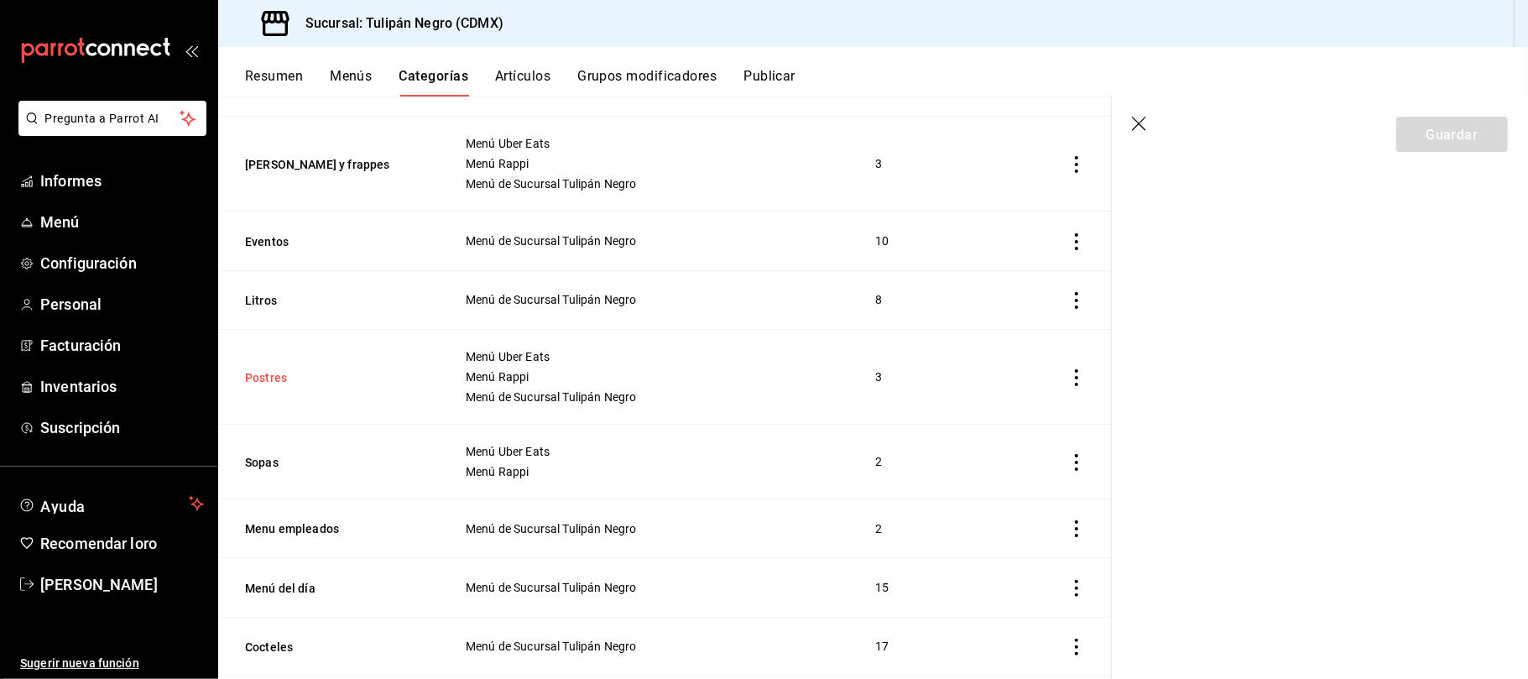
click at [266, 374] on button "Postres" at bounding box center [329, 377] width 168 height 17
click at [1068, 374] on icon "actions" at bounding box center [1076, 377] width 17 height 17
click at [1010, 415] on font "Editar" at bounding box center [1004, 416] width 32 height 13
click at [1300, 253] on section "Guardar" at bounding box center [1320, 388] width 416 height 582
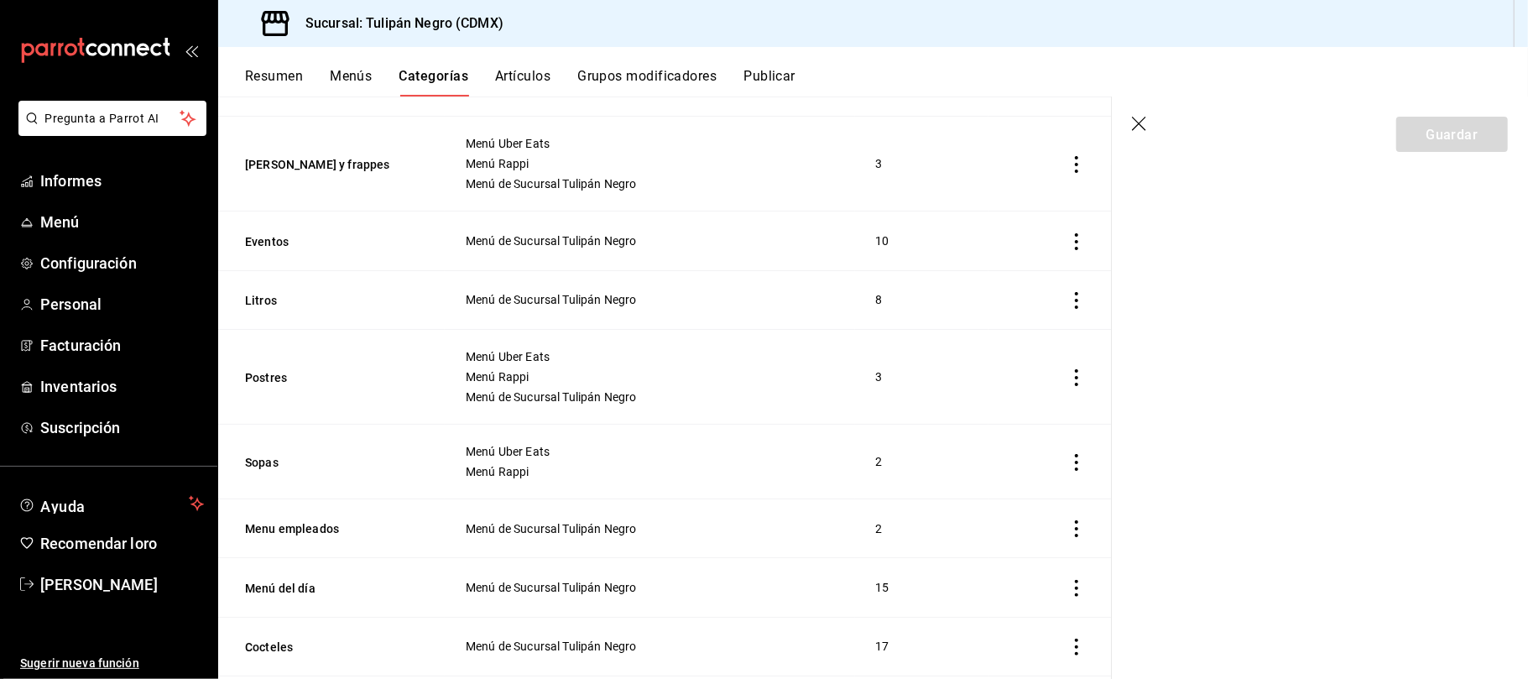
drag, startPoint x: 1300, startPoint y: 253, endPoint x: 1141, endPoint y: 181, distance: 173.9
click at [1141, 181] on section "Guardar" at bounding box center [1320, 388] width 416 height 582
click at [1140, 124] on icon "button" at bounding box center [1139, 124] width 14 height 14
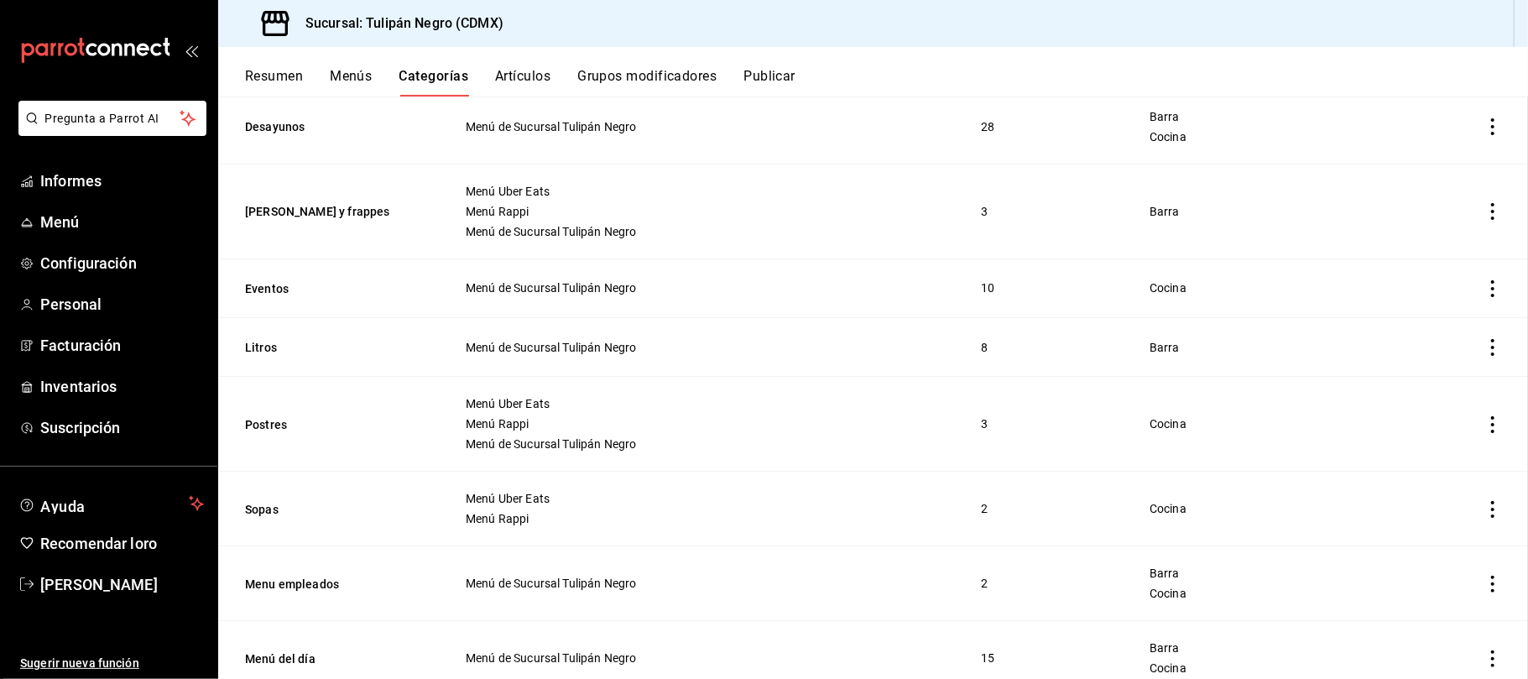
scroll to position [544, 0]
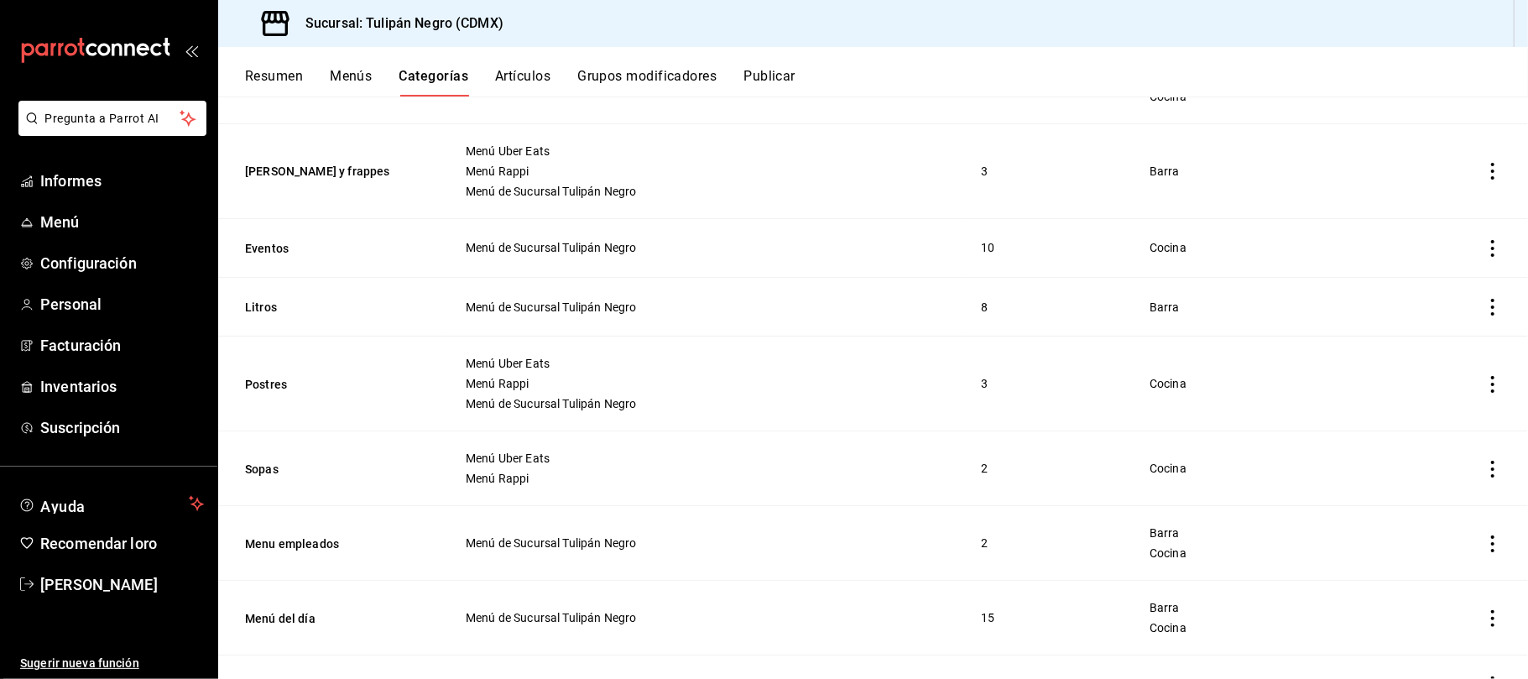
click at [504, 75] on font "Artículos" at bounding box center [522, 76] width 55 height 16
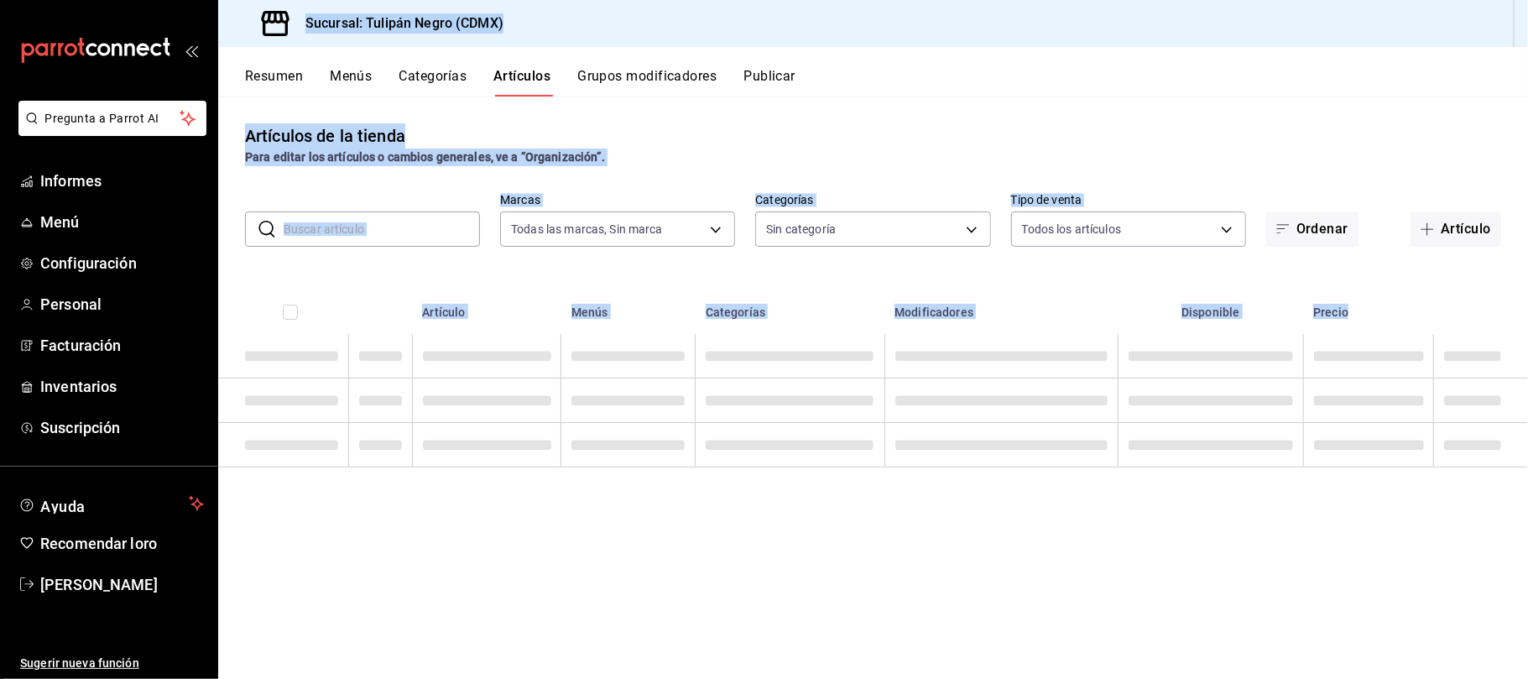
type input "02b478a3-6360-4822-a852-509f8d1e5124"
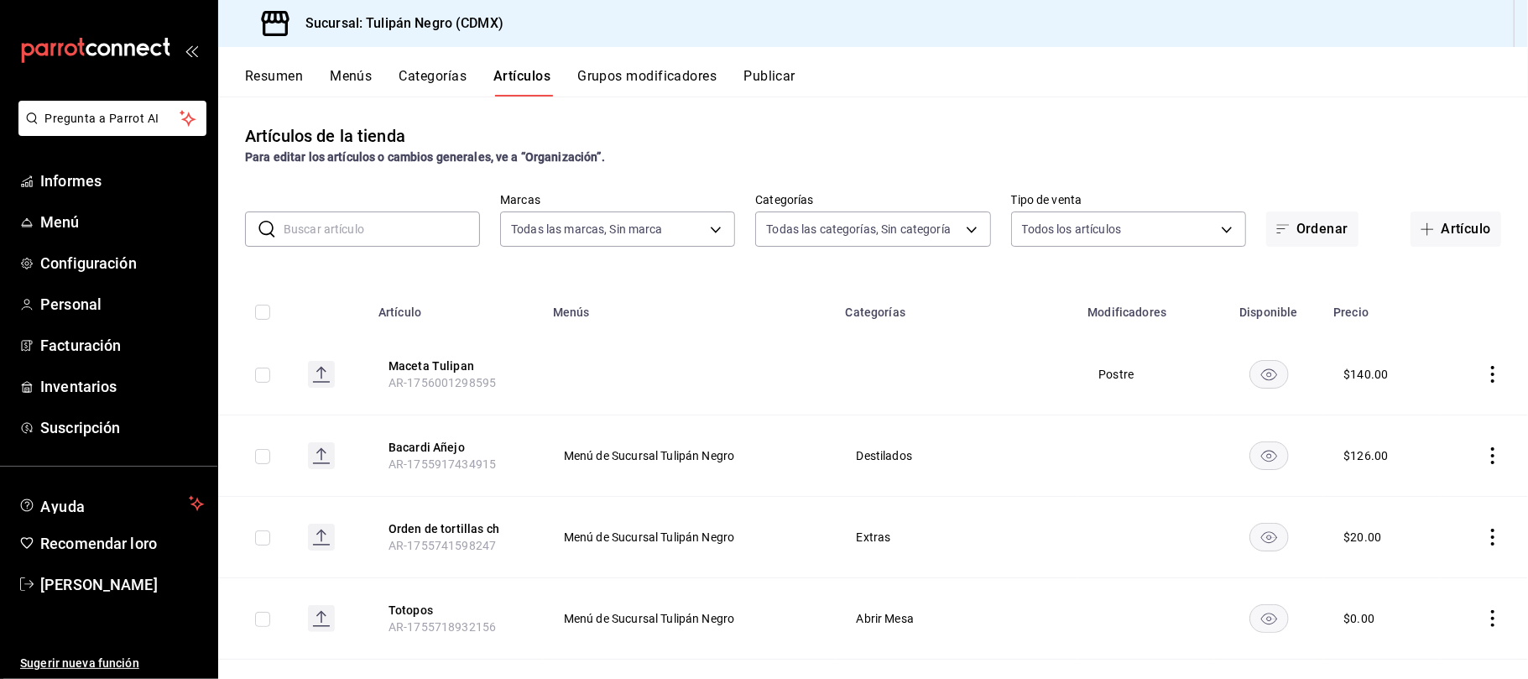
type input "7e9e007c-ebc9-45b2-8b13-0394ee6686bd,0b5aab52-02e1-4119-9acc-a791c5527926,4c5dc…"
click at [807, 284] on th "Menús" at bounding box center [689, 307] width 293 height 54
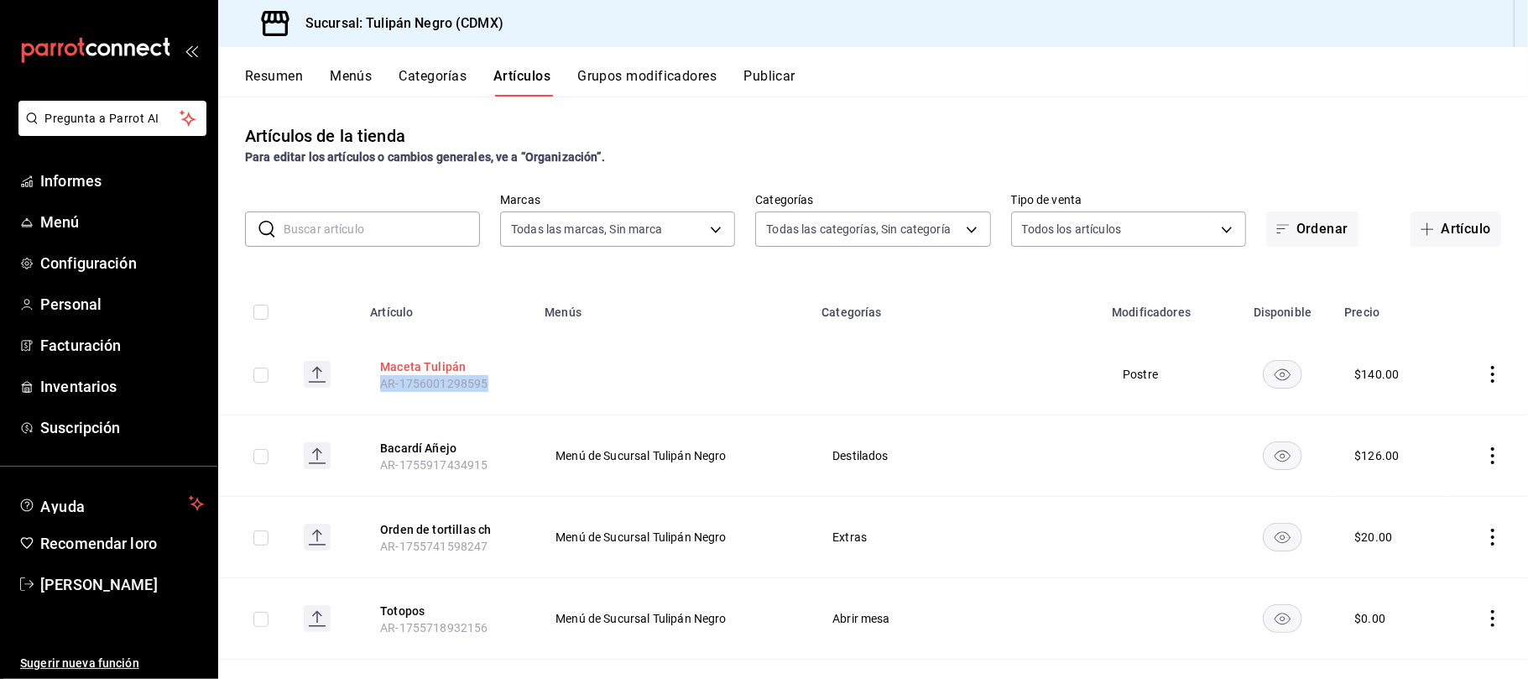
drag, startPoint x: 735, startPoint y: 387, endPoint x: 497, endPoint y: 371, distance: 238.9
click at [497, 371] on tr "Maceta Tulipán AR-1756001298595 Postre $ 140.00" at bounding box center [873, 374] width 1310 height 81
click at [320, 368] on icon at bounding box center [317, 374] width 27 height 27
click at [882, 307] on font "Categorías" at bounding box center [852, 312] width 60 height 13
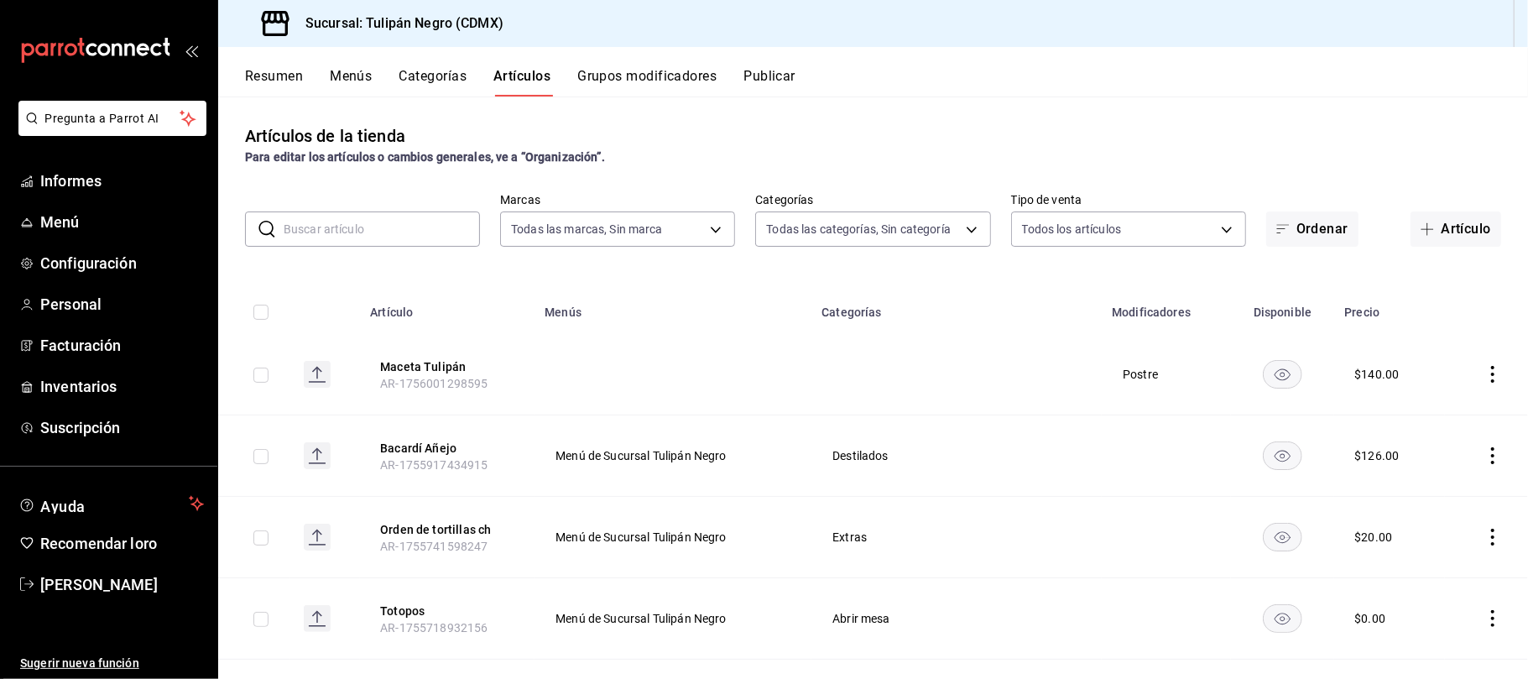
click at [1123, 368] on font "Postre" at bounding box center [1140, 374] width 35 height 13
click at [1485, 376] on icon "comportamiento" at bounding box center [1493, 374] width 17 height 17
click at [1421, 396] on li "Editar" at bounding box center [1410, 413] width 101 height 34
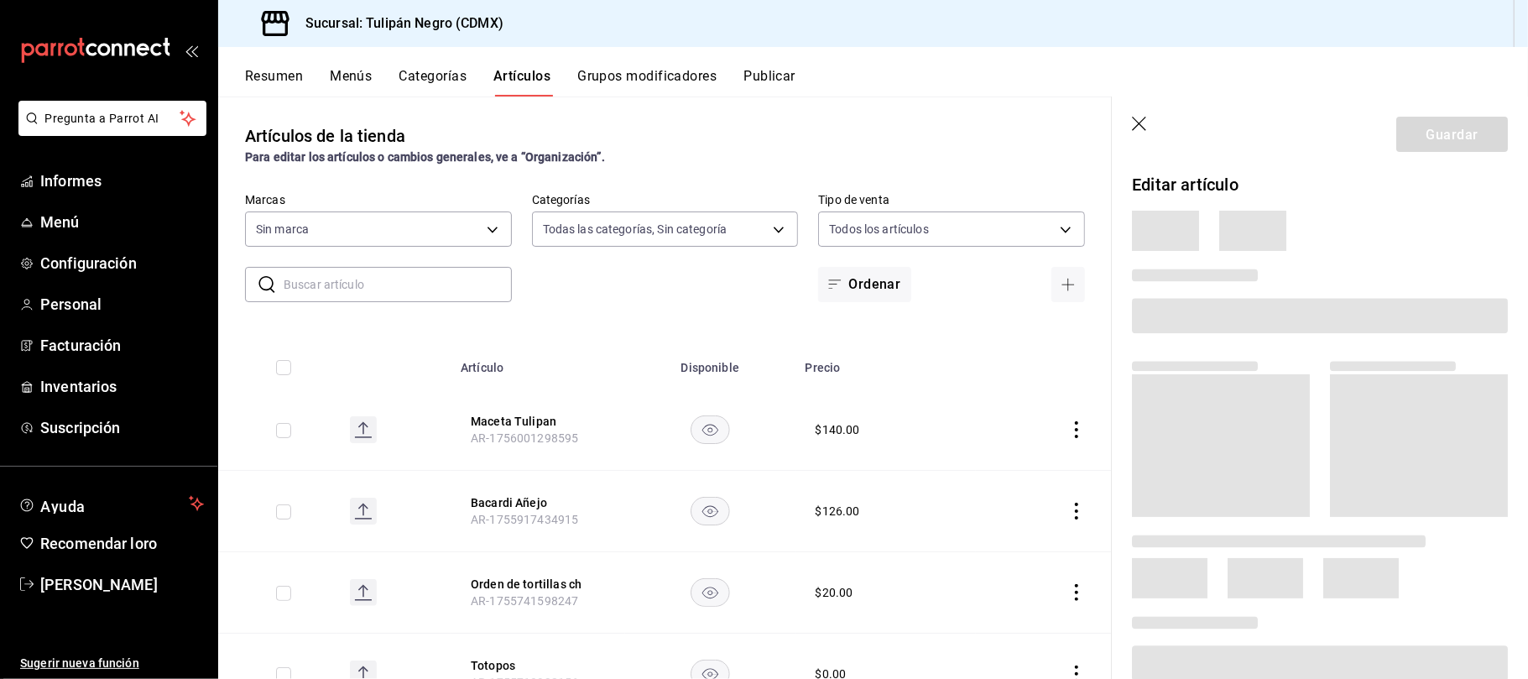
type input "7e9e007c-ebc9-45b2-8b13-0394ee6686bd,0b5aab52-02e1-4119-9acc-a791c5527926,4c5dc…"
type input "02b478a3-6360-4822-a852-509f8d1e5124"
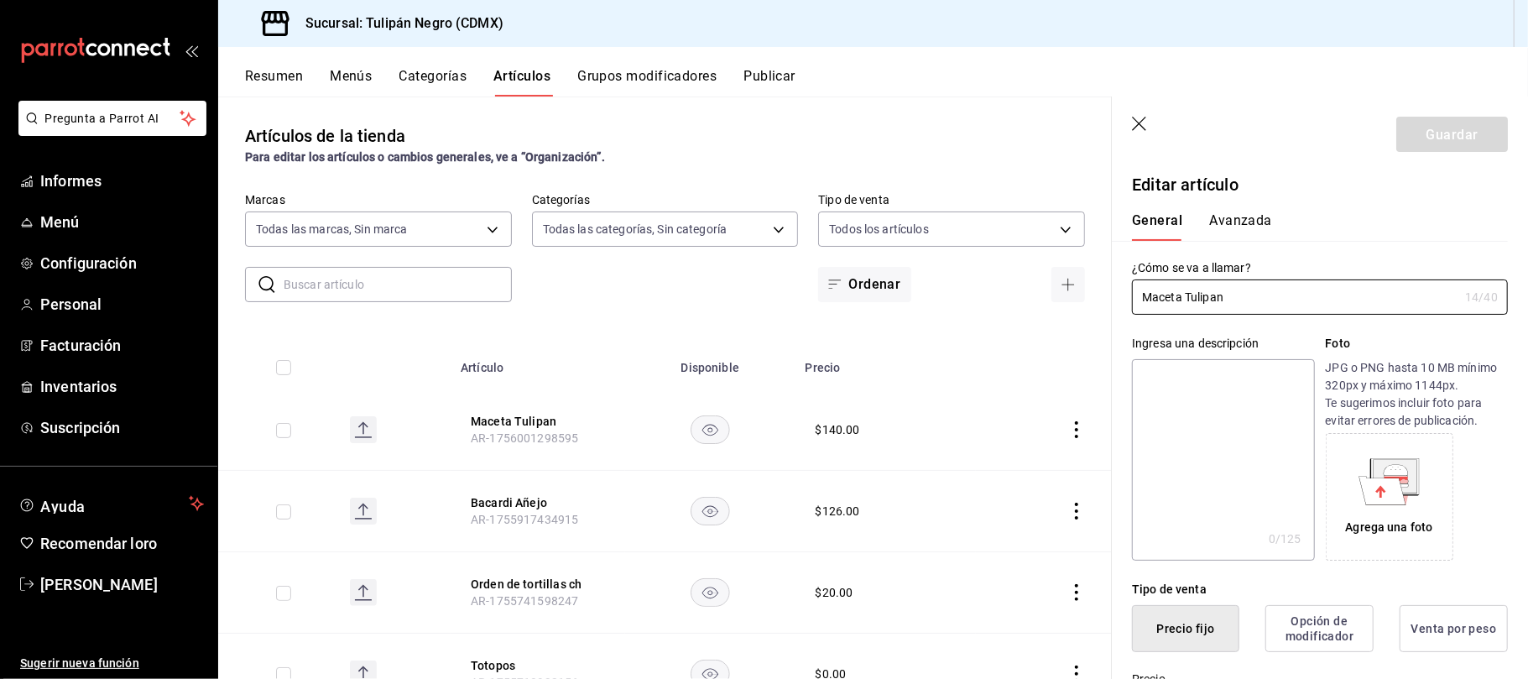
type input "$140.00"
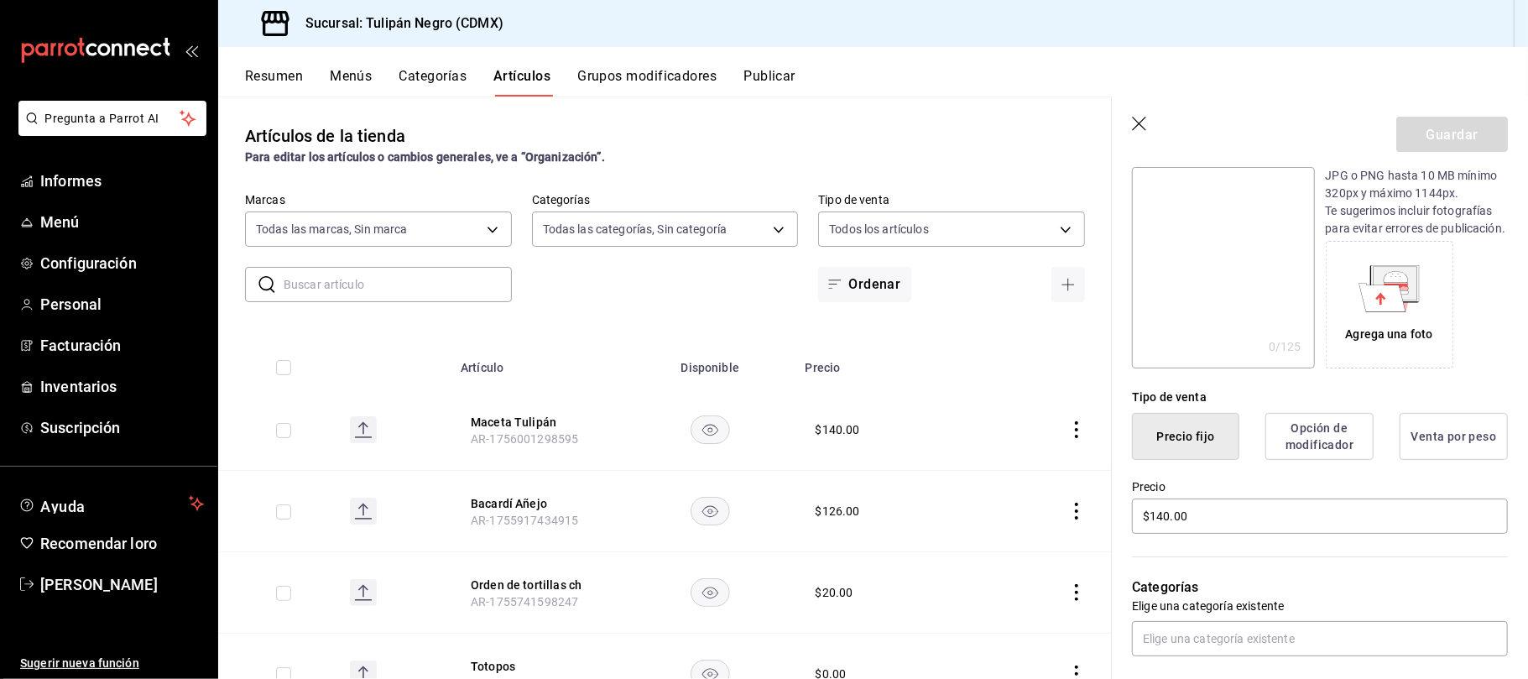
scroll to position [198, 0]
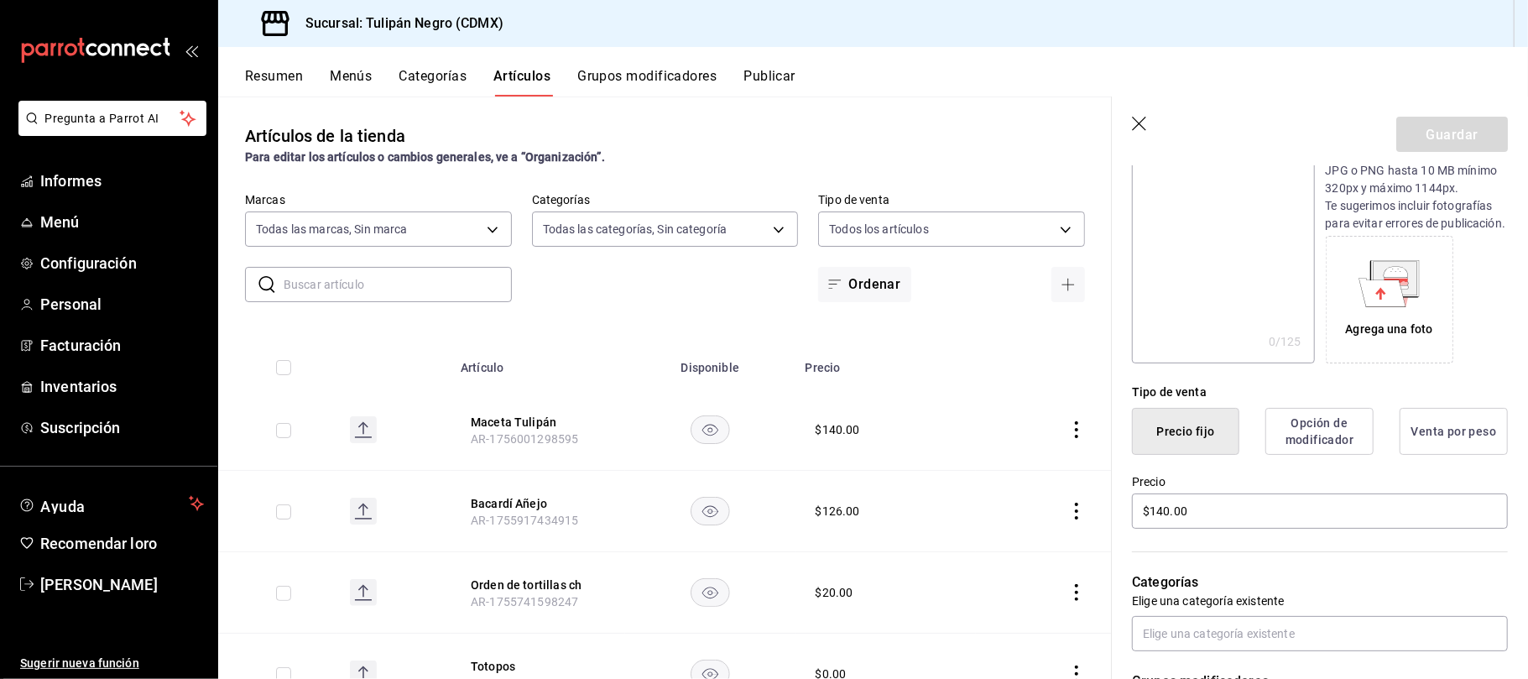
click at [1310, 446] on font "Opción de modificador" at bounding box center [1320, 431] width 68 height 29
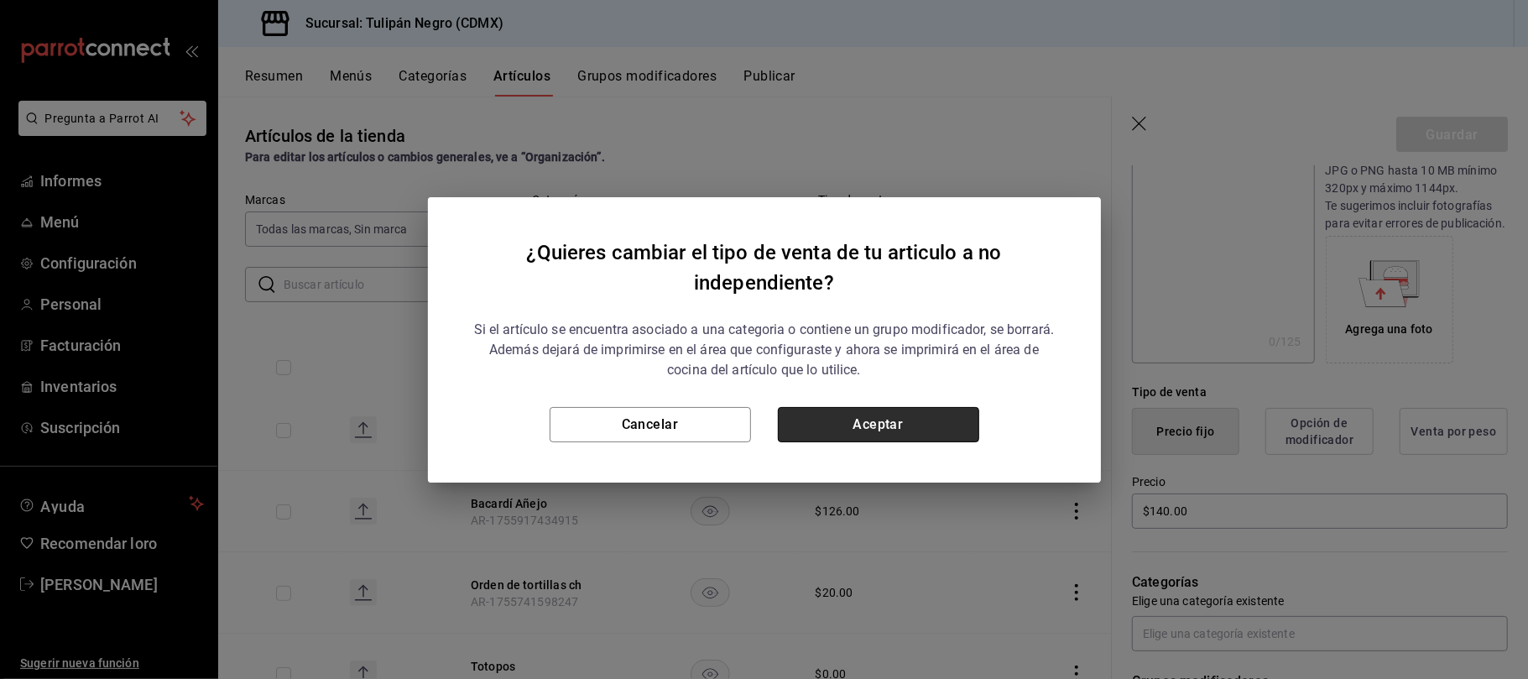
click at [871, 415] on button "Aceptar" at bounding box center [878, 424] width 201 height 35
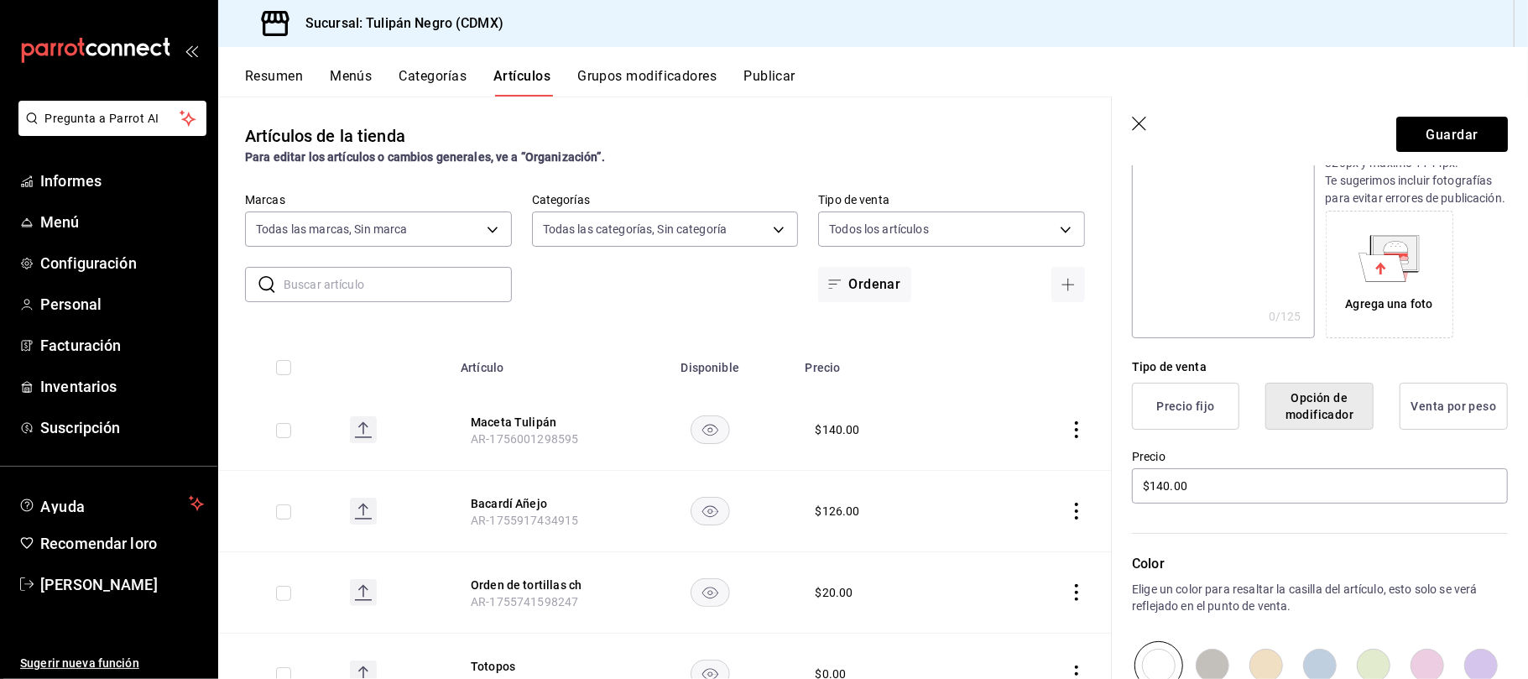
scroll to position [218, 0]
click at [1317, 426] on font "Opción de modificador" at bounding box center [1320, 411] width 68 height 29
click at [1413, 419] on font "Venta por peso" at bounding box center [1455, 411] width 86 height 16
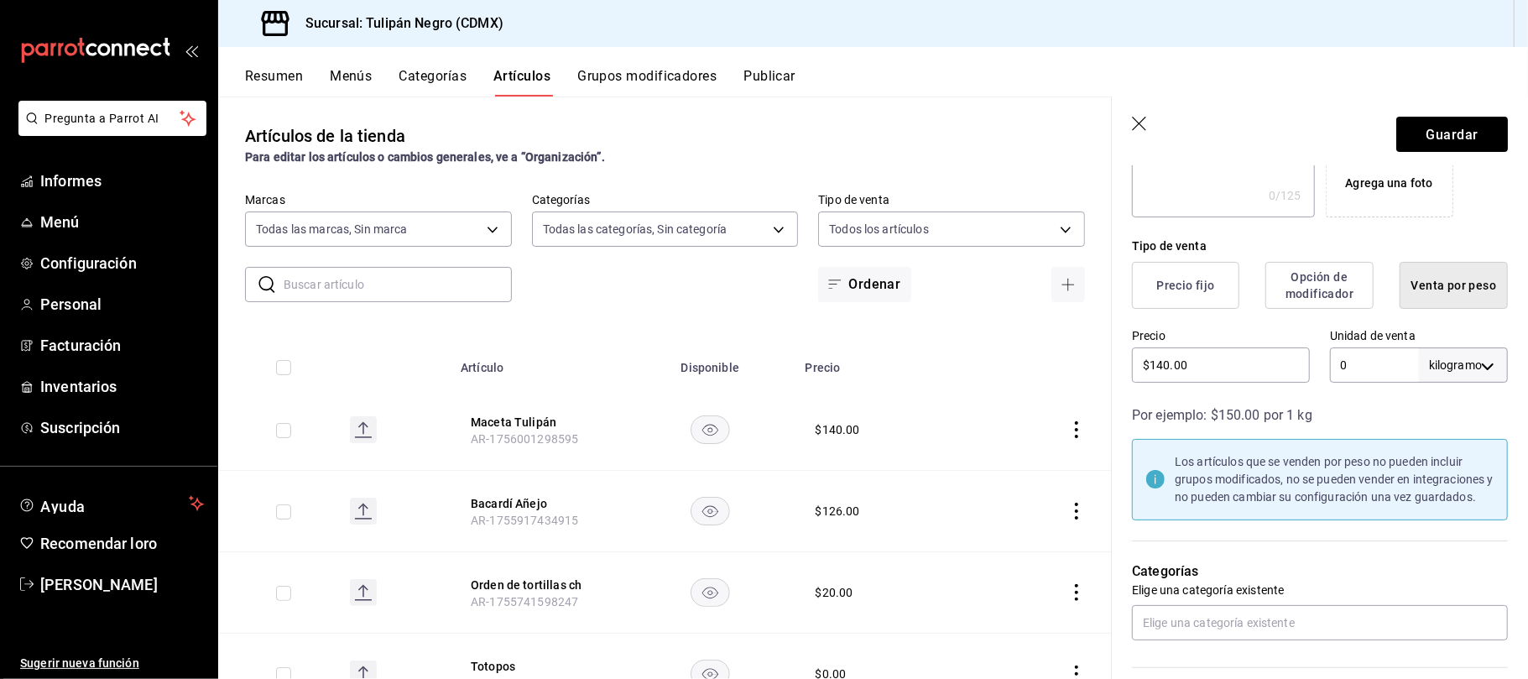
scroll to position [284, 0]
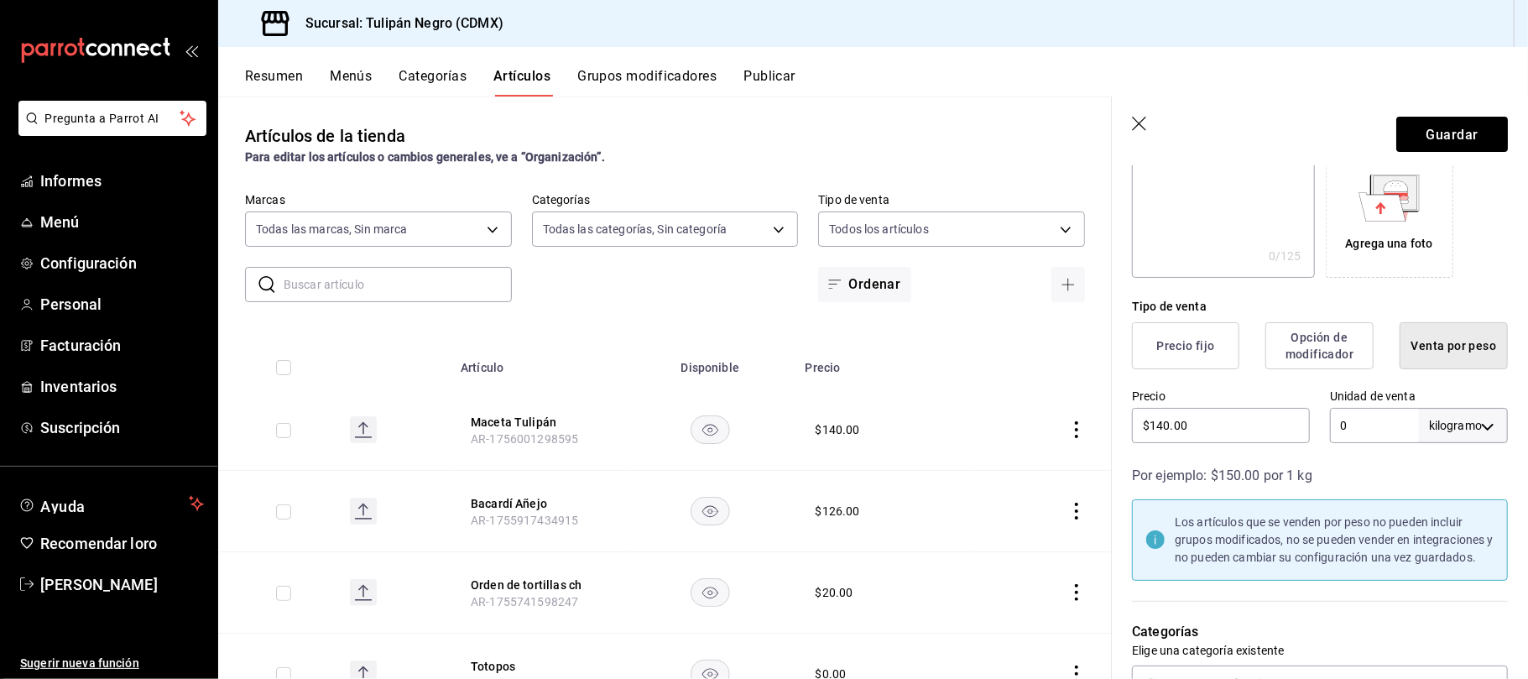
click at [1310, 361] on font "Opción de modificador" at bounding box center [1320, 345] width 68 height 29
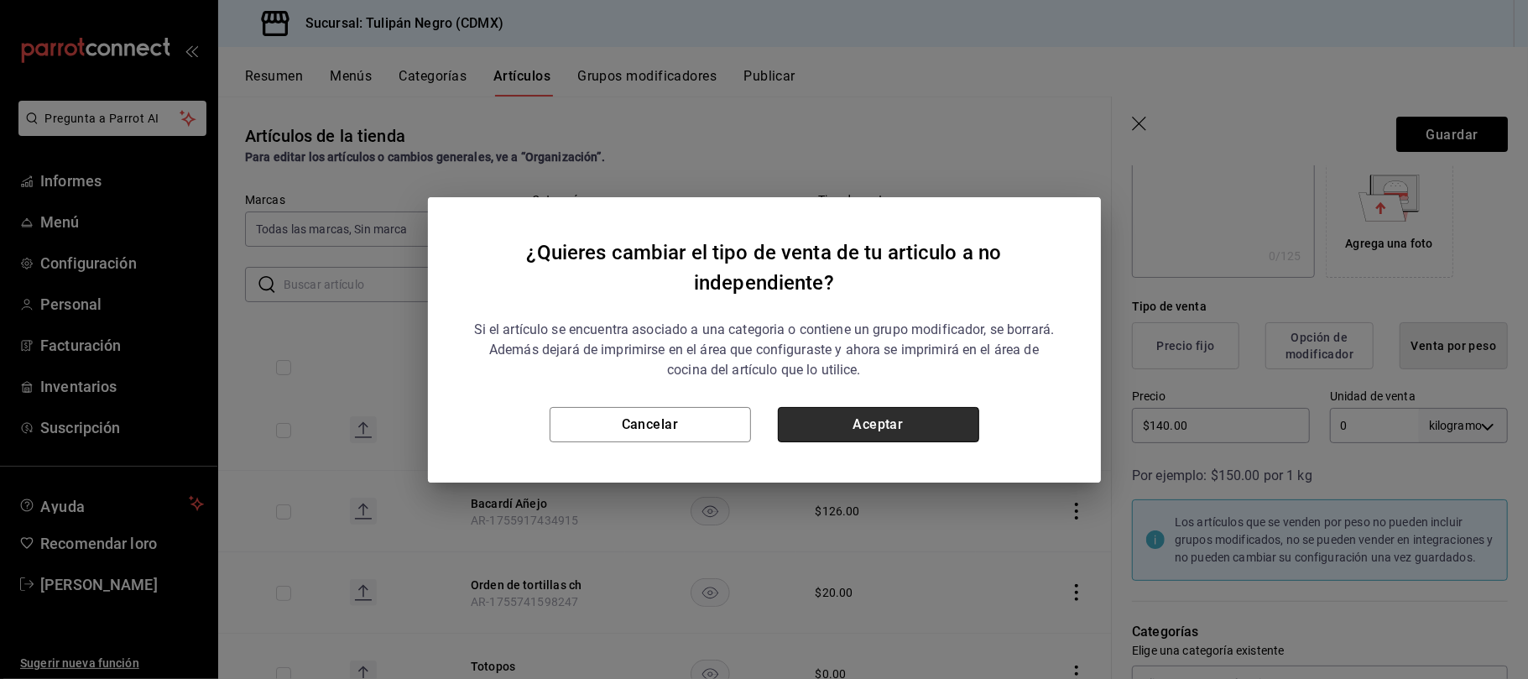
click at [890, 425] on button "Aceptar" at bounding box center [878, 424] width 201 height 35
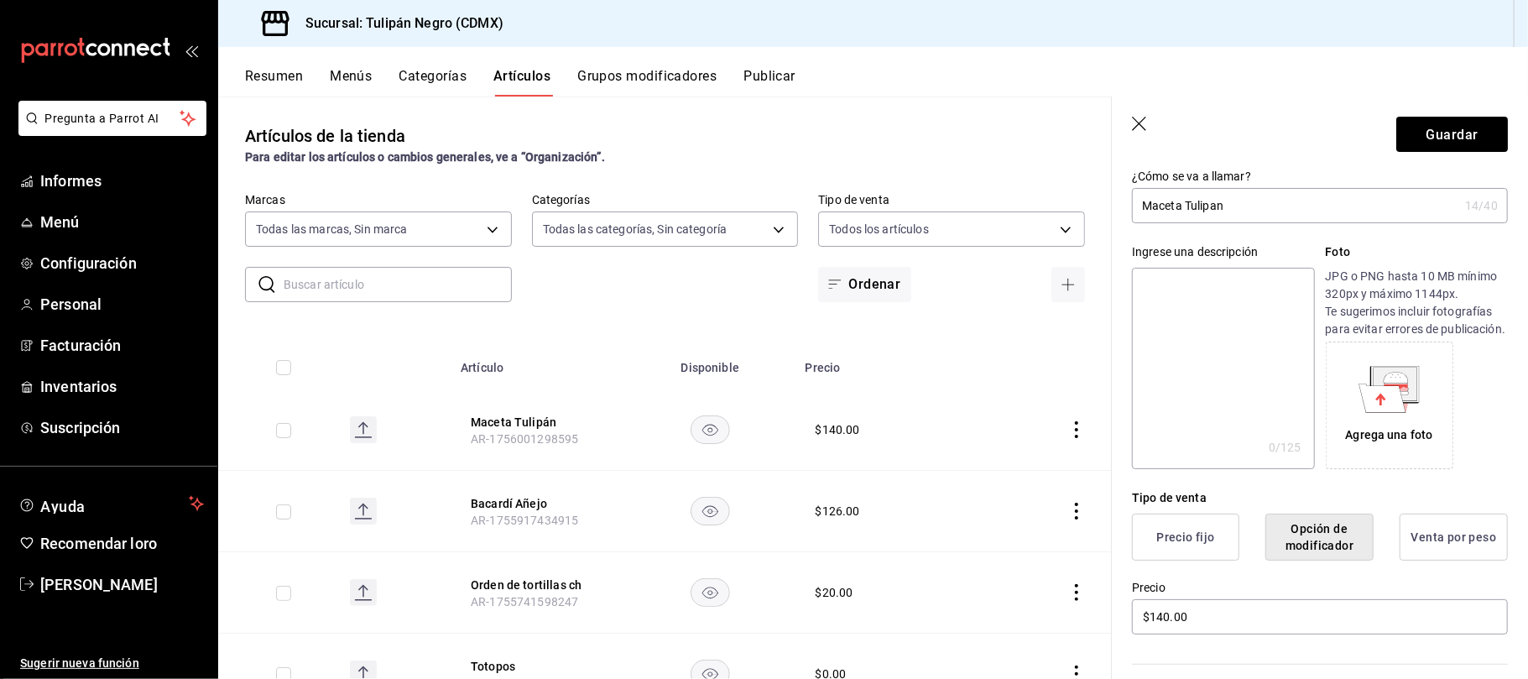
scroll to position [0, 0]
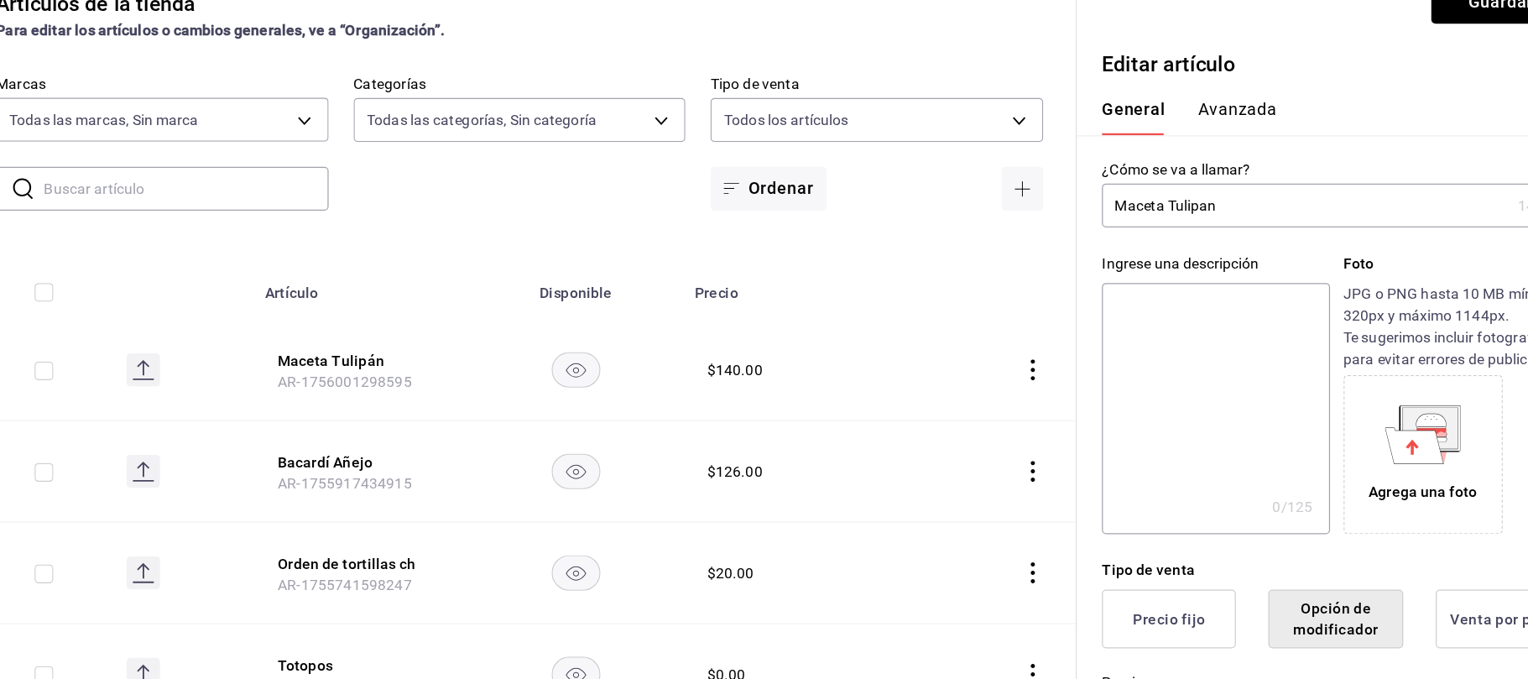
click at [1253, 599] on div "Tipo de venta" at bounding box center [1320, 591] width 376 height 18
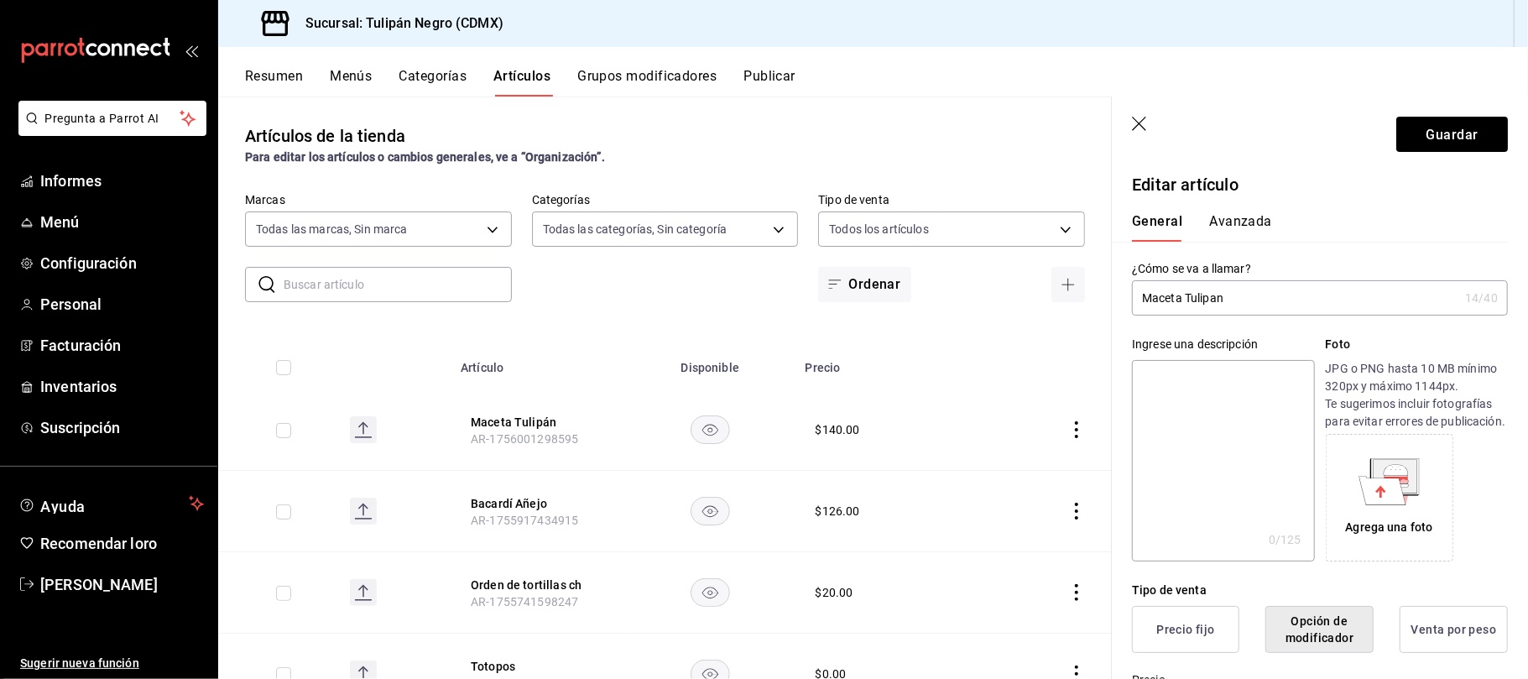
click at [1196, 636] on font "Precio fijo" at bounding box center [1185, 629] width 58 height 13
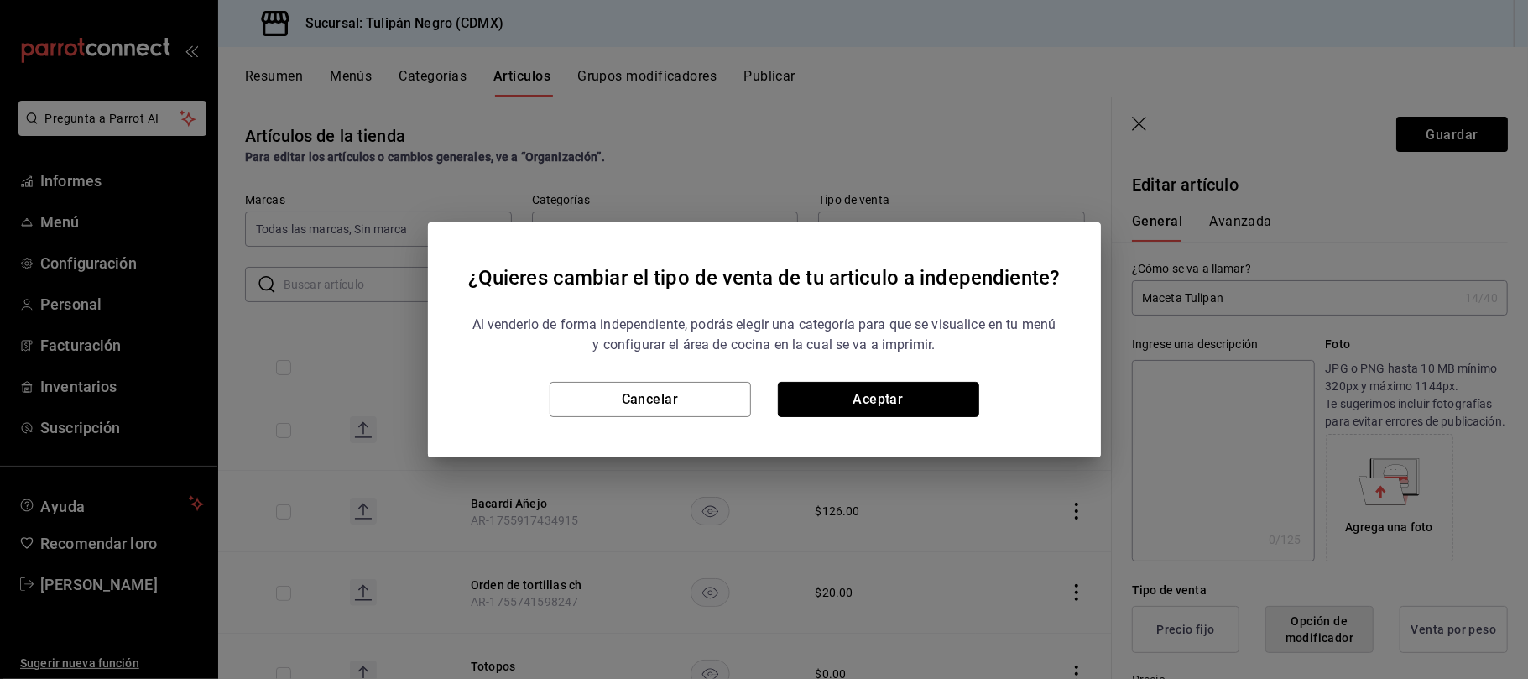
click at [897, 388] on button "Aceptar" at bounding box center [878, 399] width 201 height 35
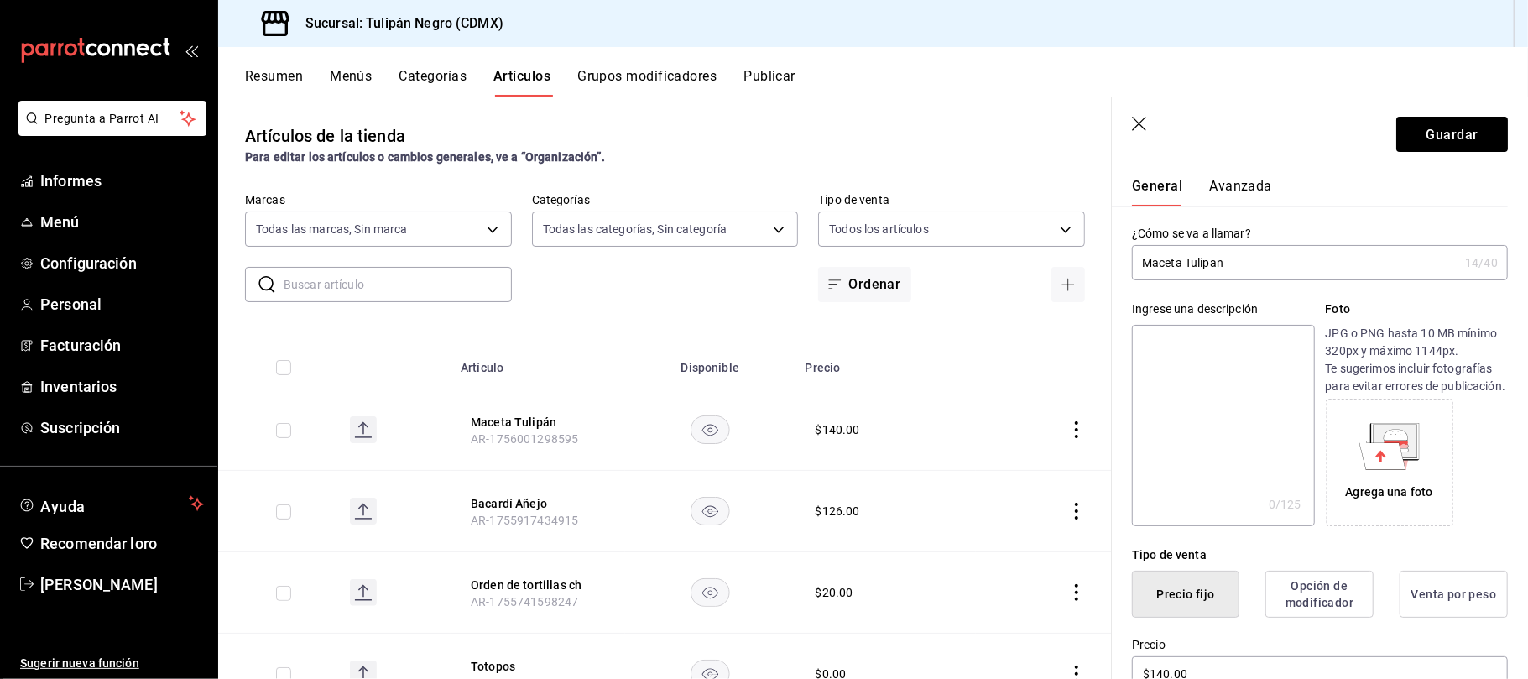
scroll to position [34, 0]
click at [1279, 398] on textarea at bounding box center [1223, 426] width 182 height 201
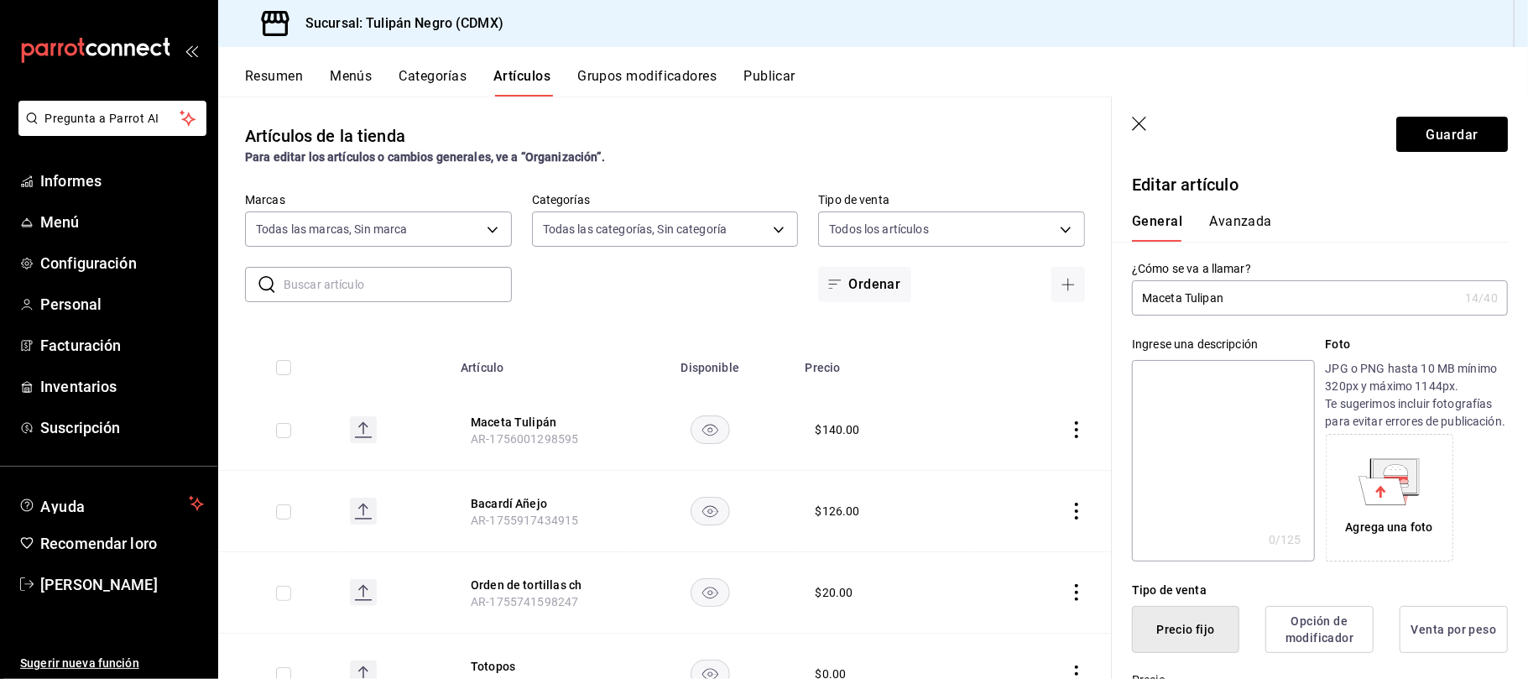
click at [1255, 225] on font "Avanzada" at bounding box center [1240, 221] width 63 height 16
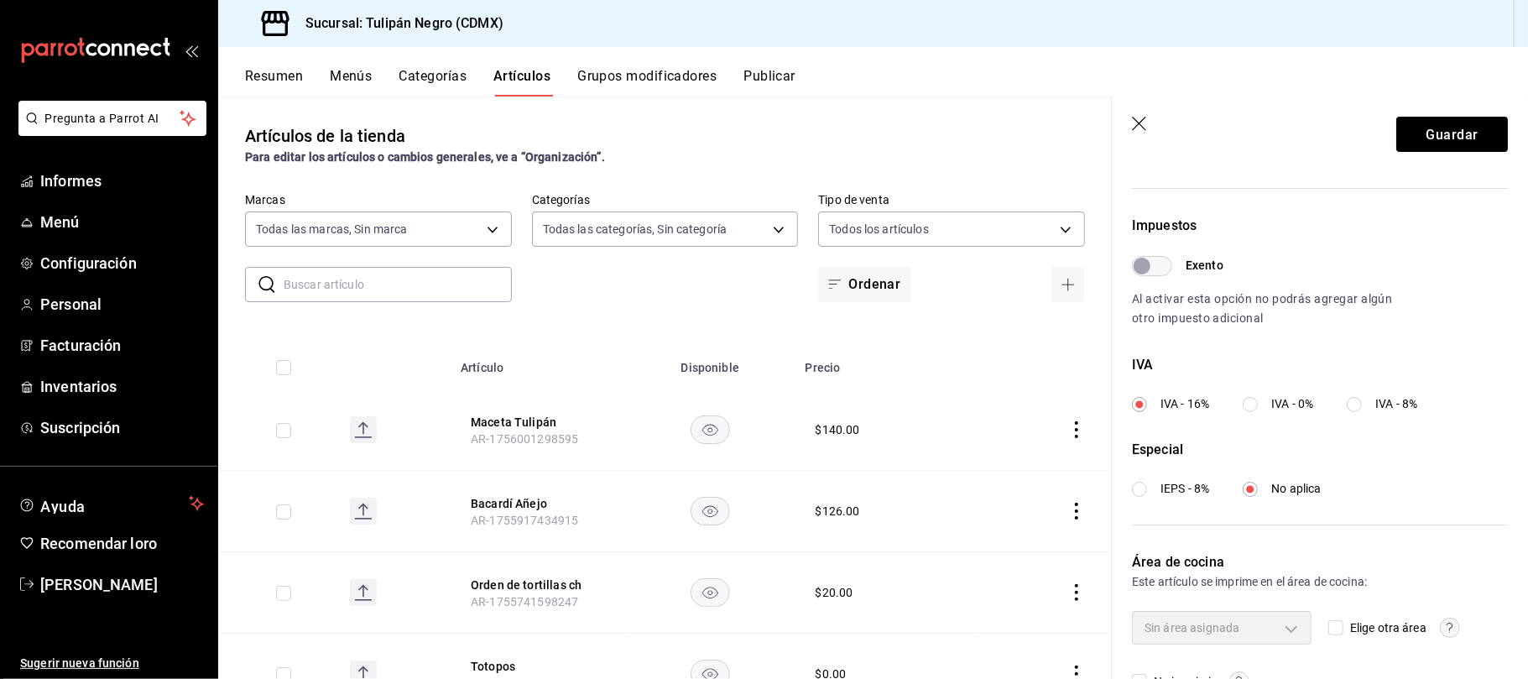
scroll to position [508, 0]
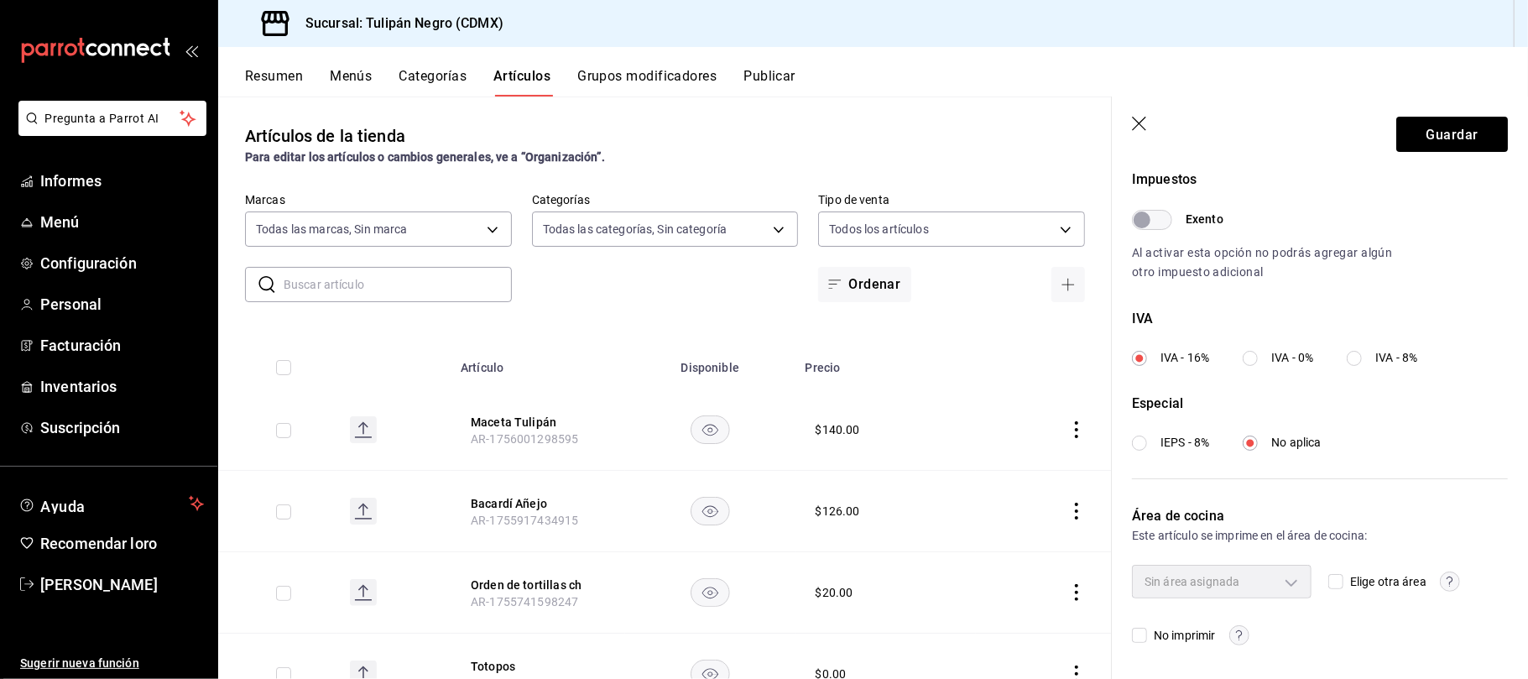
click at [1286, 577] on div "Sin área asignada" at bounding box center [1222, 582] width 180 height 34
click at [1330, 579] on input "Elige otra área" at bounding box center [1336, 581] width 15 height 15
checkbox input "true"
click at [1274, 577] on body "Pregunta a Parrot AI Informes Menú Configuración Personal Facturación Inventari…" at bounding box center [764, 339] width 1528 height 679
click at [1197, 648] on font "Cocina" at bounding box center [1194, 652] width 37 height 13
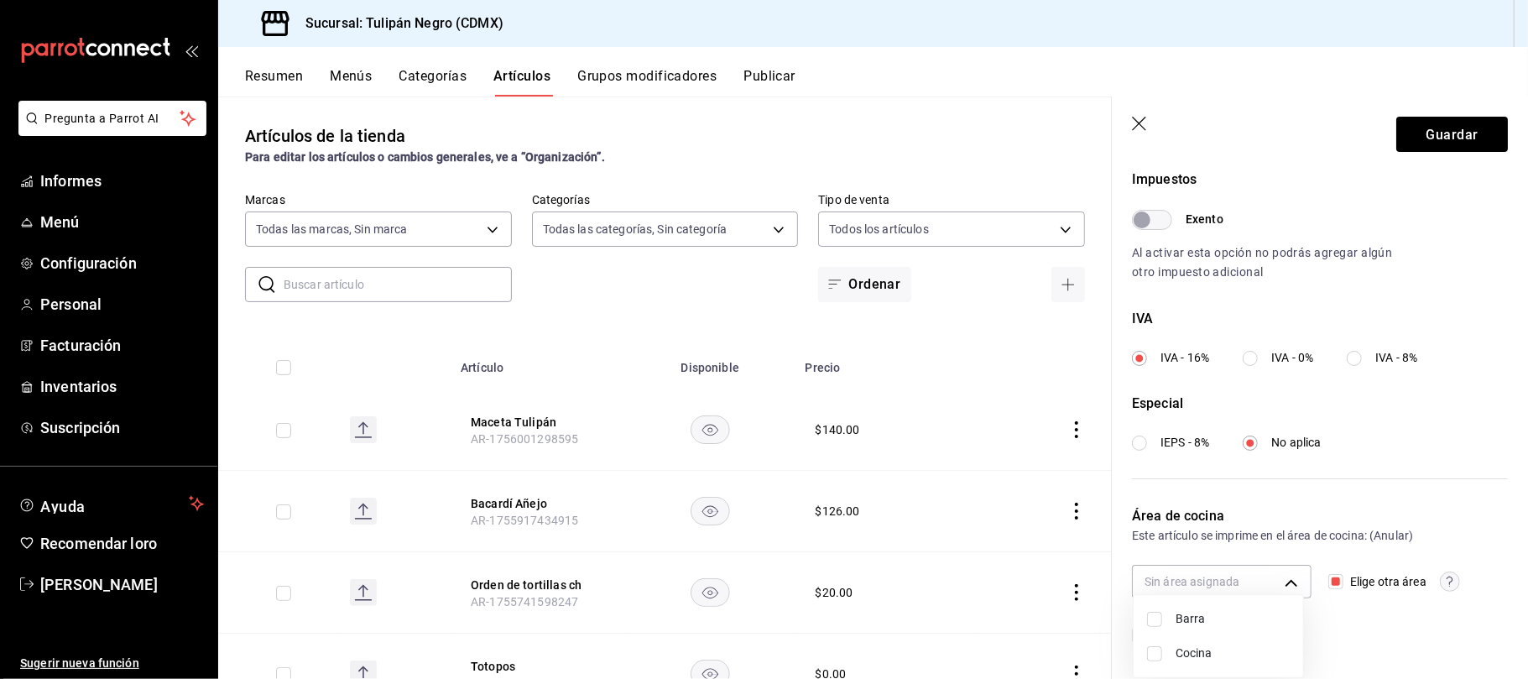
type input "837a182f-d626-4478-9eee-45c24fa24074"
checkbox input "true"
click at [1417, 135] on div at bounding box center [764, 339] width 1528 height 679
click at [1426, 135] on font "Guardar" at bounding box center [1452, 134] width 52 height 16
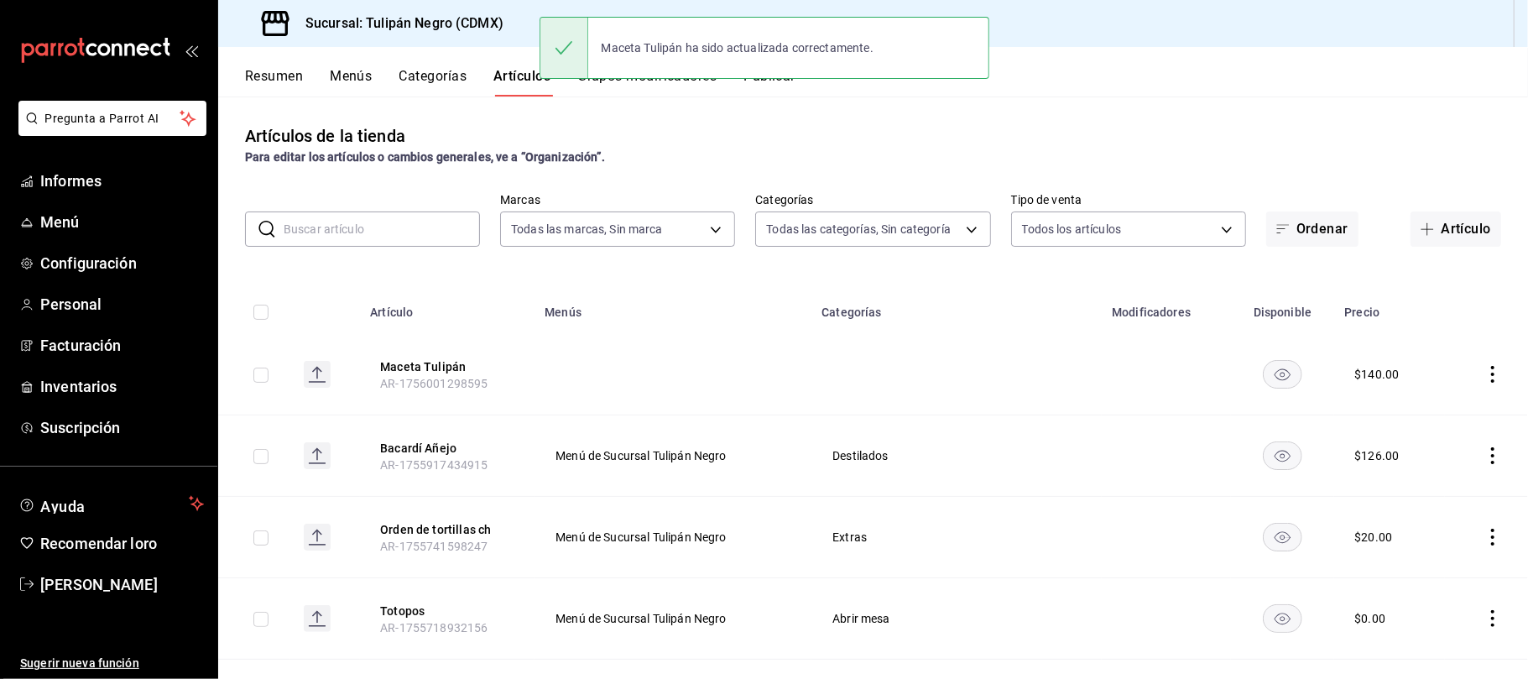
click at [1266, 243] on button "Ordenar" at bounding box center [1312, 228] width 92 height 35
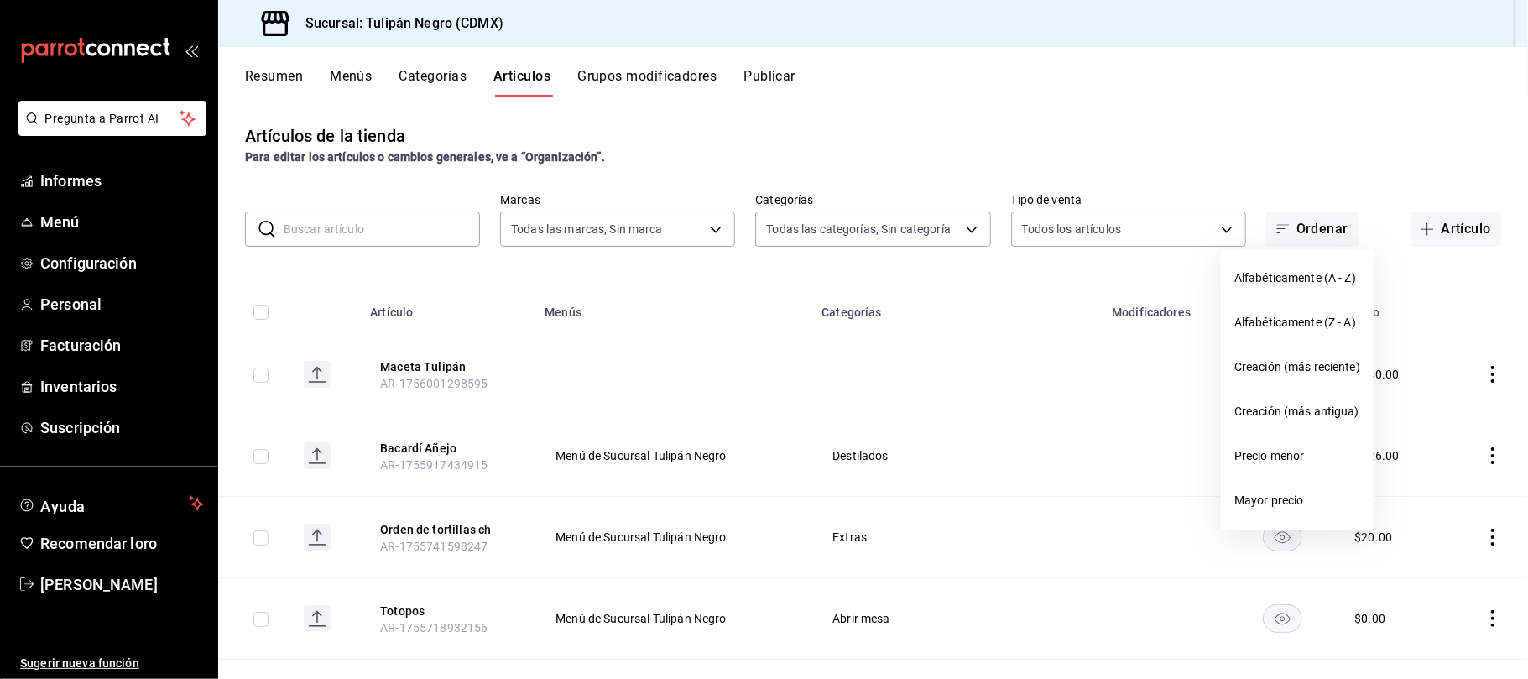
click at [1103, 263] on div at bounding box center [764, 339] width 1528 height 679
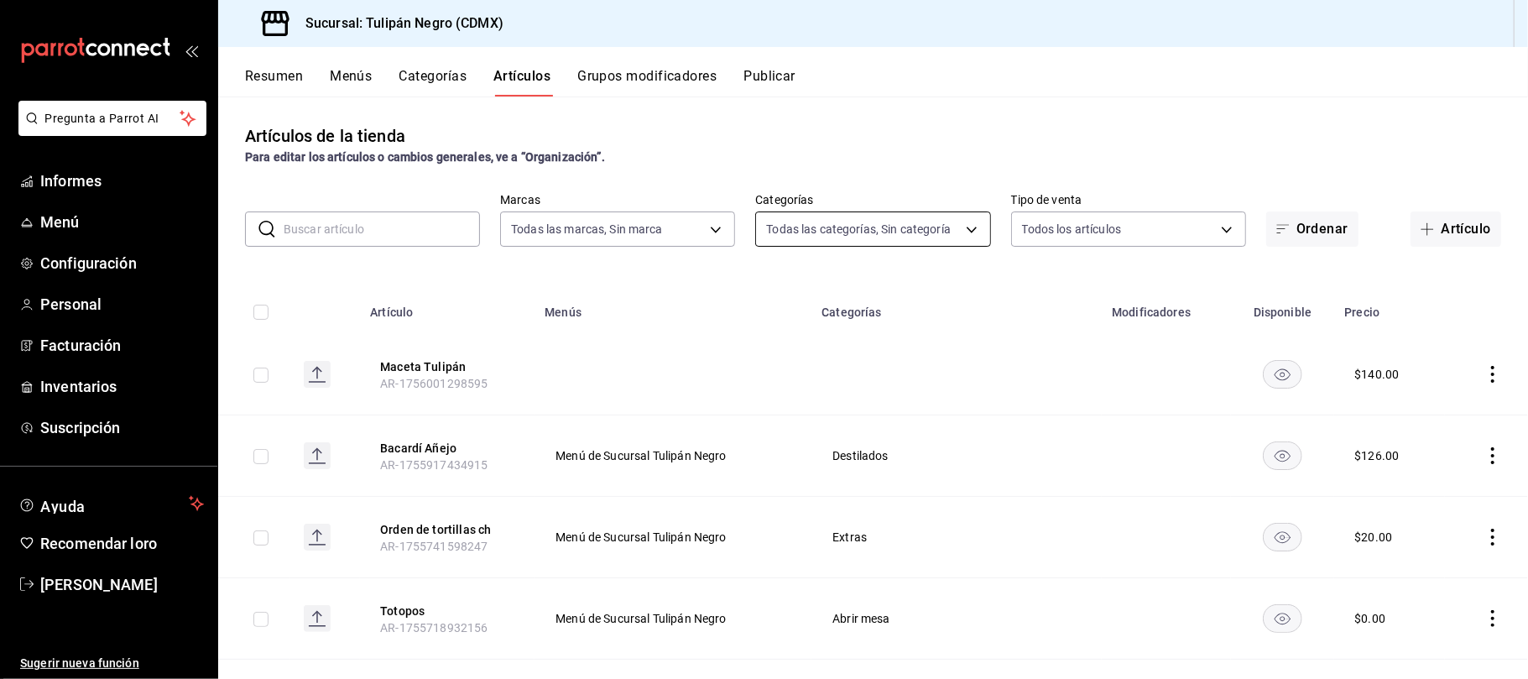
click at [967, 227] on body "Pregunta a Parrot AI Informes Menú Configuración Personal Facturación Inventari…" at bounding box center [764, 339] width 1528 height 679
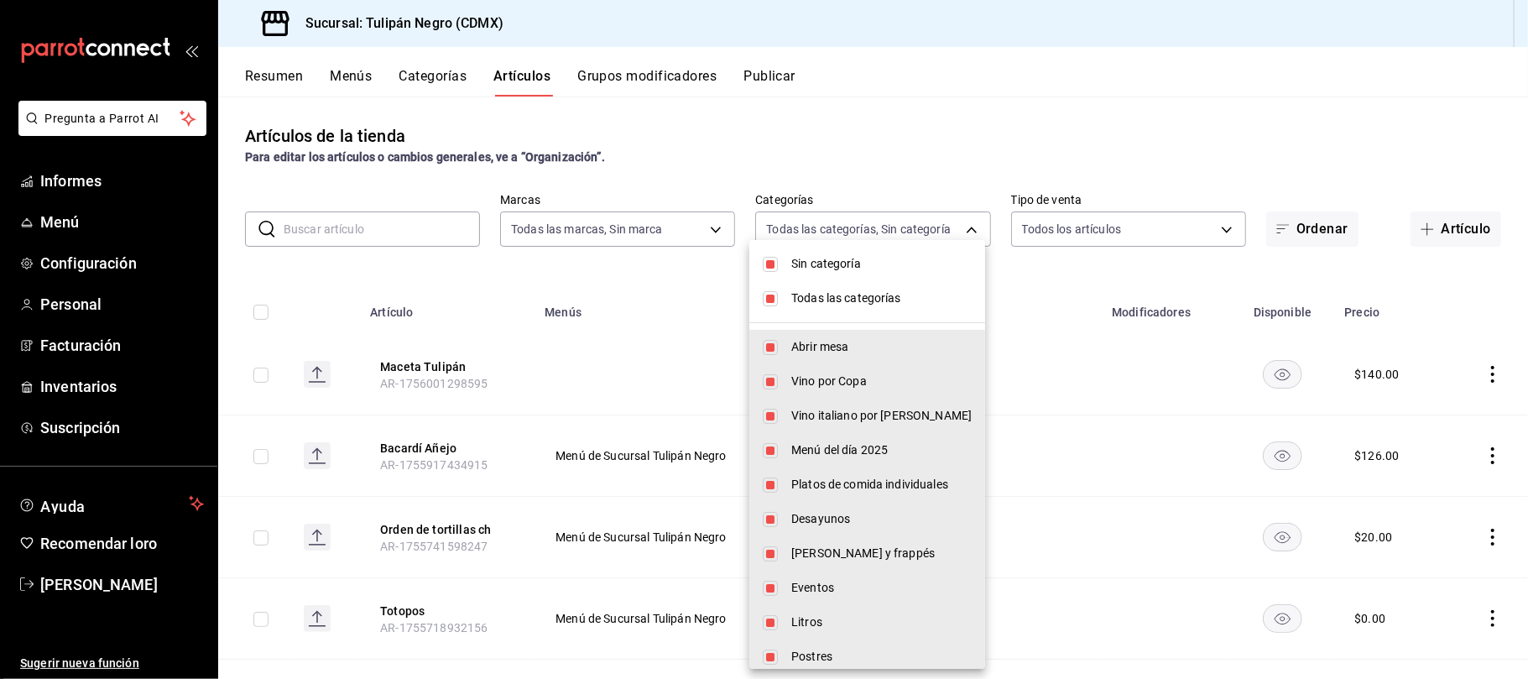
click at [770, 299] on input "checkbox" at bounding box center [770, 298] width 15 height 15
checkbox input "false"
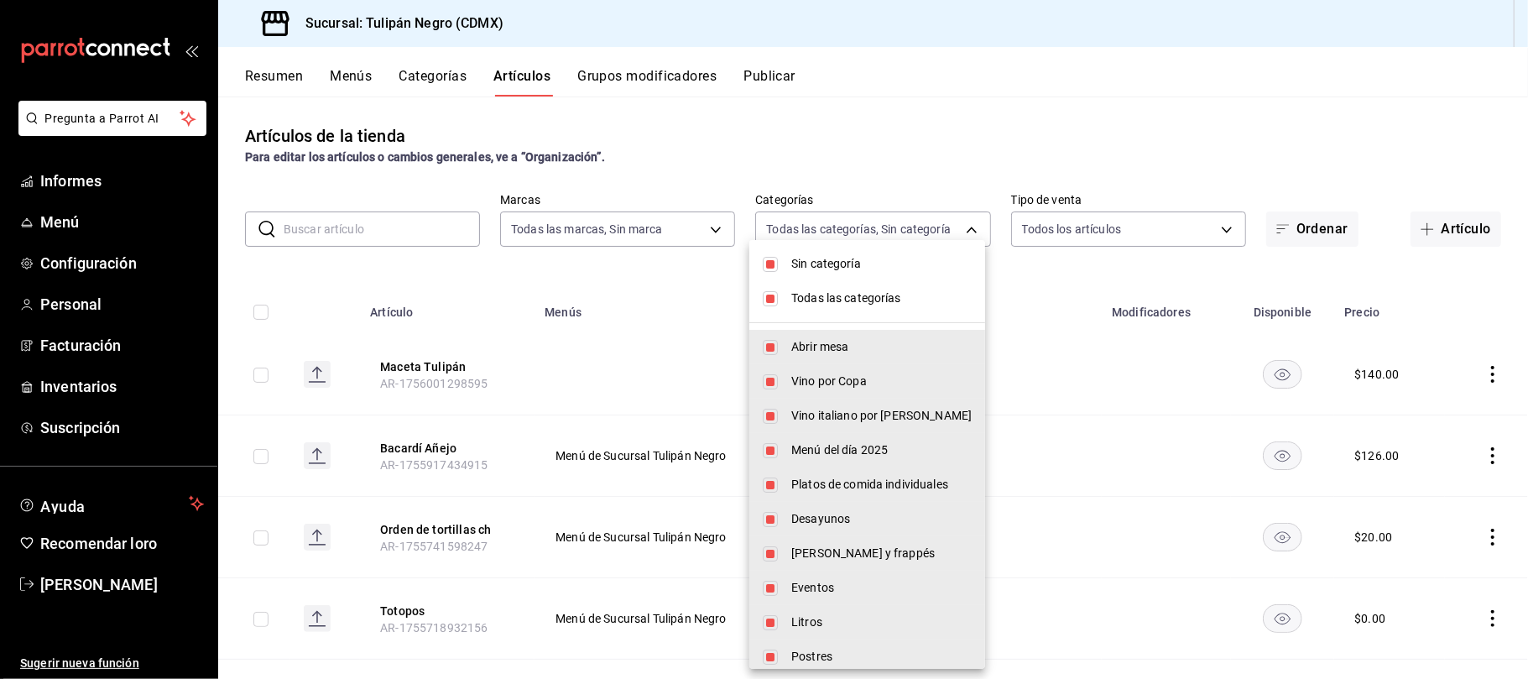
checkbox input "false"
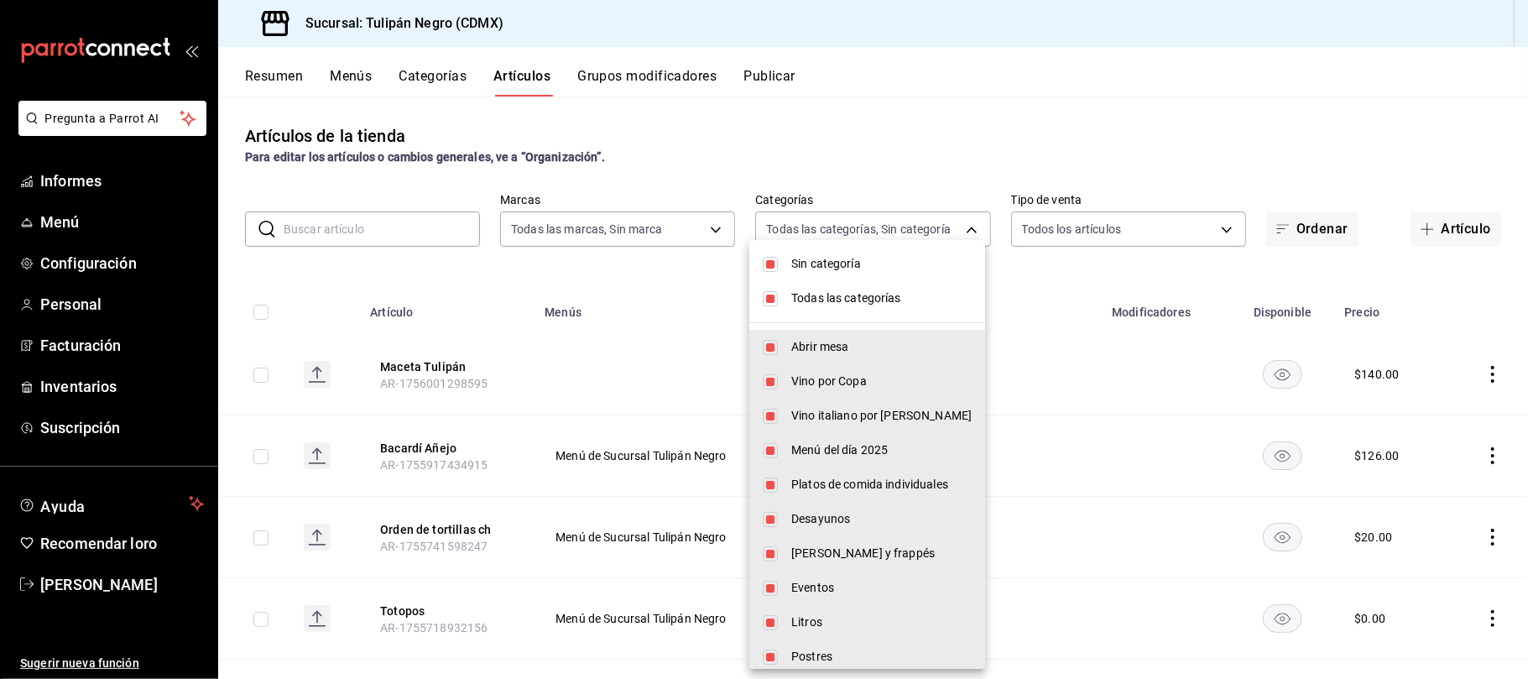
checkbox input "false"
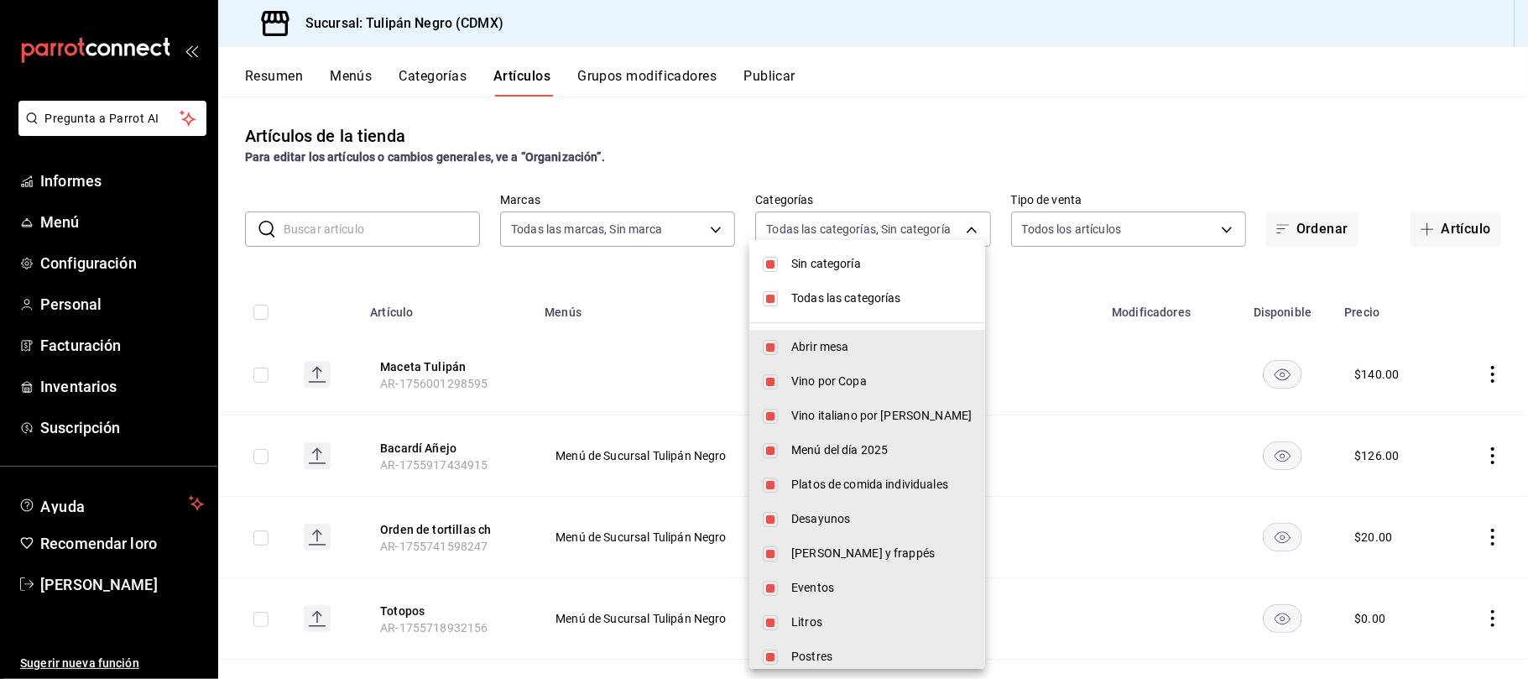
checkbox input "false"
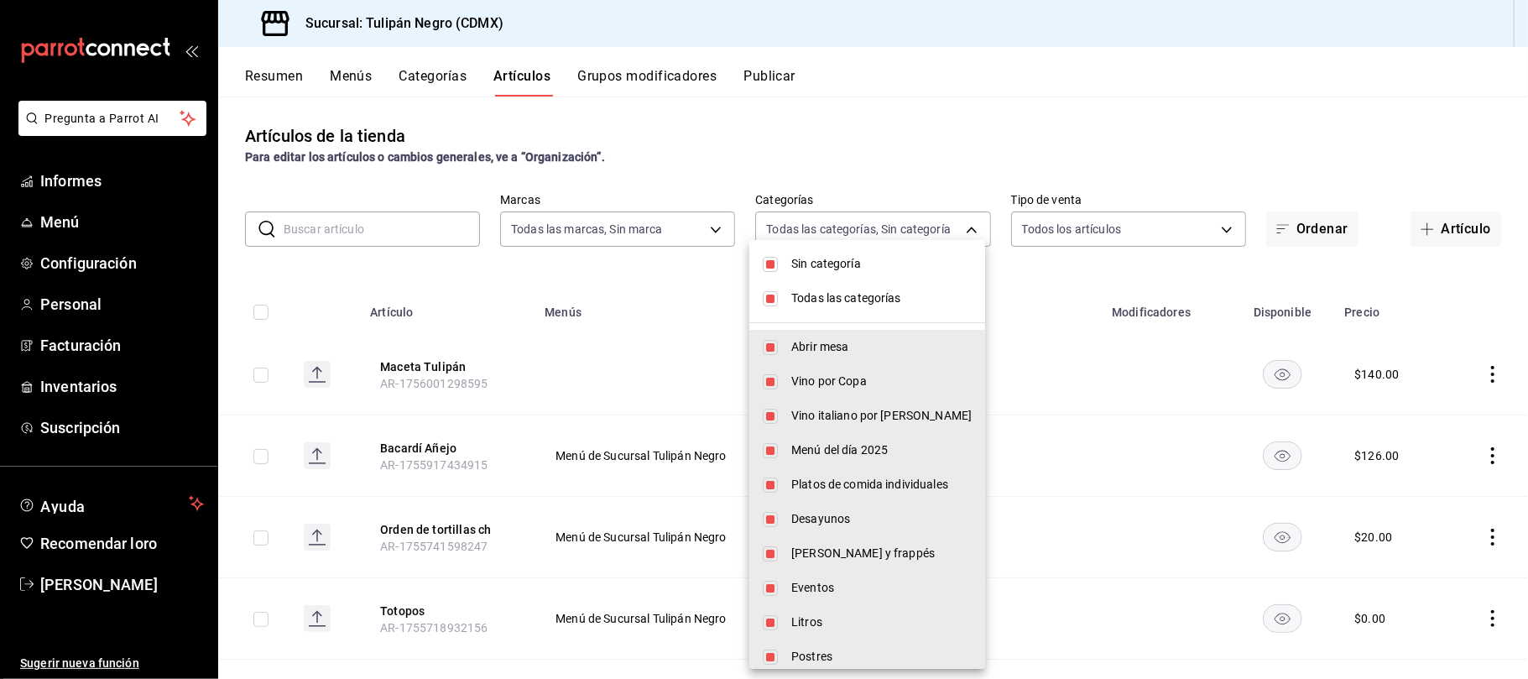
checkbox input "false"
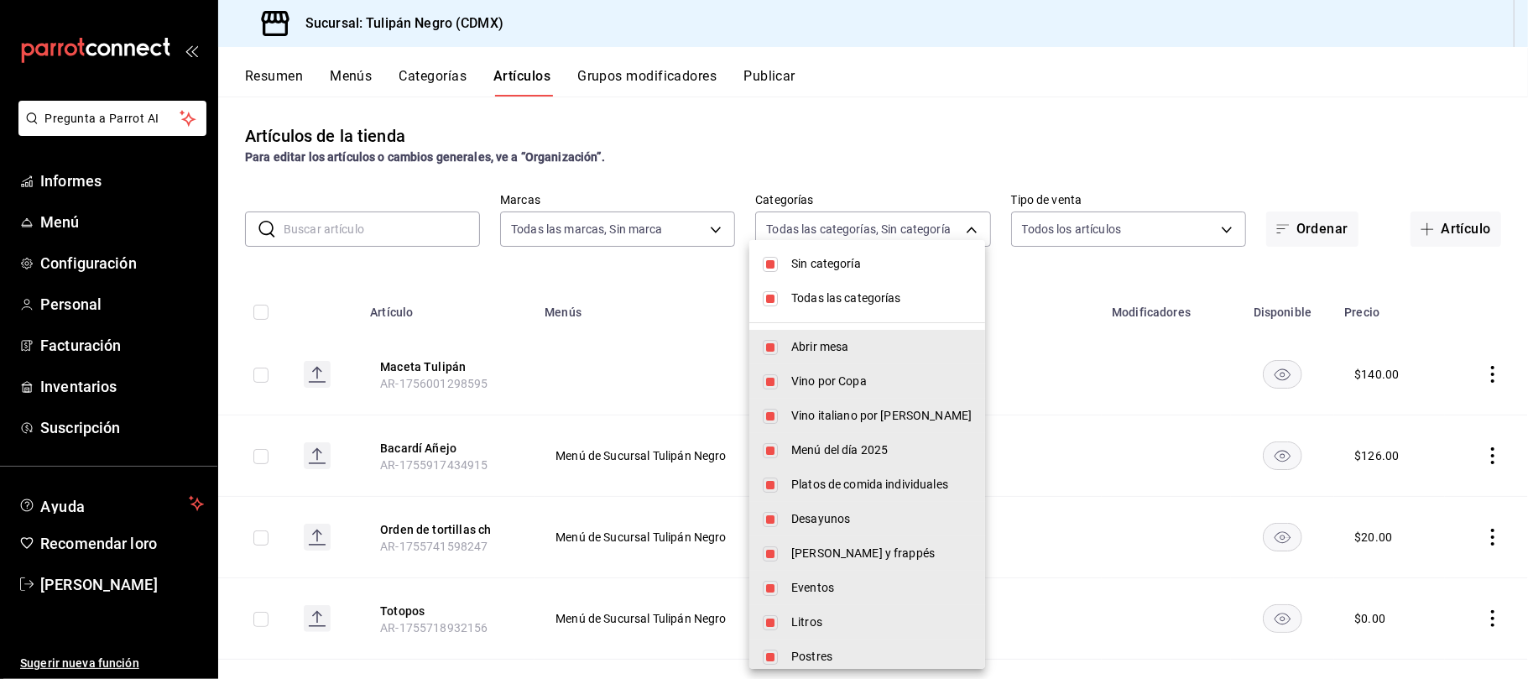
checkbox input "false"
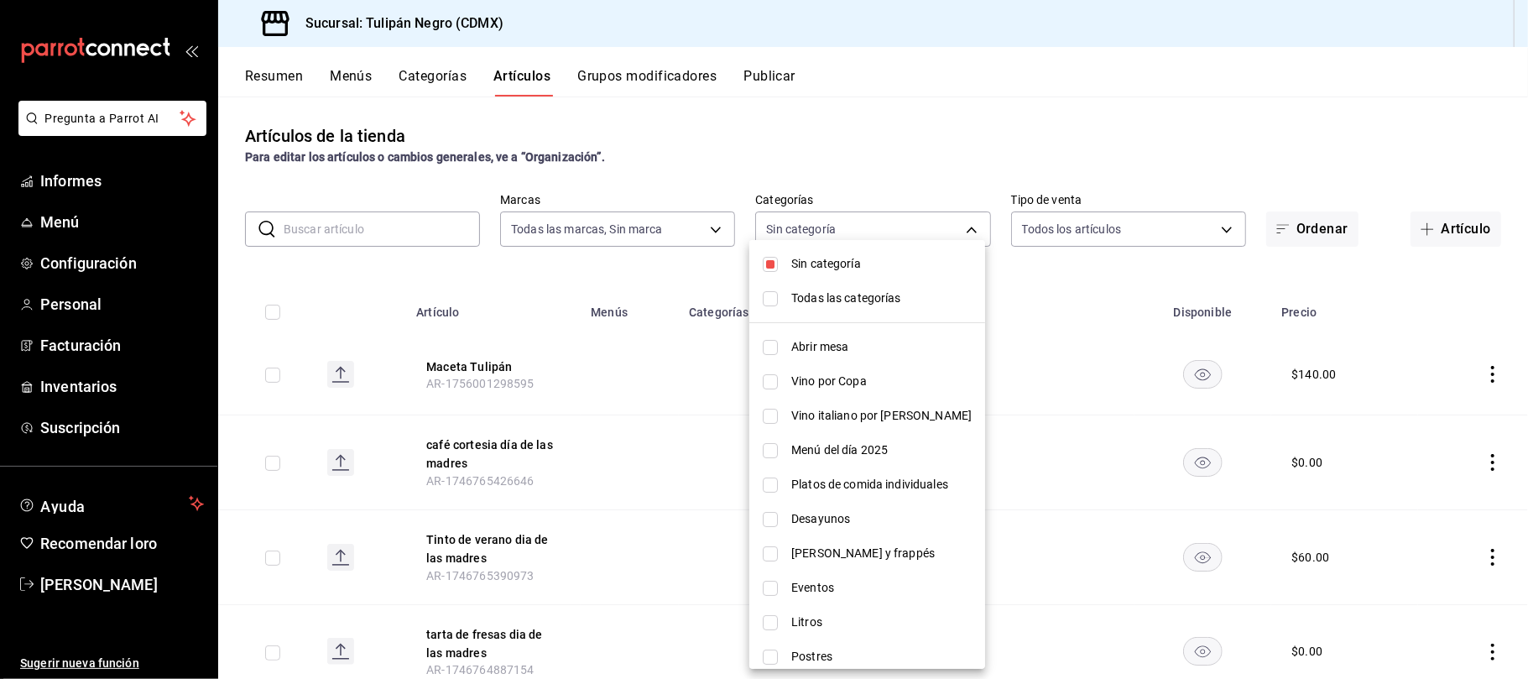
click at [1064, 452] on div at bounding box center [764, 339] width 1528 height 679
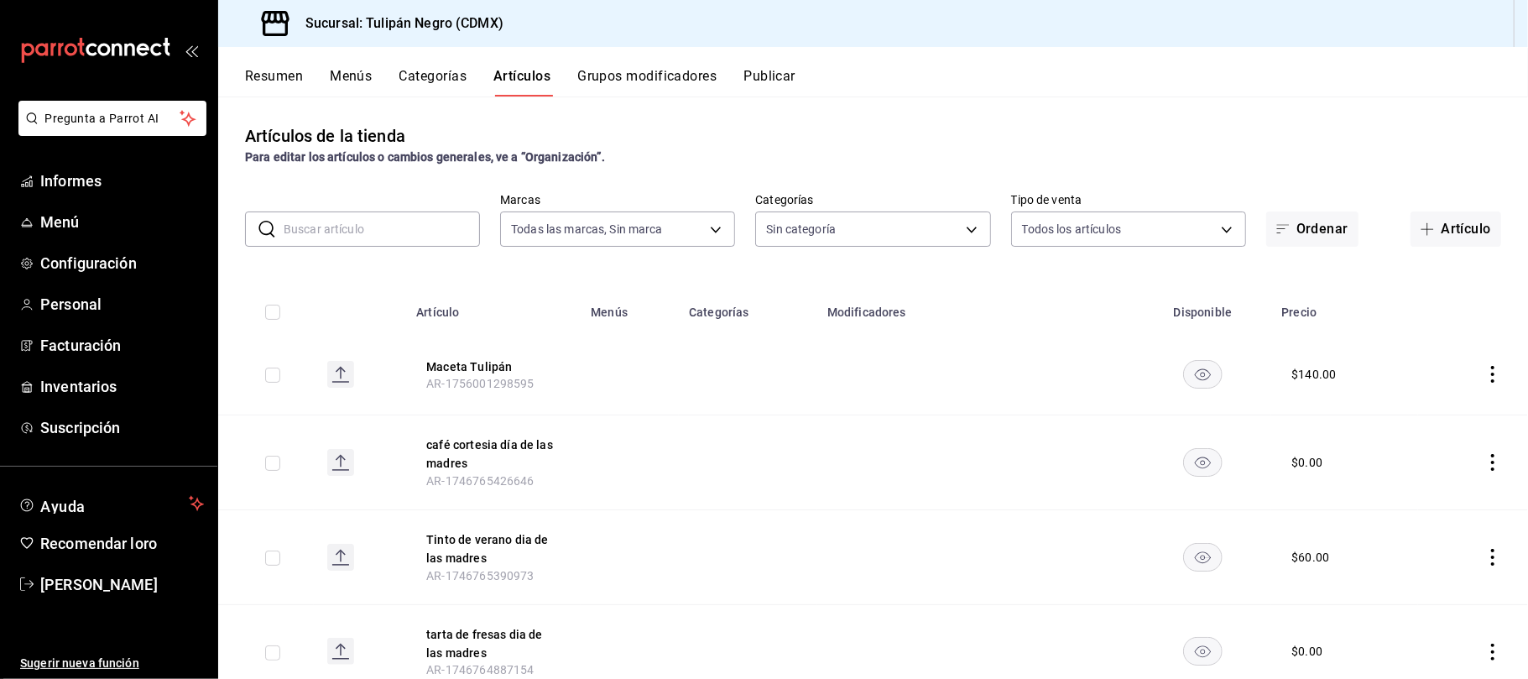
click at [725, 313] on font "Categorías" at bounding box center [719, 312] width 60 height 13
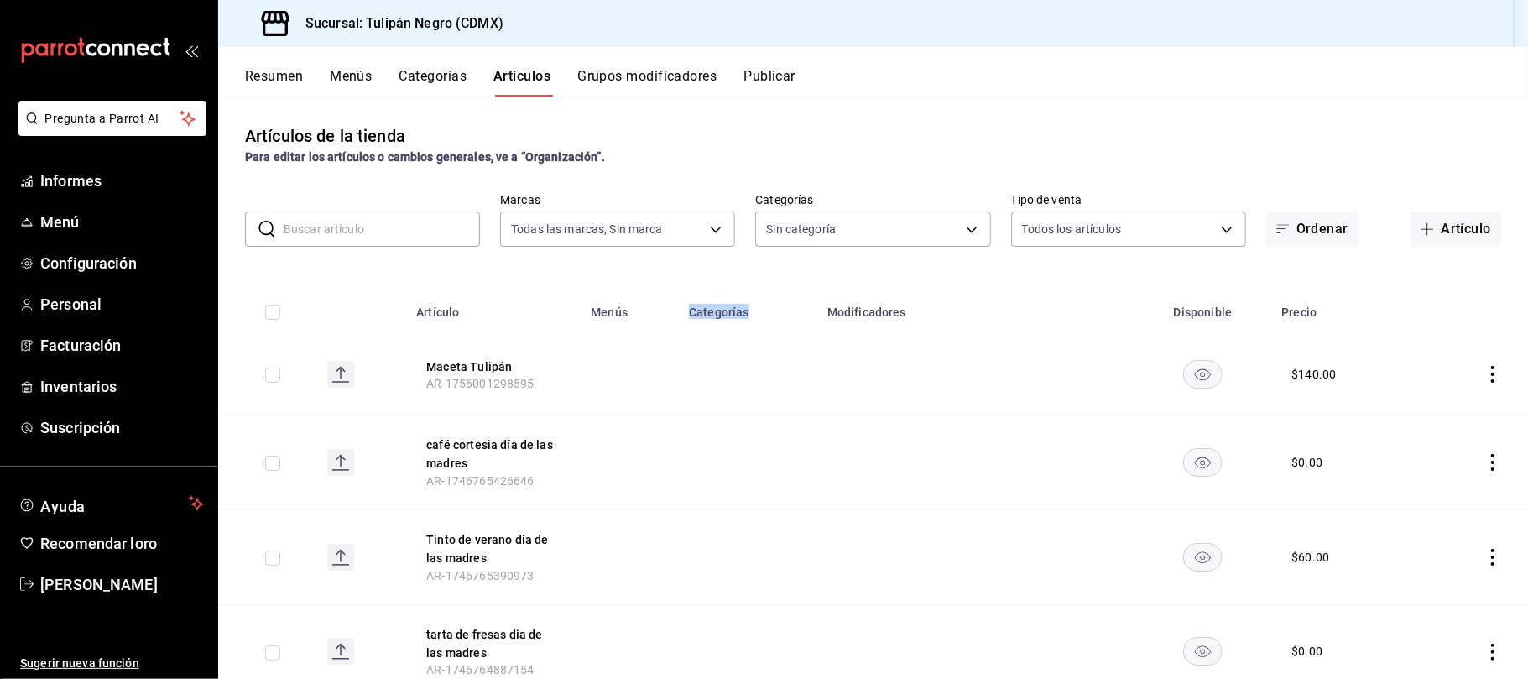
click at [716, 313] on font "Categorías" at bounding box center [719, 312] width 60 height 13
click at [269, 373] on input "checkbox" at bounding box center [272, 375] width 15 height 15
checkbox input "true"
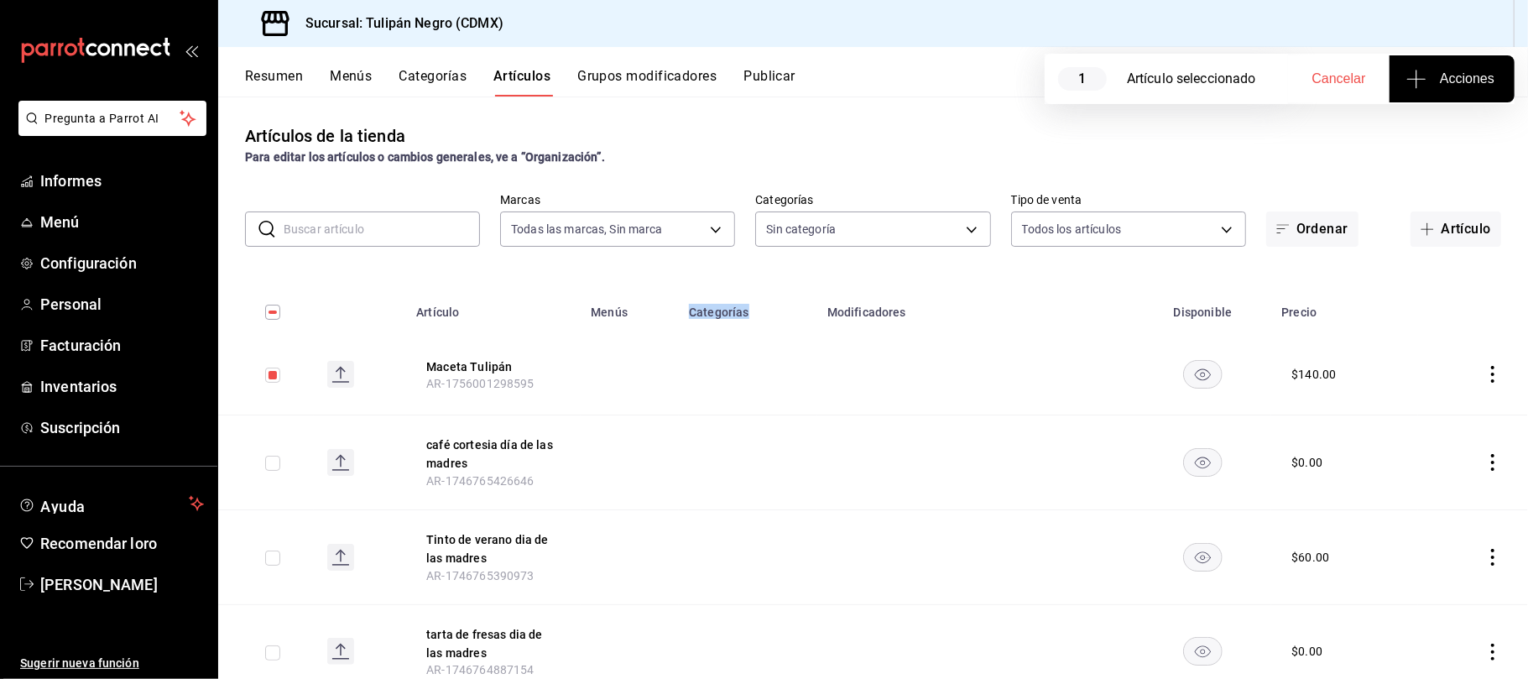
click at [1461, 71] on font "Acciones" at bounding box center [1467, 78] width 55 height 14
click at [1437, 131] on font "Agregar tipo" at bounding box center [1435, 130] width 66 height 13
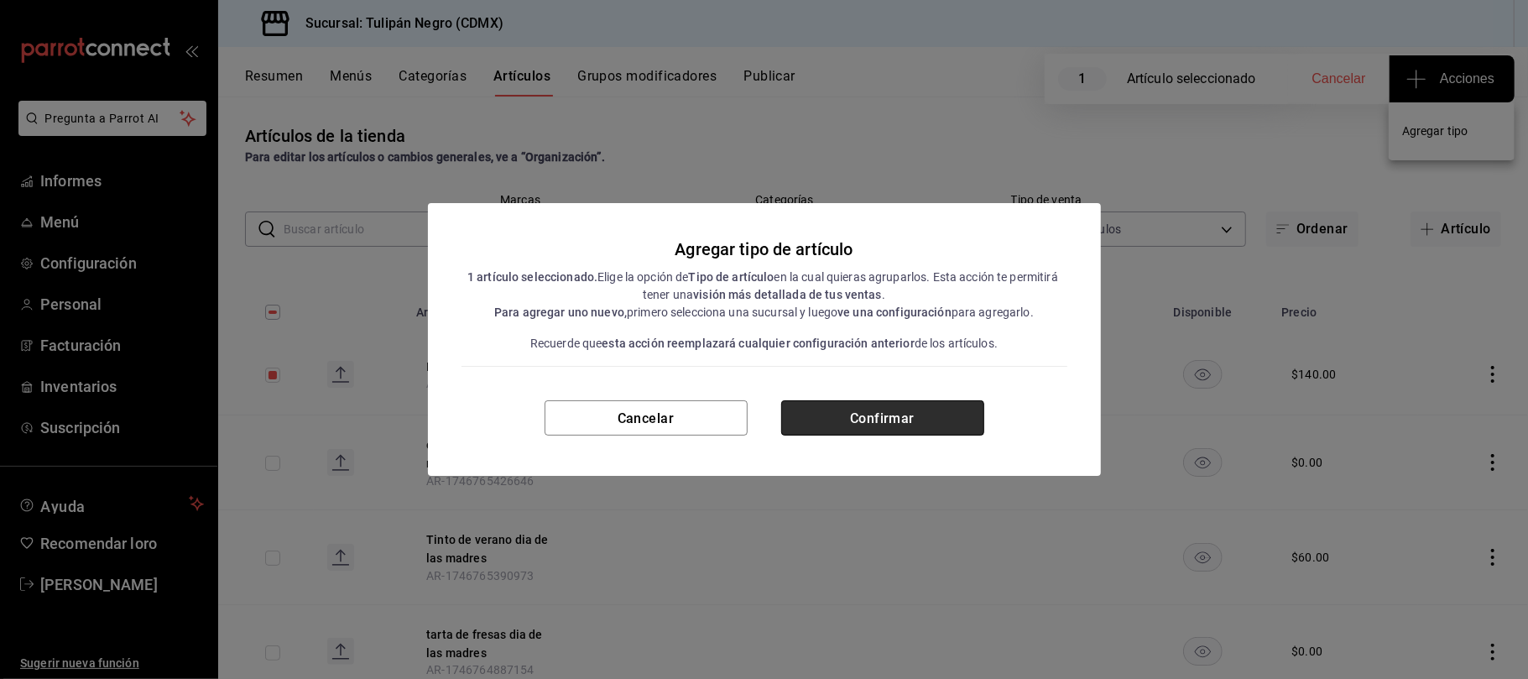
click at [924, 420] on button "Confirmar" at bounding box center [882, 417] width 203 height 35
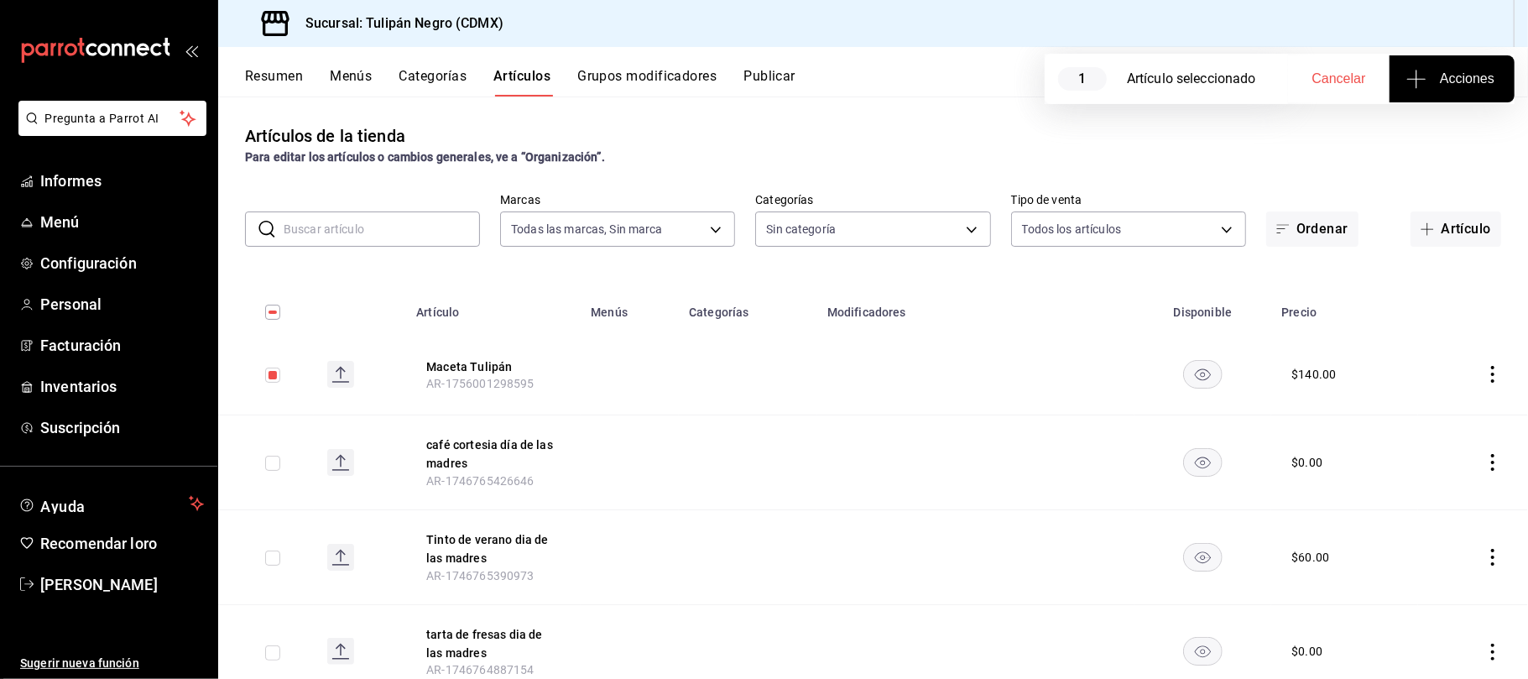
click at [971, 158] on div "Para editar los artículos o cambios generales, ve a “Organización”." at bounding box center [873, 158] width 1256 height 18
click at [903, 360] on td at bounding box center [975, 374] width 317 height 81
click at [462, 366] on font "Maceta Tulipán" at bounding box center [469, 366] width 86 height 13
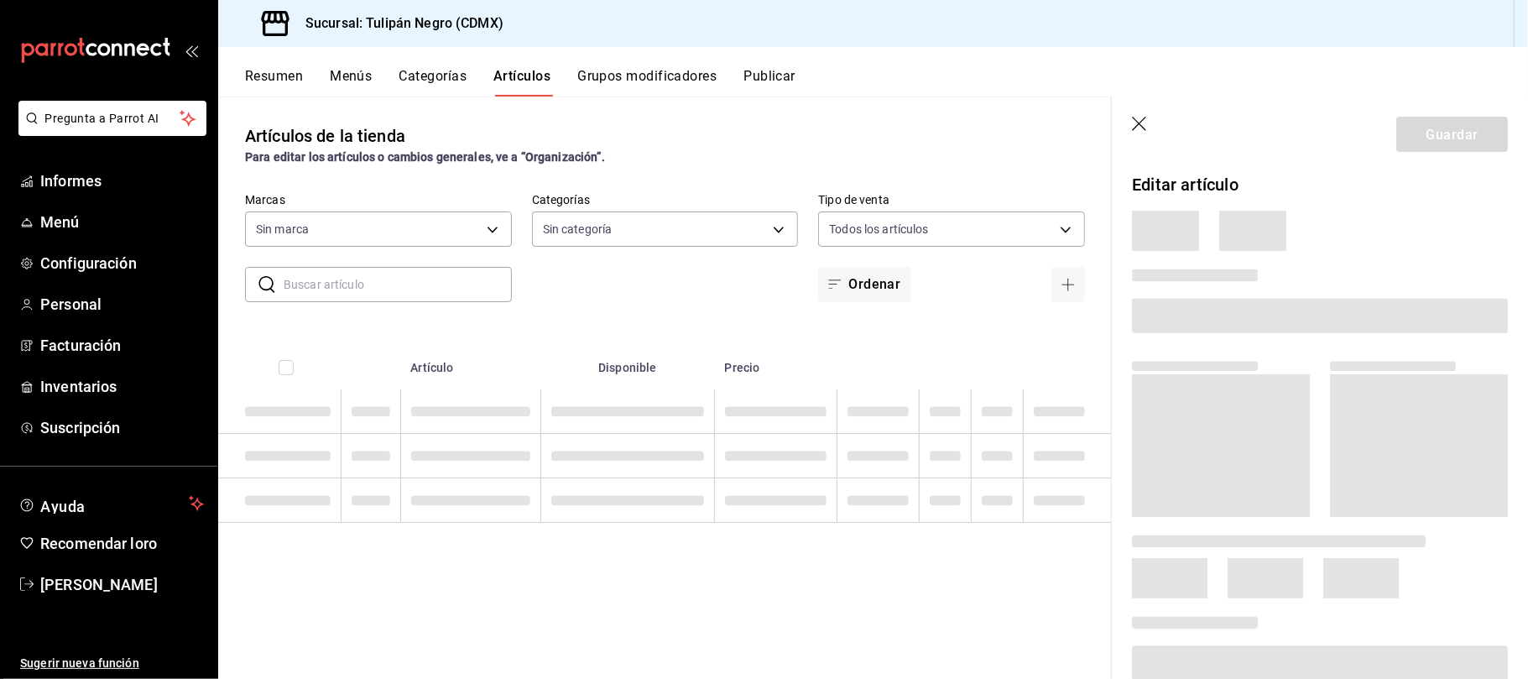
type input "02b478a3-6360-4822-a852-509f8d1e5124"
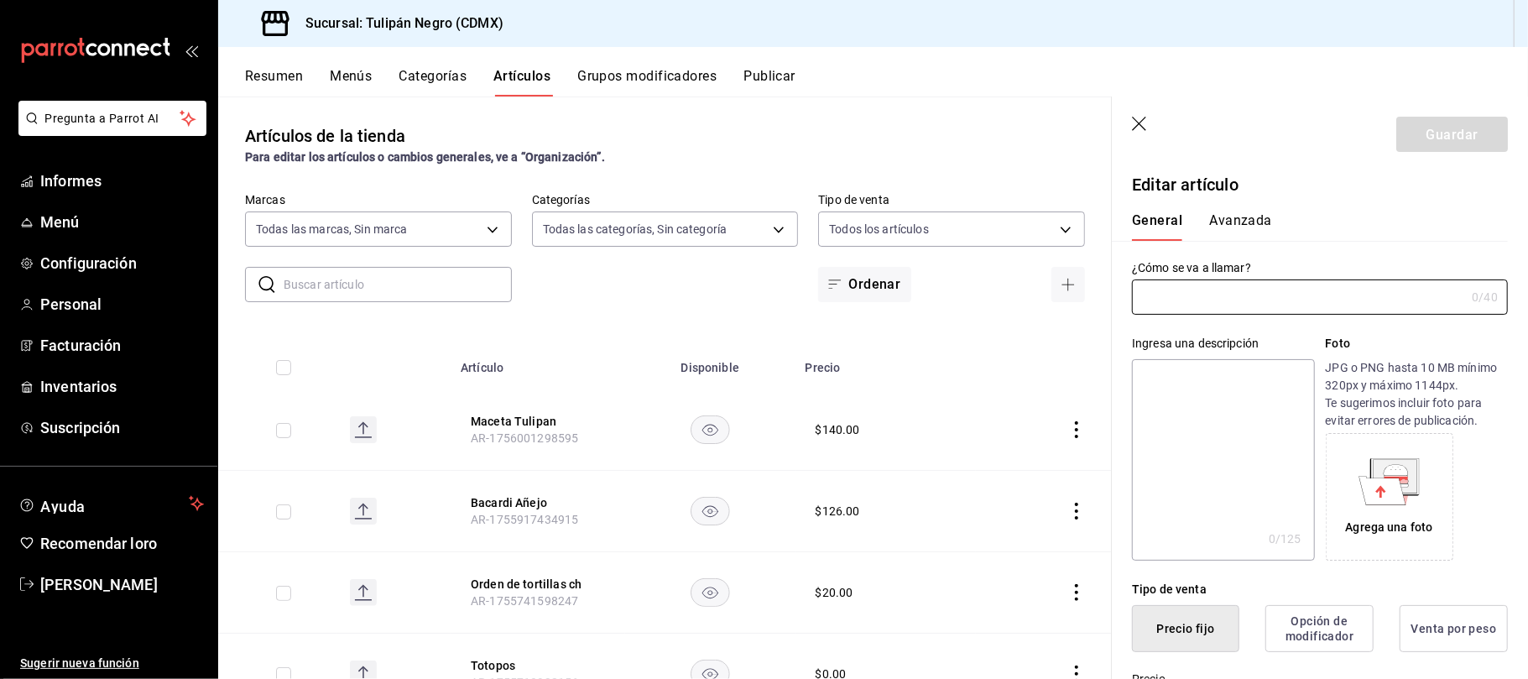
type input "7e9e007c-ebc9-45b2-8b13-0394ee6686bd,0b5aab52-02e1-4119-9acc-a791c5527926,4c5dc…"
type input "Maceta Tulipan"
type input "AR-1756001298595"
type input "$140.00"
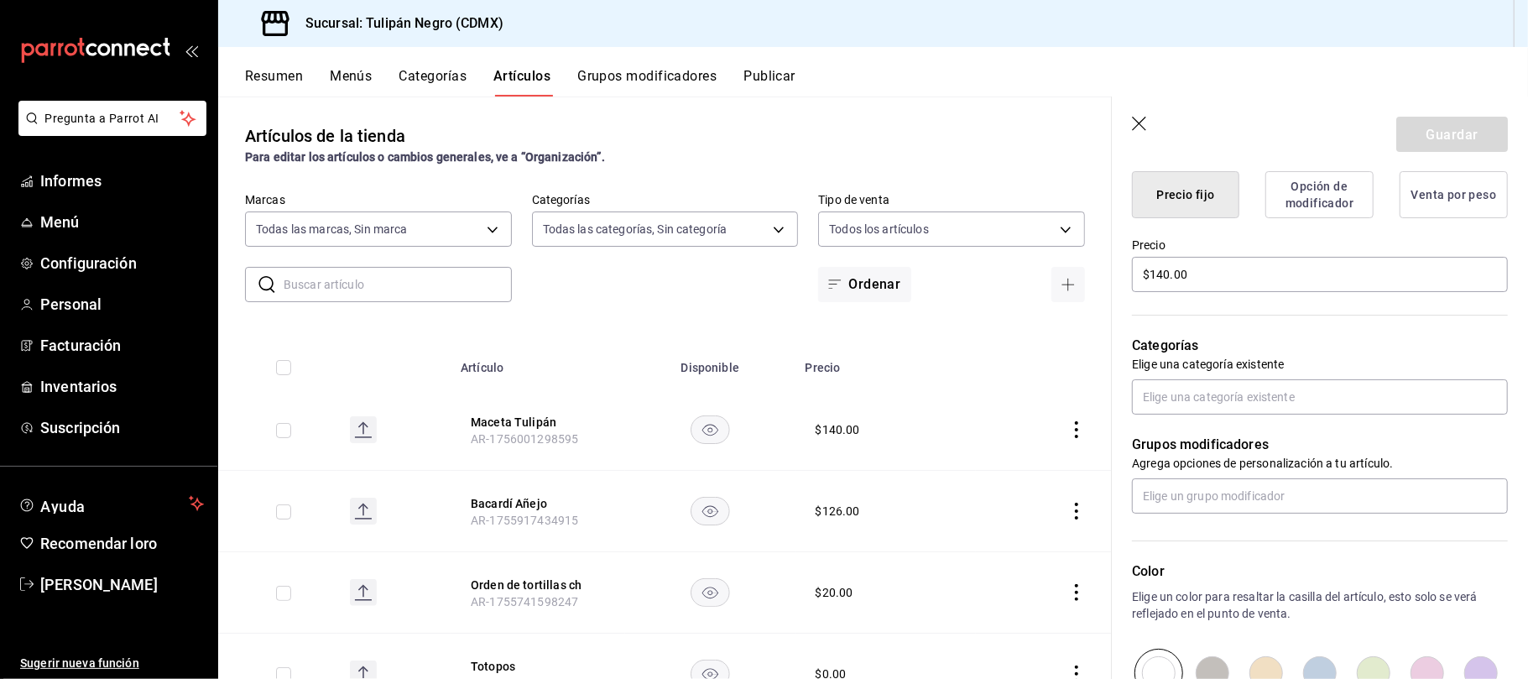
scroll to position [436, 0]
click at [1253, 413] on input "text" at bounding box center [1320, 395] width 376 height 35
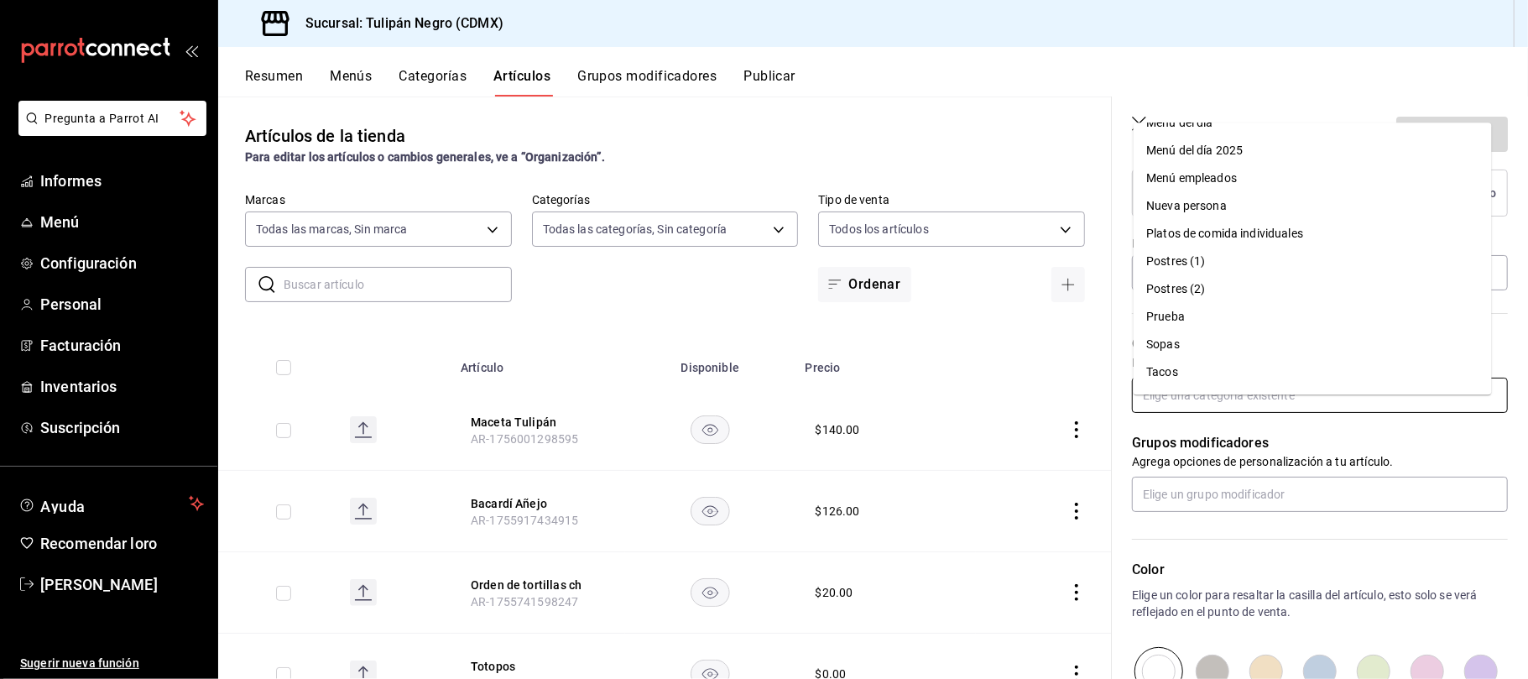
scroll to position [488, 0]
click at [1167, 175] on font "Postres (1)" at bounding box center [1176, 181] width 59 height 13
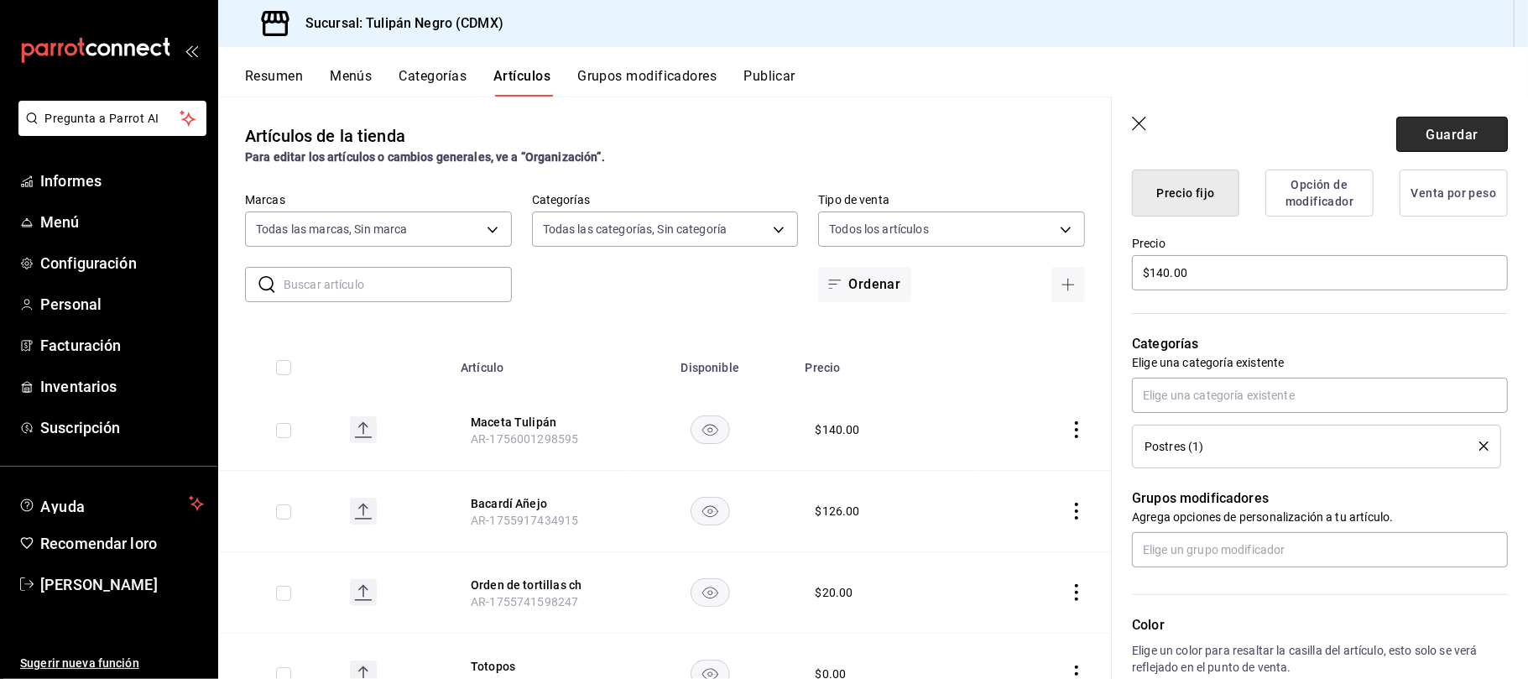
click at [1472, 128] on button "Guardar" at bounding box center [1452, 134] width 112 height 35
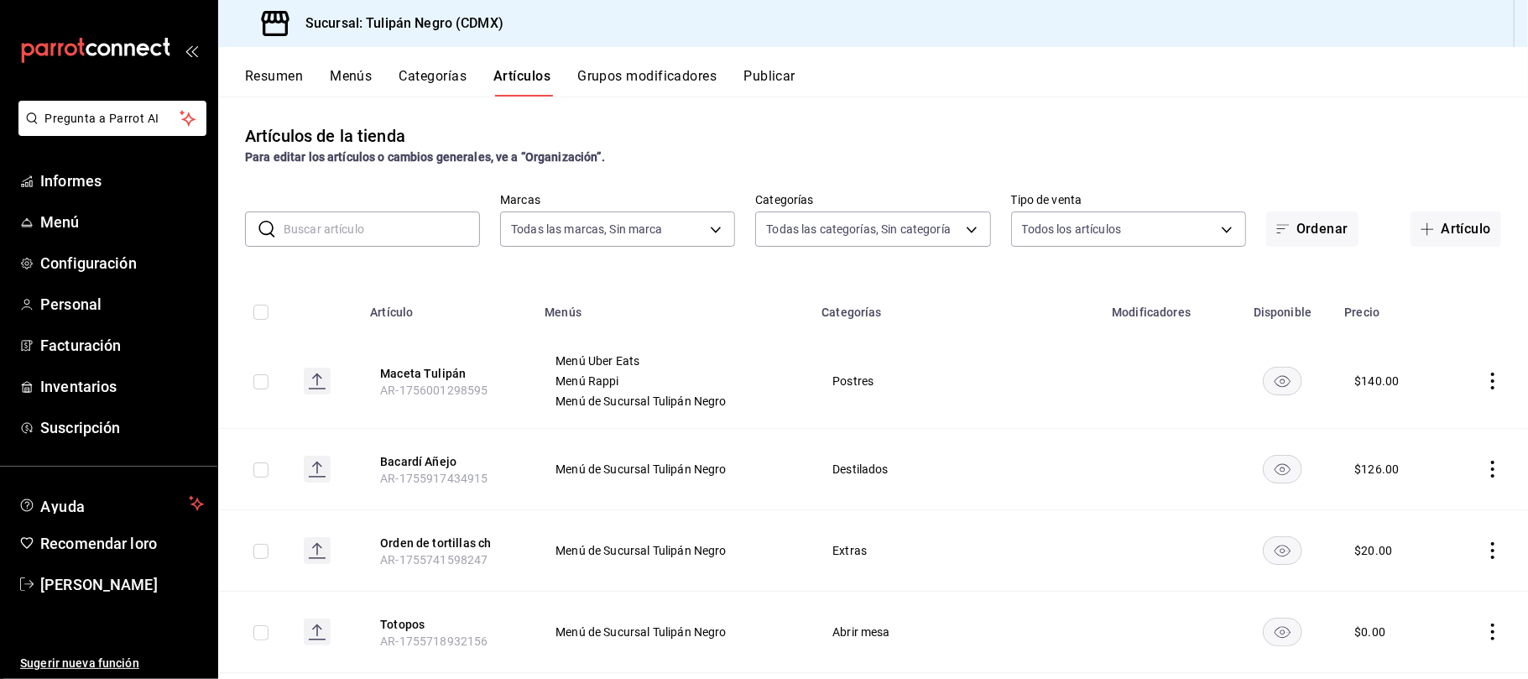
click at [967, 131] on div "Artículos de la tienda Para editar los artículos o cambios generales, ve a “Org…" at bounding box center [873, 144] width 1310 height 43
